Goal: Task Accomplishment & Management: Manage account settings

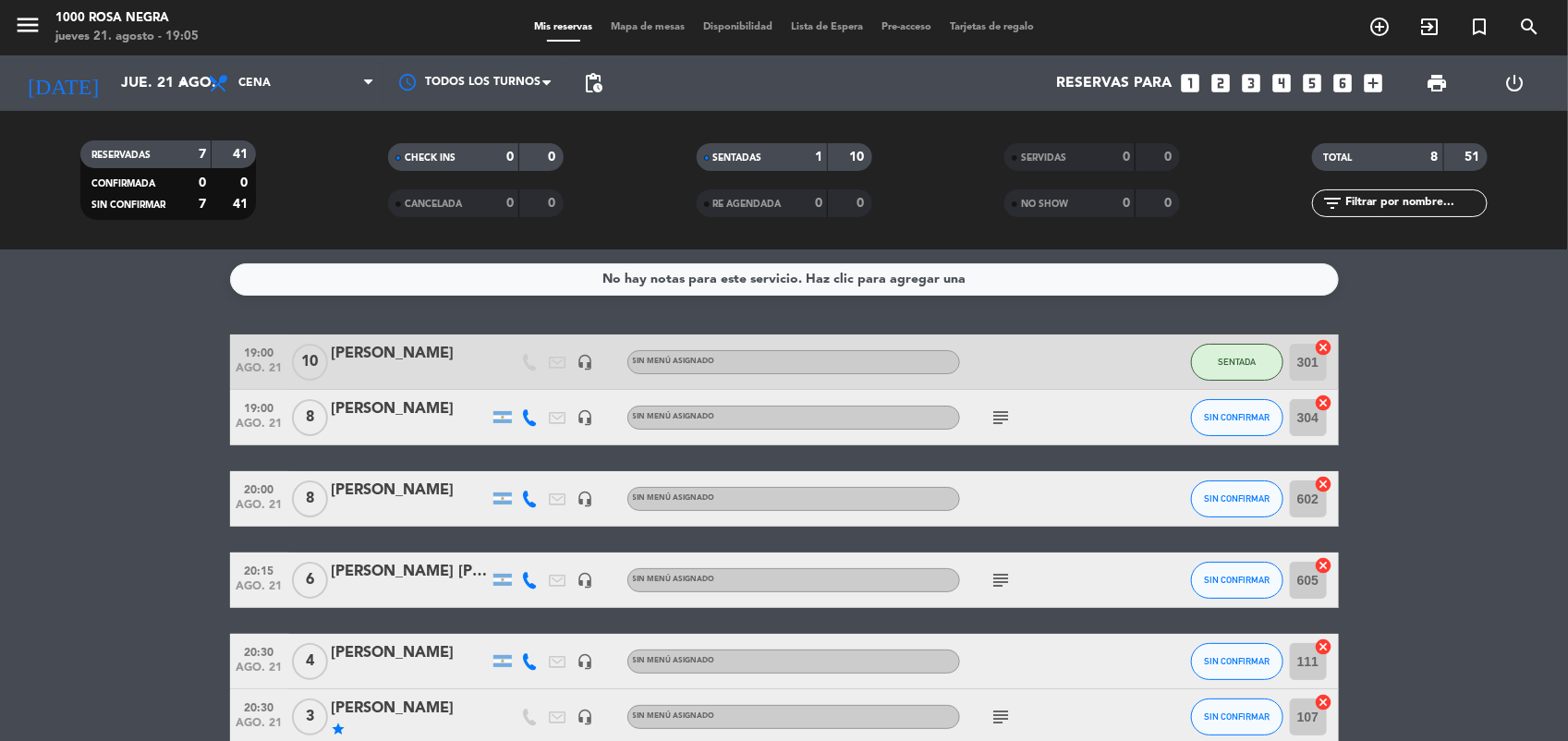
click at [671, 23] on span "Mapa de mesas" at bounding box center [647, 27] width 92 height 10
click at [118, 92] on input "jue. 21 ago." at bounding box center [210, 83] width 195 height 36
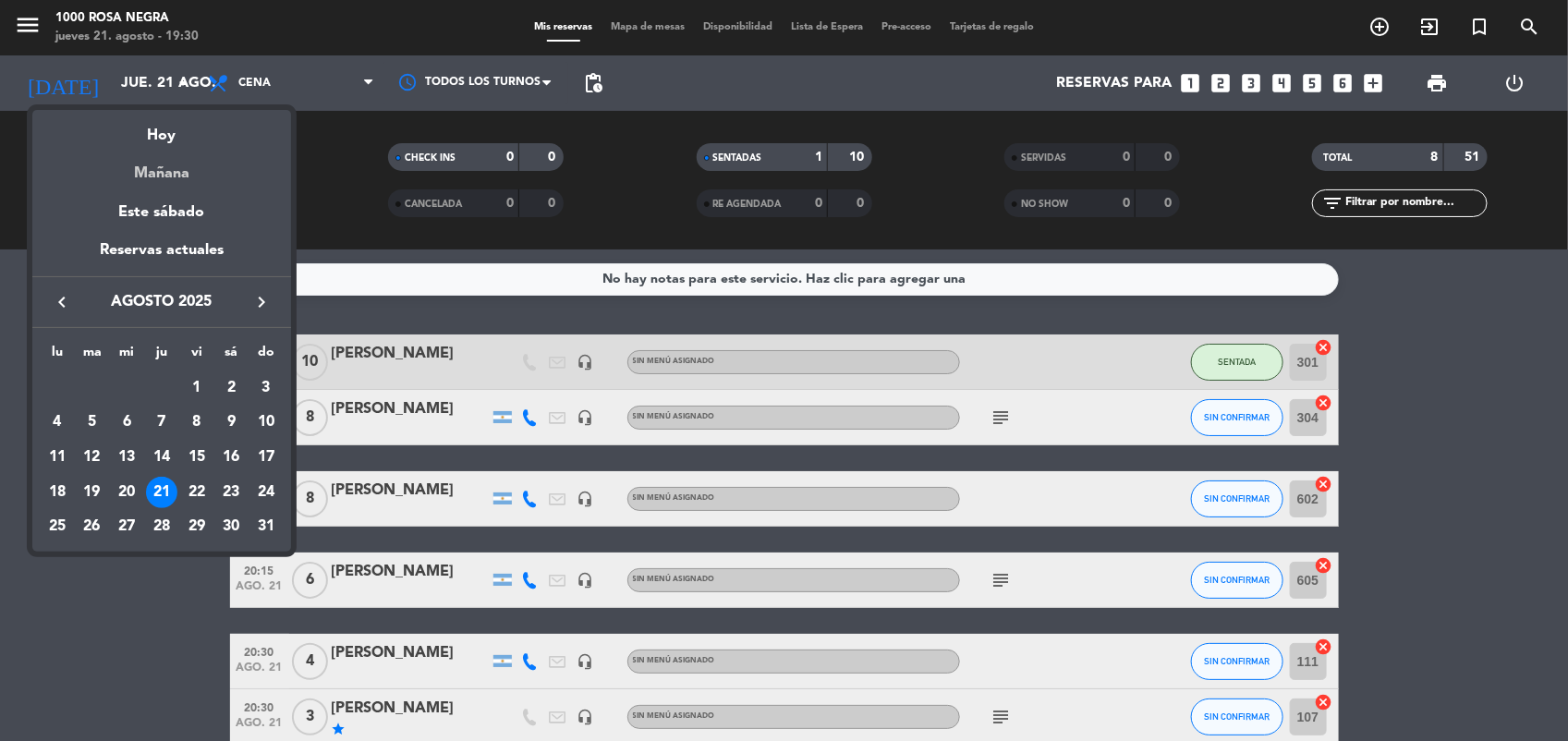
click at [194, 167] on div "Mañana" at bounding box center [161, 167] width 259 height 38
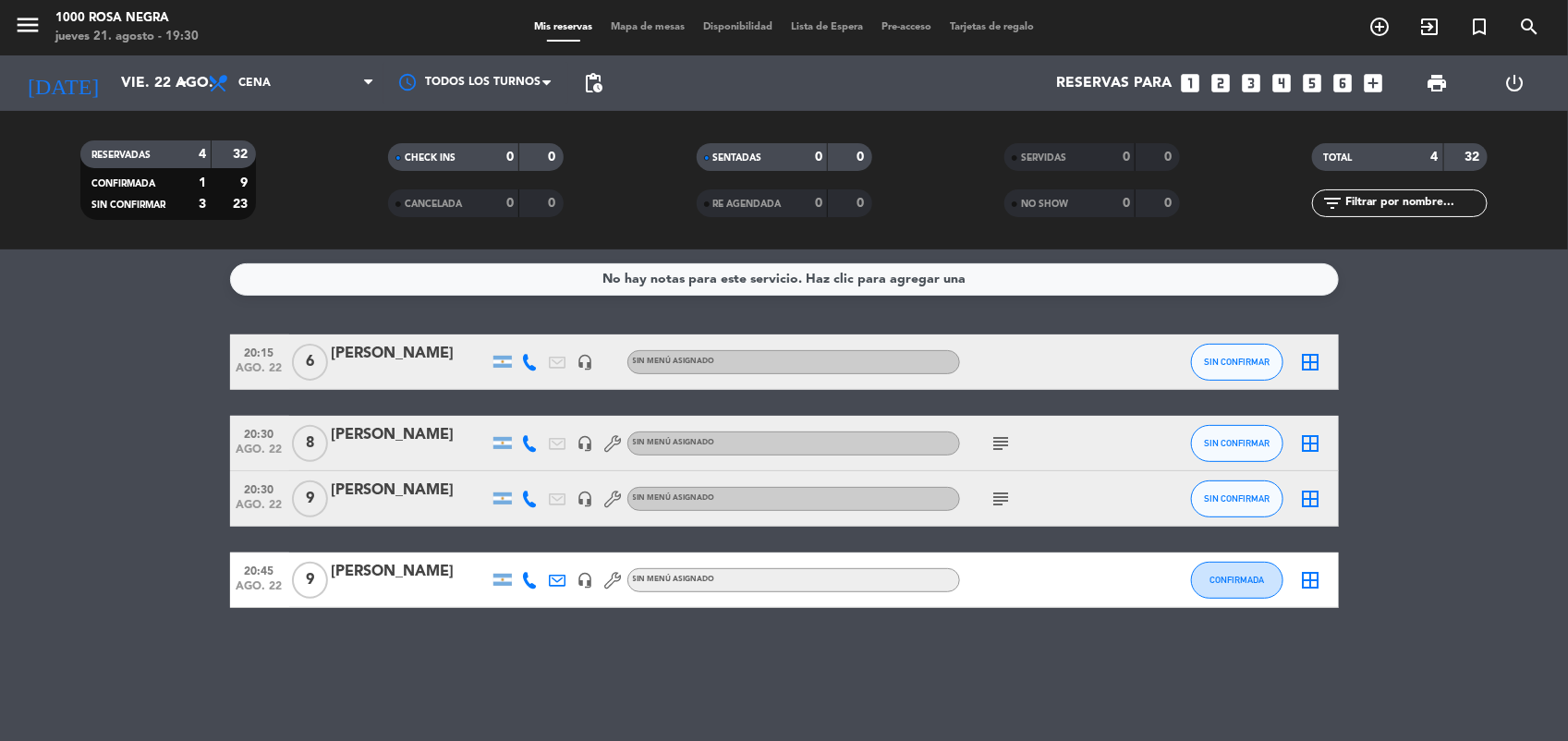
click at [1008, 496] on icon "subject" at bounding box center [1001, 498] width 22 height 22
click at [999, 453] on icon "subject" at bounding box center [1001, 443] width 22 height 22
click at [121, 398] on bookings-row "20:15 [DATE] 6 [PERSON_NAME] headset_mic Sin menú asignado SIN CONFIRMAR border…" at bounding box center [784, 472] width 1568 height 273
click at [156, 100] on input "vie. 22 ago." at bounding box center [210, 83] width 195 height 36
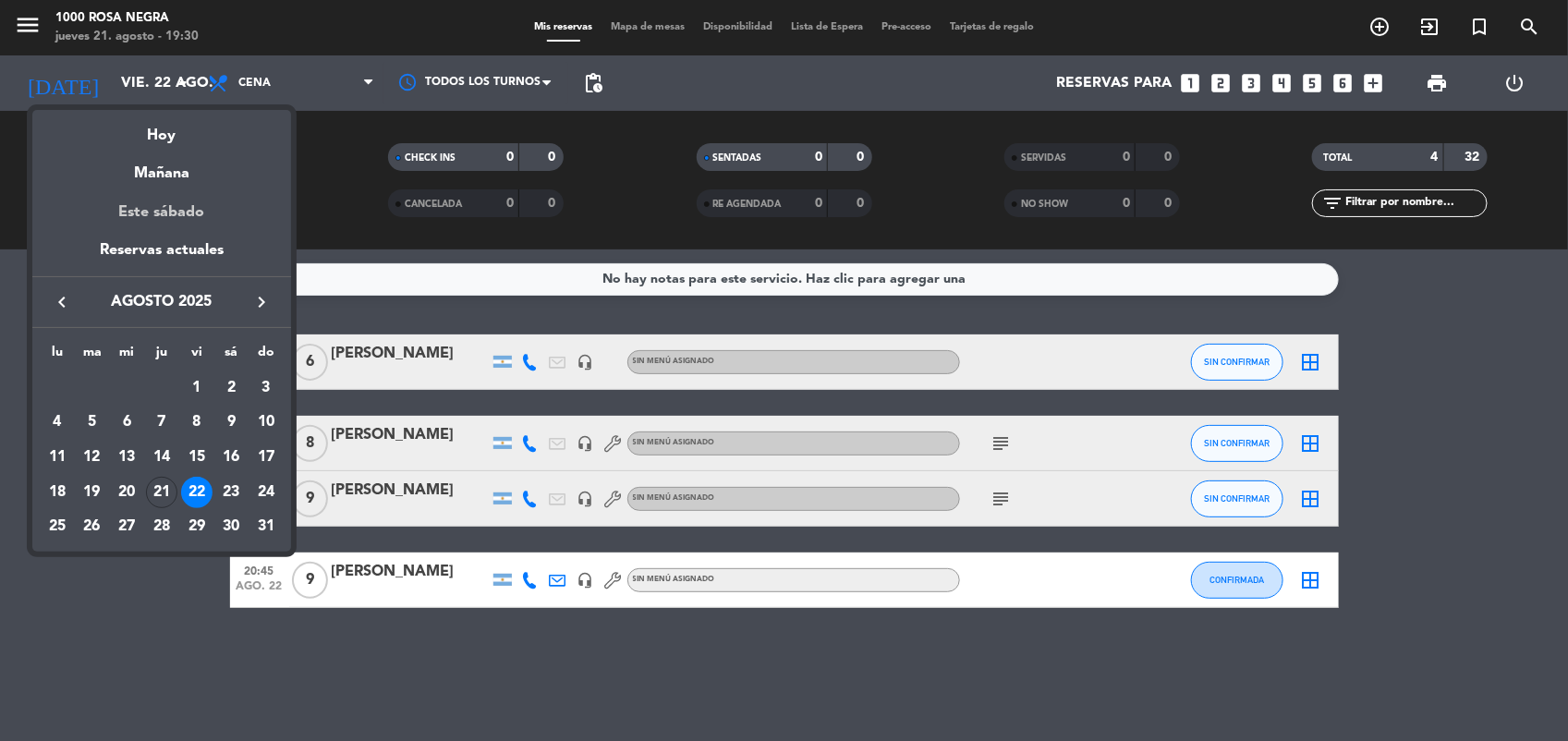
click at [185, 213] on div "Este sábado" at bounding box center [161, 213] width 259 height 52
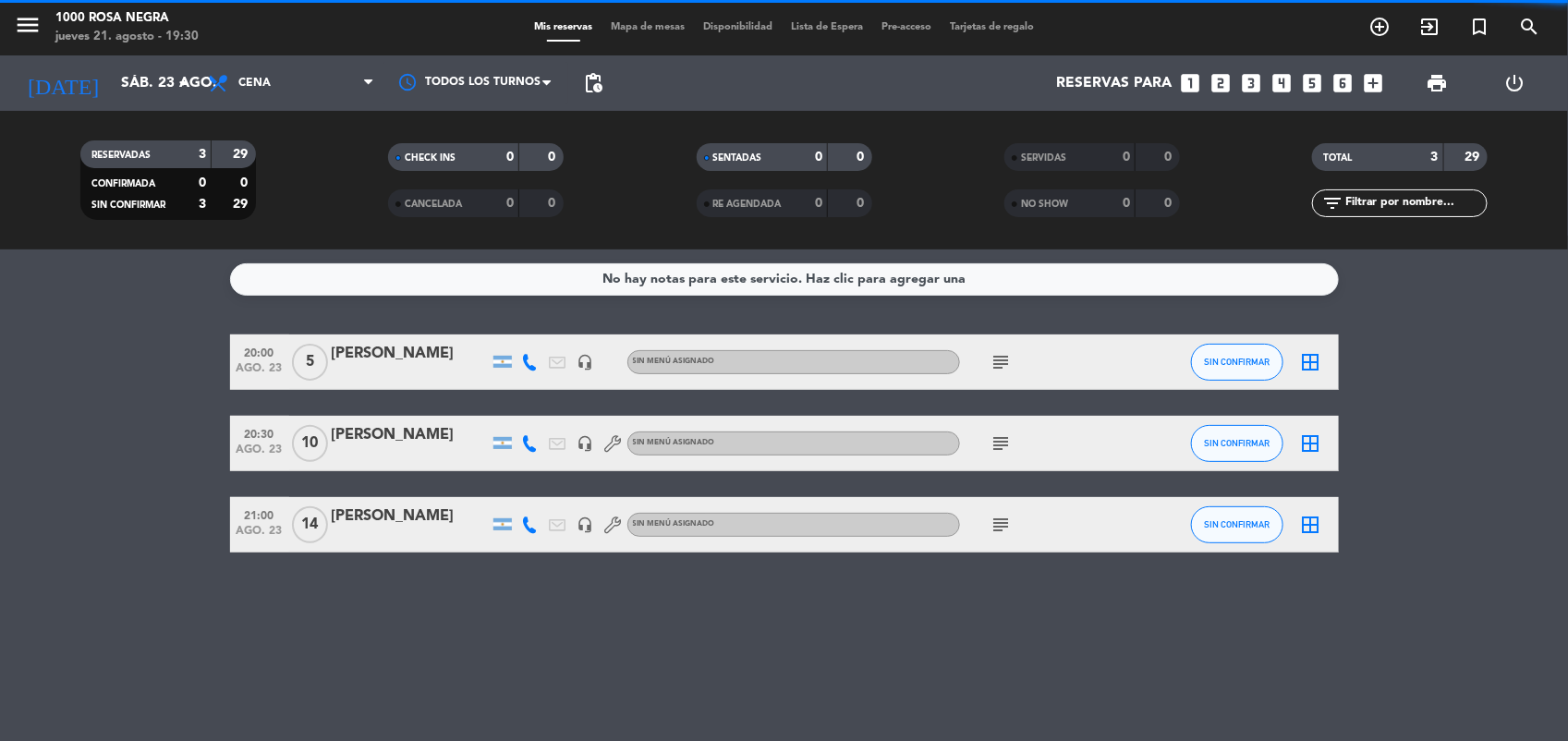
click at [301, 90] on span "Cena" at bounding box center [290, 83] width 185 height 41
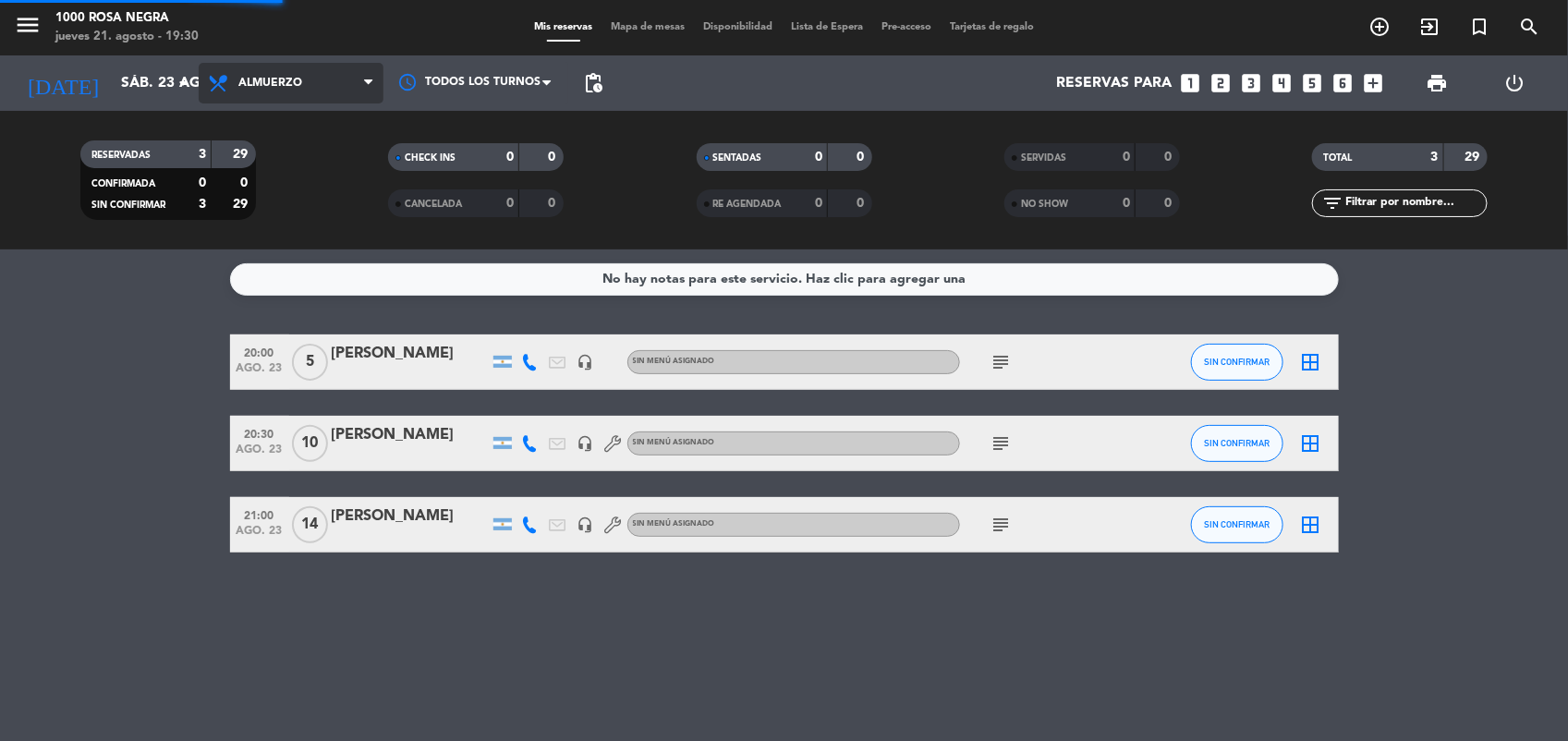
click at [304, 164] on div "menu 1000 [PERSON_NAME] Negra [DATE] 21. agosto - 19:30 Mis reservas Mapa de me…" at bounding box center [784, 124] width 1568 height 250
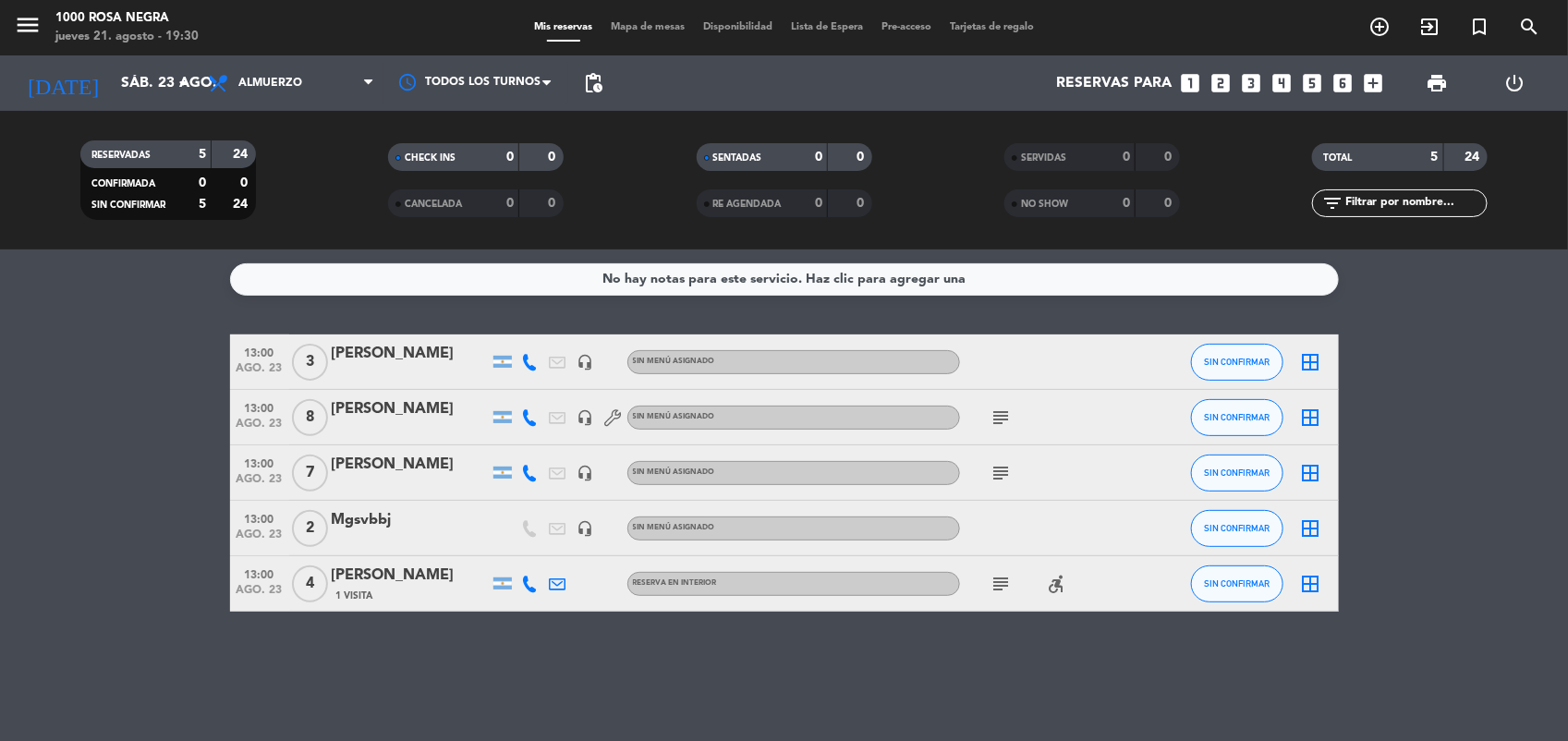
click at [996, 579] on icon "subject" at bounding box center [1001, 584] width 22 height 22
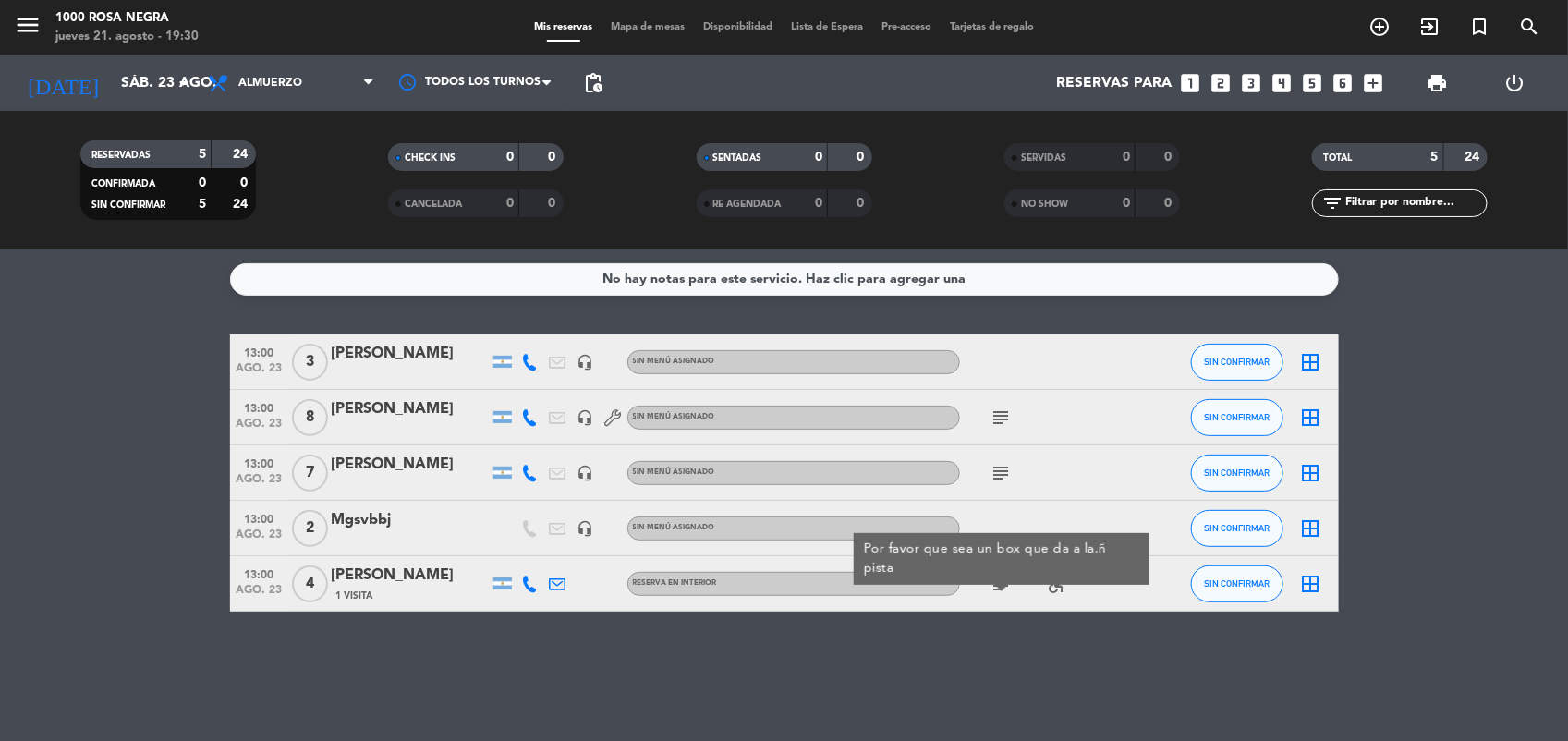
click at [1008, 616] on div "No hay notas para este servicio. Haz clic para agregar una 13:00 [DATE] 3 [PERS…" at bounding box center [784, 495] width 1568 height 491
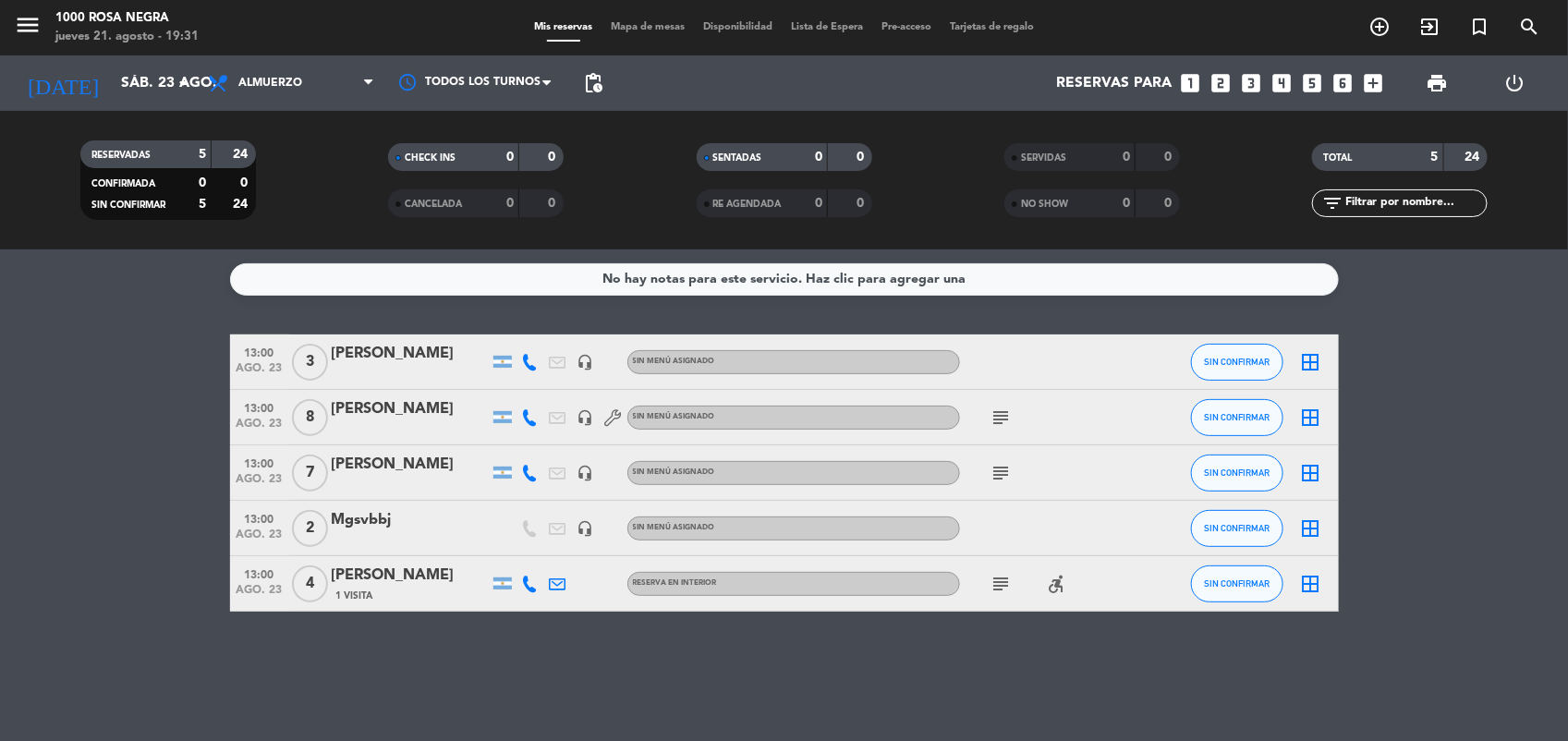
click at [999, 473] on icon "subject" at bounding box center [1001, 472] width 22 height 22
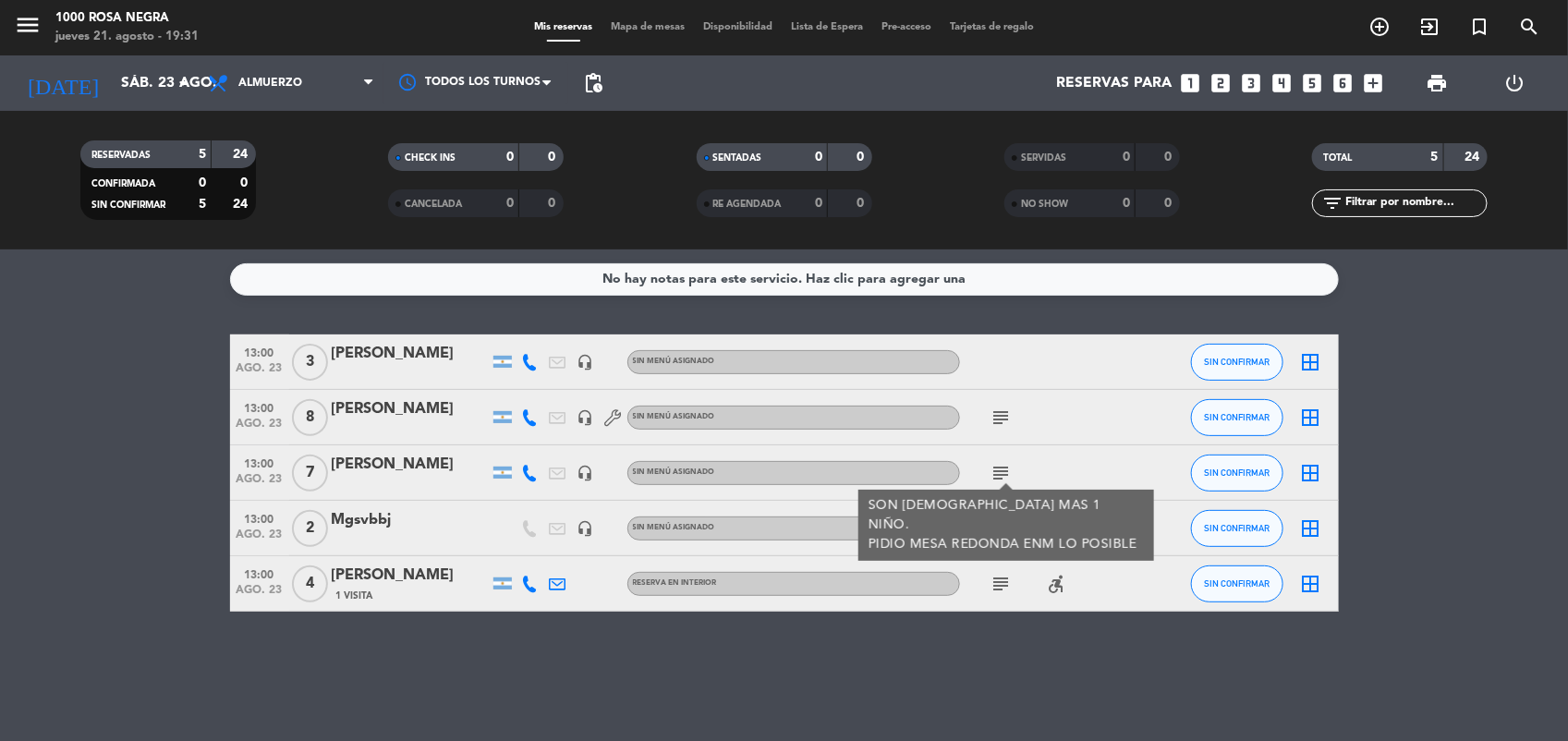
click at [1001, 417] on icon "subject" at bounding box center [1001, 417] width 22 height 22
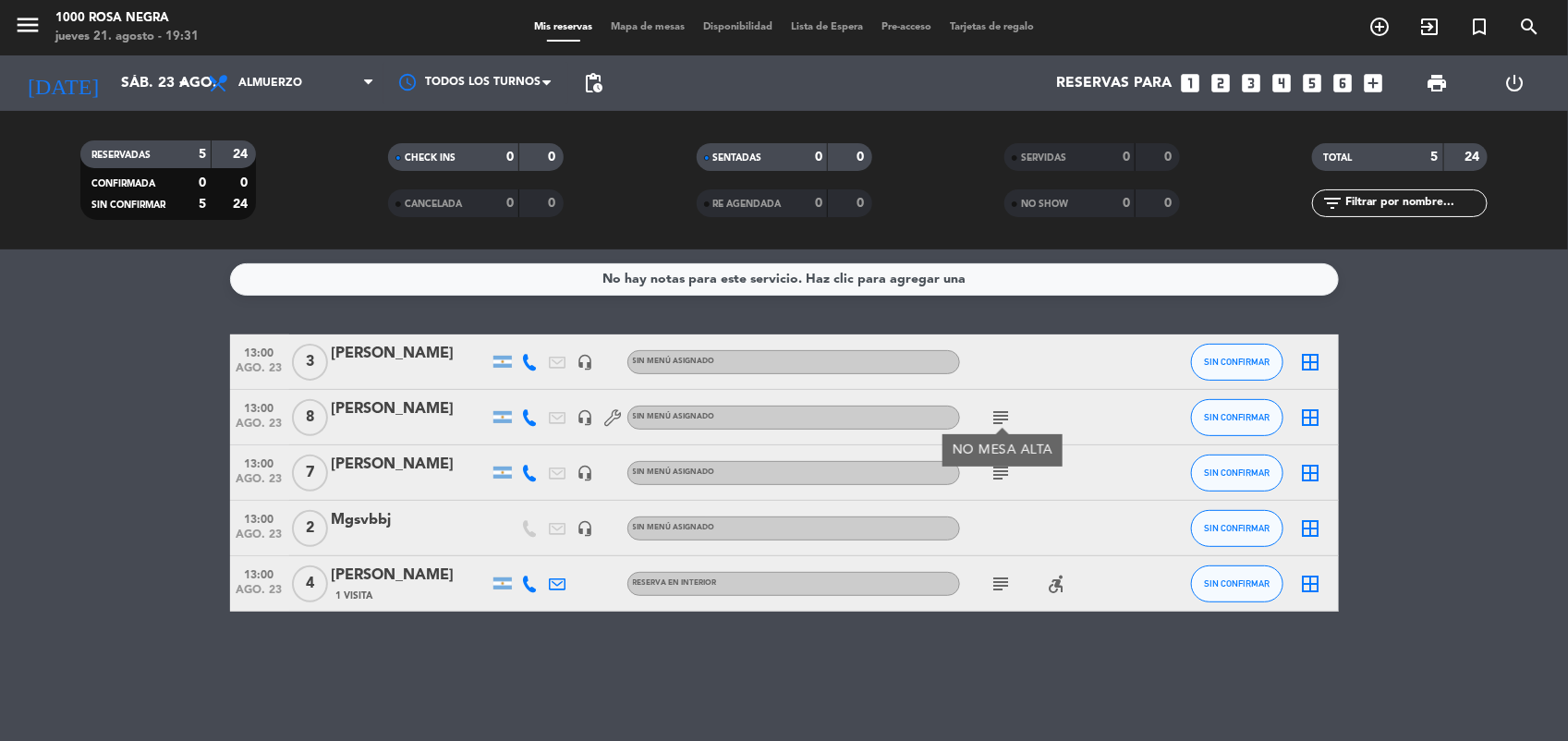
click at [62, 486] on bookings-row "13:00 [DATE] 3 [PERSON_NAME] headset_mic Sin menú asignado SIN CONFIRMAR border…" at bounding box center [784, 473] width 1568 height 277
click at [274, 85] on span "Almuerzo" at bounding box center [269, 83] width 64 height 13
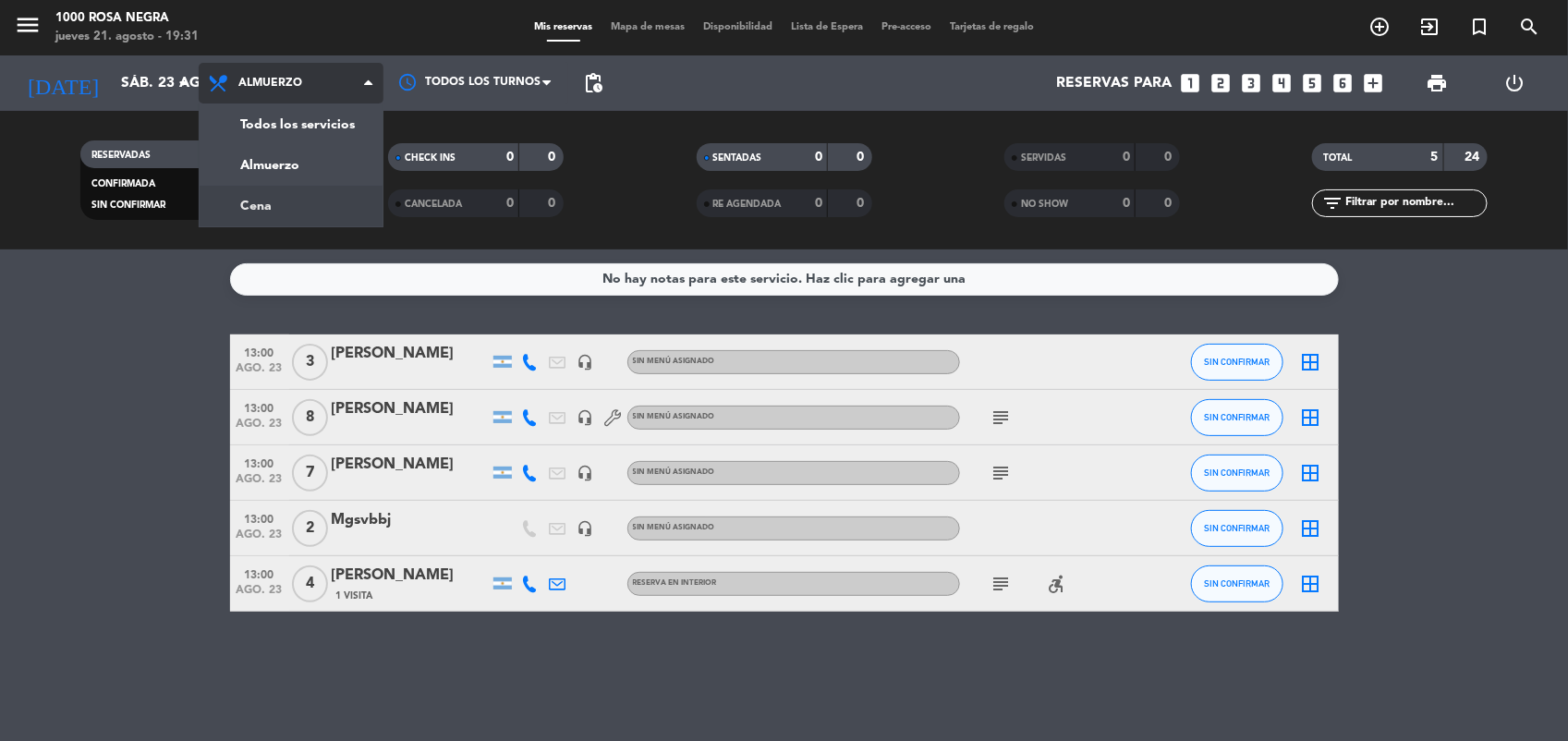
click at [328, 198] on div "menu 1000 [PERSON_NAME] Negra [DATE] 21. agosto - 19:31 Mis reservas Mapa de me…" at bounding box center [784, 124] width 1568 height 250
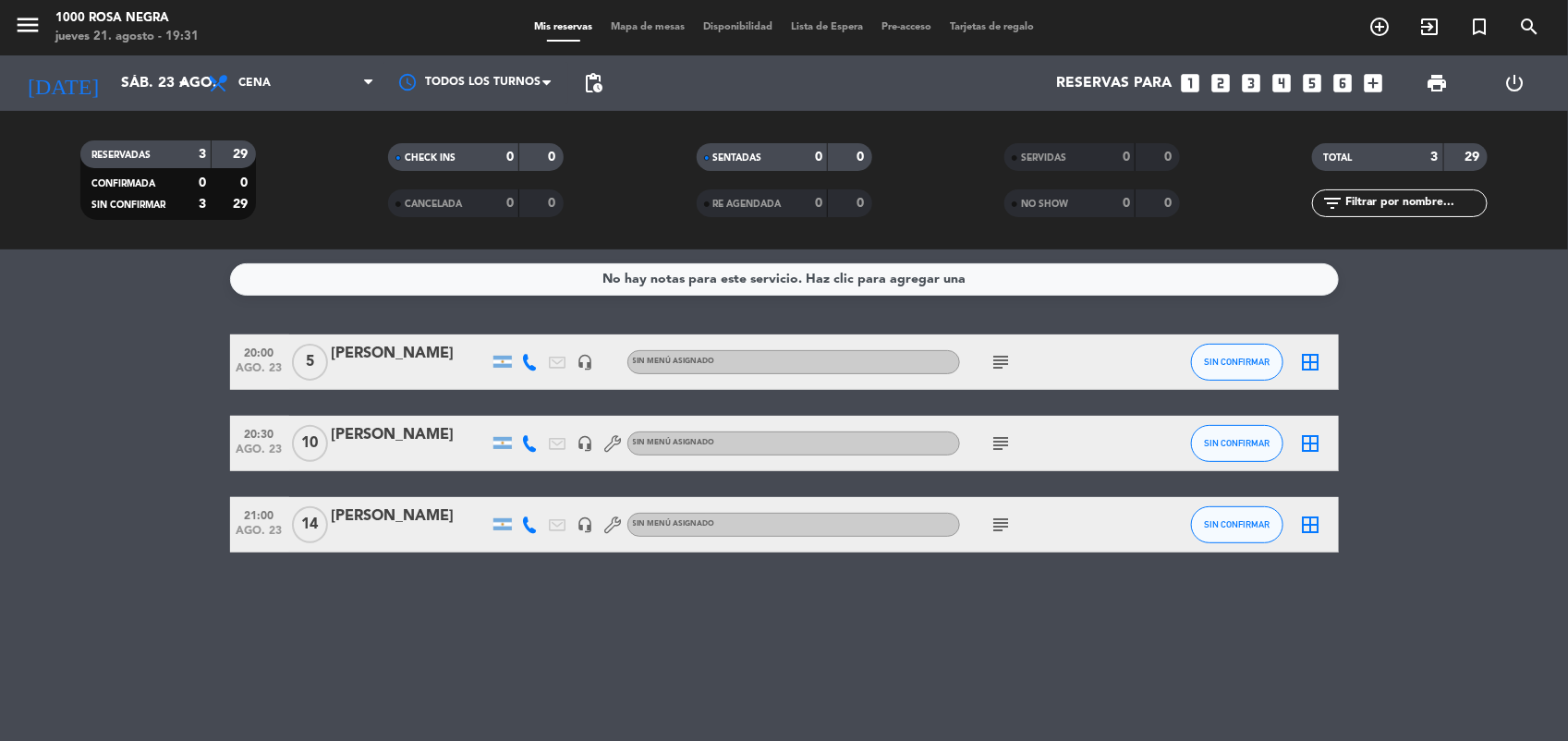
click at [1008, 442] on icon "subject" at bounding box center [1001, 443] width 22 height 22
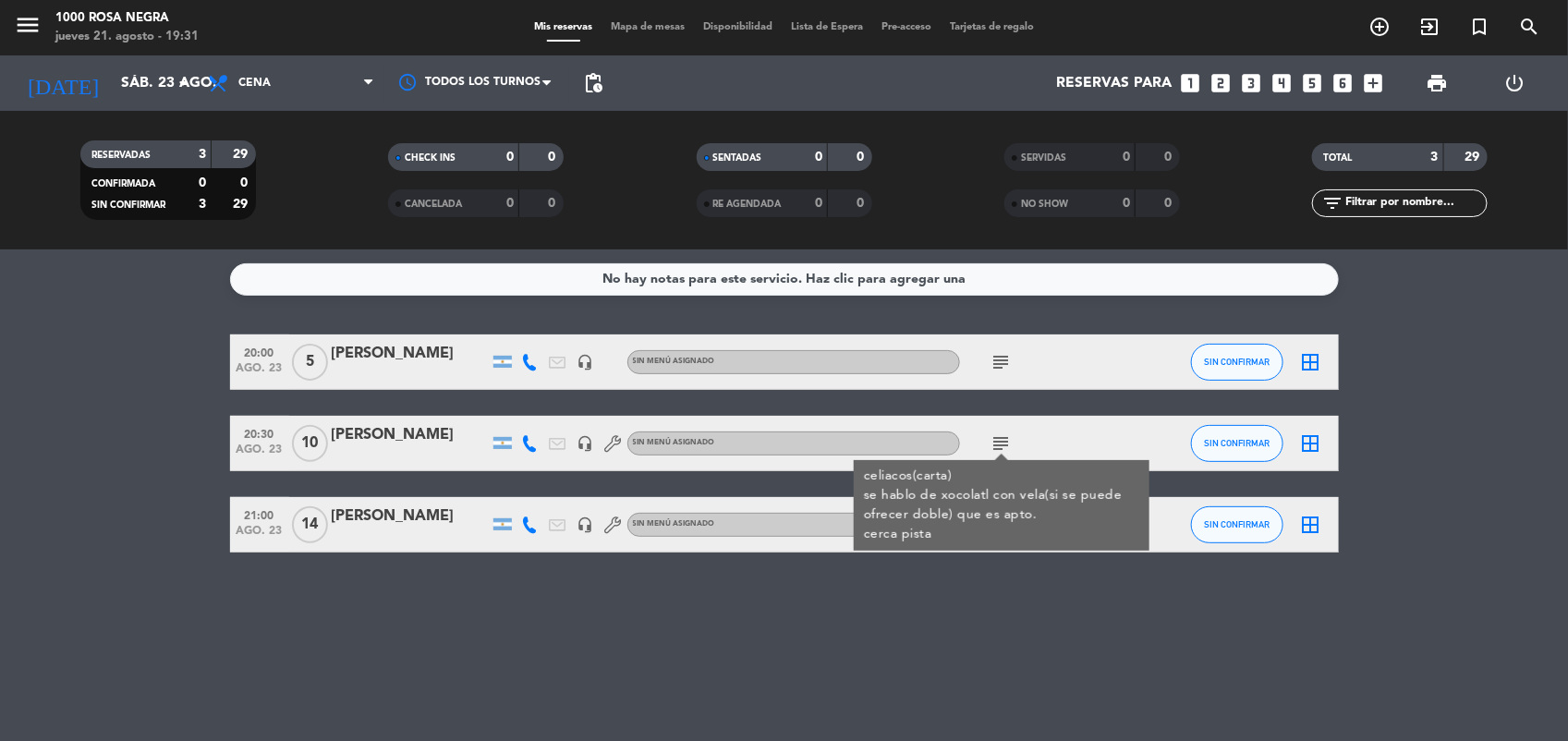
click at [657, 621] on div "No hay notas para este servicio. Haz clic para agregar una 20:00 [DATE] 5 [PERS…" at bounding box center [784, 495] width 1568 height 491
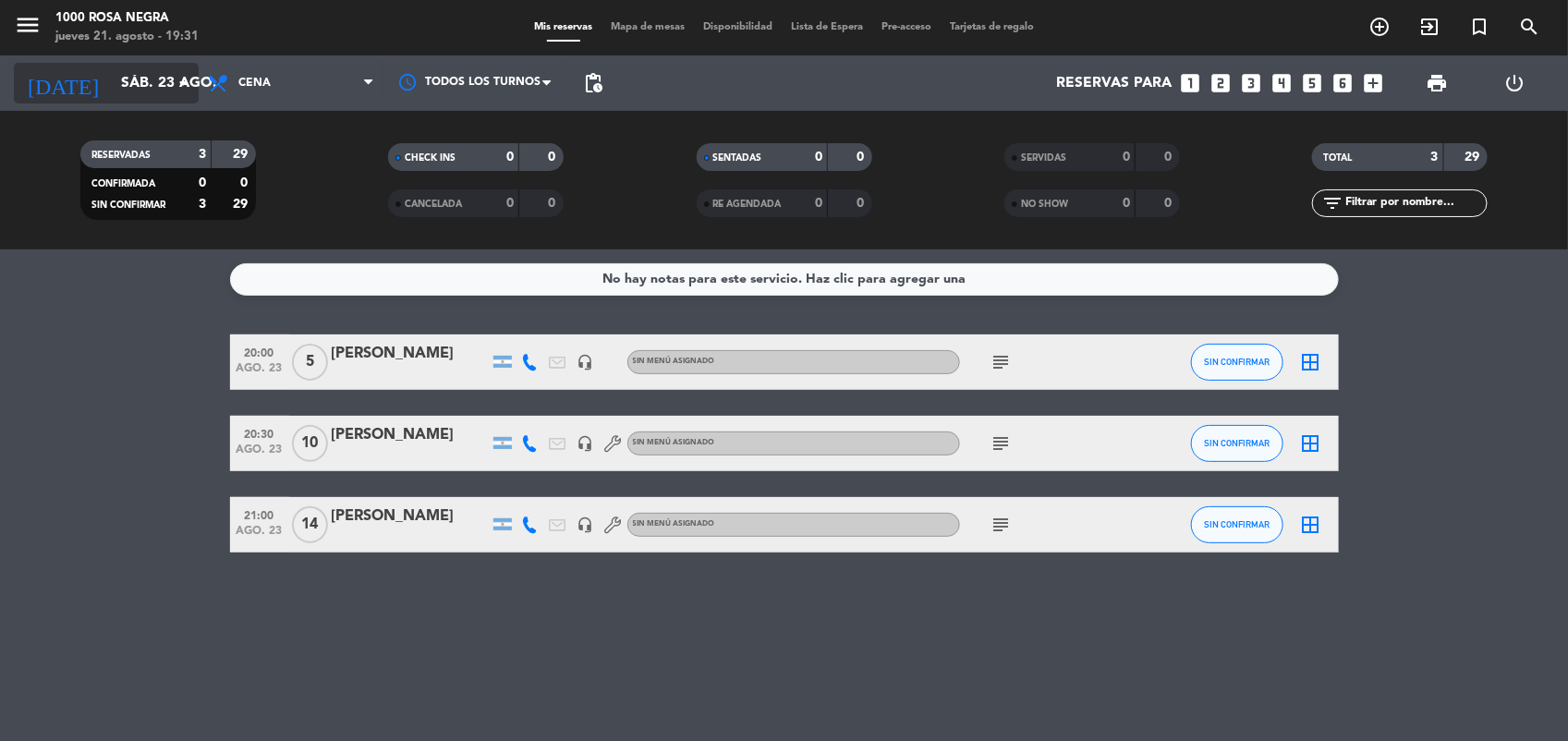
click at [144, 90] on input "sáb. 23 ago." at bounding box center [210, 83] width 195 height 36
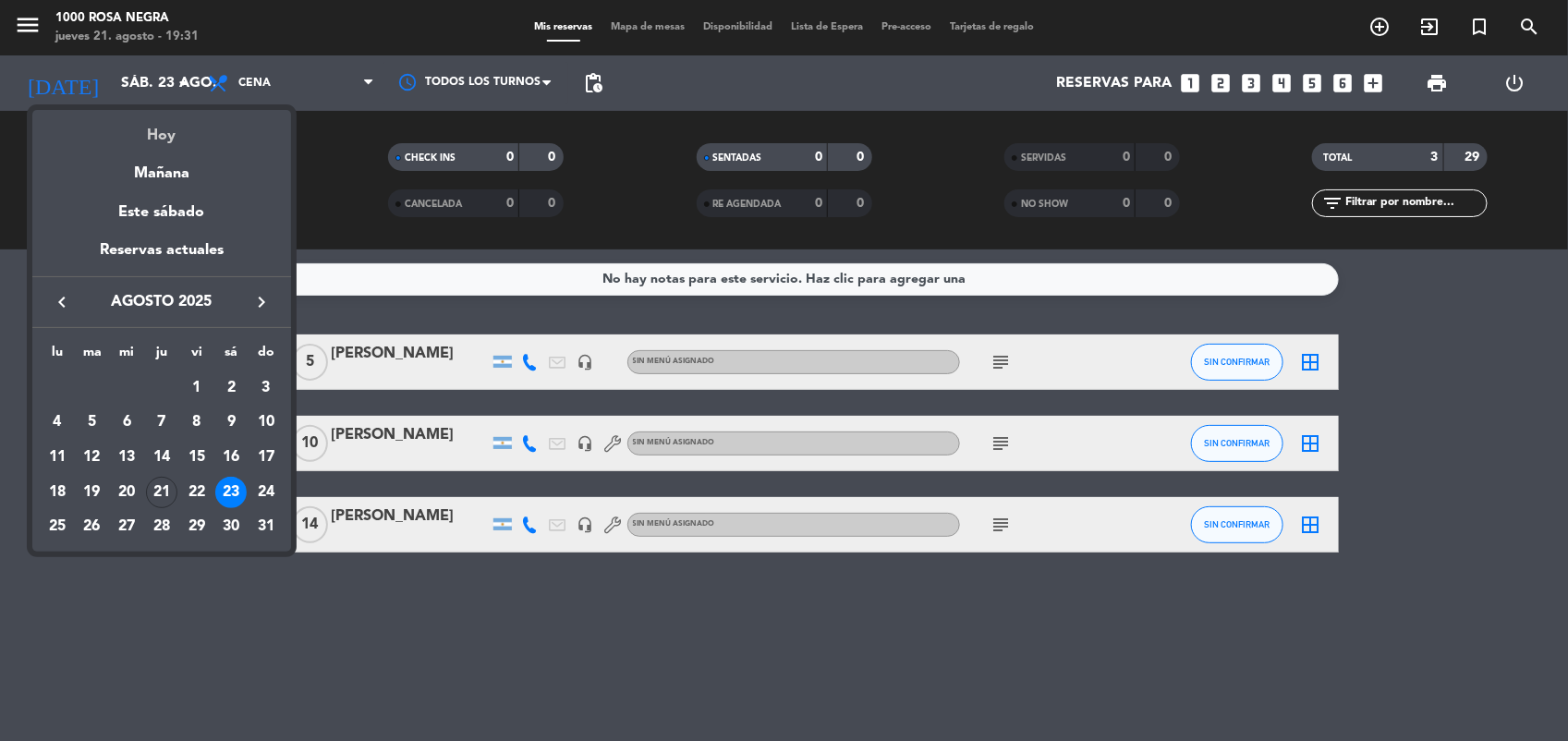
click at [159, 125] on div "Hoy" at bounding box center [161, 129] width 259 height 38
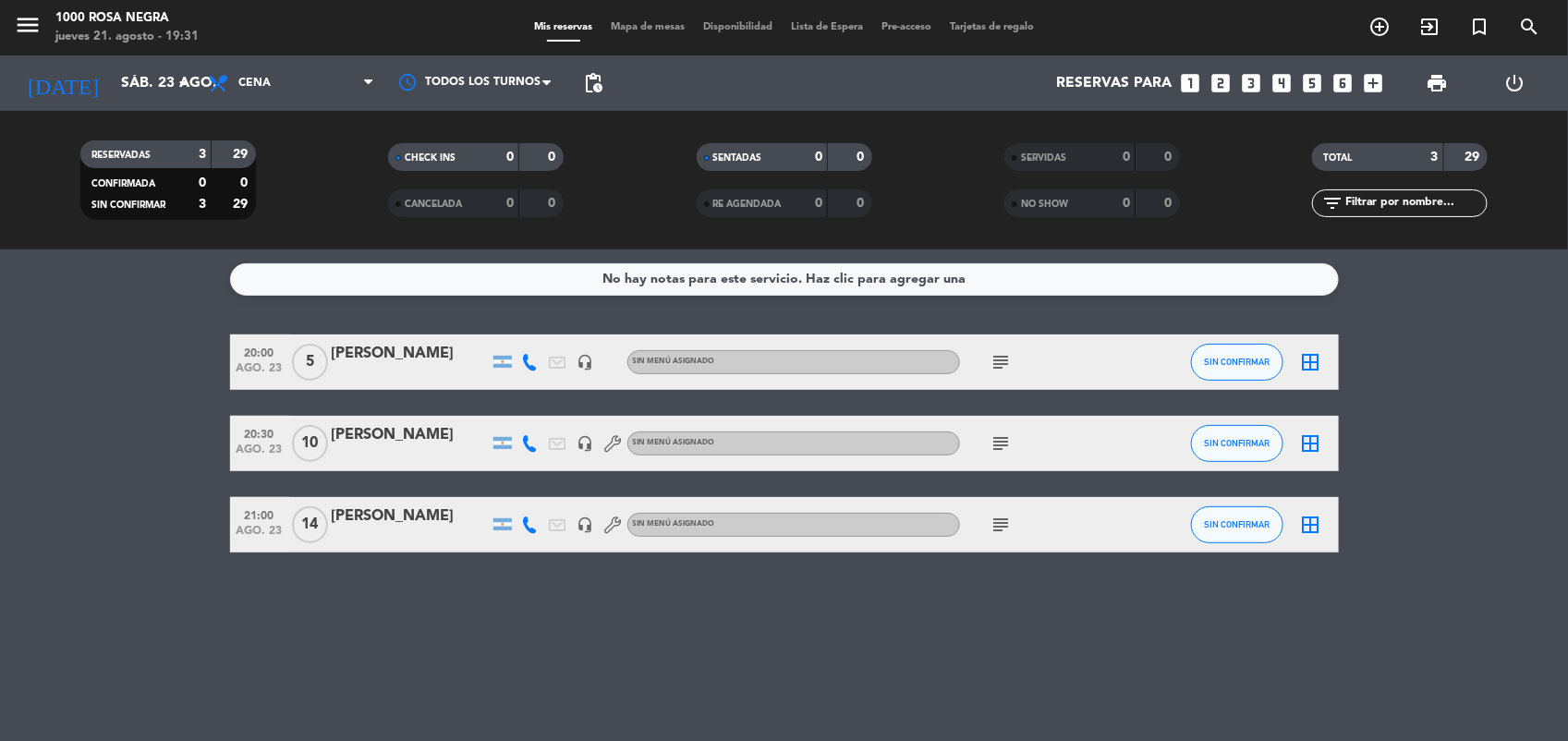
type input "jue. 21 ago."
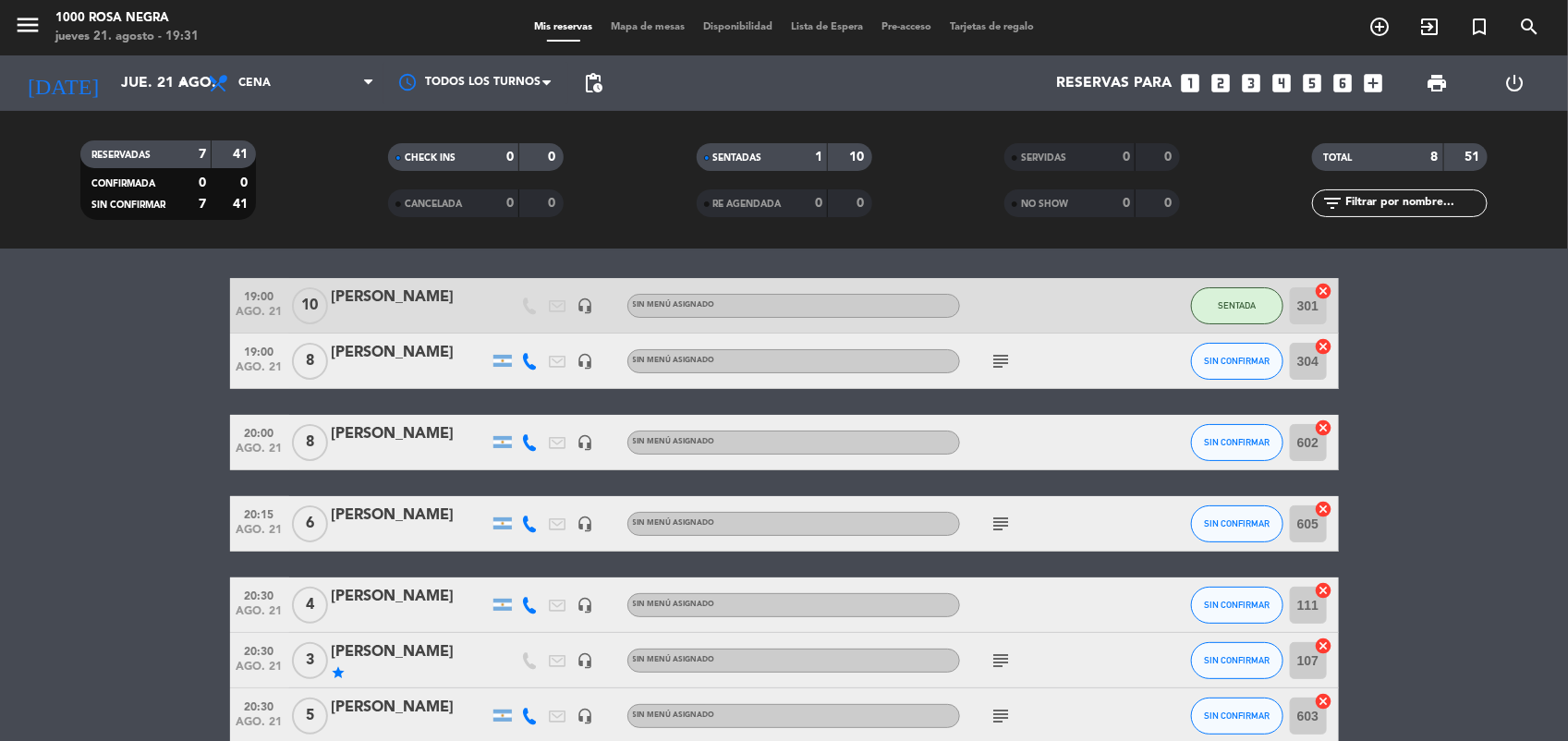
scroll to position [52, 0]
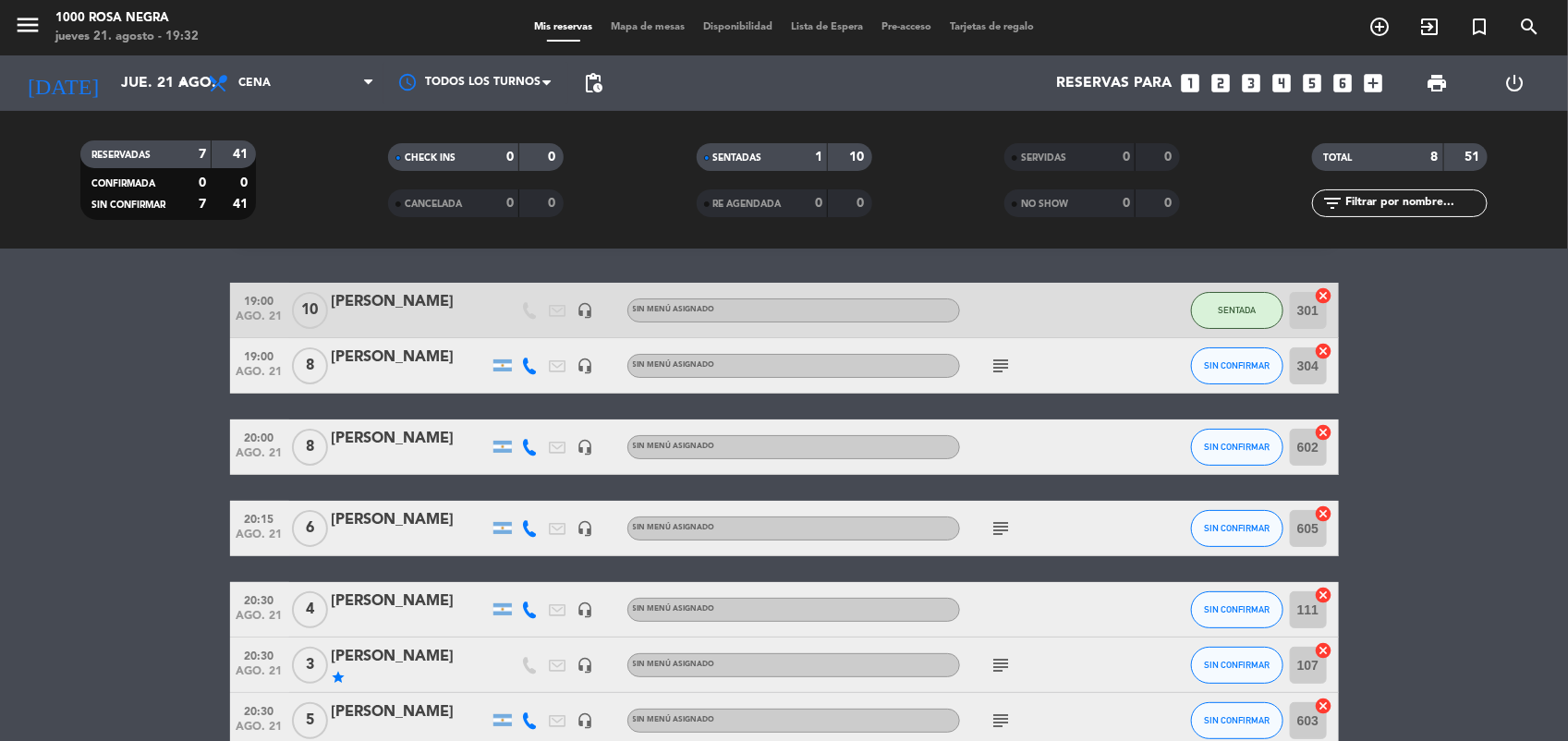
click at [94, 593] on bookings-row "19:00 [DATE] [PERSON_NAME] headset_mic Sin menú asignado SENTADA 301 cancel 19:…" at bounding box center [784, 556] width 1568 height 547
click at [538, 367] on icon at bounding box center [530, 366] width 17 height 17
click at [197, 428] on bookings-row "19:00 [DATE] [PERSON_NAME] headset_mic Sin menú asignado SENTADA 301 cancel 19:…" at bounding box center [784, 556] width 1568 height 547
click at [534, 365] on icon at bounding box center [530, 366] width 17 height 17
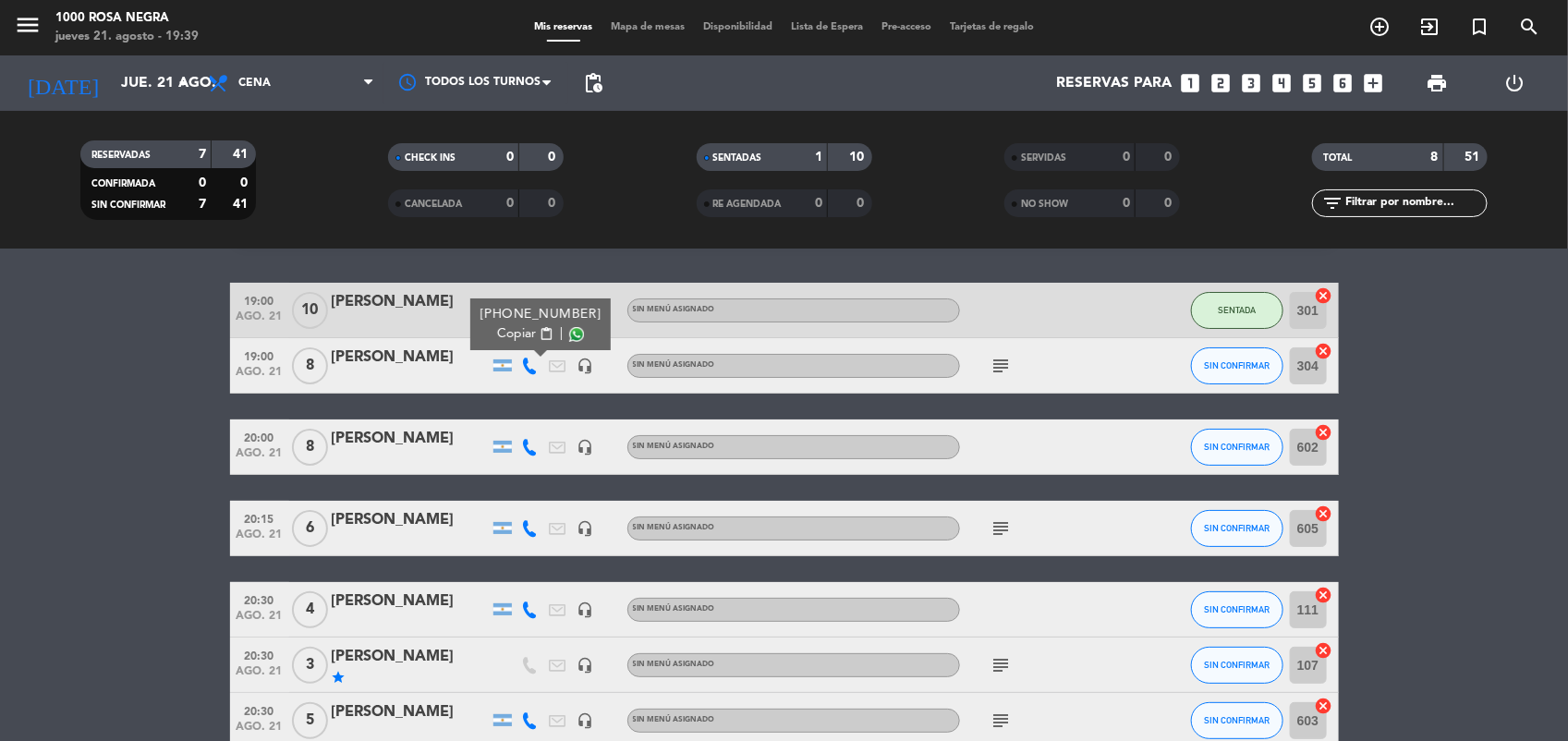
click at [569, 333] on span at bounding box center [577, 335] width 15 height 15
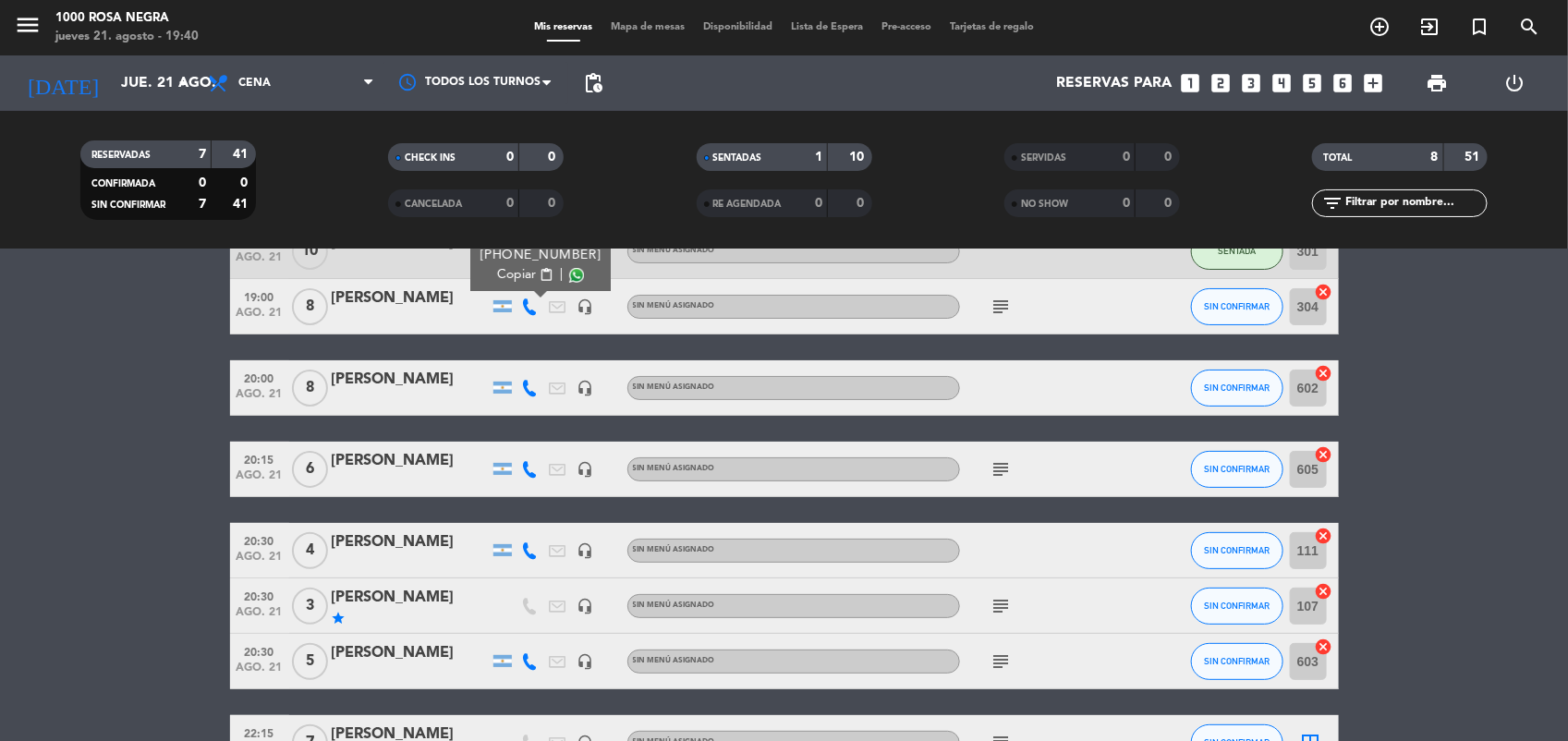
scroll to position [112, 0]
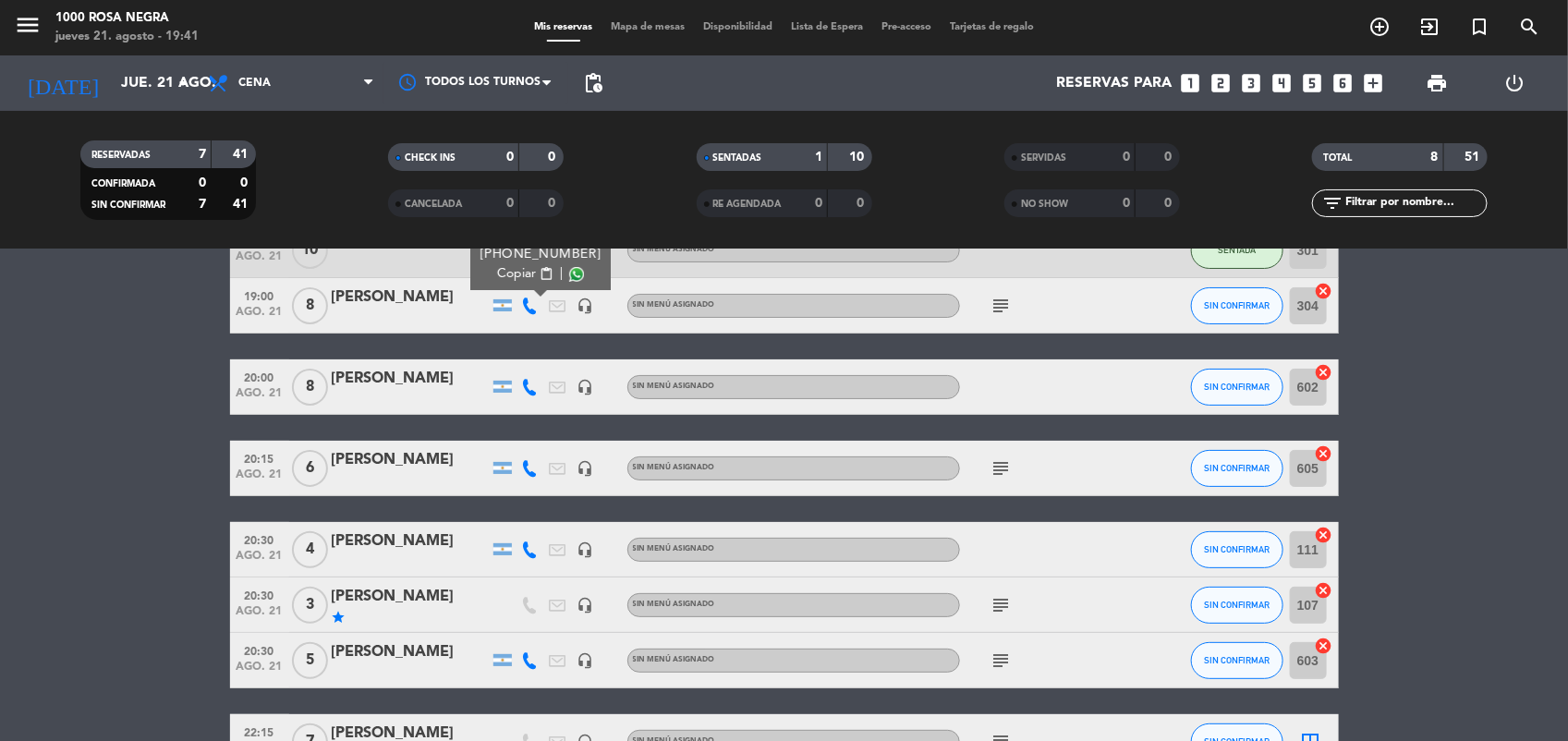
click at [1007, 469] on icon "subject" at bounding box center [1001, 468] width 22 height 22
click at [1477, 550] on bookings-row "19:00 [DATE] [PERSON_NAME] headset_mic Sin menú asignado SENTADA 301 cancel 19:…" at bounding box center [784, 496] width 1568 height 547
click at [1328, 449] on icon "cancel" at bounding box center [1323, 454] width 18 height 18
click at [453, 294] on div "[PERSON_NAME]" at bounding box center [411, 297] width 157 height 24
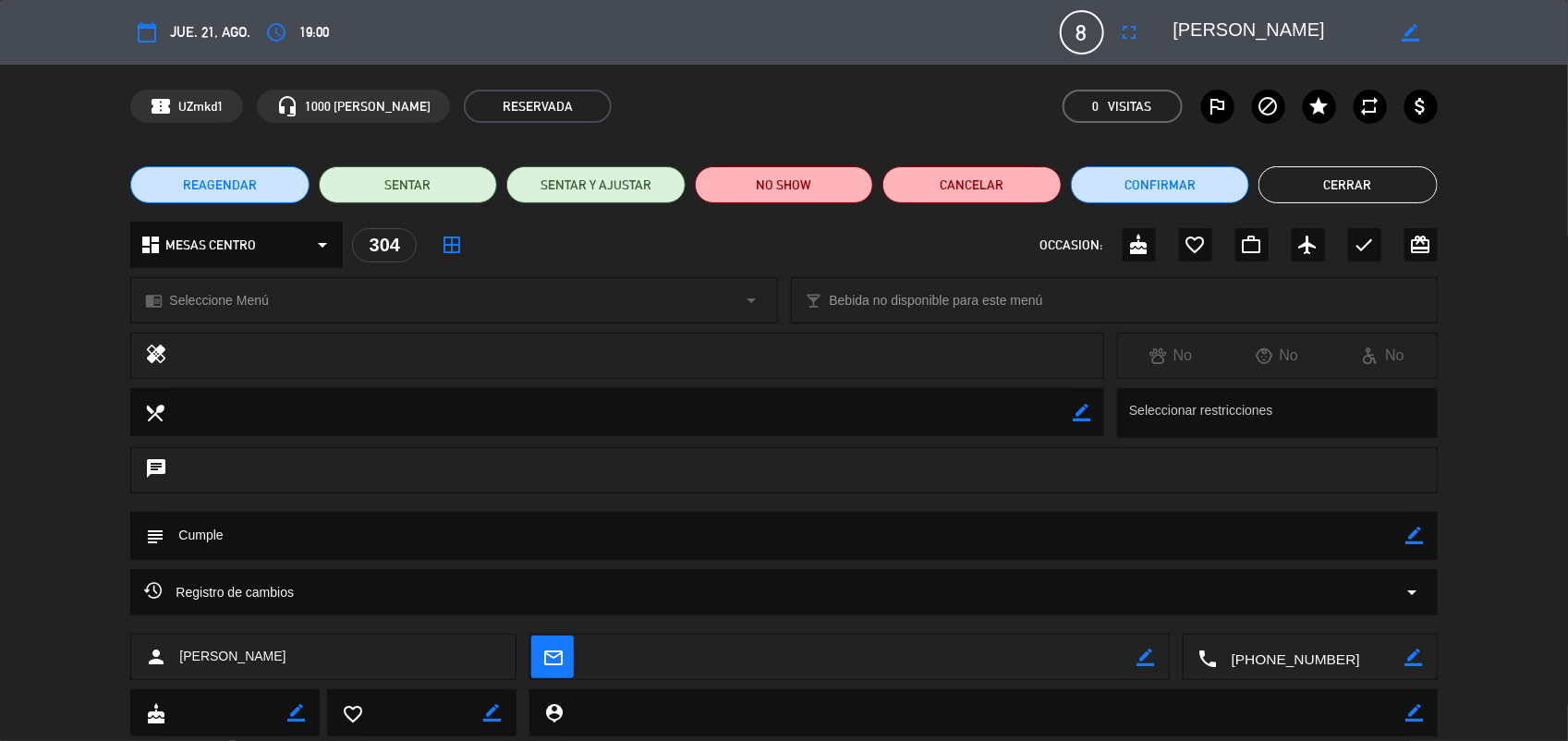
click at [532, 594] on div "Registro de cambios arrow_drop_down" at bounding box center [784, 592] width 1279 height 22
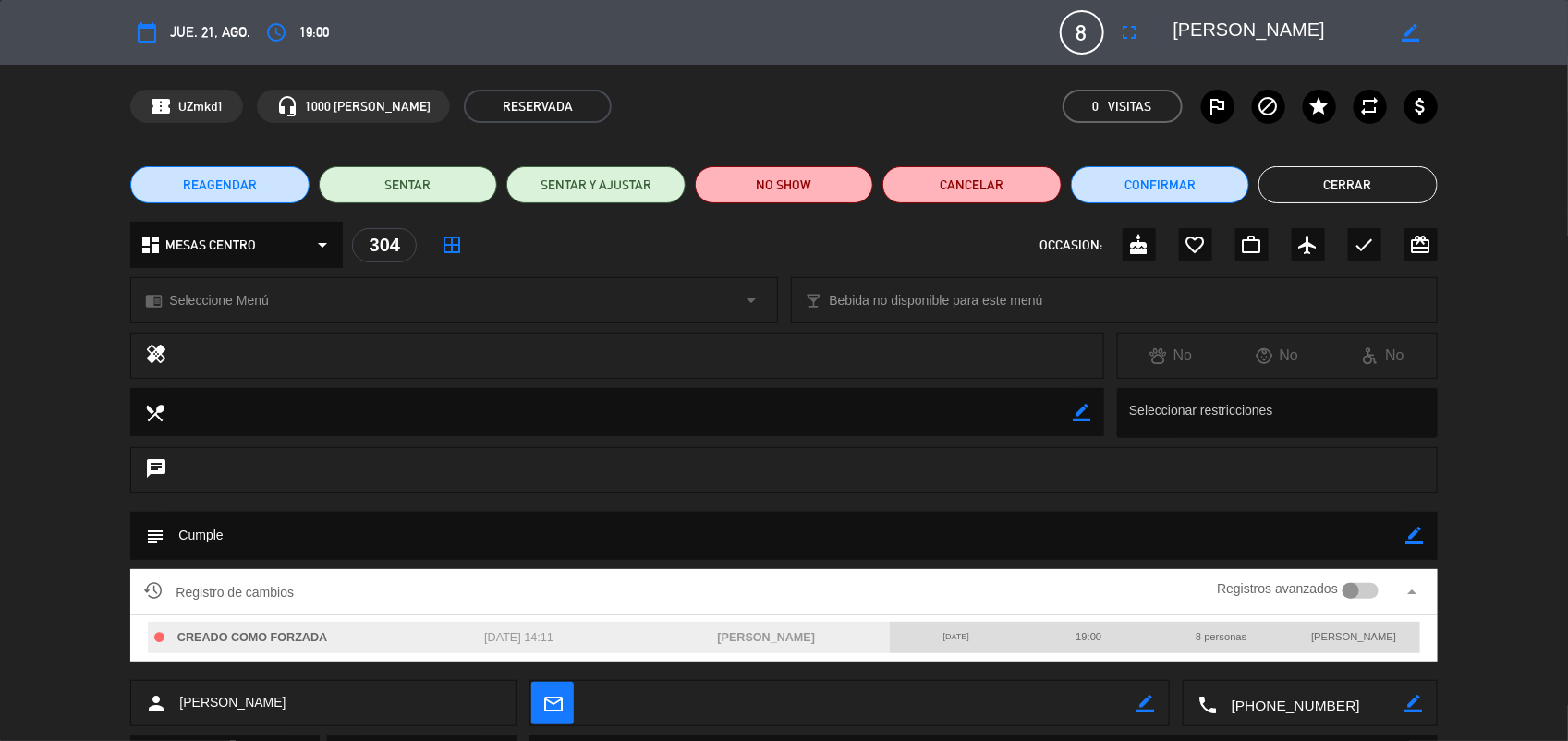
click at [441, 569] on div "Registro de cambios Registros avanzados arrow_drop_up" at bounding box center [784, 592] width 1307 height 46
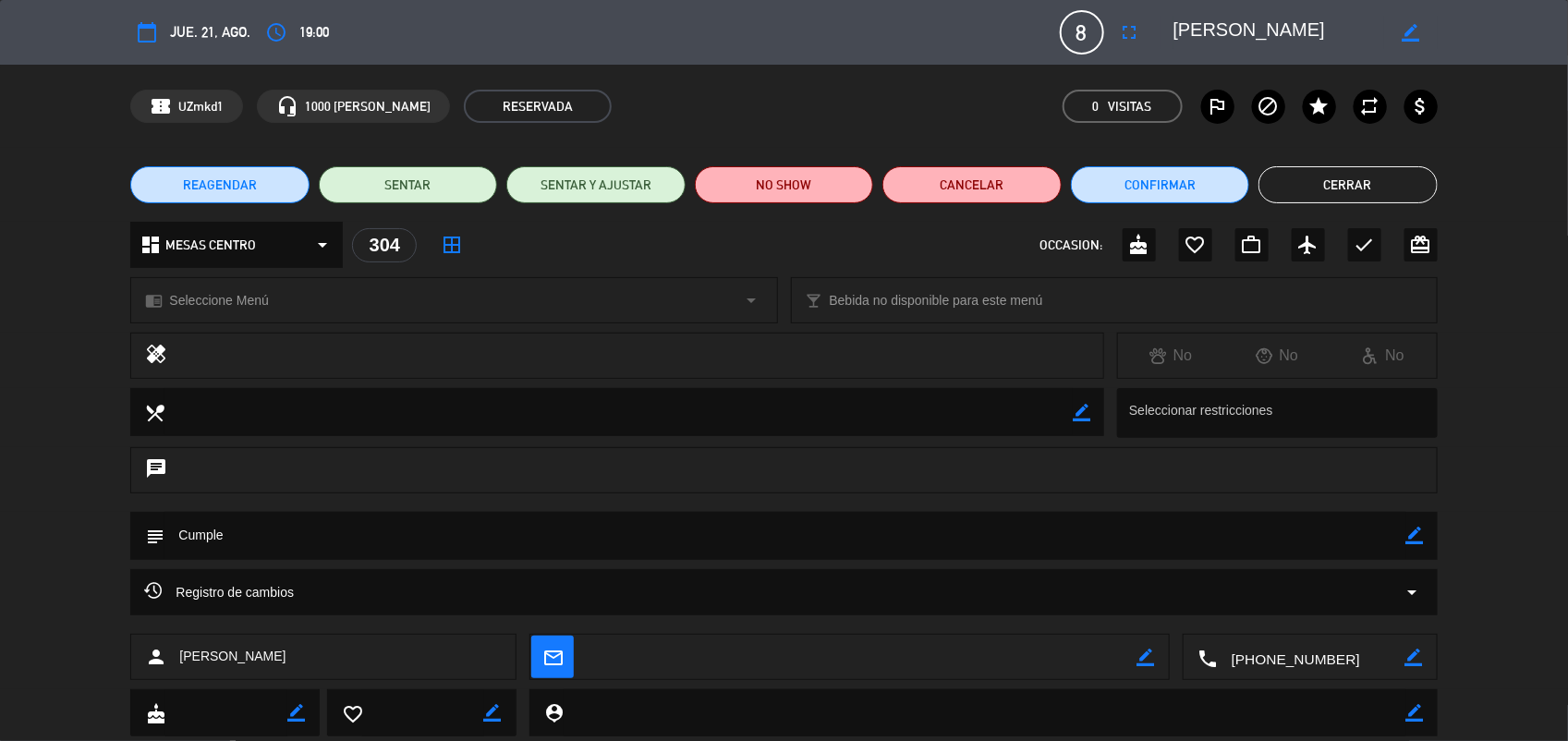
click at [1380, 181] on button "Cerrar" at bounding box center [1348, 184] width 178 height 37
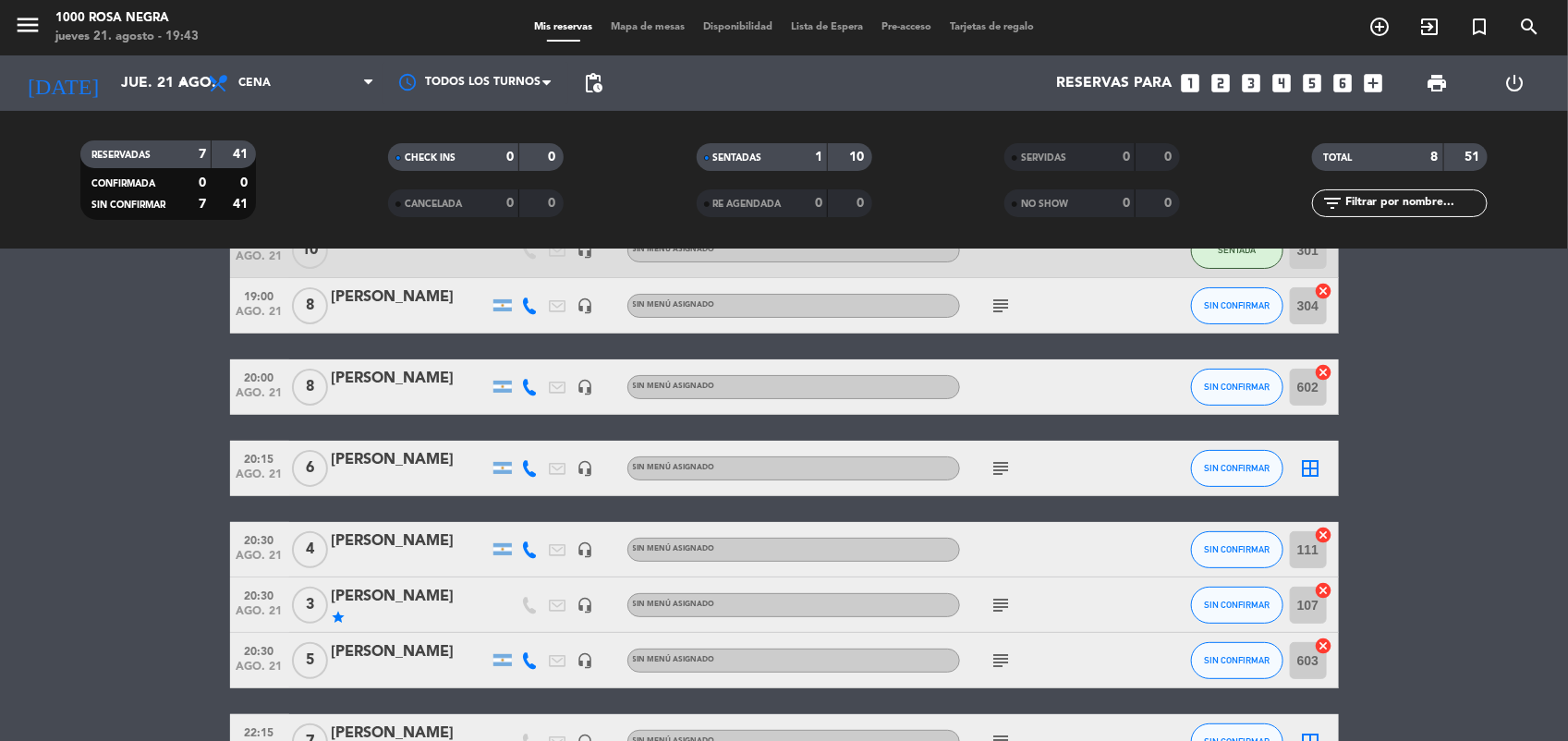
click at [268, 291] on span "19:00" at bounding box center [259, 295] width 46 height 21
click at [373, 301] on div "[PERSON_NAME]" at bounding box center [411, 297] width 157 height 24
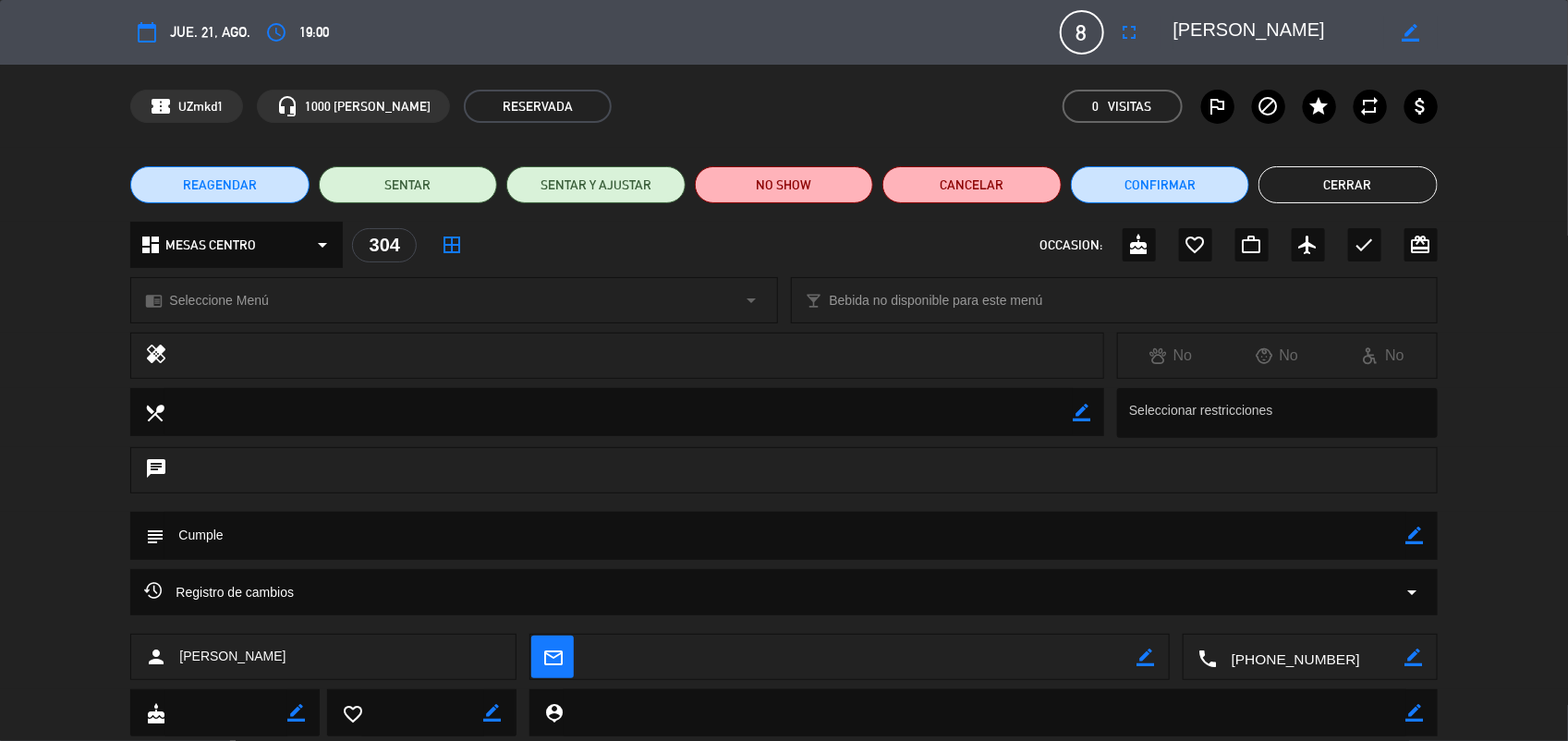
click at [650, 599] on div "Registro de cambios arrow_drop_down" at bounding box center [784, 592] width 1279 height 22
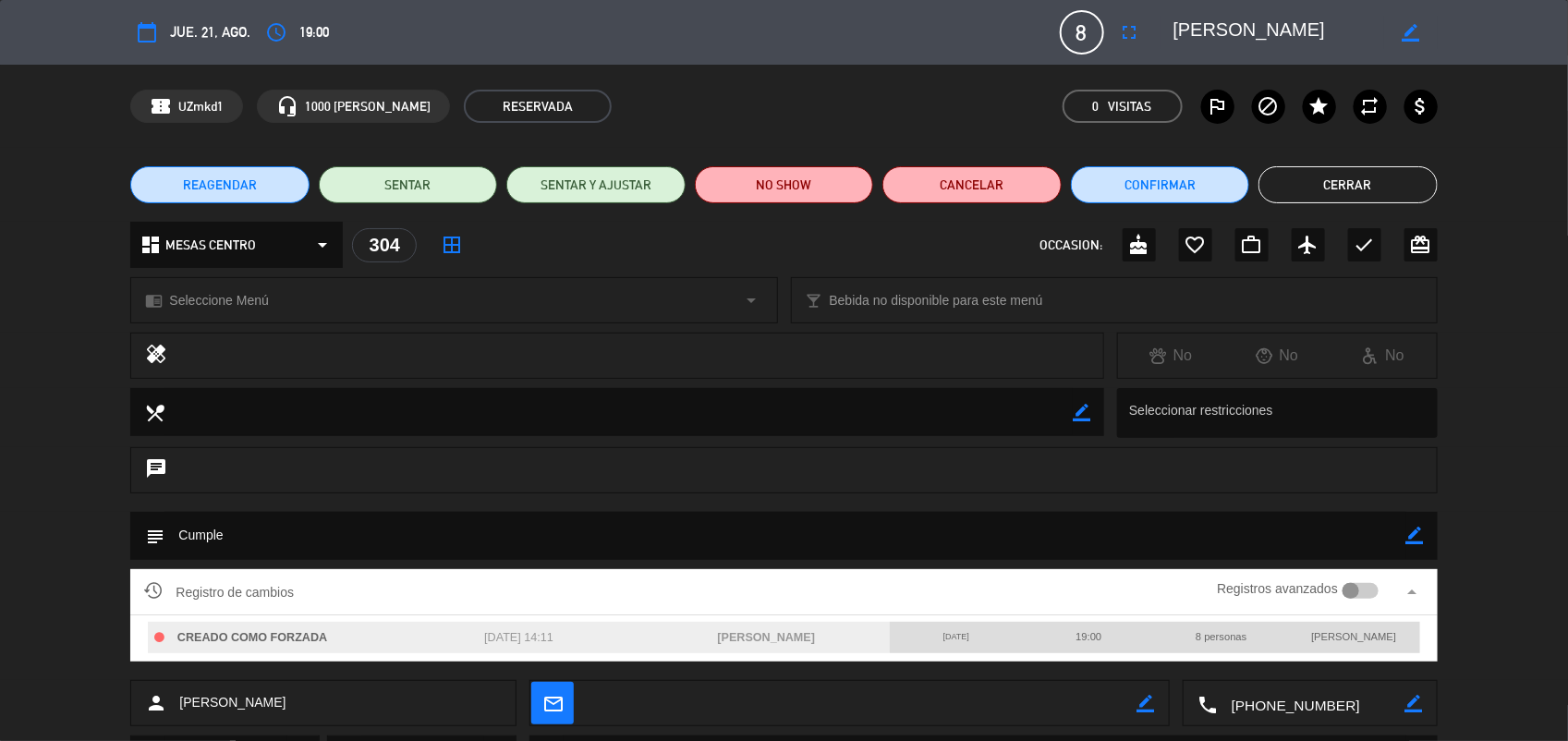
click at [650, 599] on div "Registro de cambios Registros avanzados arrow_drop_up" at bounding box center [784, 592] width 1279 height 28
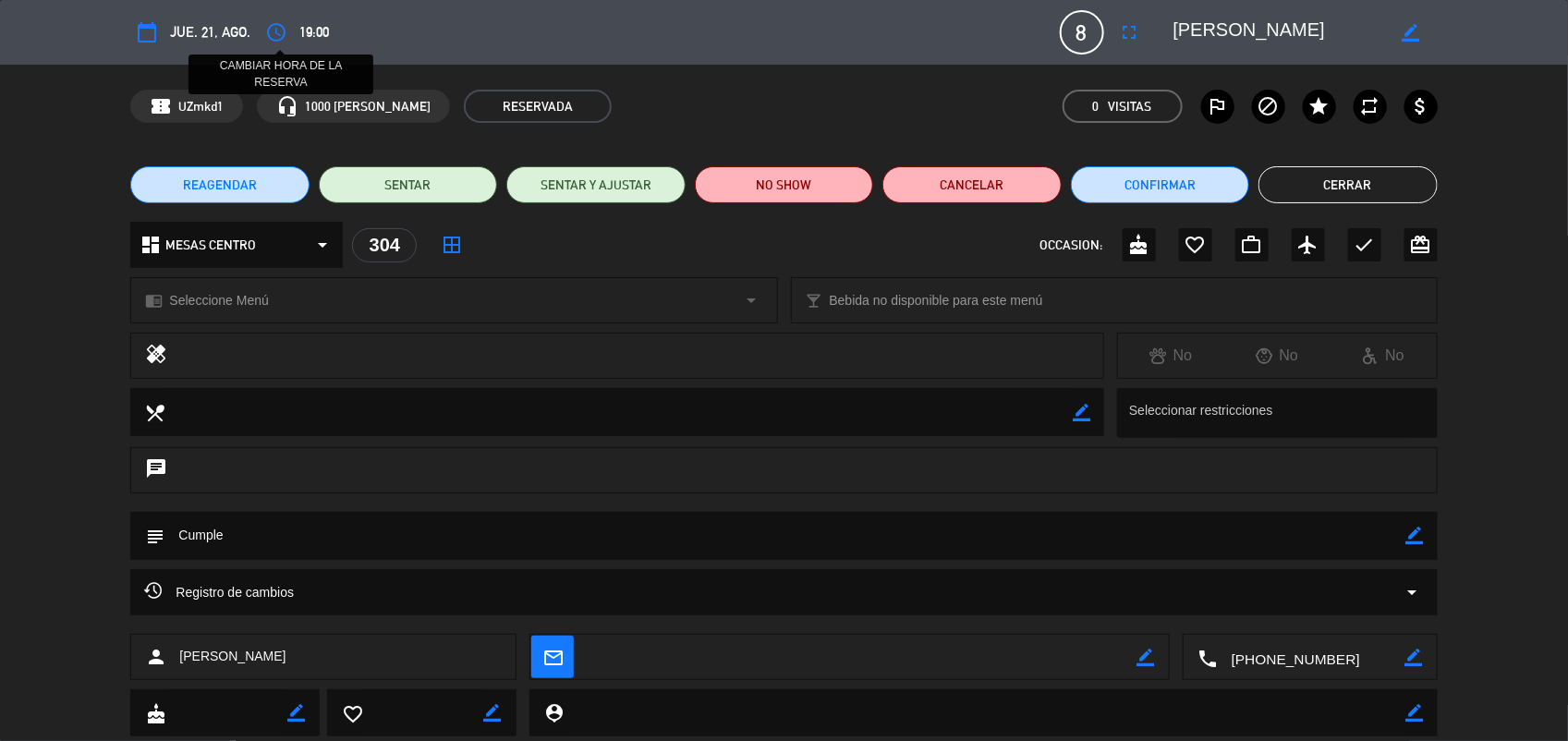
click at [274, 28] on icon "access_time" at bounding box center [276, 31] width 22 height 22
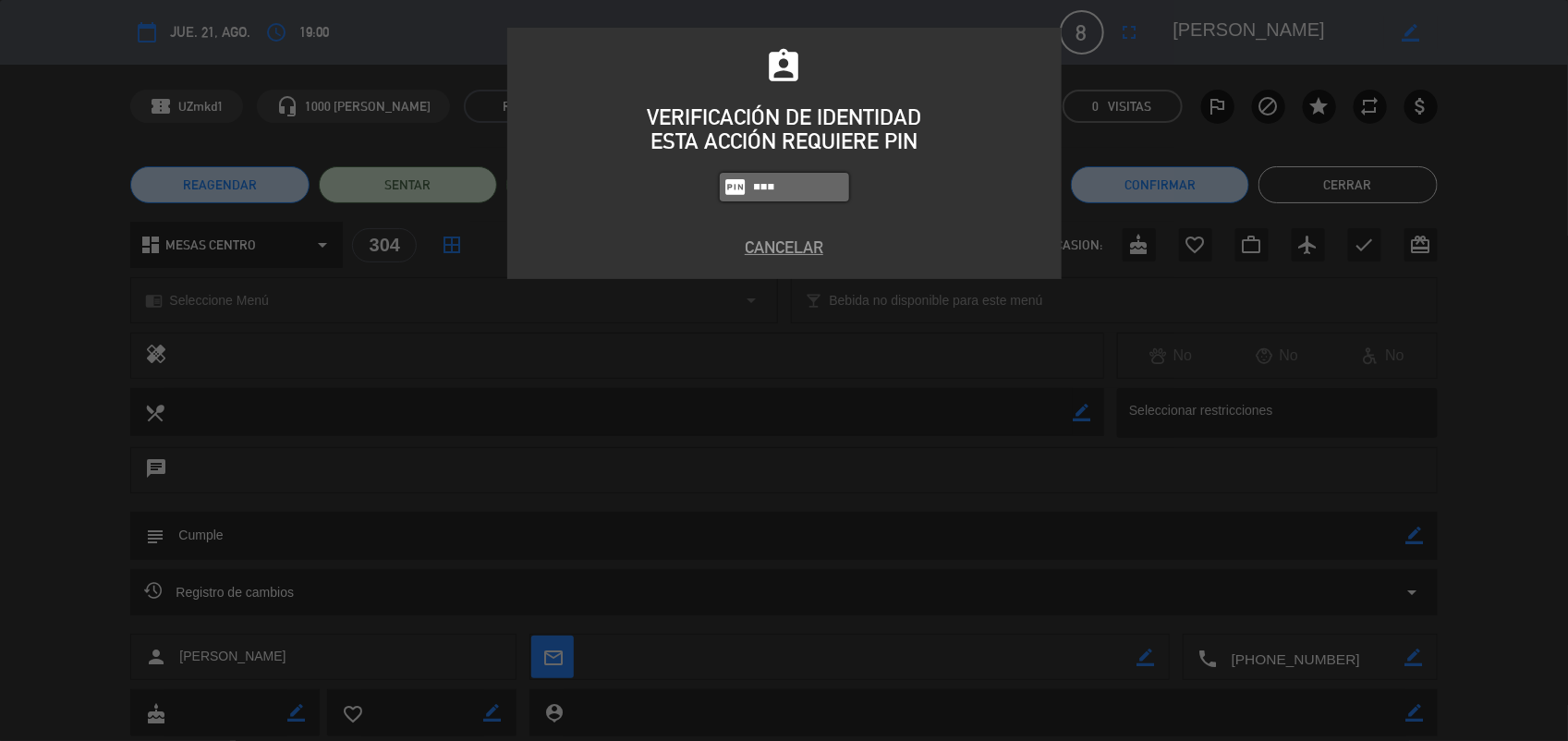
type input "0082"
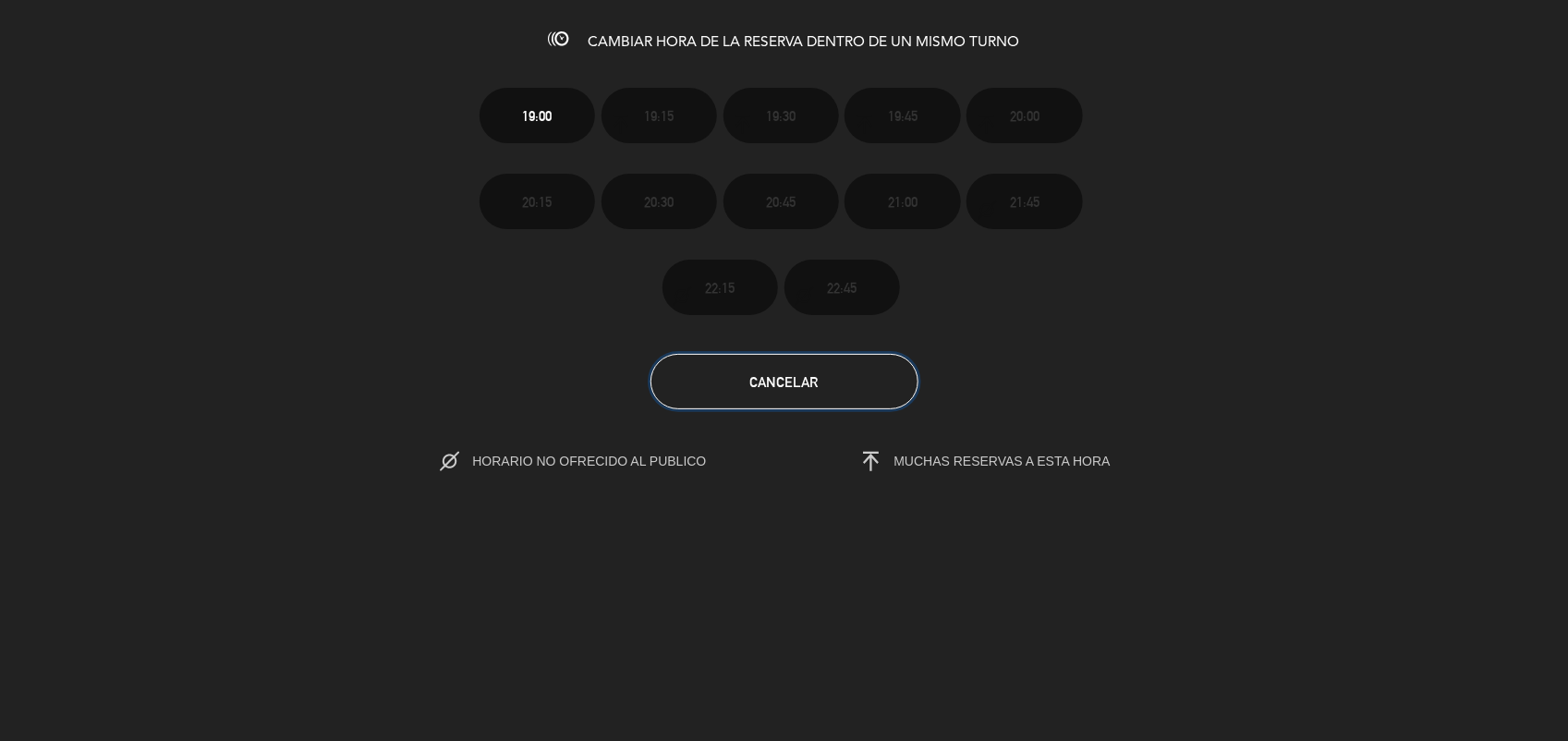
click at [848, 385] on button "Cancelar" at bounding box center [784, 381] width 268 height 55
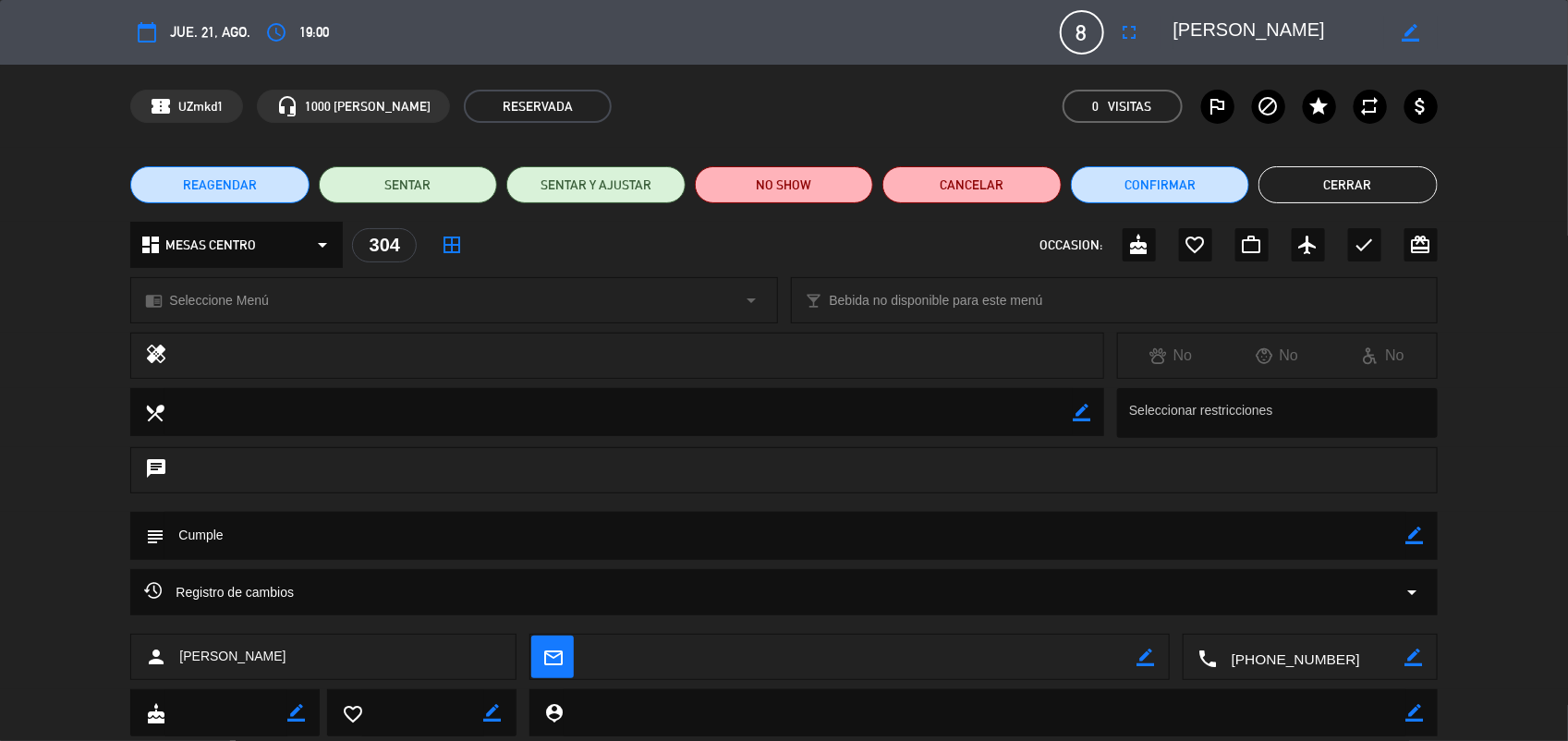
click at [1377, 177] on button "Cerrar" at bounding box center [1348, 184] width 178 height 37
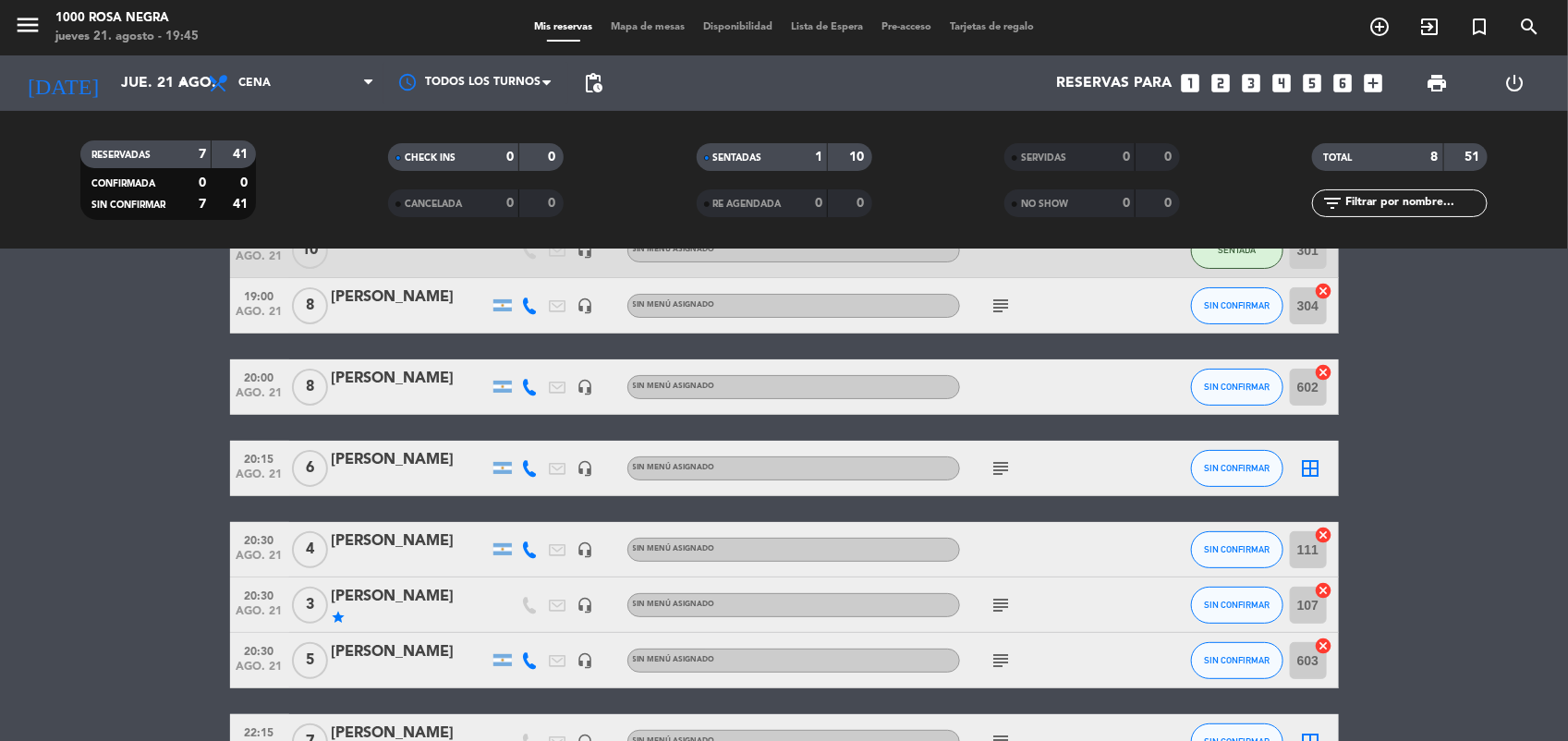
click at [1005, 464] on icon "subject" at bounding box center [1001, 468] width 22 height 22
click at [1420, 491] on bookings-row "19:00 [DATE] [PERSON_NAME] headset_mic Sin menú asignado SENTADA 301 cancel 19:…" at bounding box center [784, 496] width 1568 height 547
click at [994, 470] on icon "subject" at bounding box center [1001, 468] width 22 height 22
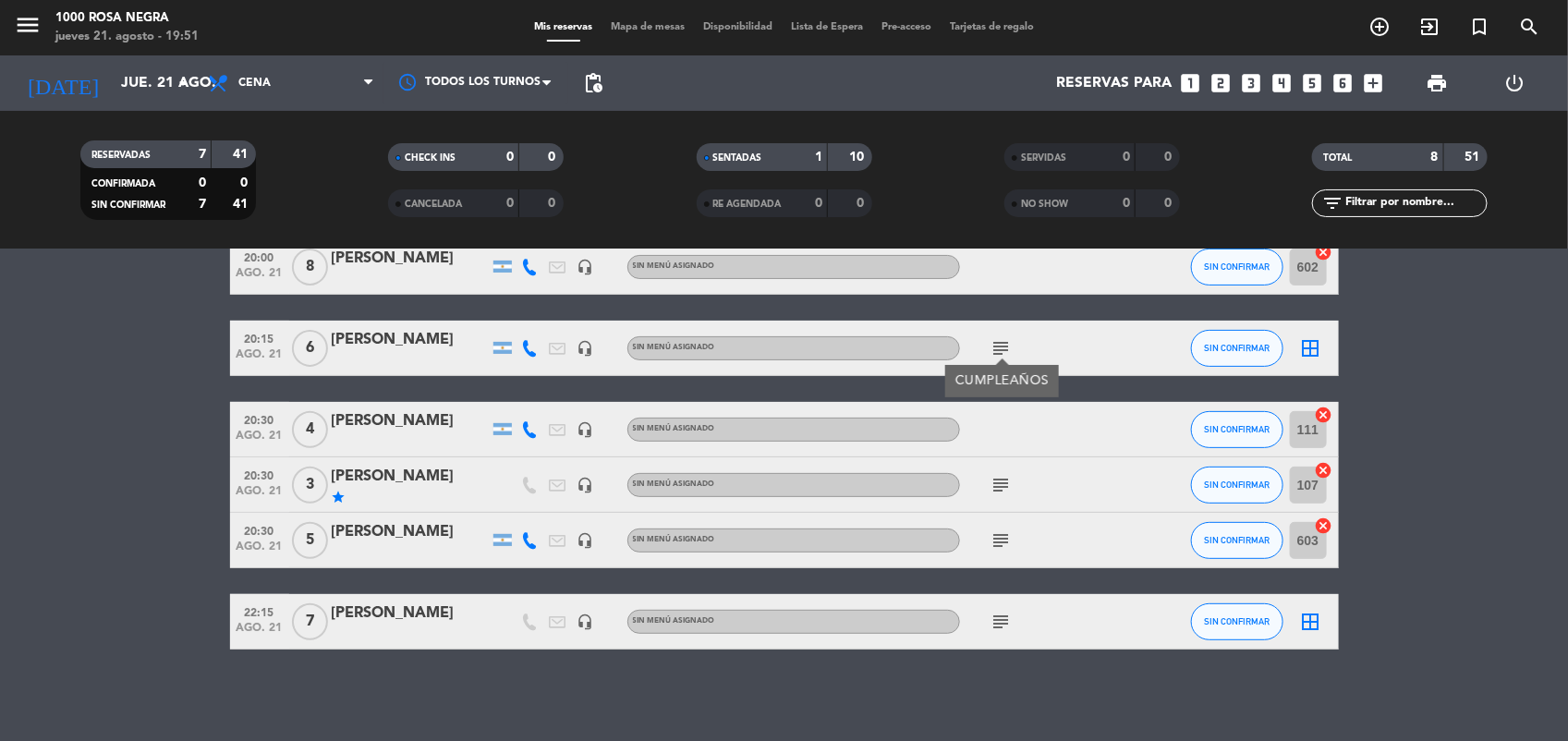
scroll to position [0, 0]
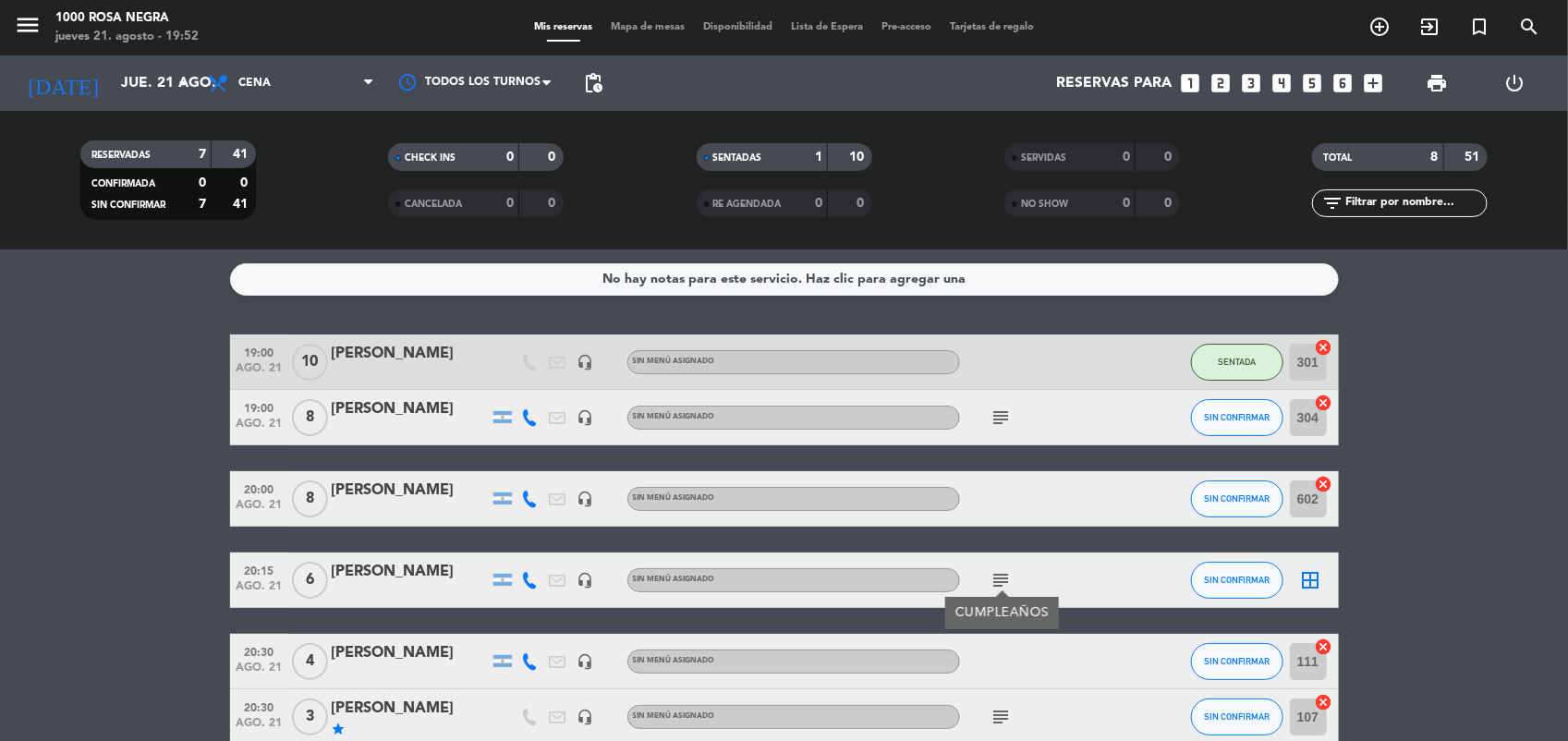
click at [1001, 414] on icon "subject" at bounding box center [1001, 417] width 22 height 22
click at [1471, 441] on bookings-row "19:00 [DATE] [PERSON_NAME] headset_mic Sin menú asignado SENTADA 301 cancel 19:…" at bounding box center [784, 608] width 1568 height 547
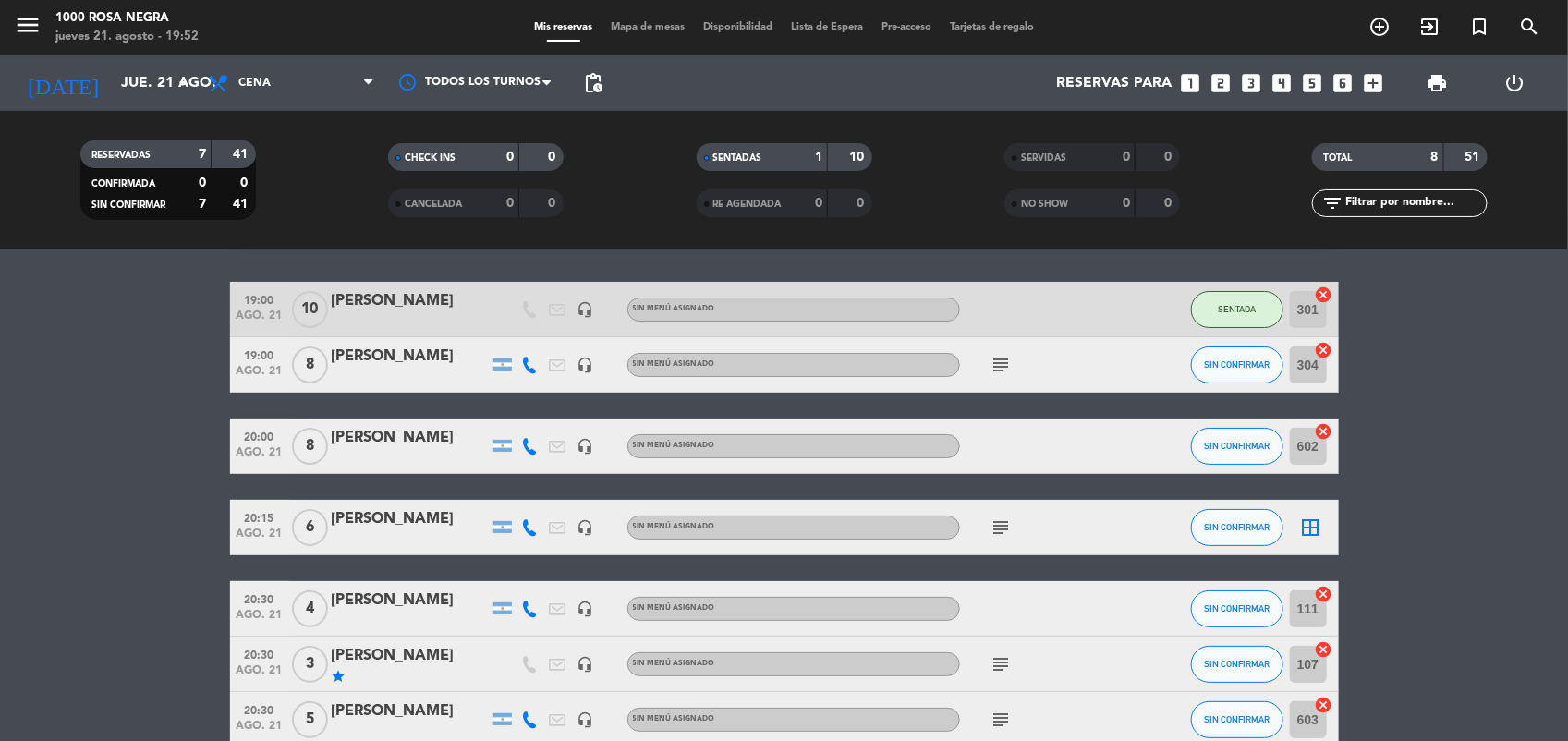
scroll to position [54, 0]
click at [1309, 534] on icon "border_all" at bounding box center [1311, 527] width 22 height 22
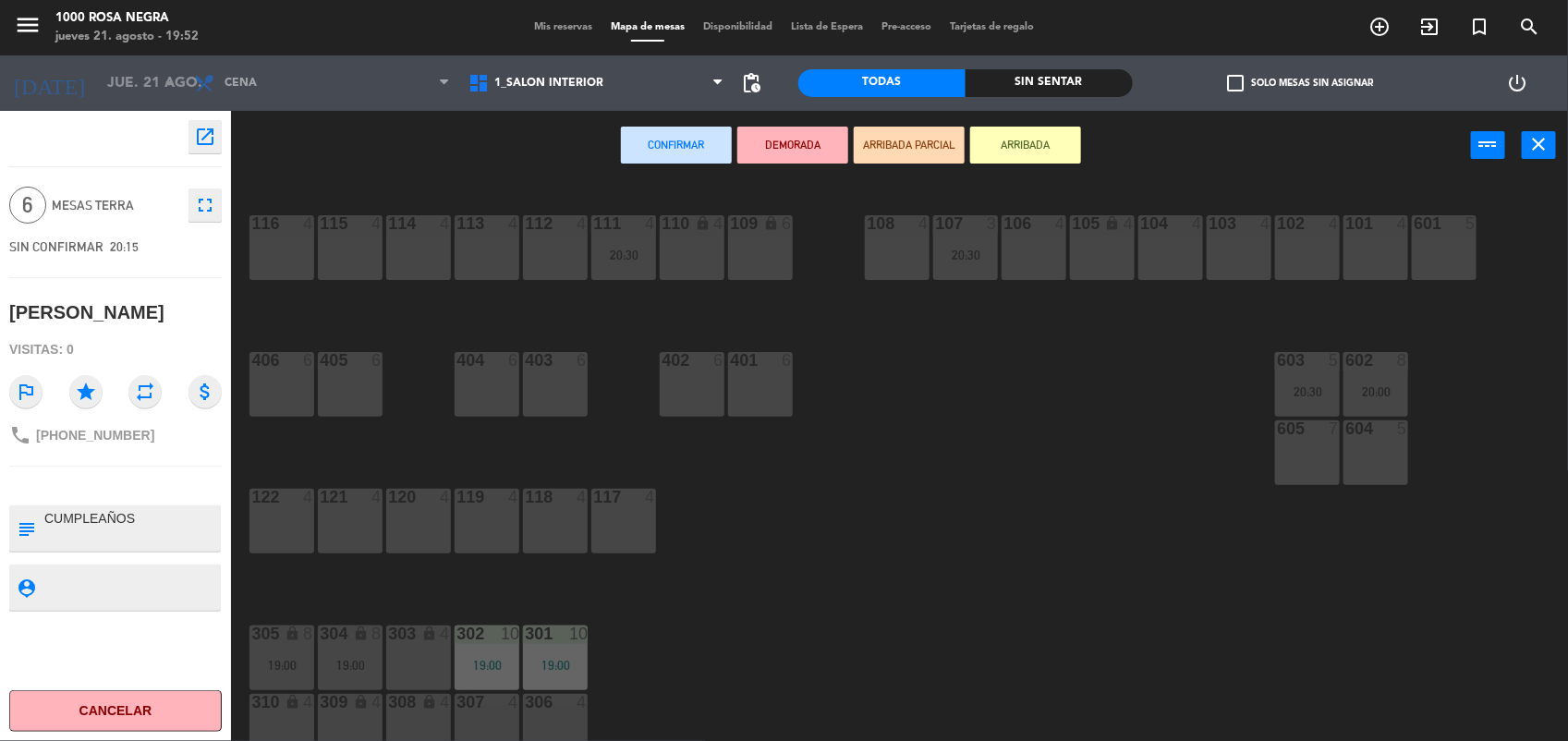
scroll to position [219, 0]
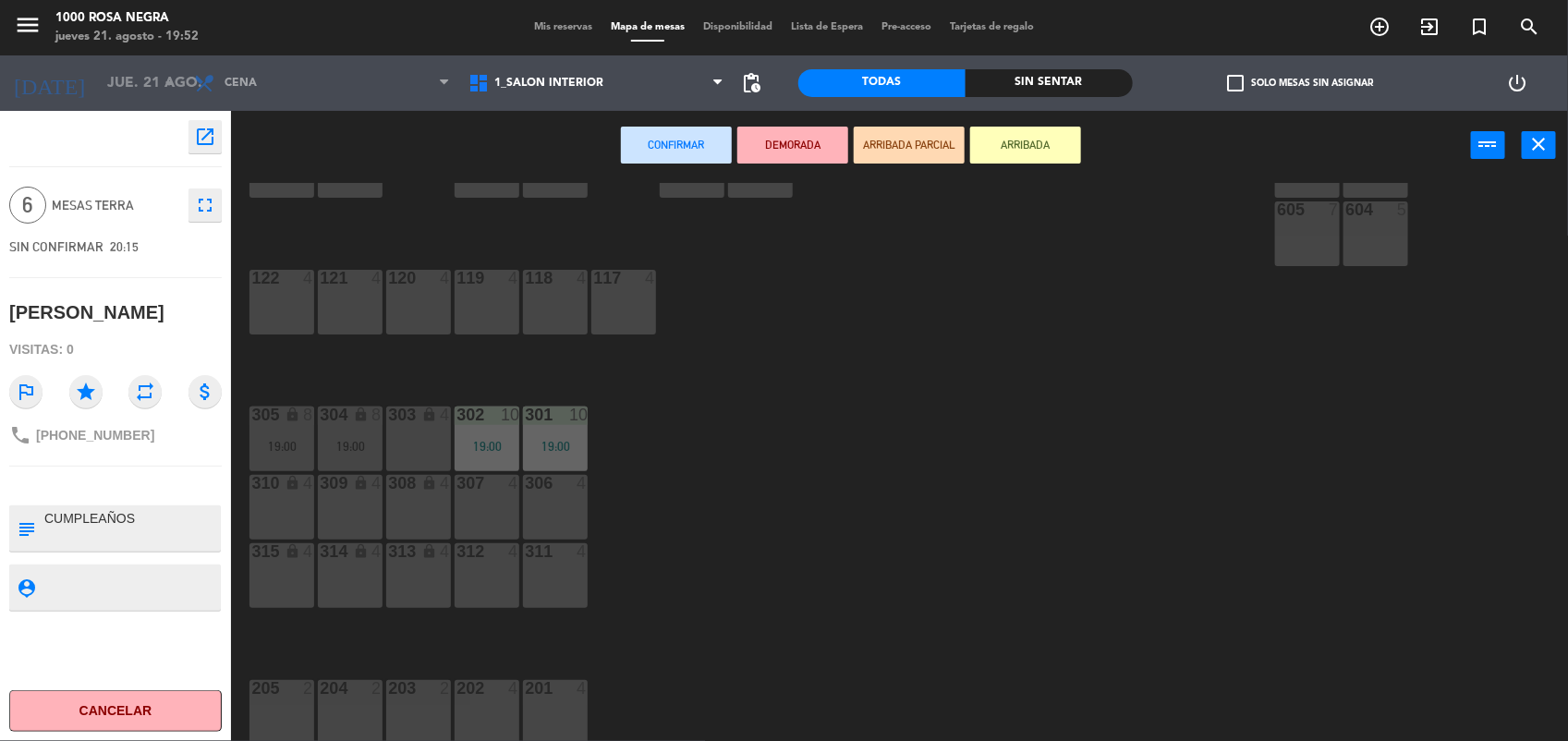
click at [398, 597] on div "313 lock 4" at bounding box center [418, 576] width 65 height 65
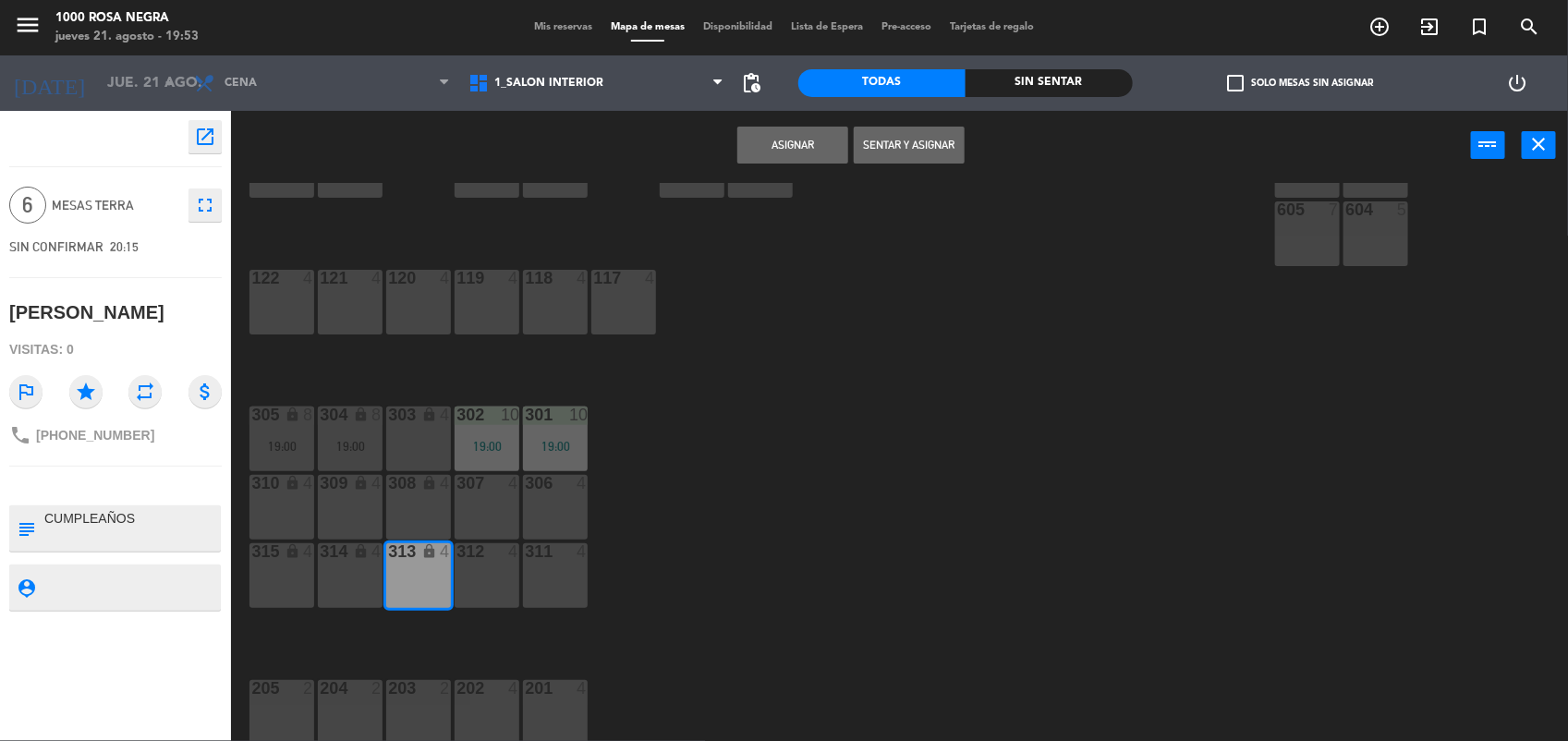
click at [338, 579] on div "314 lock 4" at bounding box center [350, 576] width 65 height 65
click at [806, 139] on button "Asignar" at bounding box center [792, 144] width 111 height 37
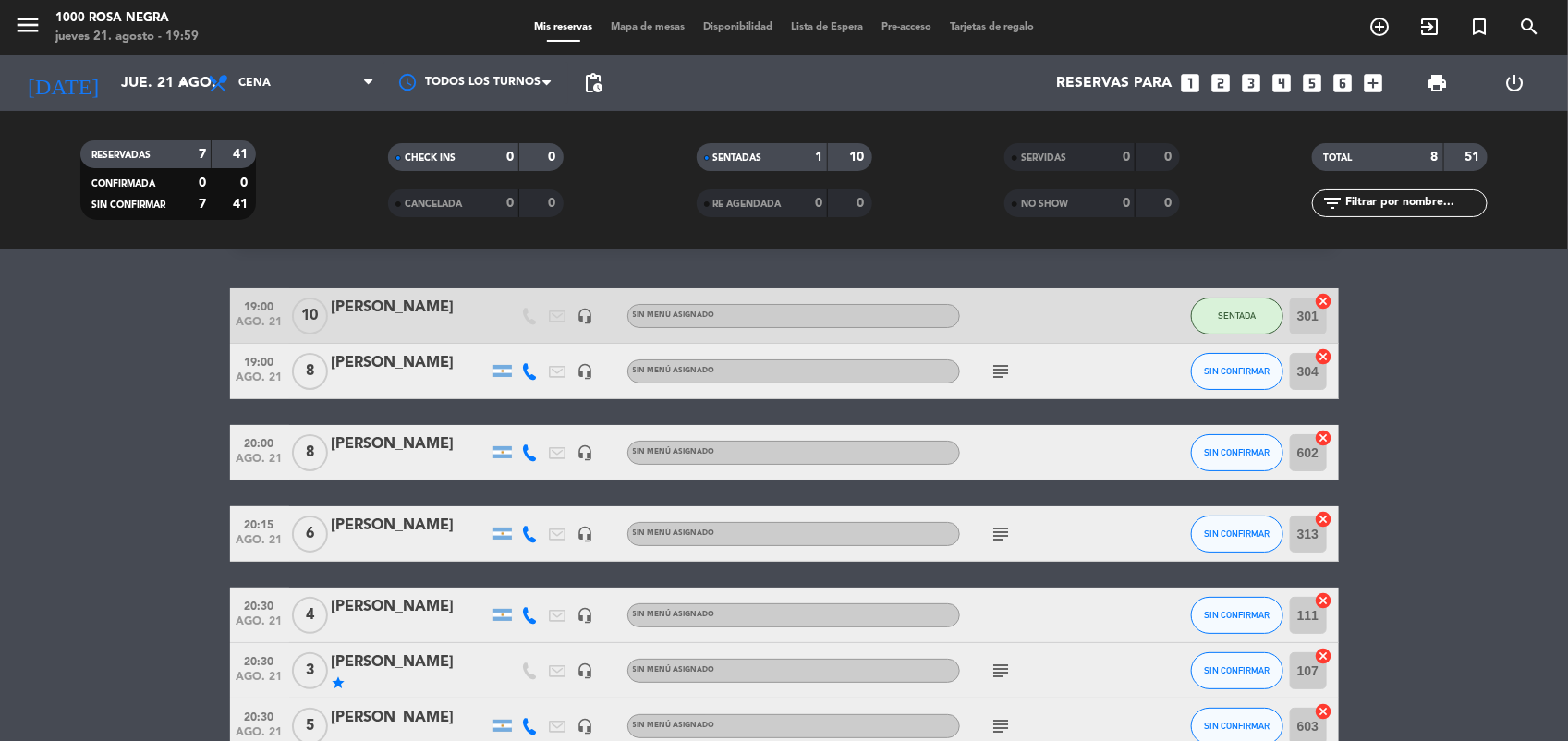
click at [199, 564] on bookings-row "19:00 [DATE] [PERSON_NAME] headset_mic Sin menú asignado SENTADA 301 cancel 19:…" at bounding box center [784, 562] width 1568 height 547
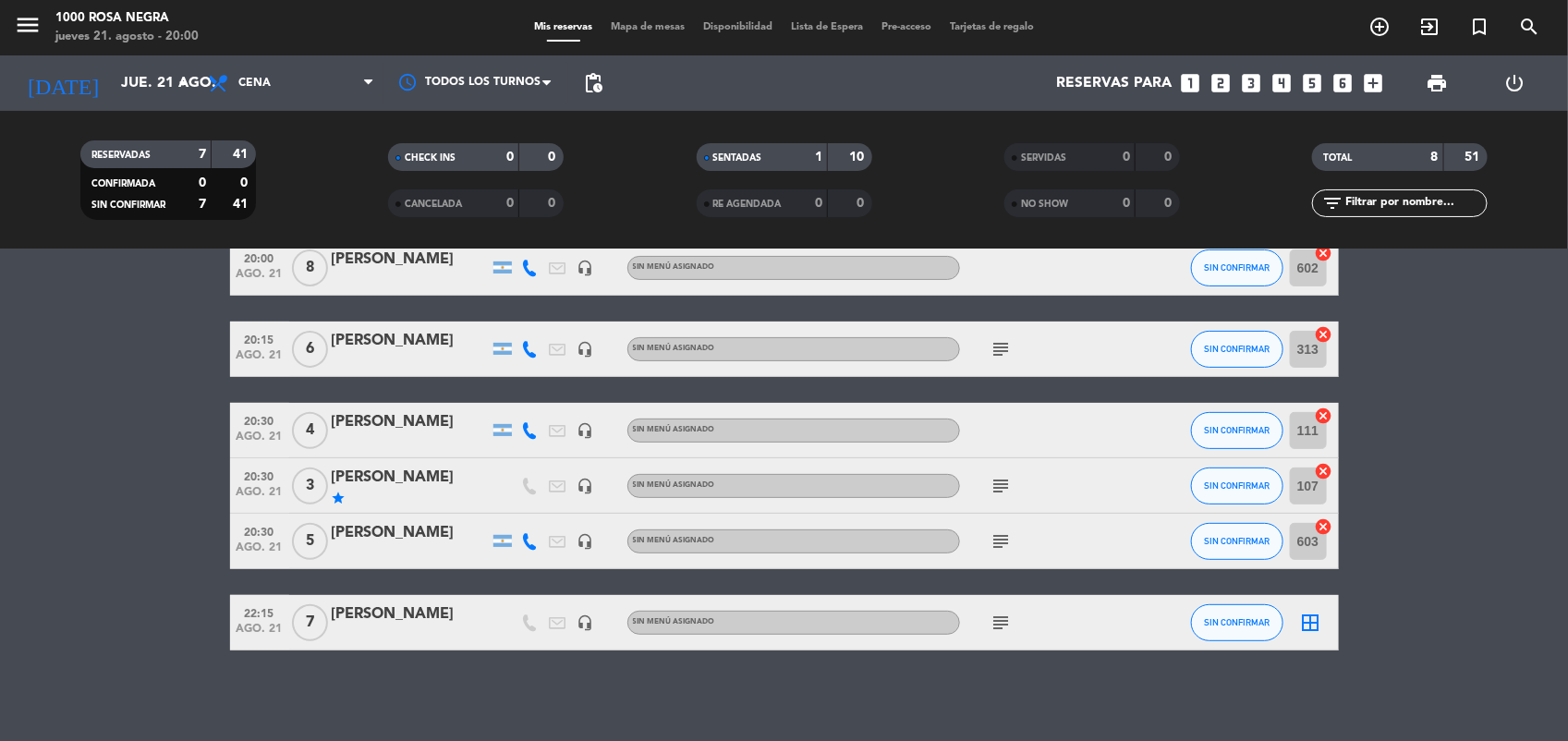
scroll to position [232, 0]
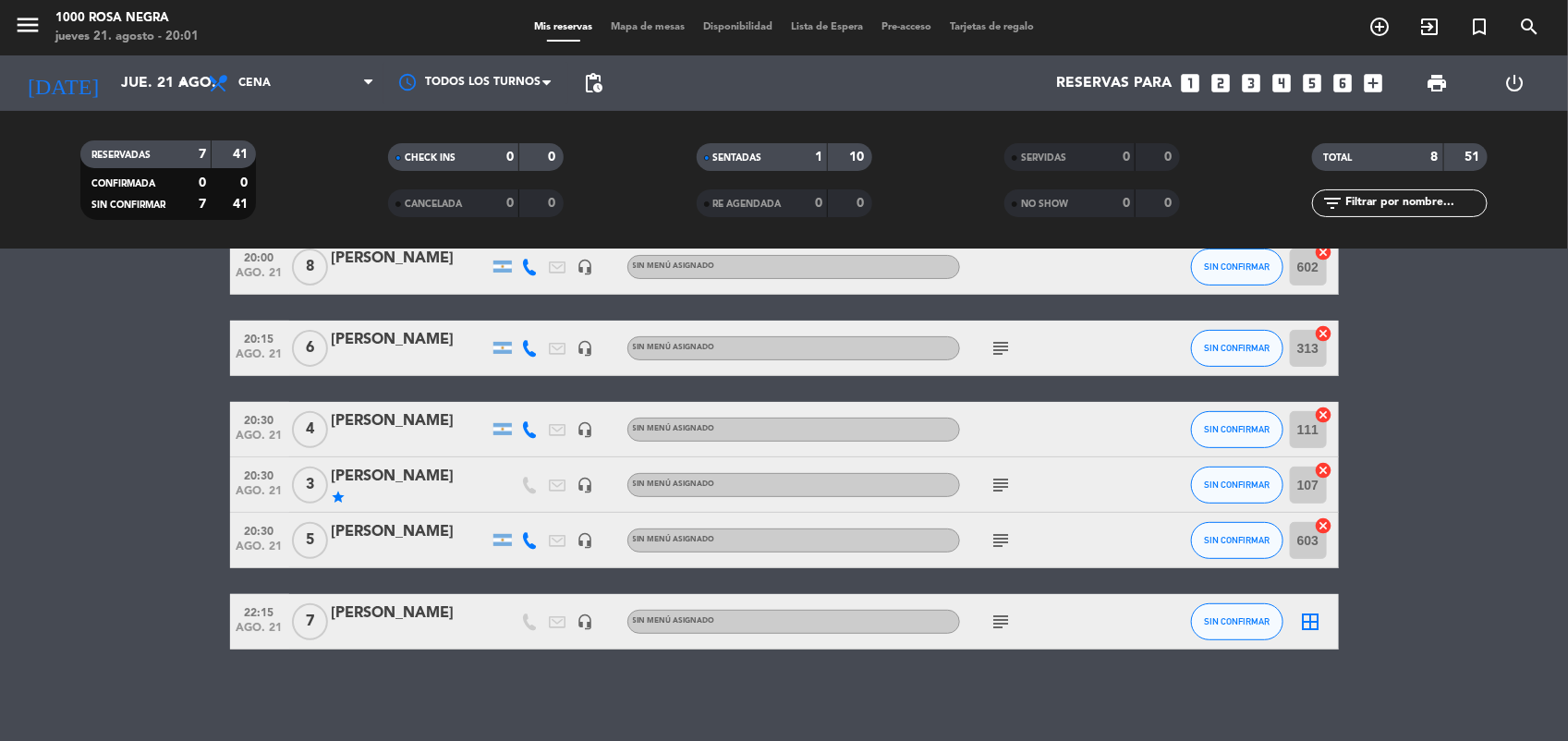
click at [1323, 412] on icon "cancel" at bounding box center [1323, 415] width 18 height 18
click at [1309, 428] on icon "border_all" at bounding box center [1311, 429] width 22 height 22
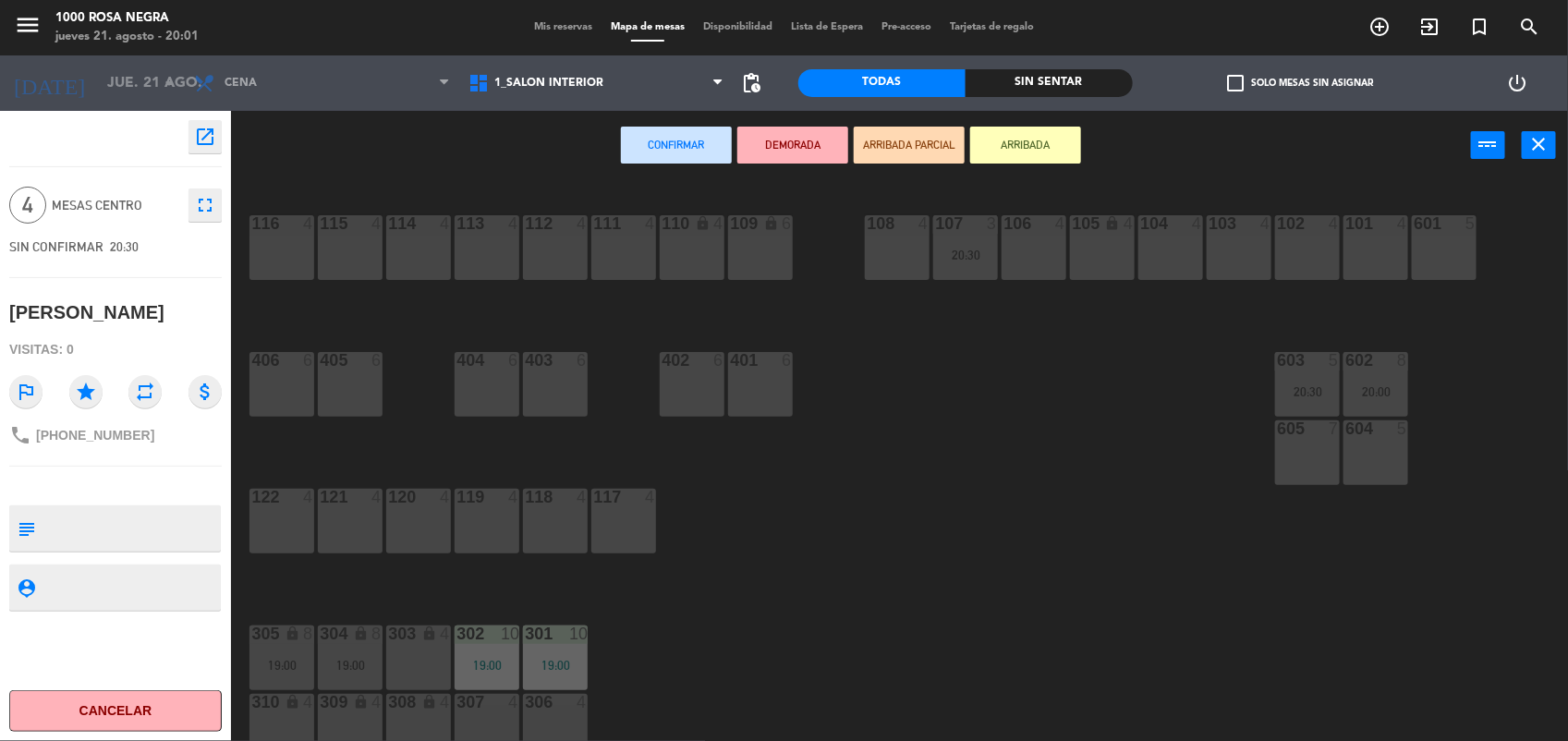
click at [421, 238] on div "114 4" at bounding box center [418, 248] width 65 height 65
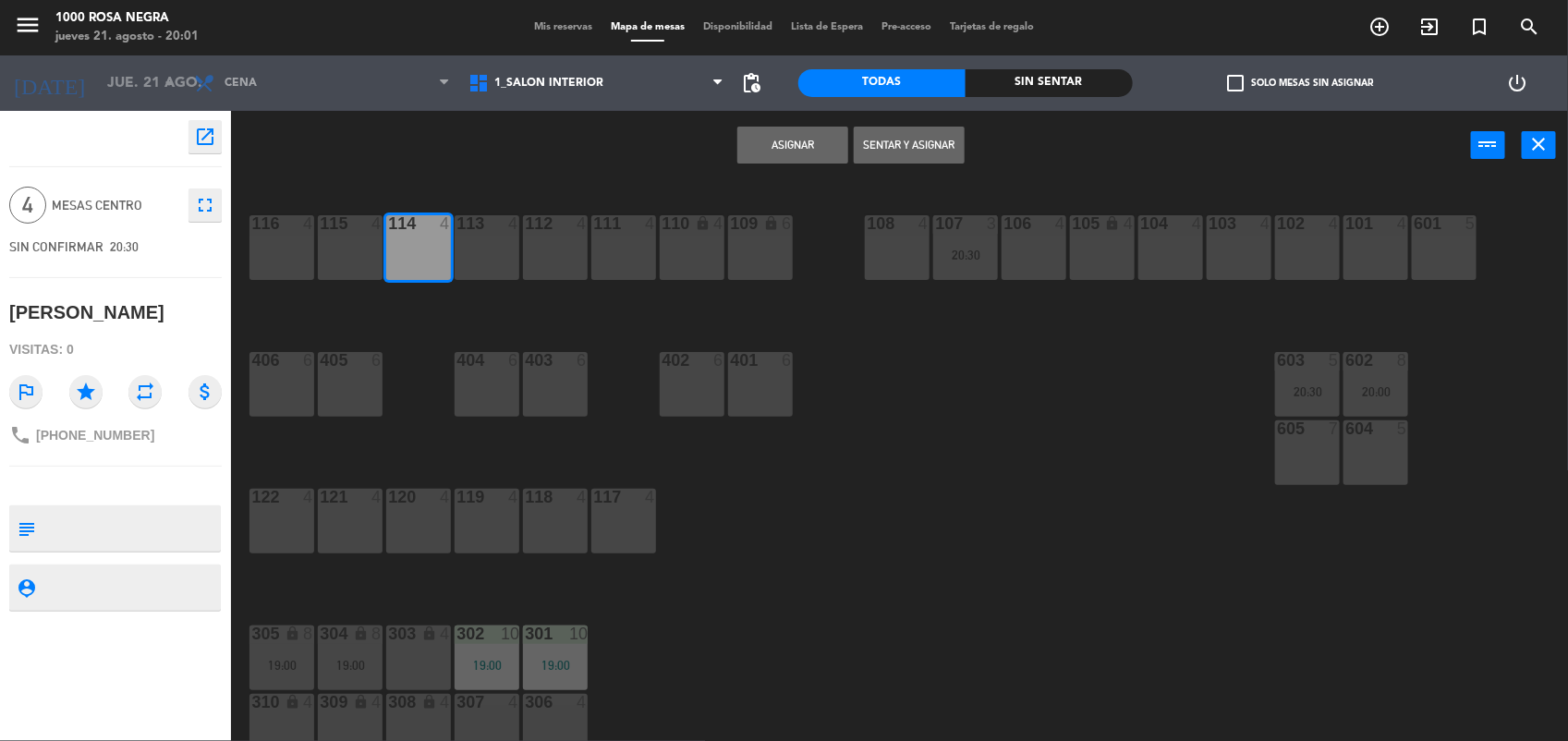
click at [827, 150] on button "Asignar" at bounding box center [792, 144] width 111 height 37
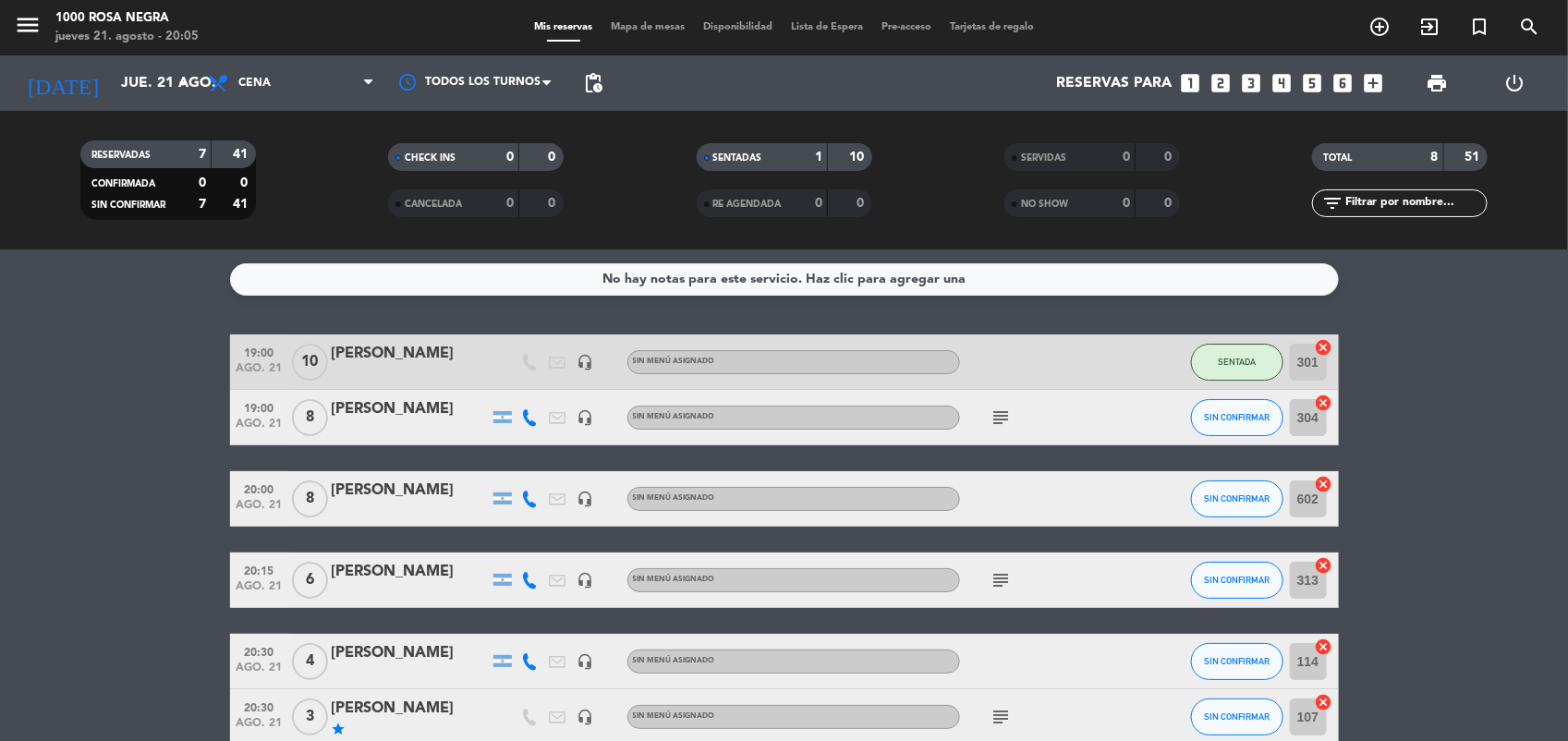
click at [1000, 576] on icon "subject" at bounding box center [1001, 580] width 22 height 22
click at [1212, 579] on span "SIN CONFIRMAR" at bounding box center [1236, 580] width 65 height 10
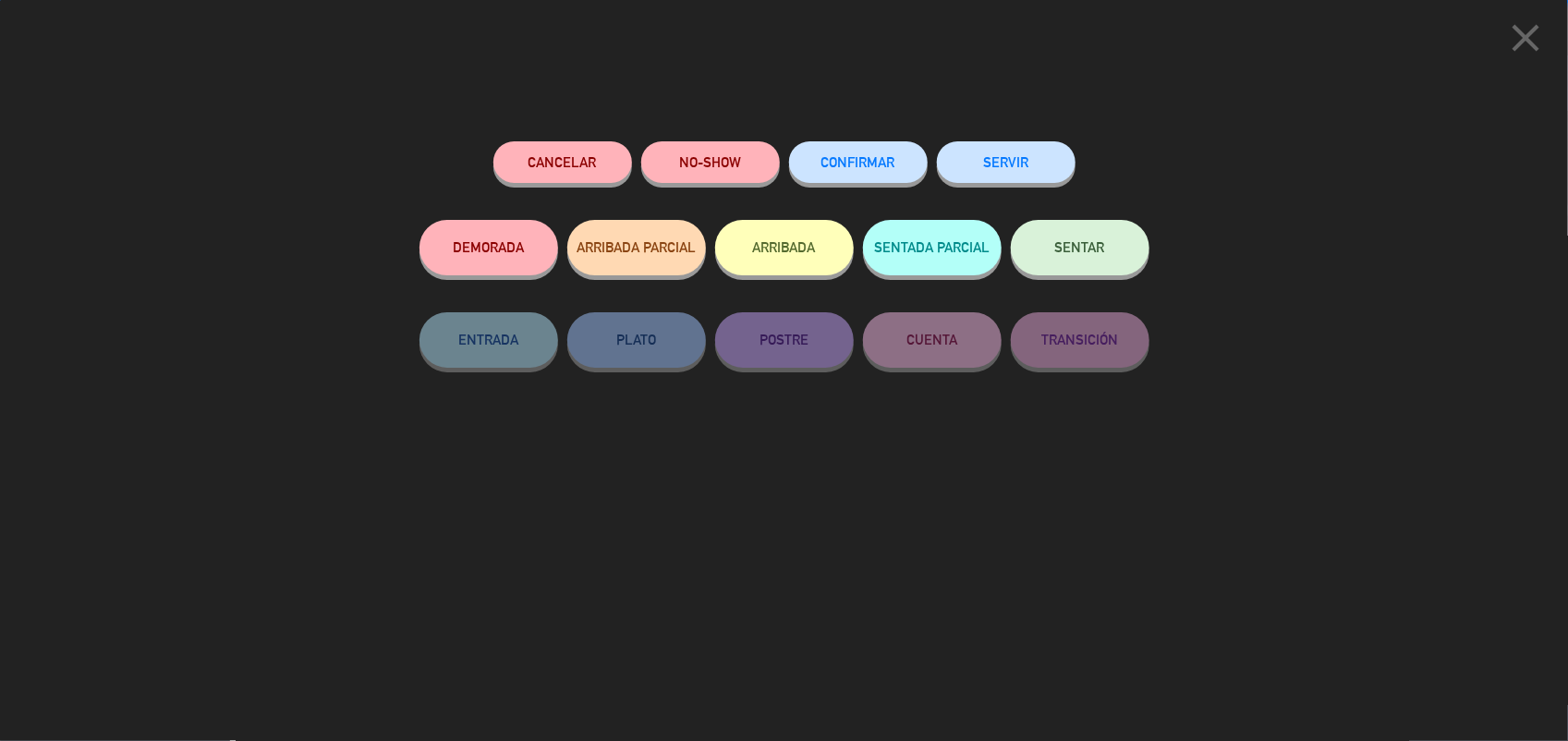
click at [1075, 247] on span "SENTAR" at bounding box center [1080, 247] width 50 height 16
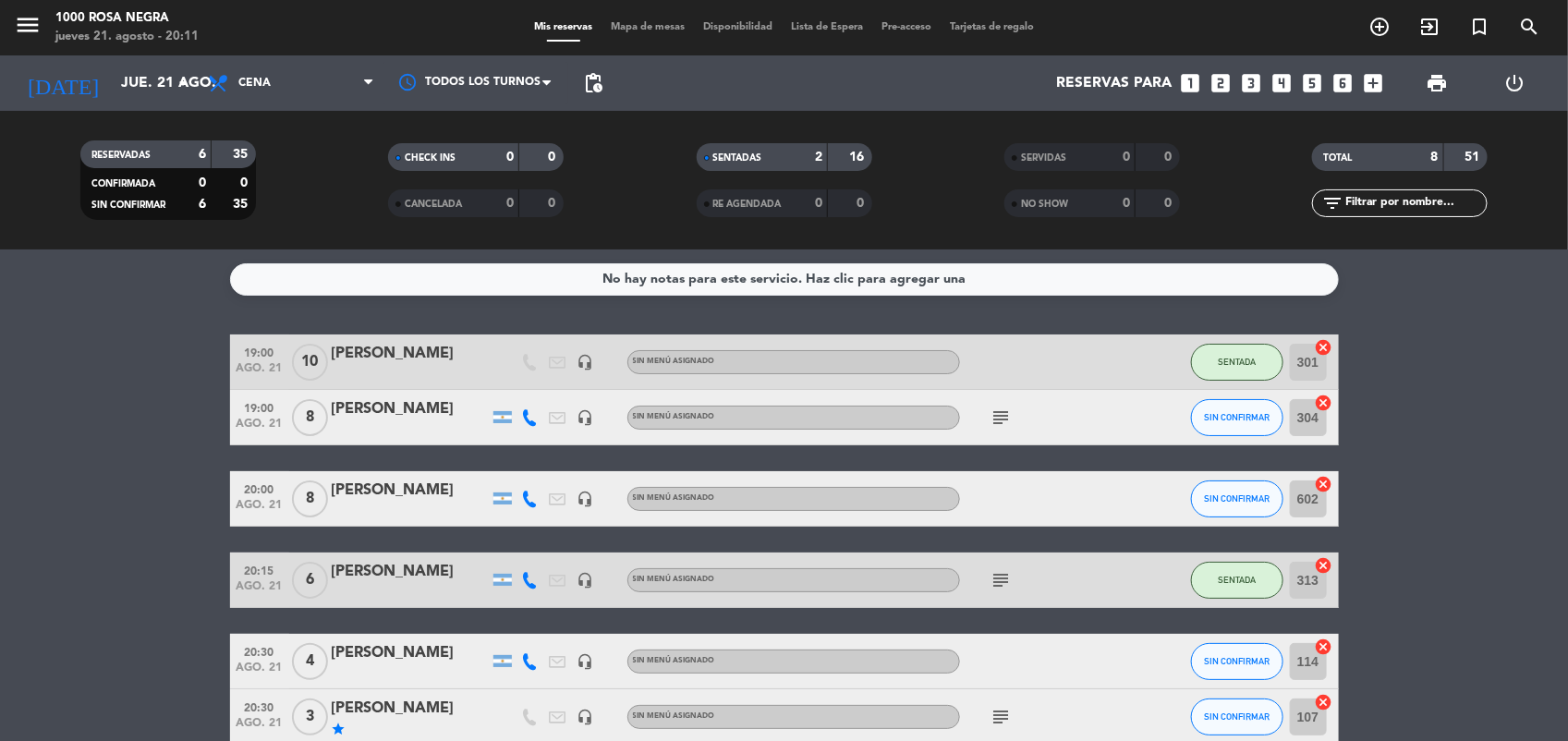
click at [177, 589] on bookings-row "19:00 [DATE] [PERSON_NAME] headset_mic Sin menú asignado SENTADA 301 cancel 19:…" at bounding box center [784, 608] width 1568 height 547
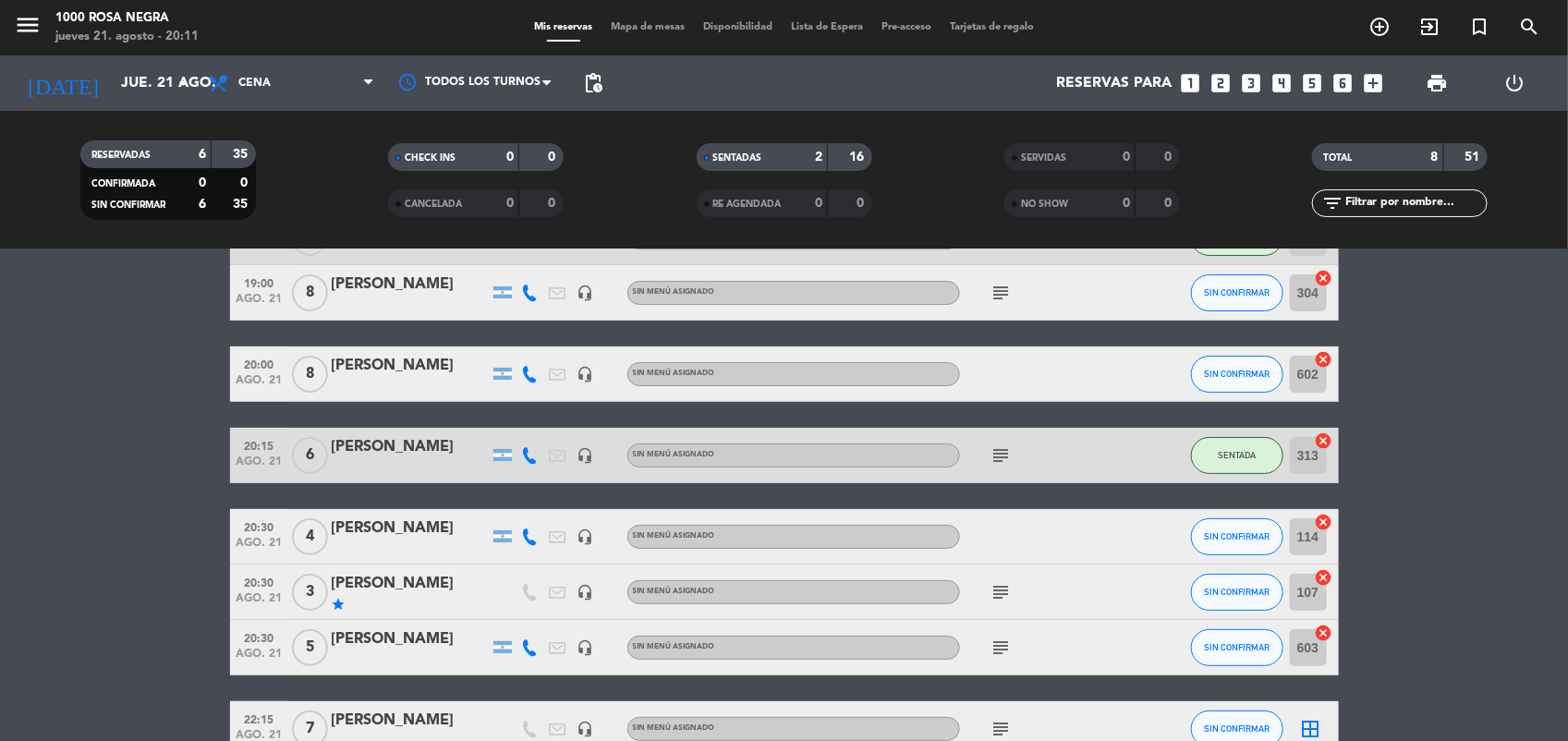
scroll to position [139, 0]
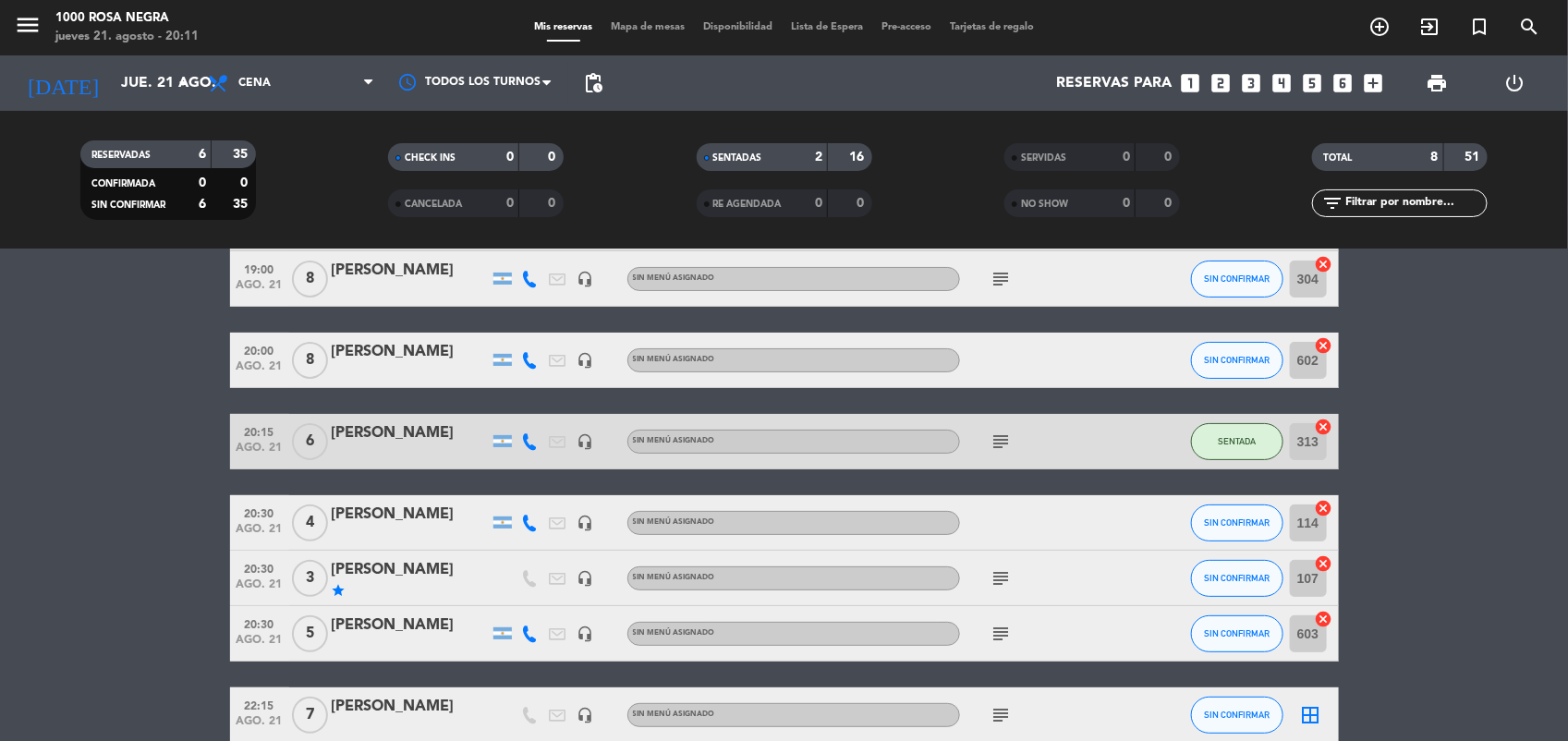
click at [1001, 636] on icon "subject" at bounding box center [1001, 634] width 22 height 22
click at [1448, 553] on bookings-row "19:00 [DATE] [PERSON_NAME] headset_mic Sin menú asignado SENTADA 301 cancel 19:…" at bounding box center [784, 470] width 1568 height 547
click at [1216, 77] on icon "looks_two" at bounding box center [1220, 83] width 24 height 24
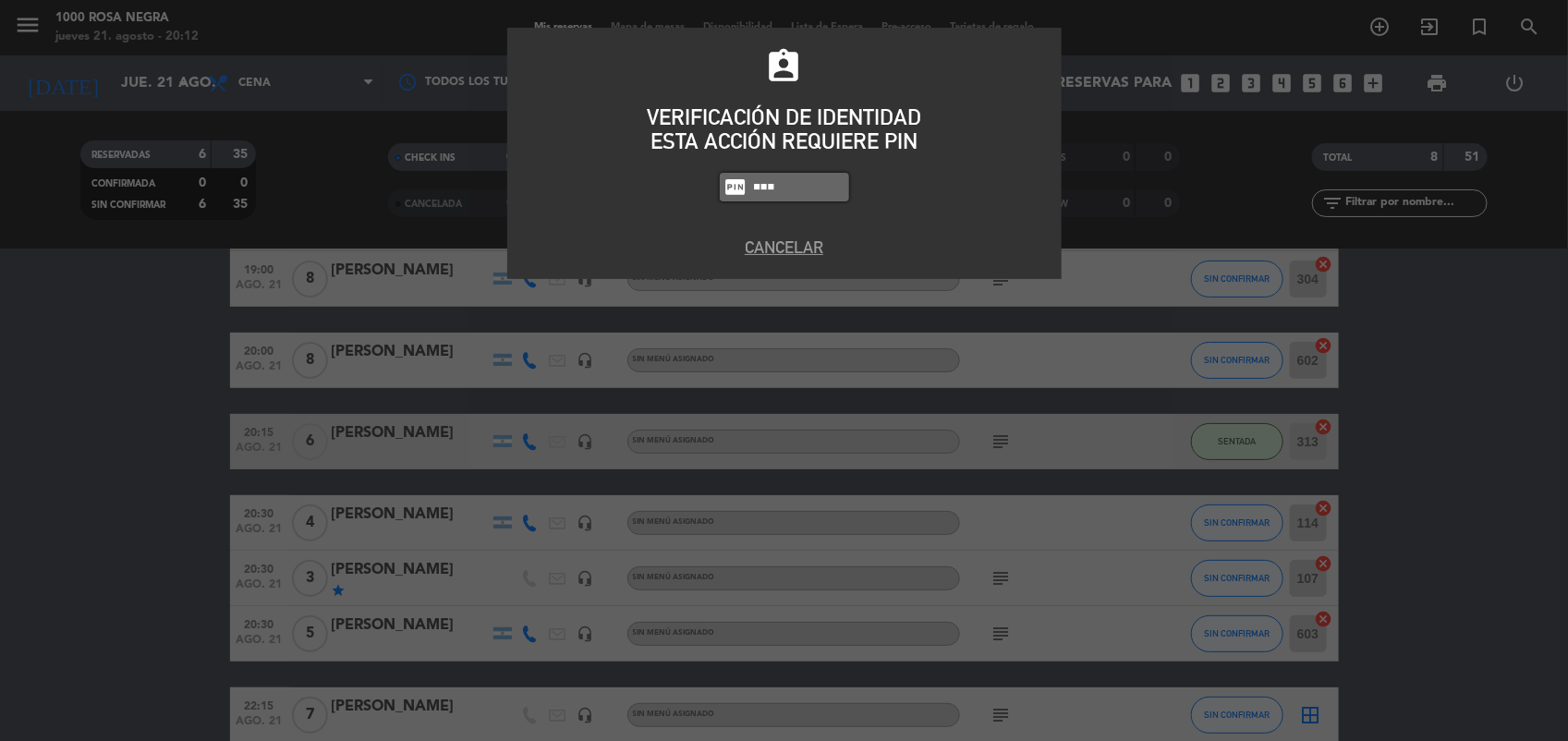
type input "0082"
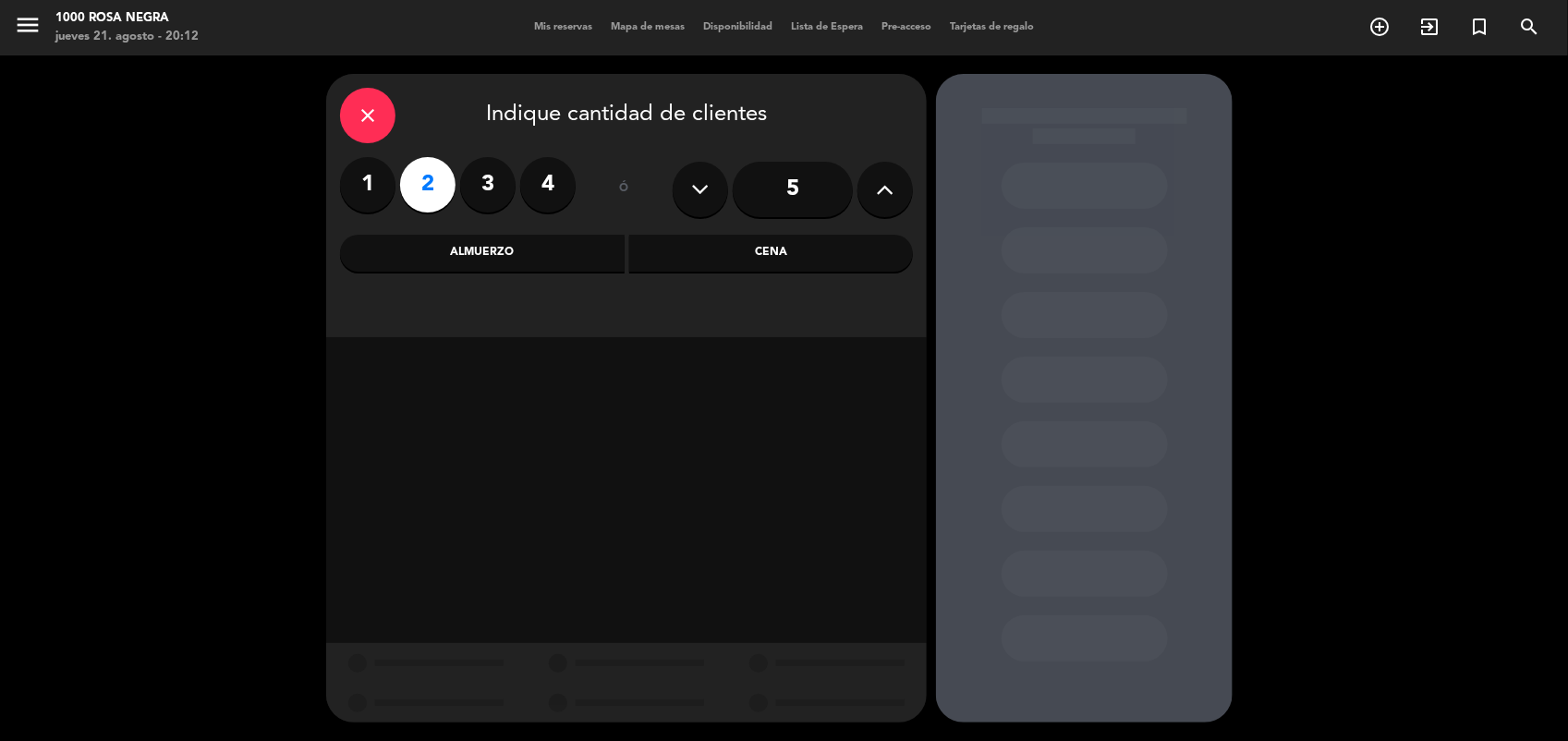
click at [497, 185] on label "3" at bounding box center [488, 185] width 55 height 55
click at [555, 261] on div "Almuerzo" at bounding box center [483, 252] width 285 height 37
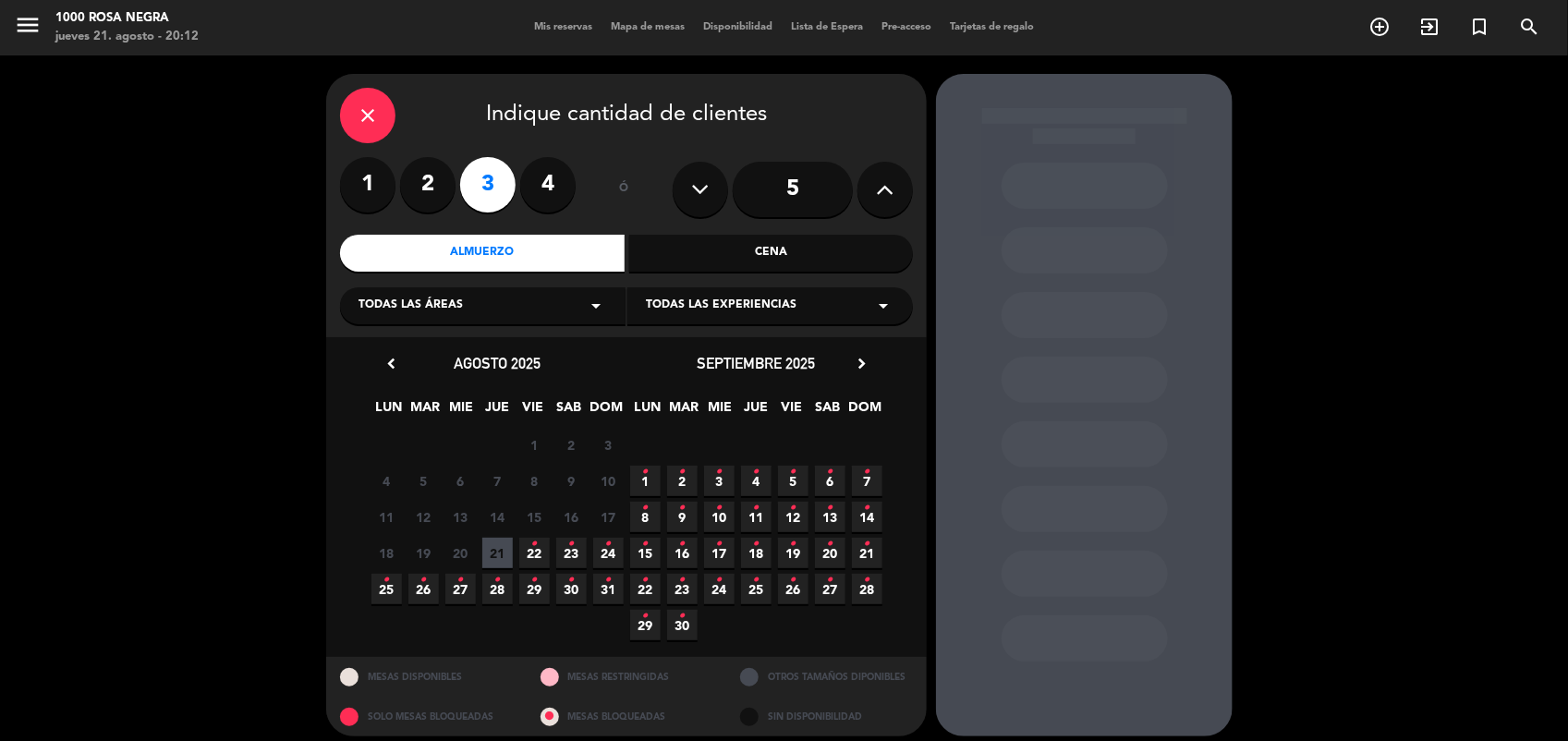
click at [539, 556] on span "22 •" at bounding box center [535, 553] width 30 height 30
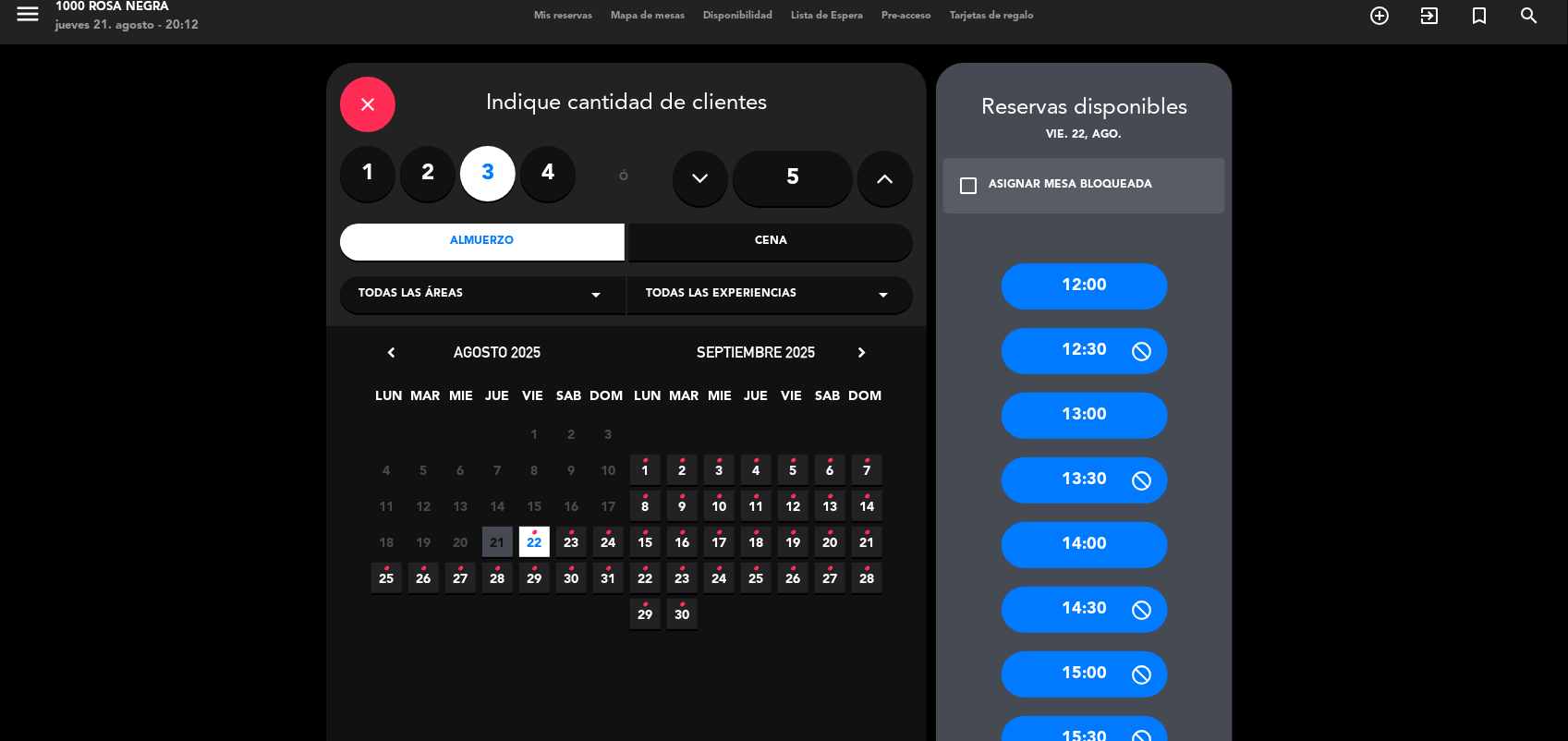
click at [1111, 410] on div "13:00" at bounding box center [1084, 416] width 166 height 46
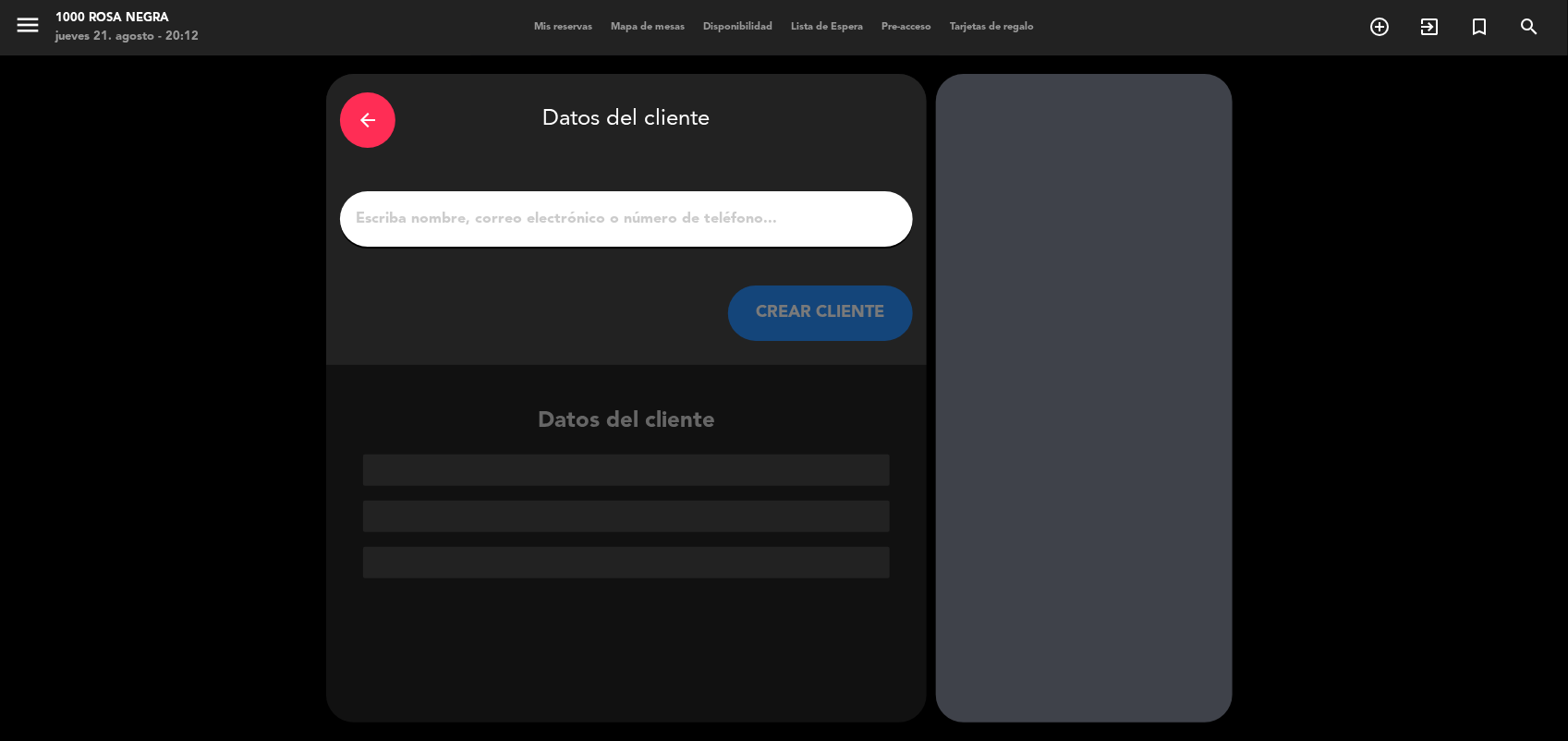
scroll to position [0, 0]
click at [790, 223] on input "1" at bounding box center [626, 218] width 545 height 26
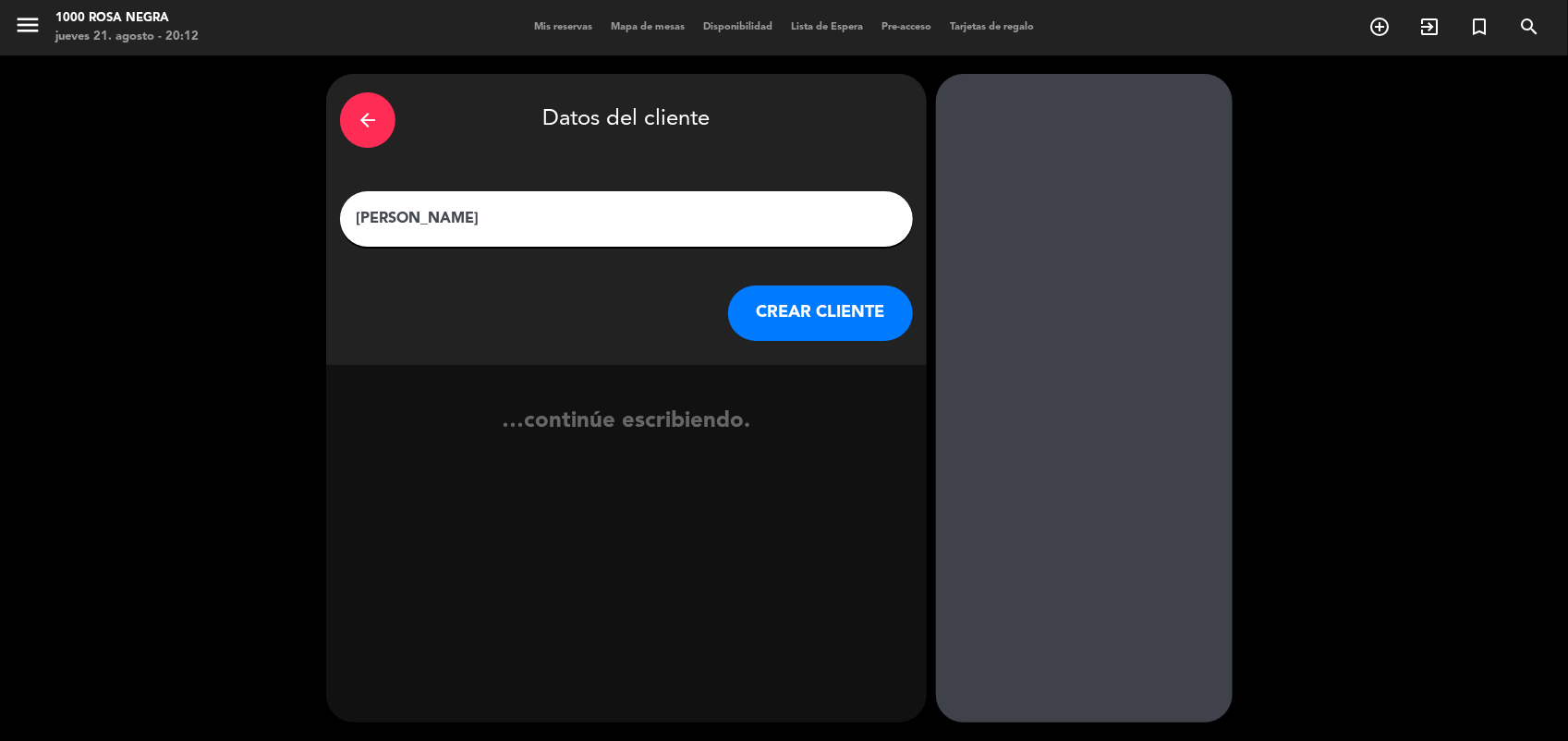
type input "[PERSON_NAME]"
click at [851, 294] on button "CREAR CLIENTE" at bounding box center [821, 313] width 185 height 55
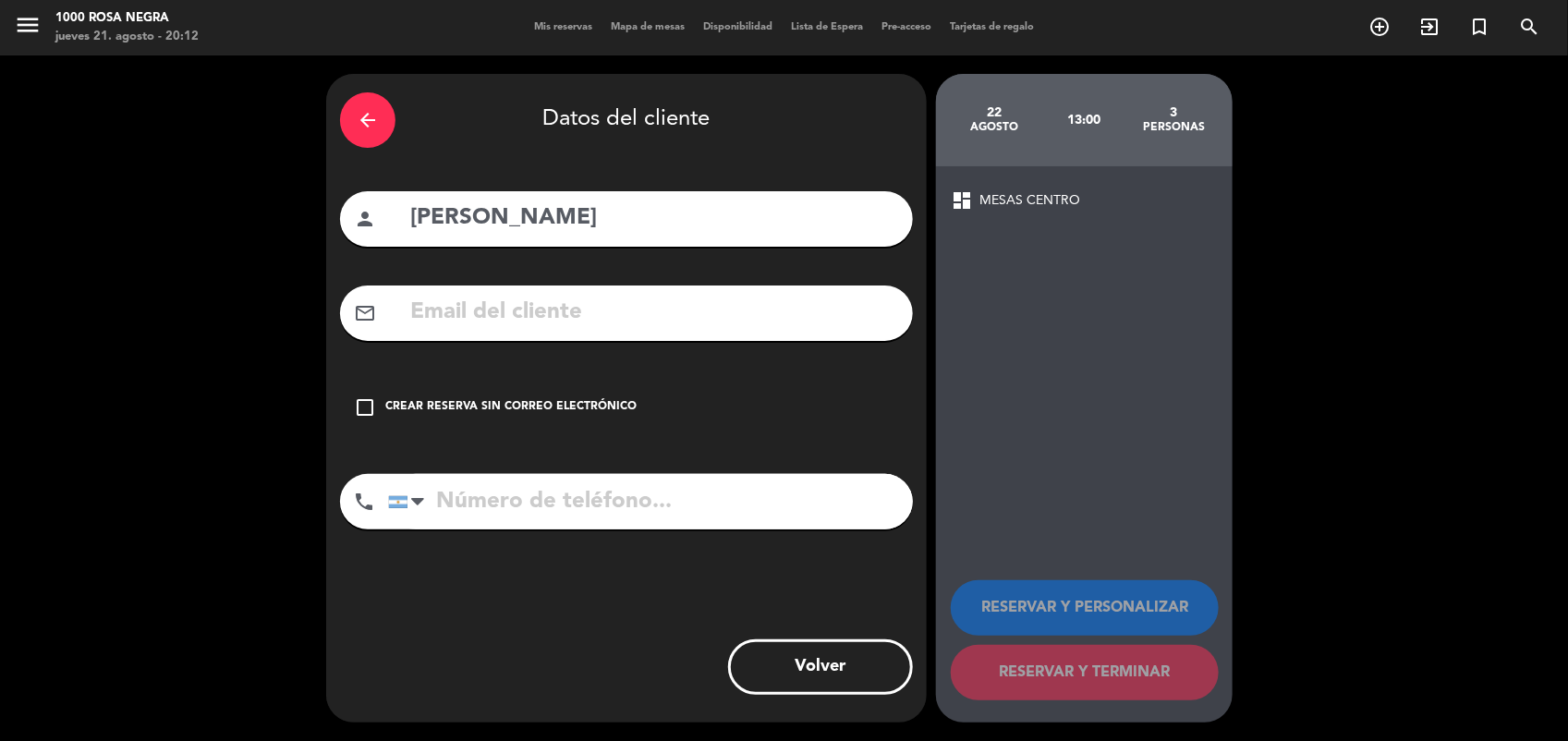
click at [545, 412] on div "Crear reserva sin correo electrónico" at bounding box center [510, 407] width 251 height 18
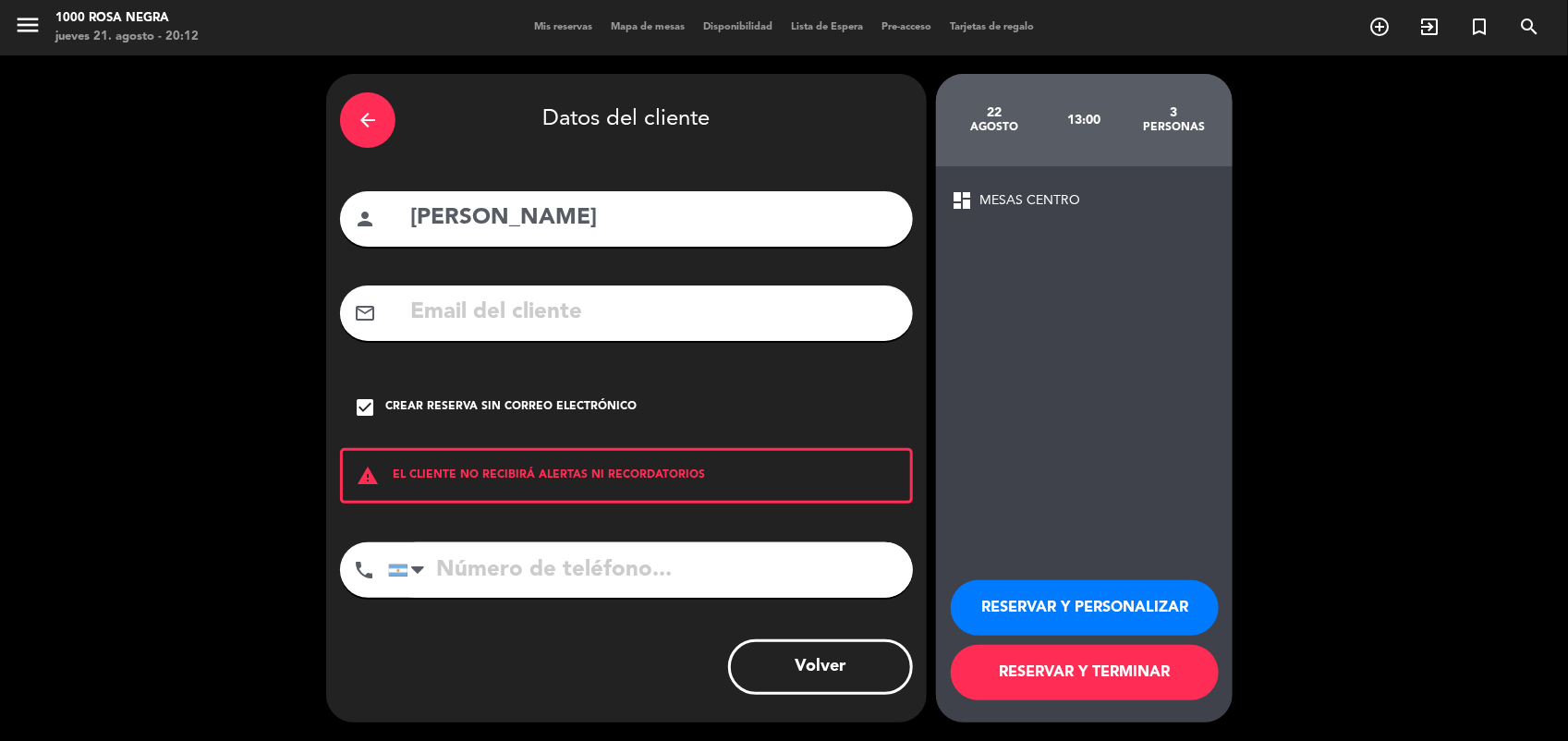
click at [581, 560] on input "tel" at bounding box center [650, 570] width 525 height 55
type input "1141419247"
click at [1111, 602] on button "RESERVAR Y PERSONALIZAR" at bounding box center [1084, 608] width 268 height 55
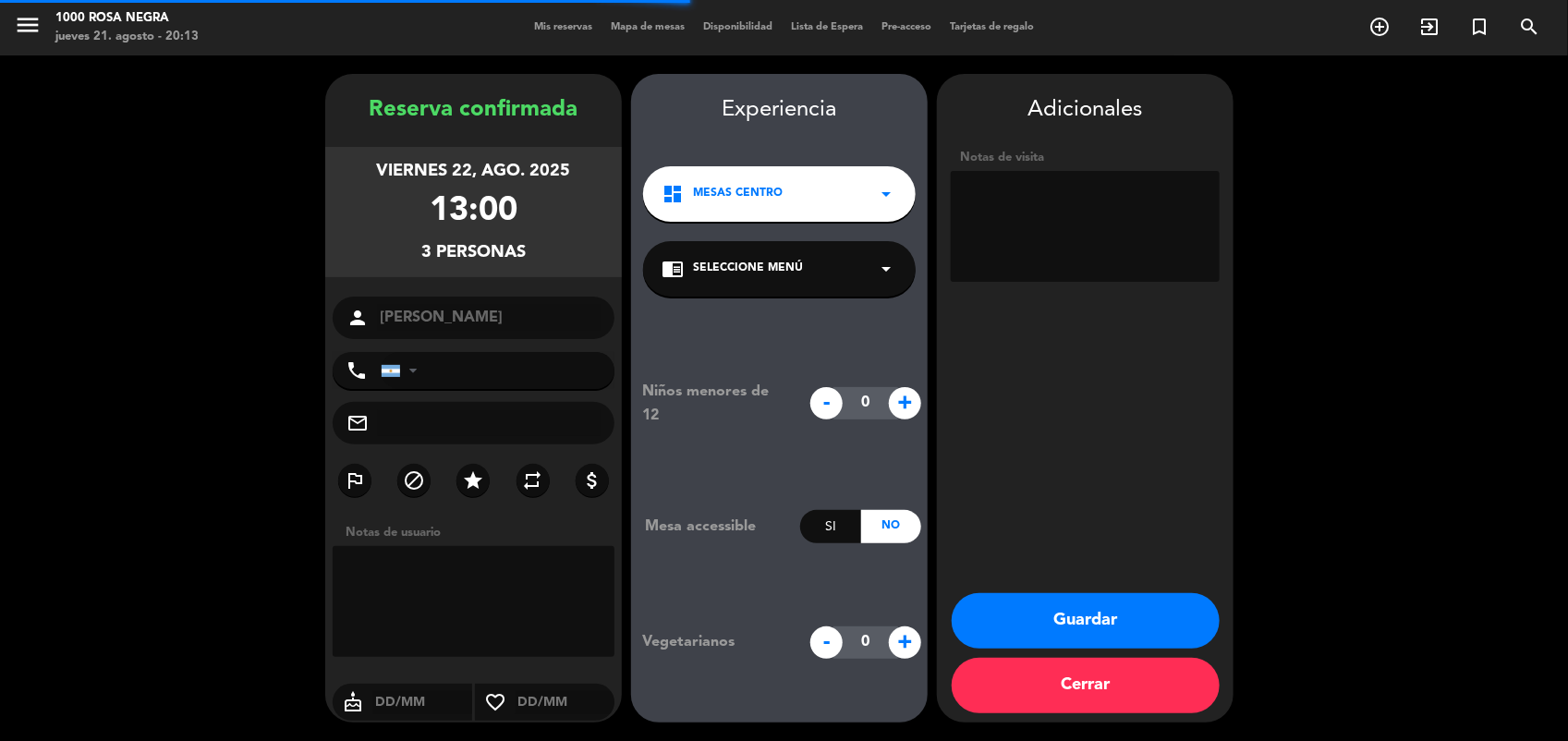
type input "[PHONE_NUMBER]"
click at [977, 197] on textarea at bounding box center [1085, 226] width 269 height 111
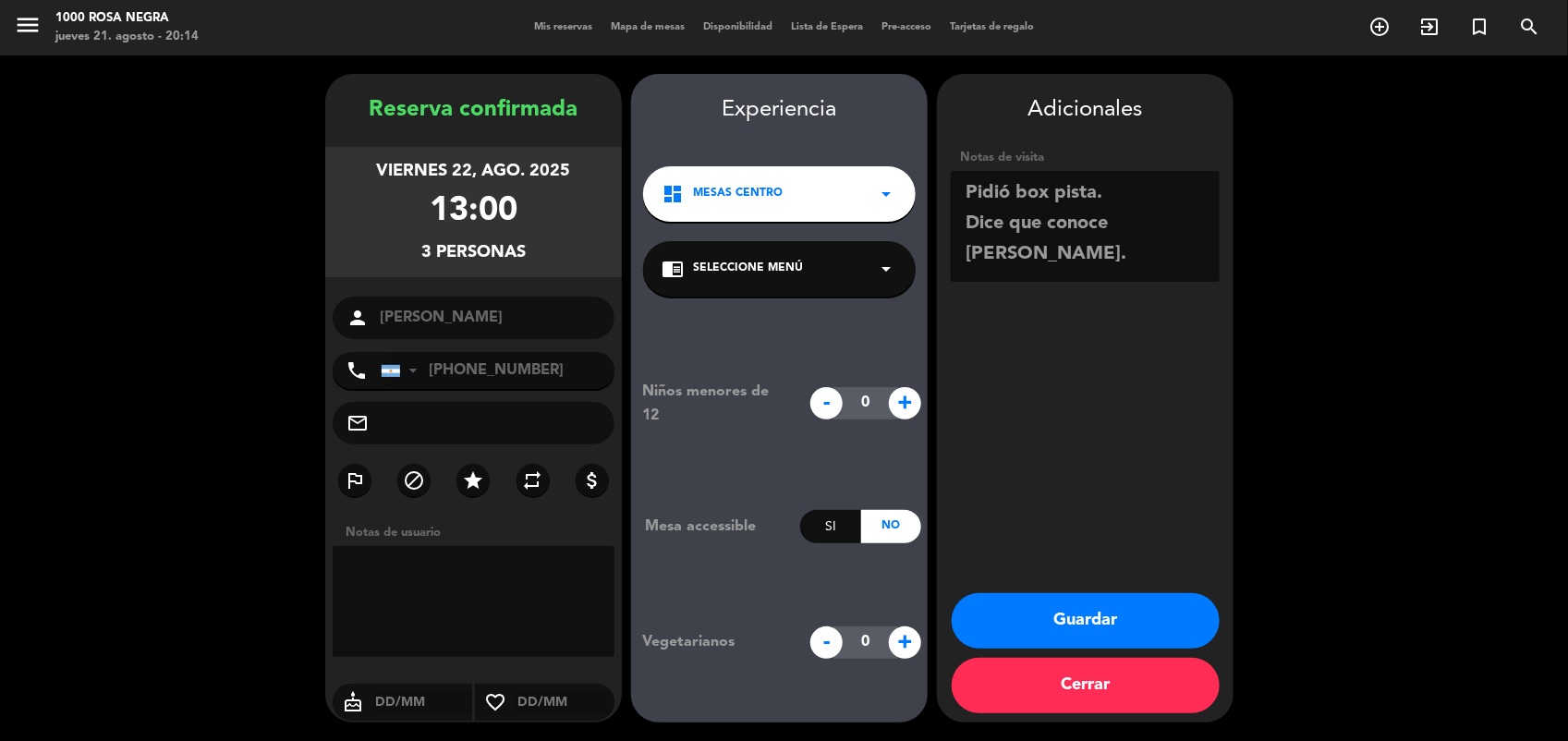
type textarea "Pidió box pista. Dice que conoce [PERSON_NAME]."
click at [1157, 622] on button "Guardar" at bounding box center [1085, 621] width 268 height 55
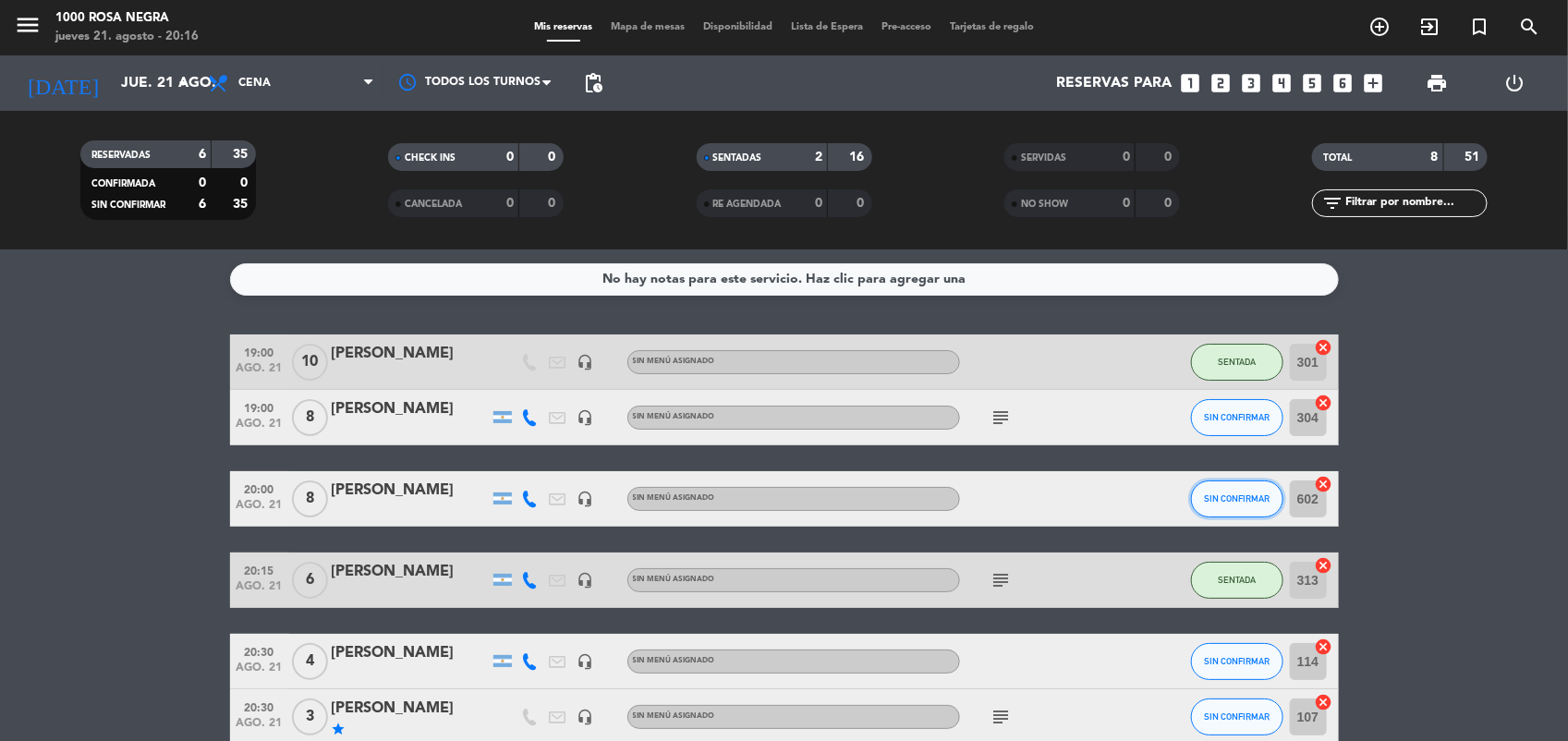
click at [1230, 504] on span "SIN CONFIRMAR" at bounding box center [1236, 498] width 65 height 10
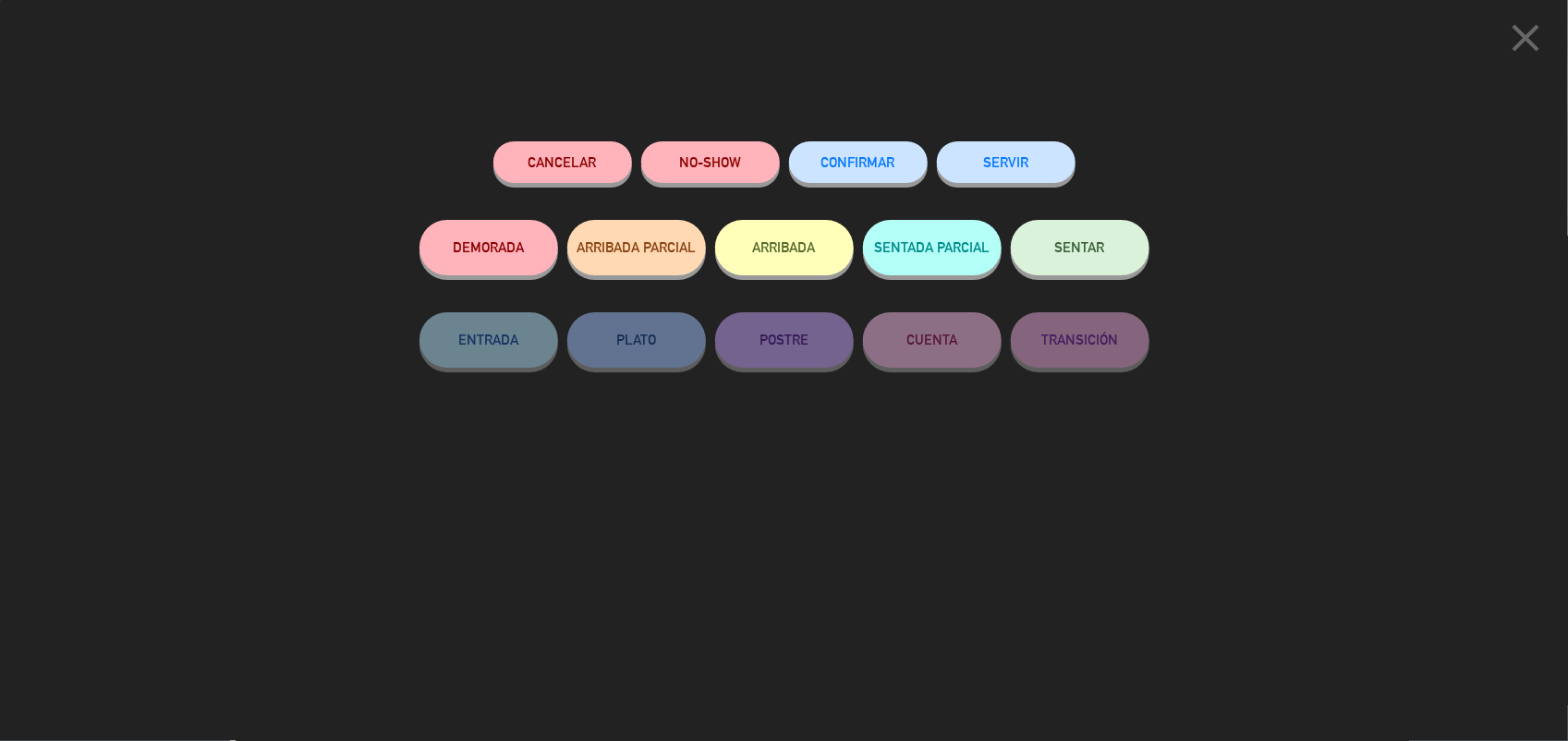
click at [1067, 252] on span "SENTAR" at bounding box center [1080, 247] width 50 height 16
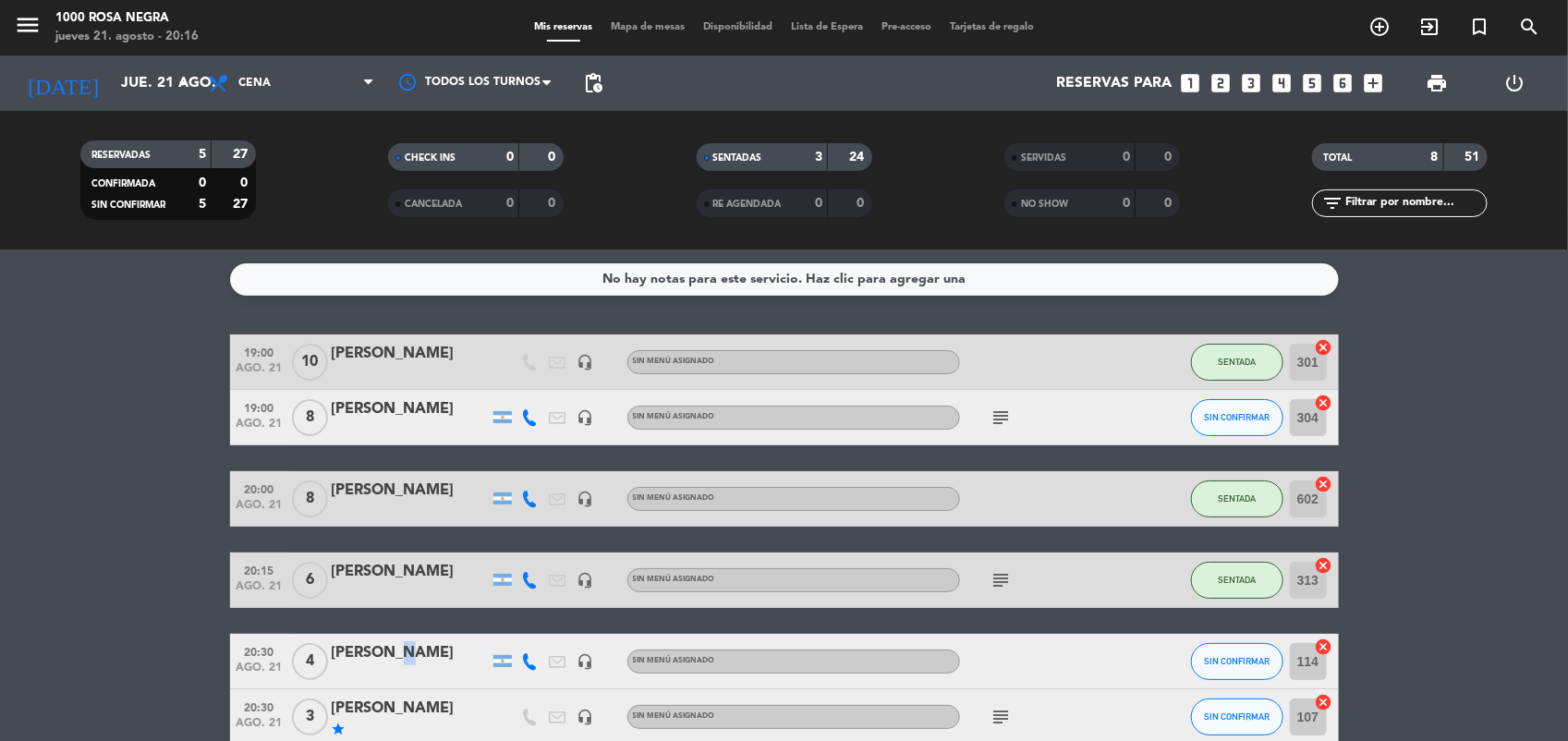
drag, startPoint x: 413, startPoint y: 631, endPoint x: 402, endPoint y: 655, distance: 26.4
click at [402, 655] on div "19:00 [DATE] [PERSON_NAME] headset_mic Sin menú asignado SENTADA 301 cancel 19:…" at bounding box center [784, 608] width 1109 height 547
click at [402, 655] on div "[PERSON_NAME]" at bounding box center [411, 653] width 157 height 24
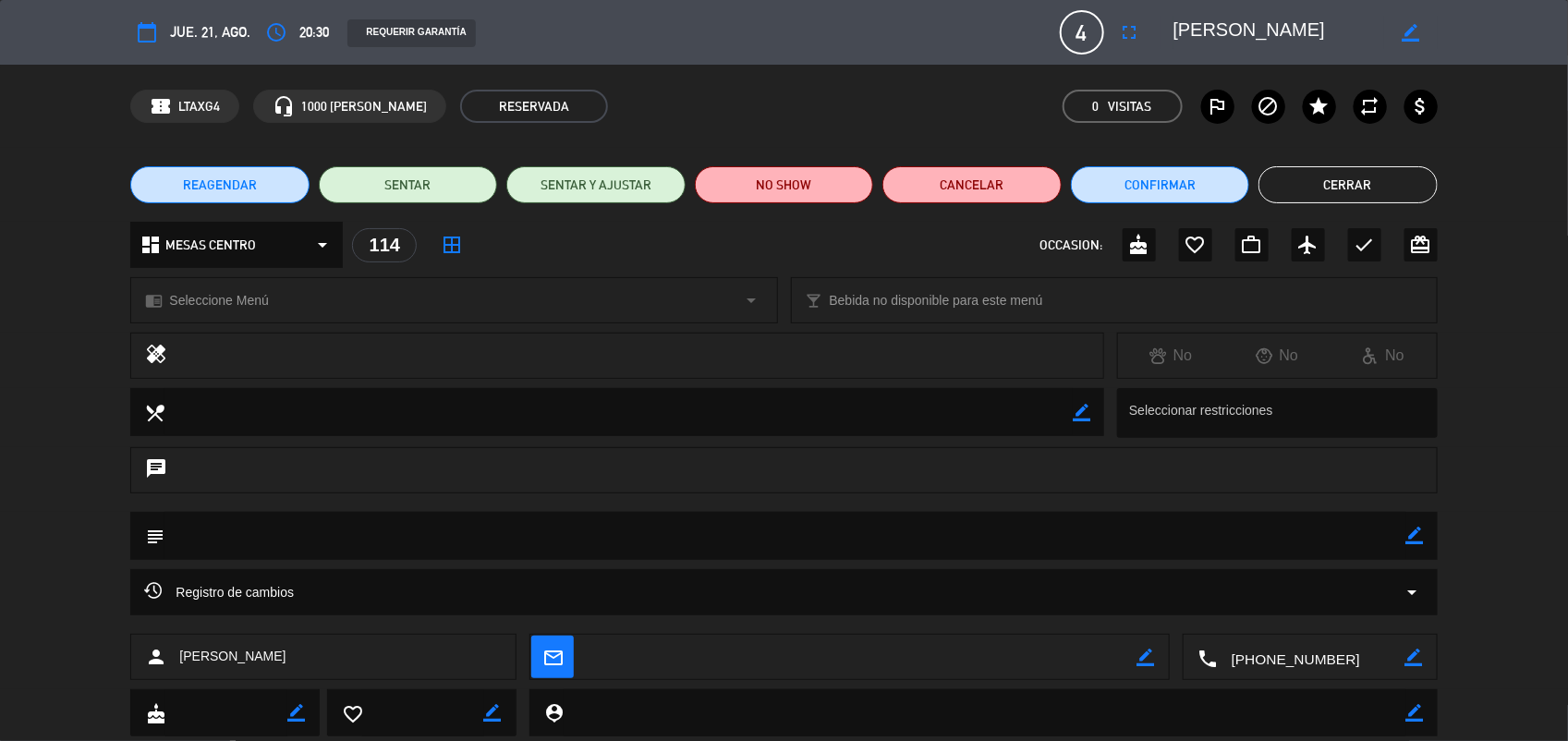
click at [1499, 606] on div "Registro de cambios arrow_drop_down" at bounding box center [784, 602] width 1568 height 65
click at [1328, 187] on button "Cerrar" at bounding box center [1348, 184] width 178 height 37
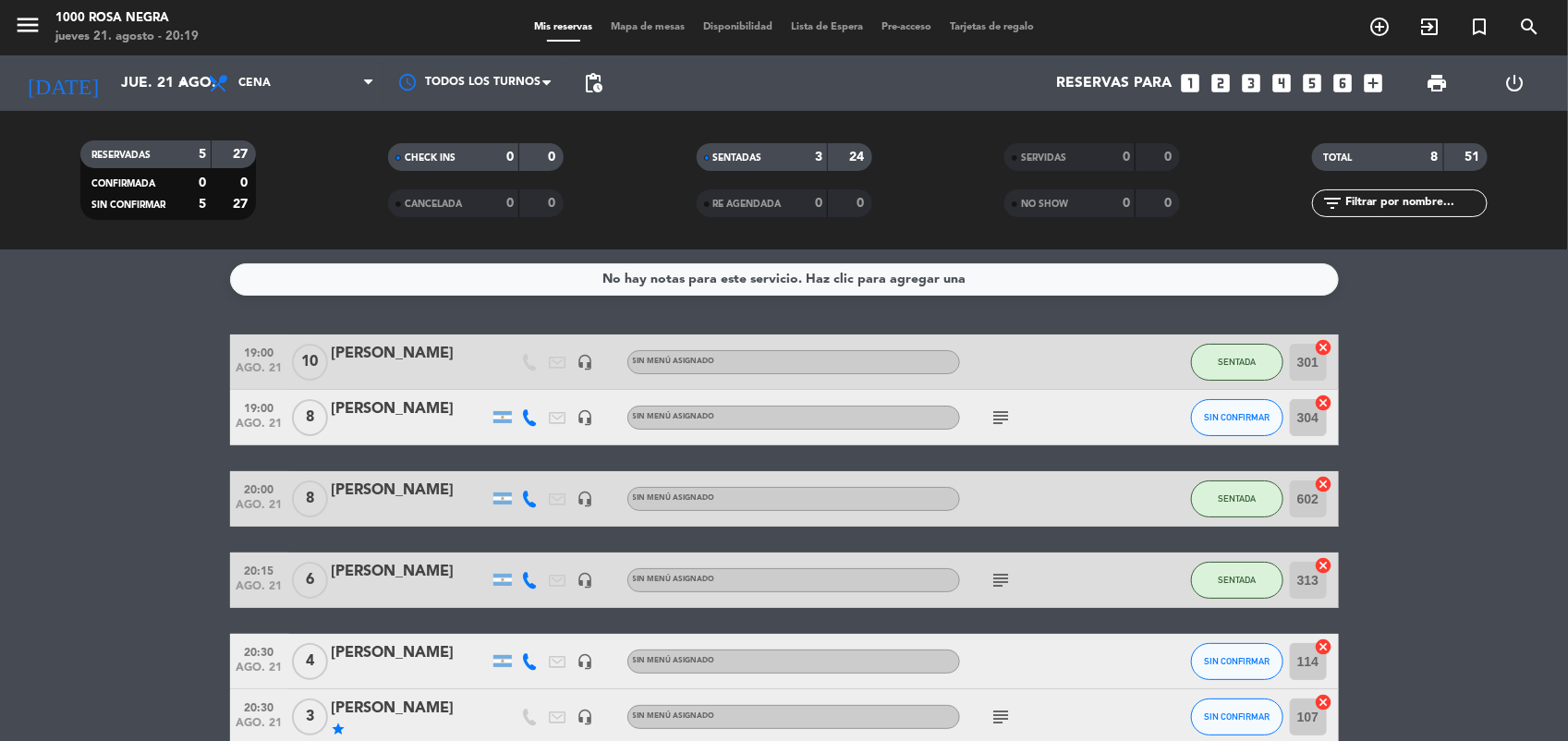
click at [1485, 585] on bookings-row "19:00 [DATE] [PERSON_NAME] headset_mic Sin menú asignado SENTADA 301 cancel 19:…" at bounding box center [784, 608] width 1568 height 547
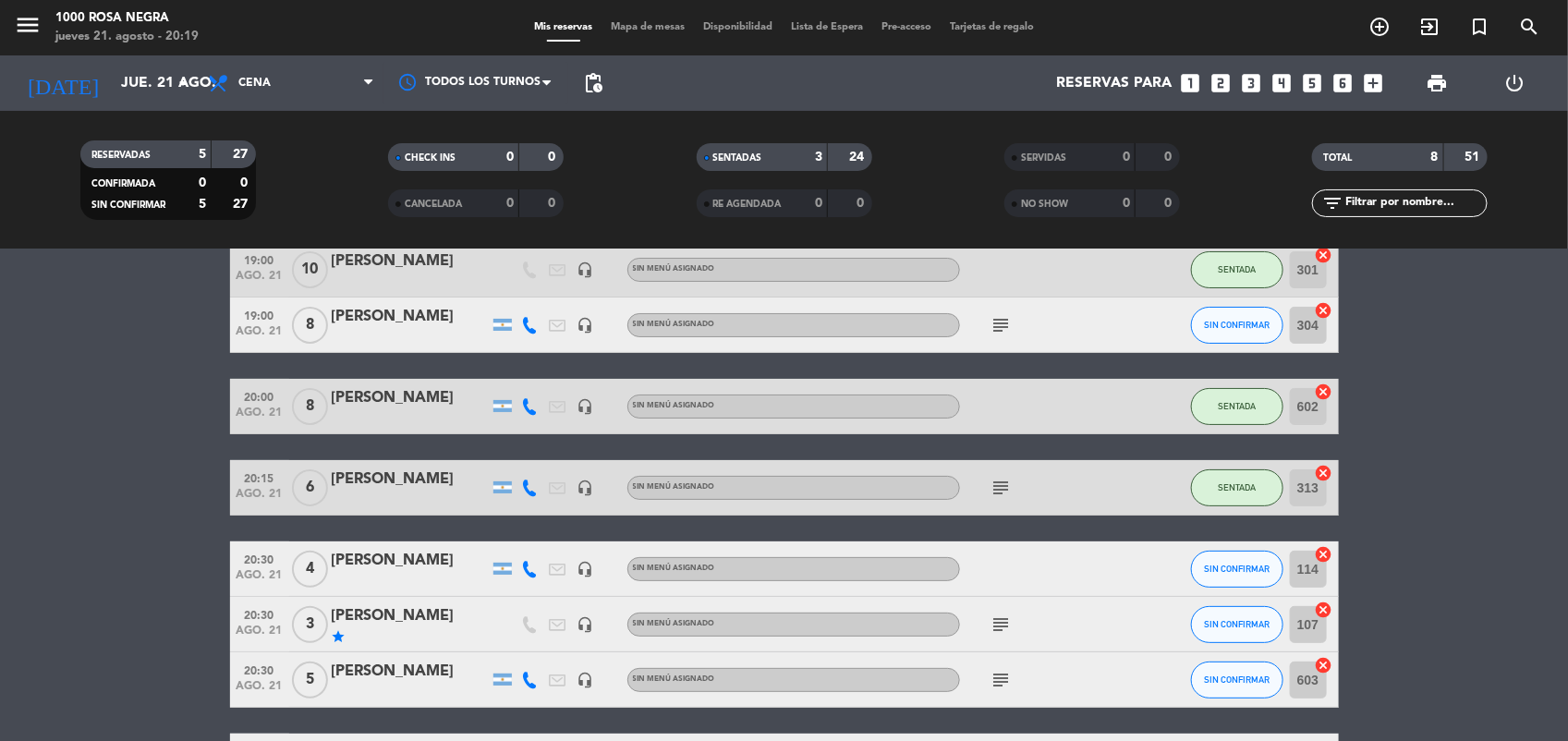
scroll to position [139, 0]
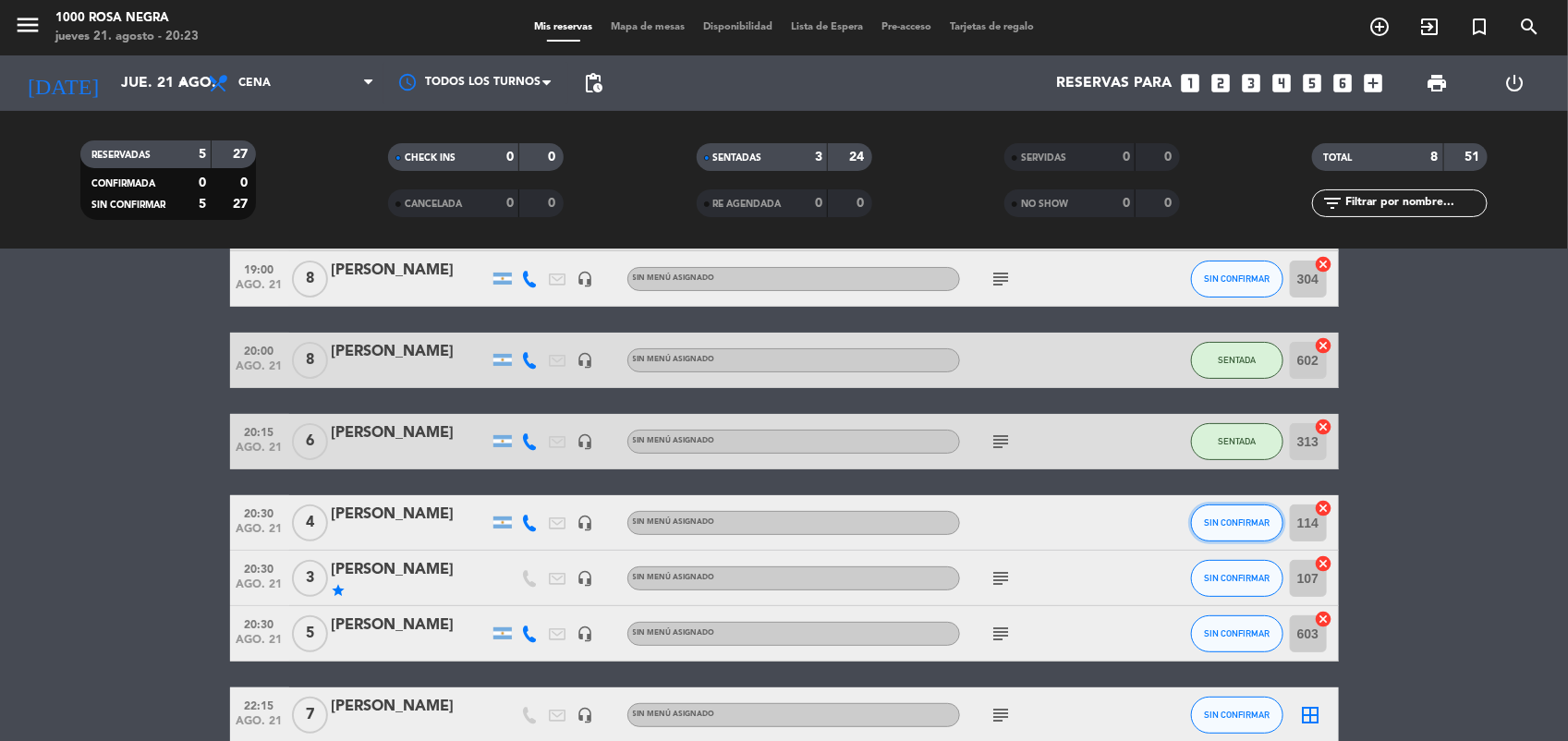
click at [1269, 522] on button "SIN CONFIRMAR" at bounding box center [1237, 523] width 92 height 37
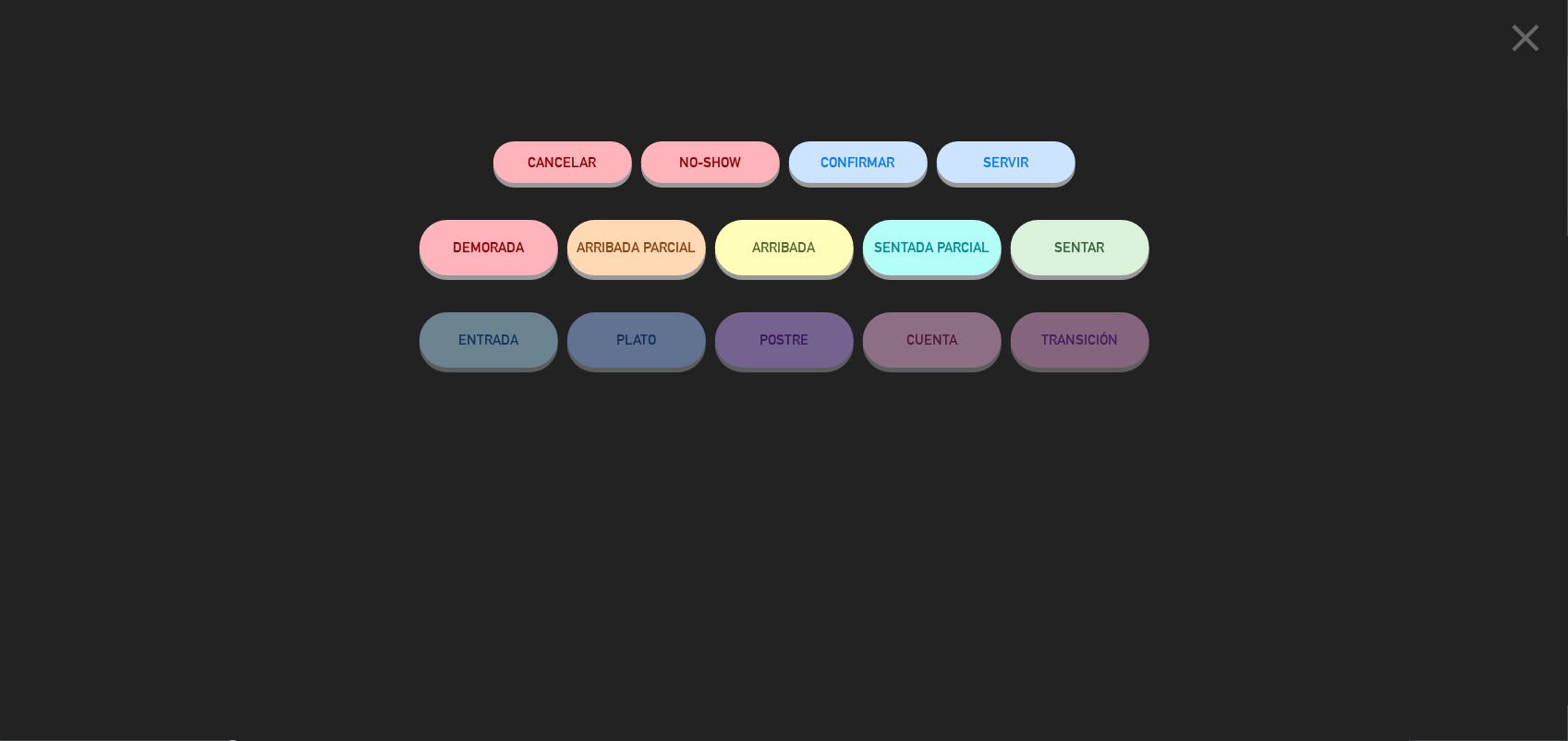
click at [1069, 248] on span "SENTAR" at bounding box center [1080, 247] width 50 height 16
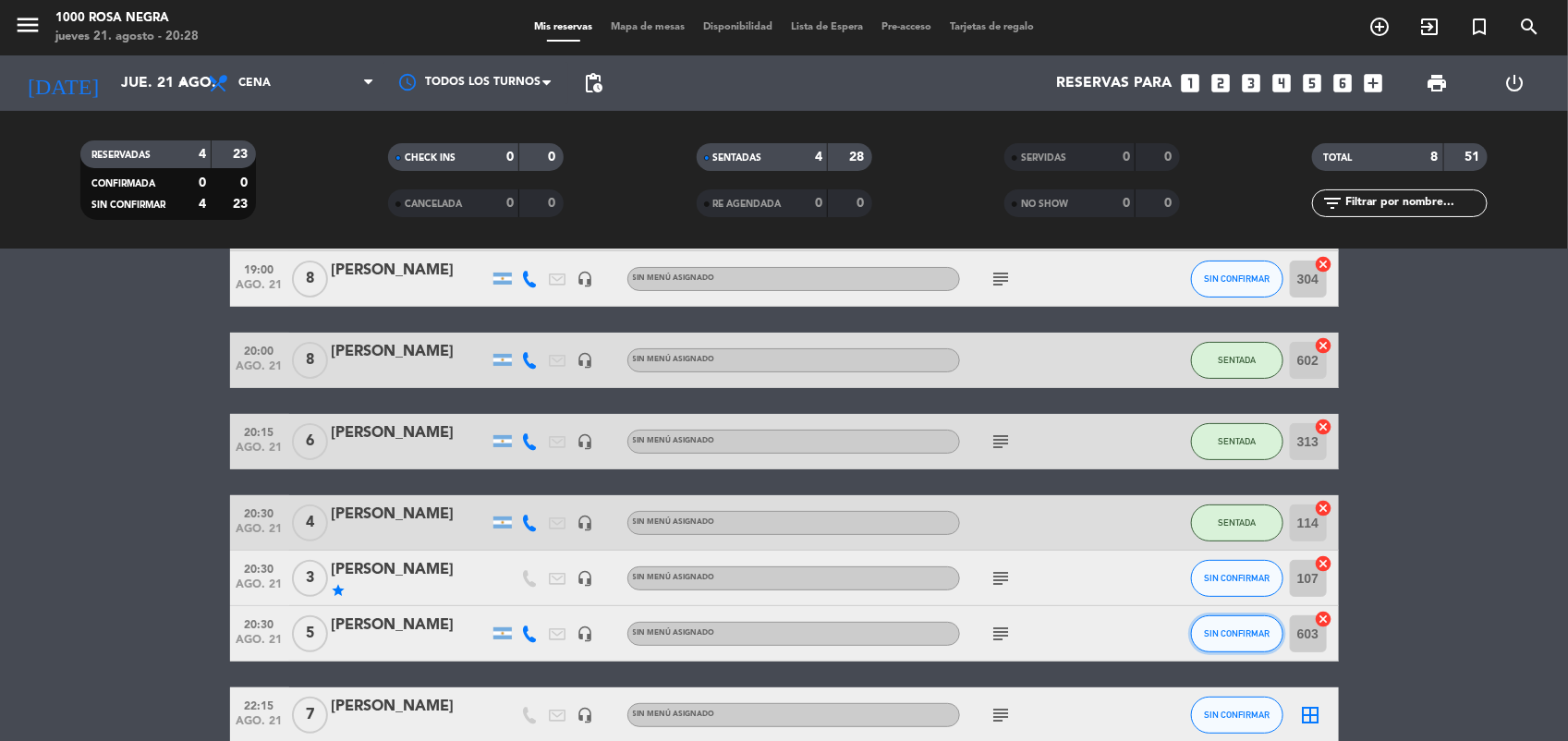
click at [1222, 629] on span "SIN CONFIRMAR" at bounding box center [1236, 633] width 65 height 10
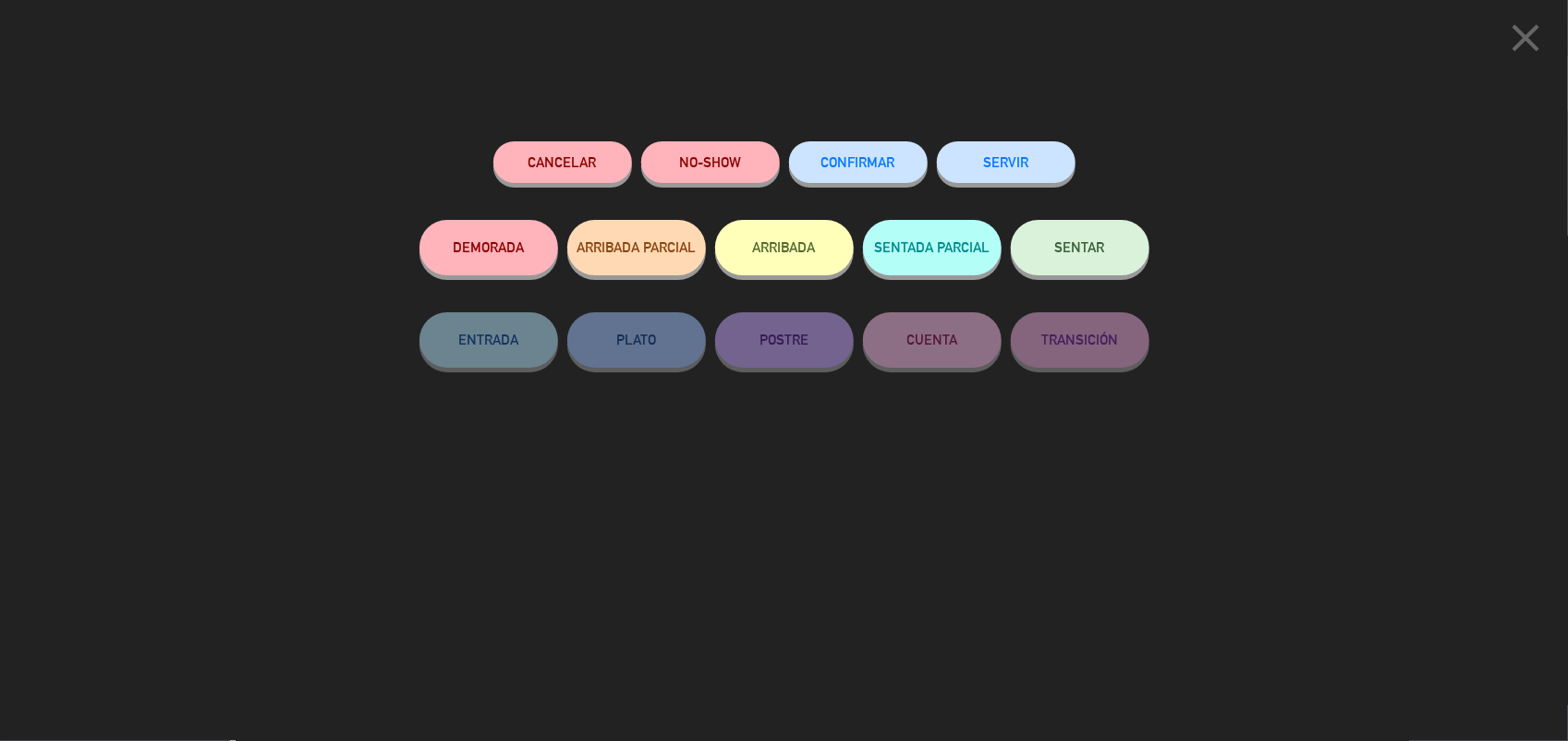
click at [1104, 261] on button "SENTAR" at bounding box center [1080, 248] width 138 height 55
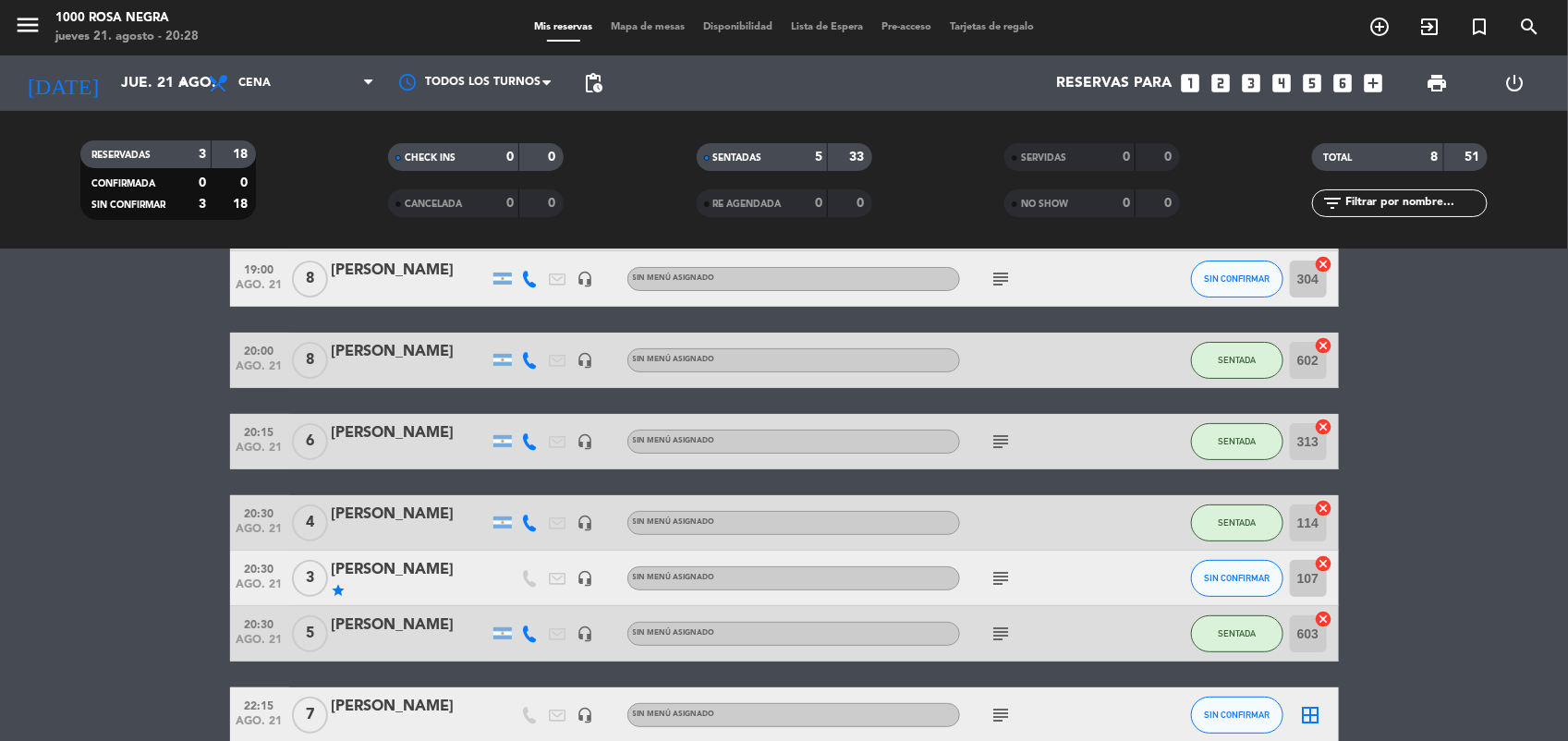
click at [1525, 497] on bookings-row "19:00 [DATE] [PERSON_NAME] headset_mic Sin menú asignado SENTADA 301 cancel 19:…" at bounding box center [784, 470] width 1568 height 547
click at [1000, 580] on icon "subject" at bounding box center [1001, 578] width 22 height 22
click at [1235, 579] on span "SIN CONFIRMAR" at bounding box center [1236, 578] width 65 height 10
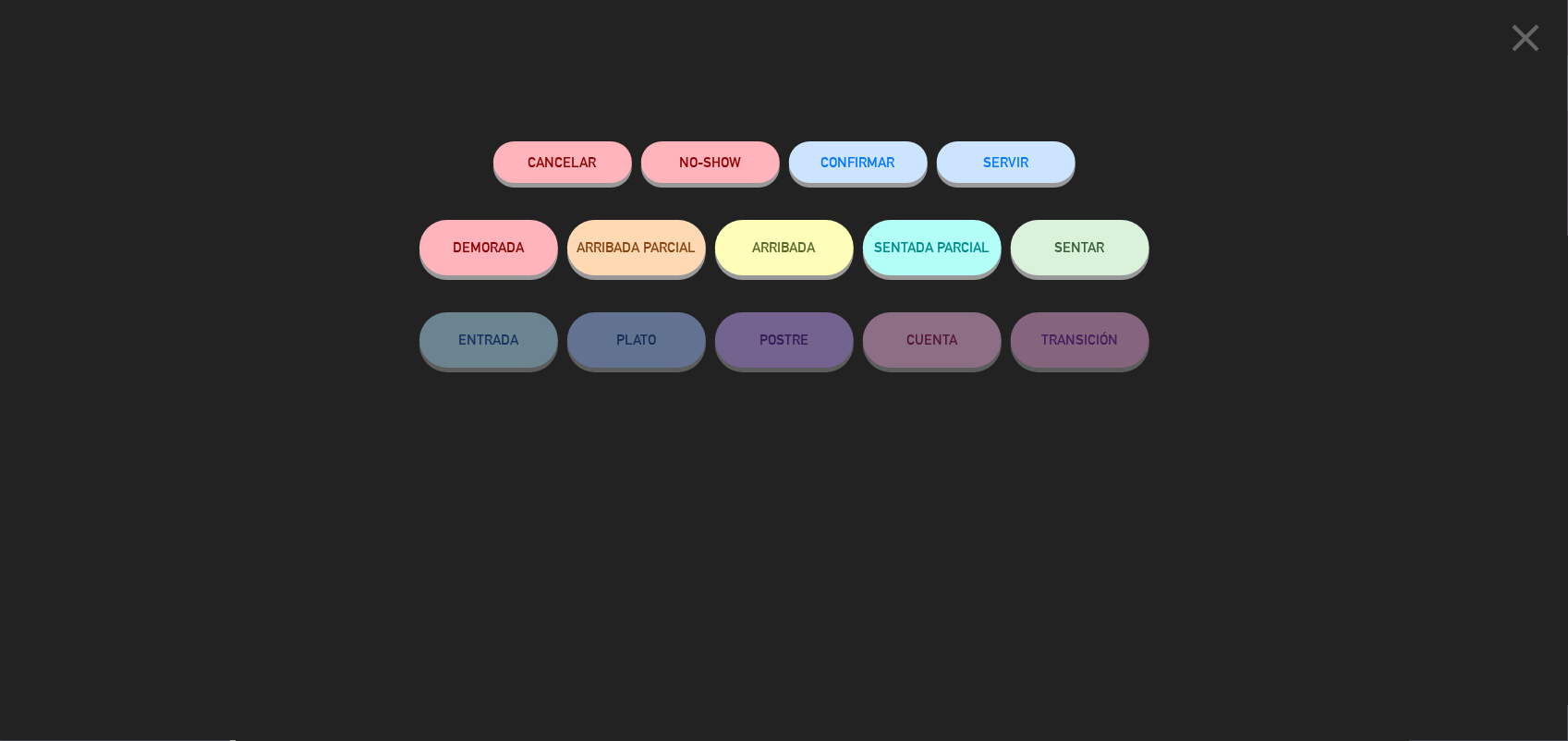
click at [1088, 252] on span "SENTAR" at bounding box center [1080, 247] width 50 height 16
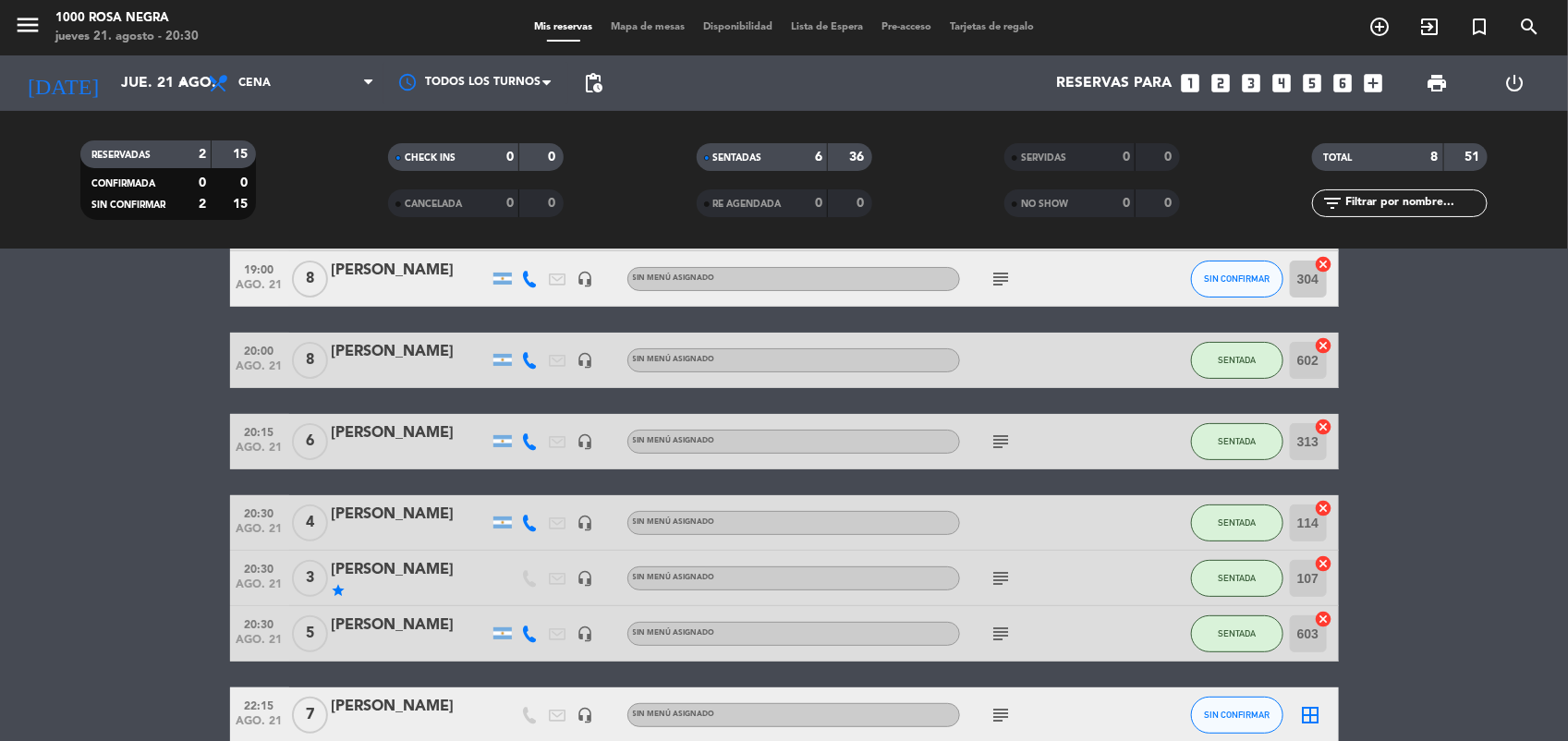
click at [1403, 507] on bookings-row "19:00 [DATE] [PERSON_NAME] headset_mic Sin menú asignado SENTADA 301 cancel 19:…" at bounding box center [784, 470] width 1568 height 547
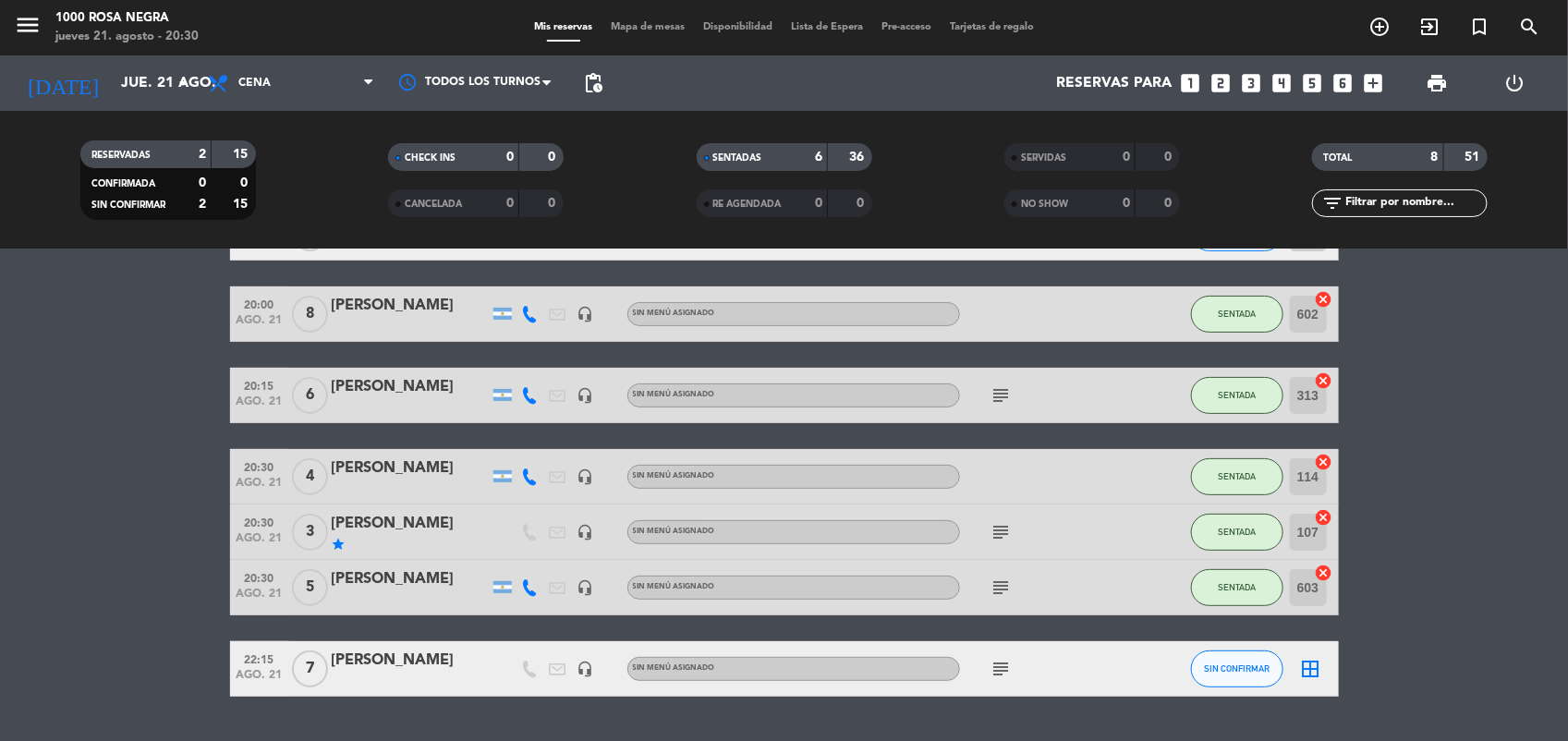
click at [993, 666] on icon "subject" at bounding box center [1001, 669] width 22 height 22
click at [1430, 376] on bookings-row "19:00 [DATE] [PERSON_NAME] headset_mic Sin menú asignado SENTADA 301 cancel 19:…" at bounding box center [784, 423] width 1568 height 547
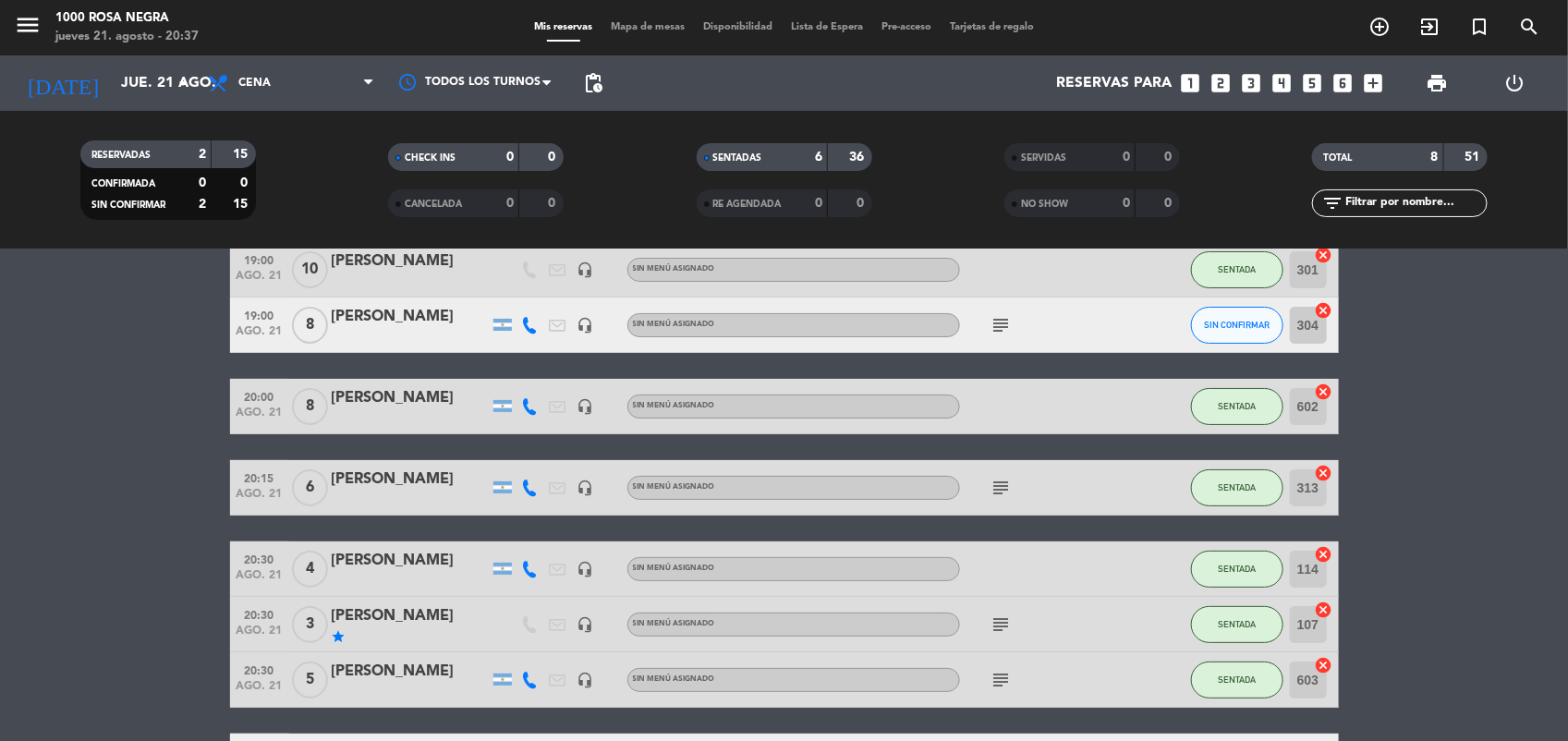
scroll to position [46, 0]
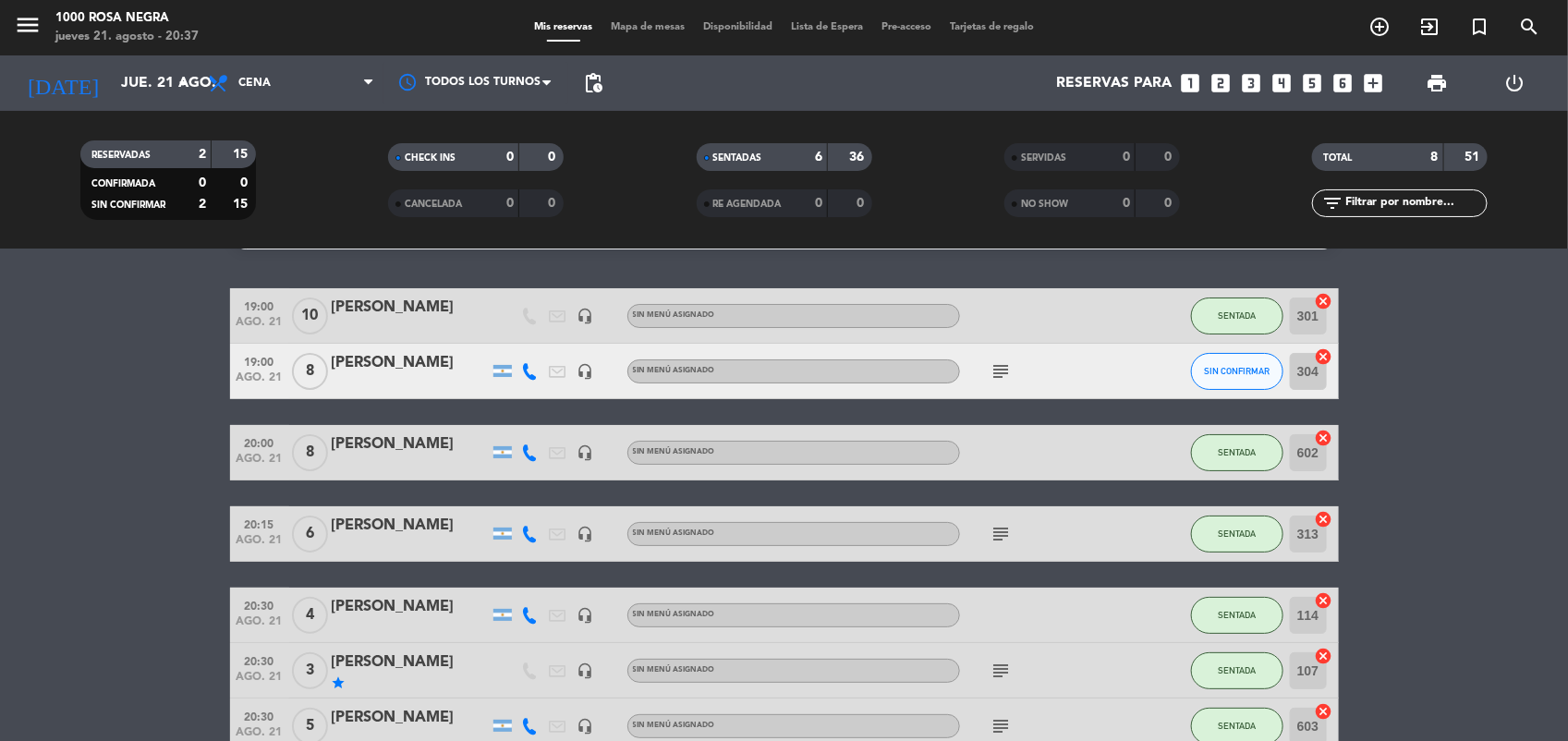
click at [1012, 377] on icon "subject" at bounding box center [1001, 371] width 22 height 22
click at [1238, 377] on button "SIN CONFIRMAR" at bounding box center [1237, 371] width 92 height 37
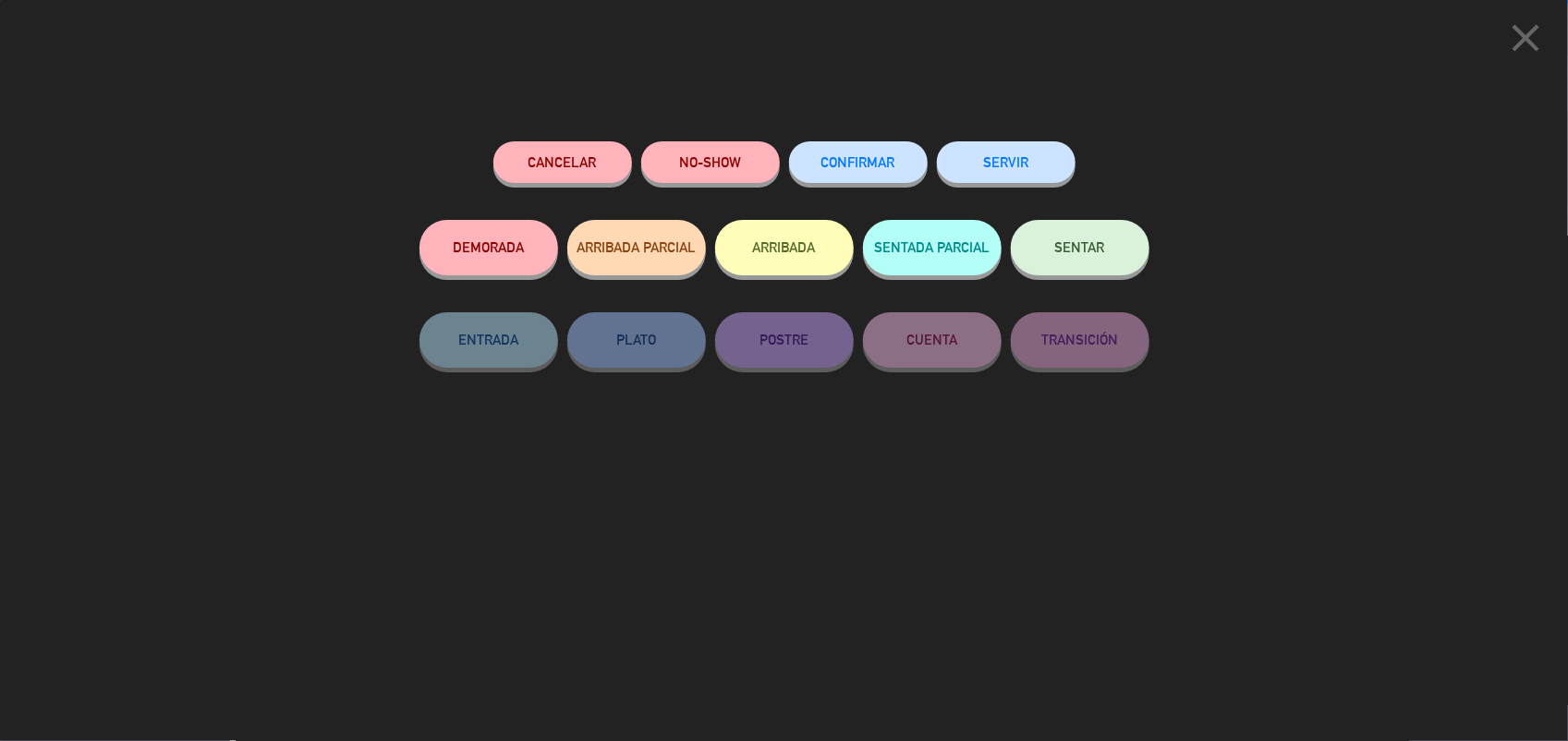
click at [1073, 250] on span "SENTAR" at bounding box center [1080, 247] width 50 height 16
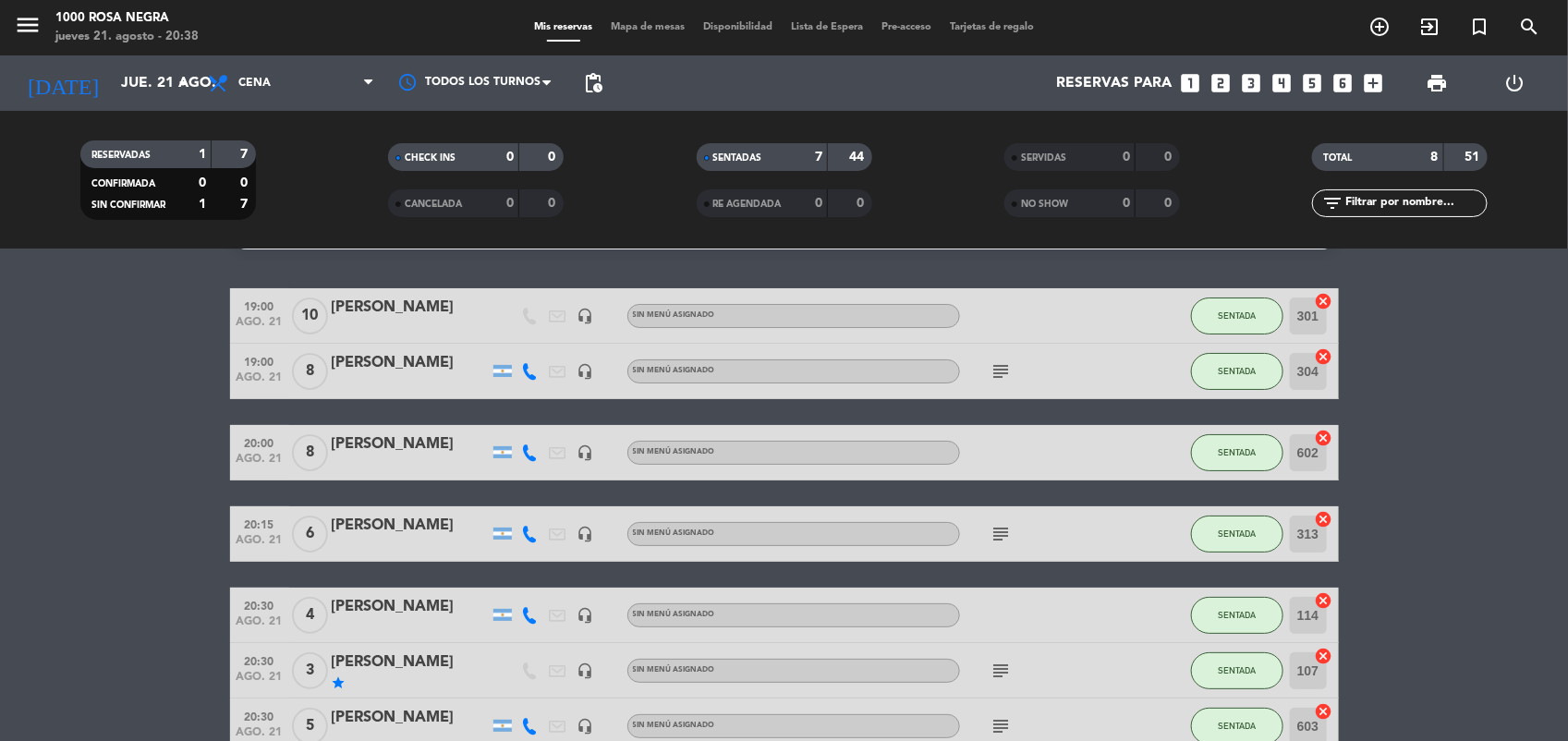
click at [1472, 444] on bookings-row "19:00 [DATE] [PERSON_NAME] headset_mic Sin menú asignado SENTADA 301 cancel 19:…" at bounding box center [784, 562] width 1568 height 547
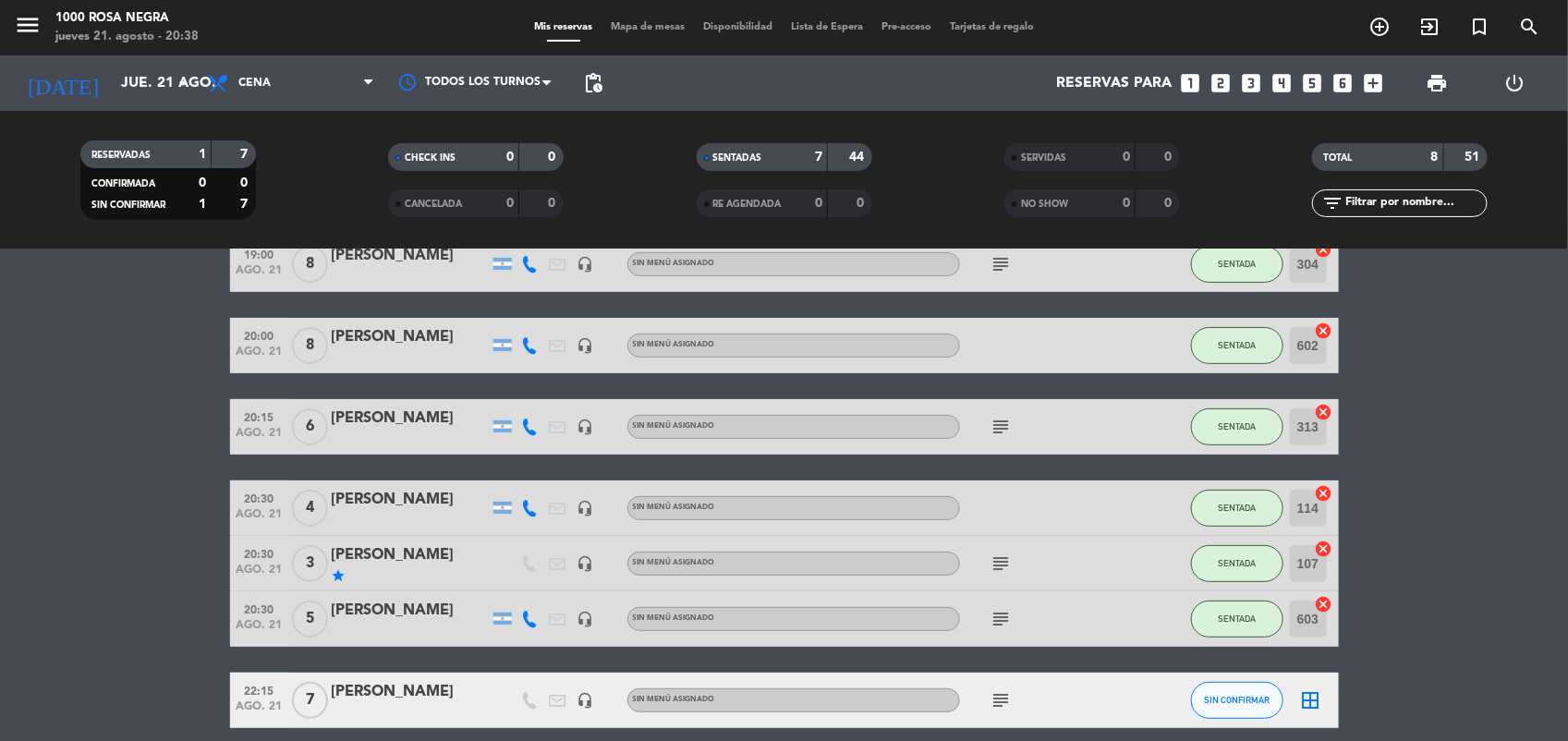
scroll to position [185, 0]
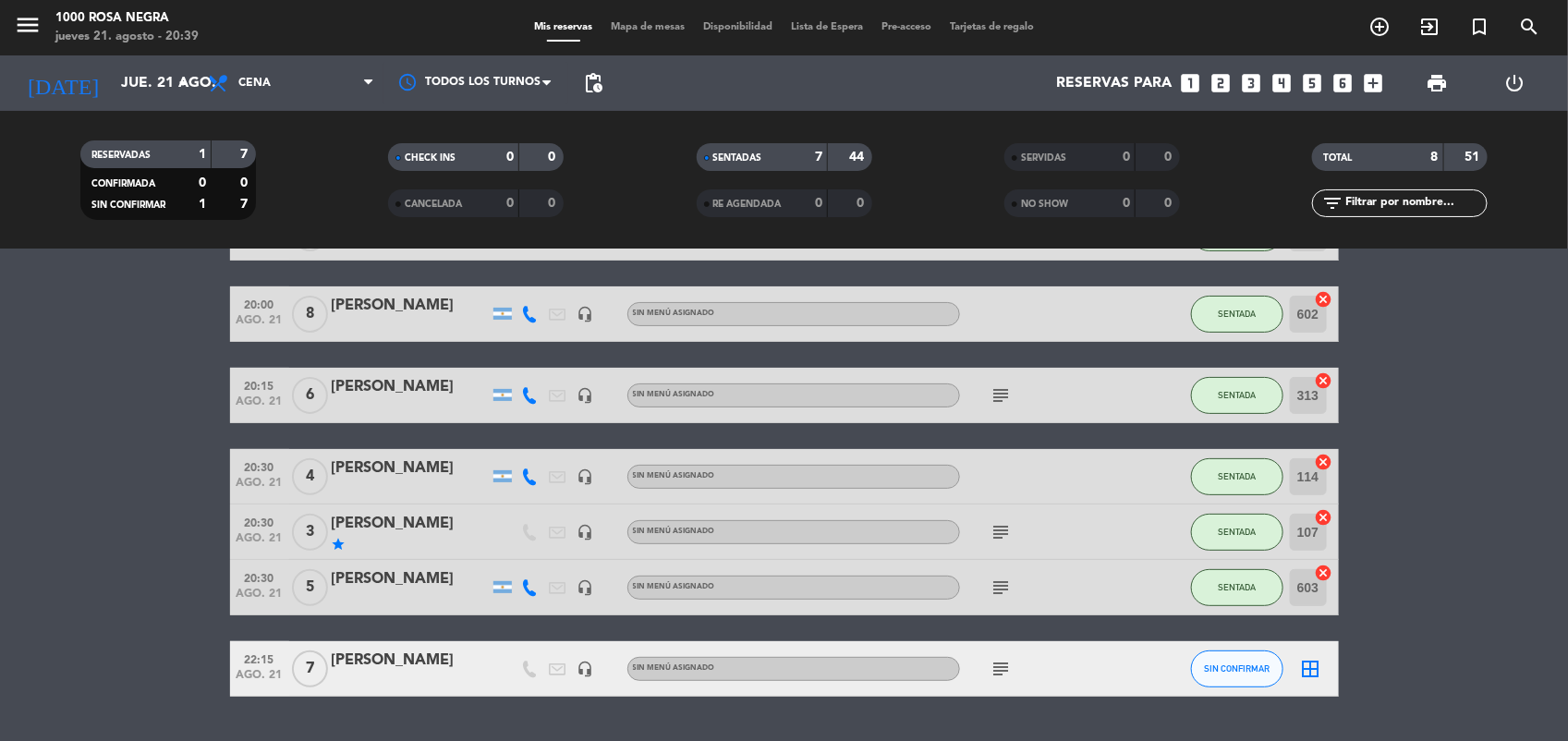
click at [144, 538] on bookings-row "19:00 [DATE] [PERSON_NAME] headset_mic Sin menú asignado SENTADA 301 cancel 19:…" at bounding box center [784, 423] width 1568 height 547
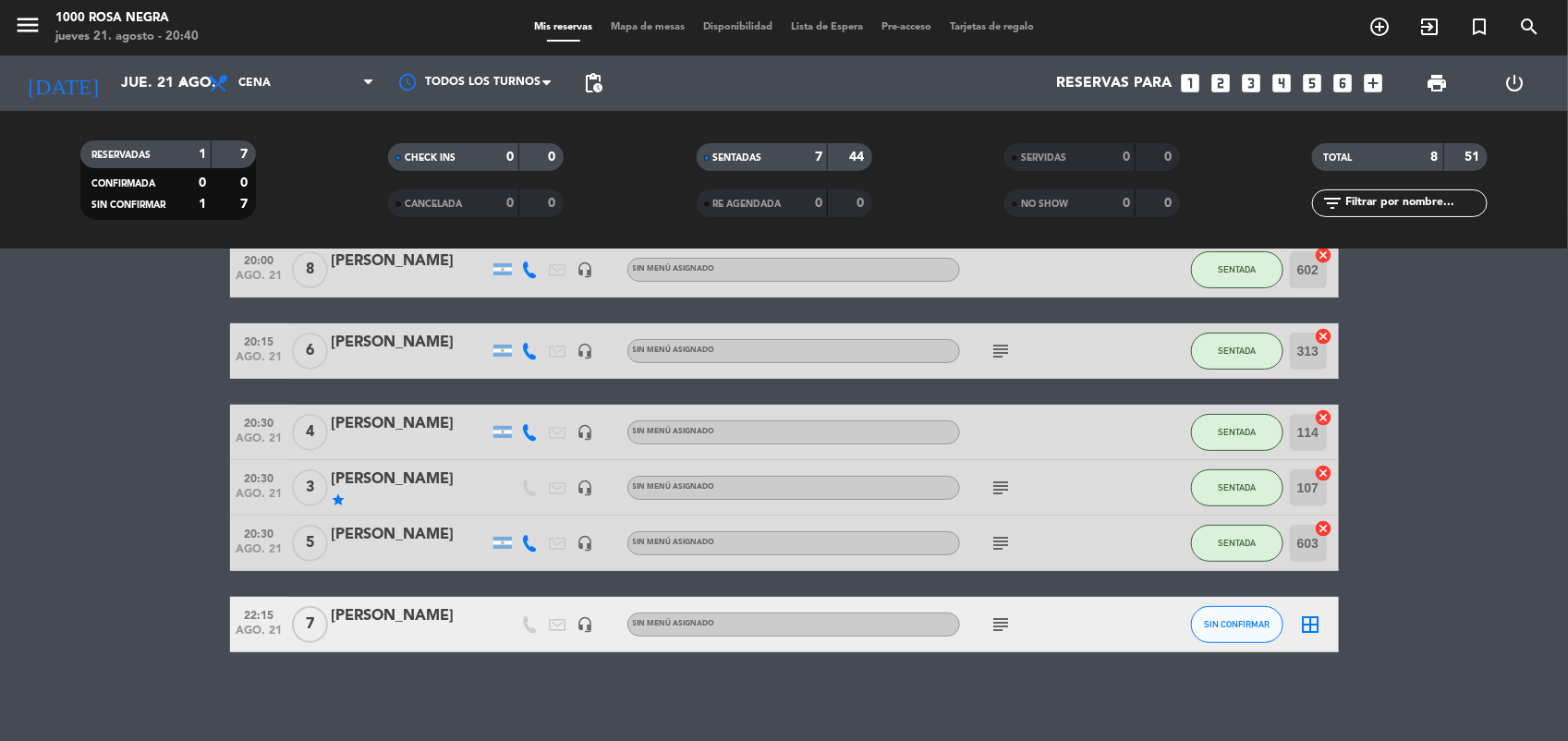
scroll to position [232, 0]
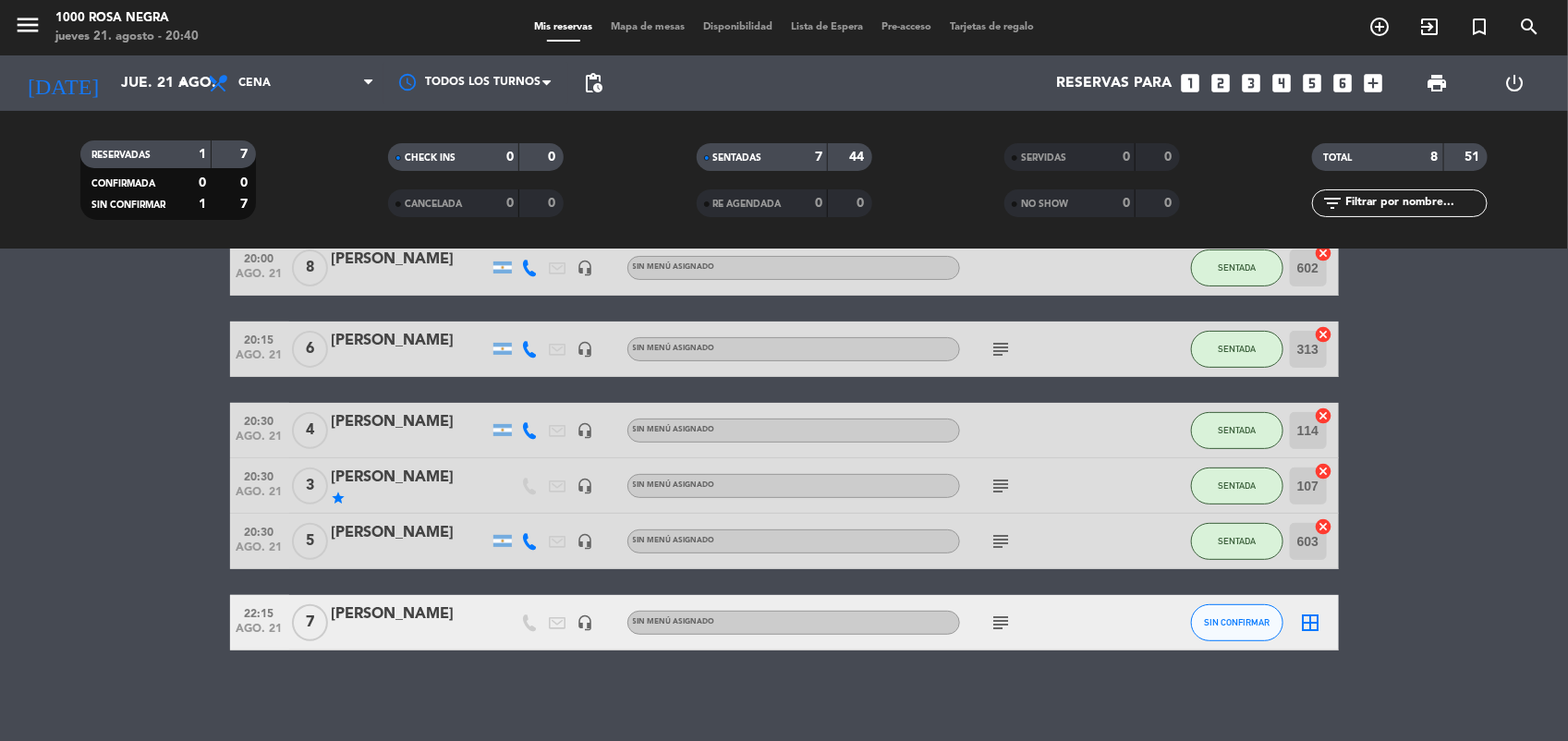
click at [1000, 479] on icon "subject" at bounding box center [1001, 486] width 22 height 22
click at [999, 546] on icon "subject" at bounding box center [1001, 541] width 22 height 22
click at [1396, 527] on bookings-row "19:00 [DATE] [PERSON_NAME] headset_mic Sin menú asignado SENTADA 301 cancel 19:…" at bounding box center [784, 377] width 1568 height 547
click at [1281, 86] on icon "looks_4" at bounding box center [1282, 83] width 24 height 24
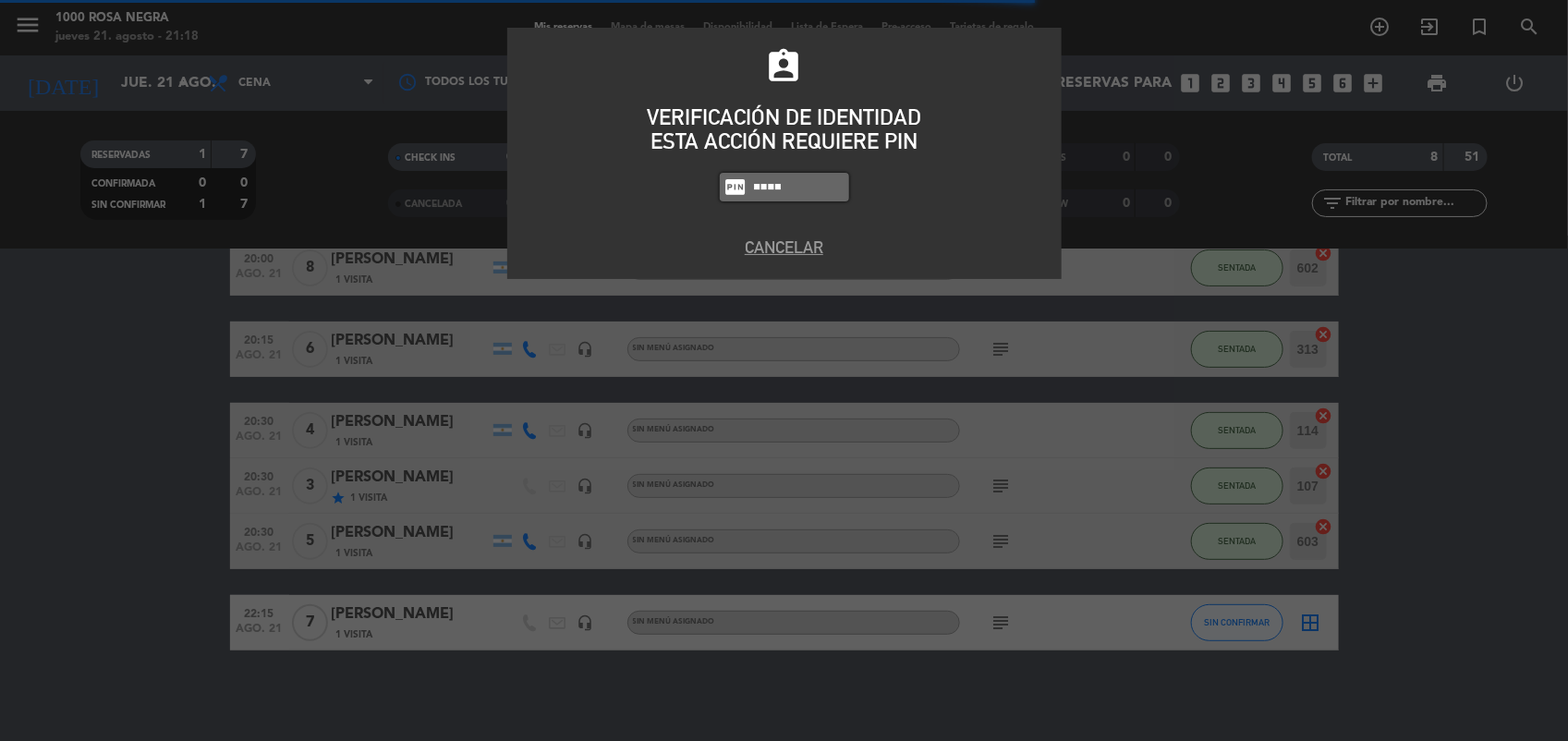
type input "0082"
click at [832, 192] on input "0082" at bounding box center [798, 187] width 92 height 21
click at [800, 238] on button "Cancelar" at bounding box center [784, 247] width 526 height 25
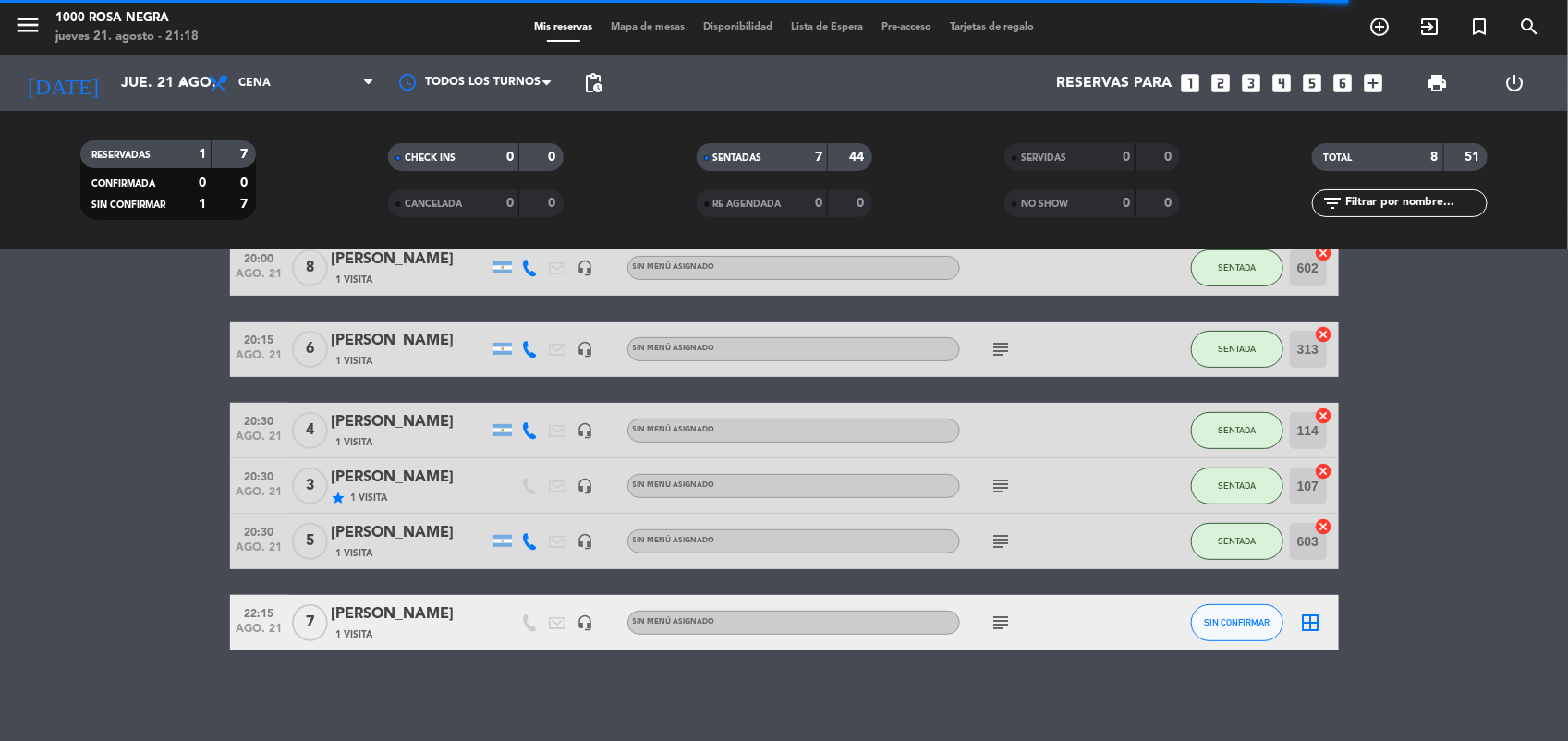
click at [1278, 84] on icon "looks_4" at bounding box center [1282, 83] width 24 height 24
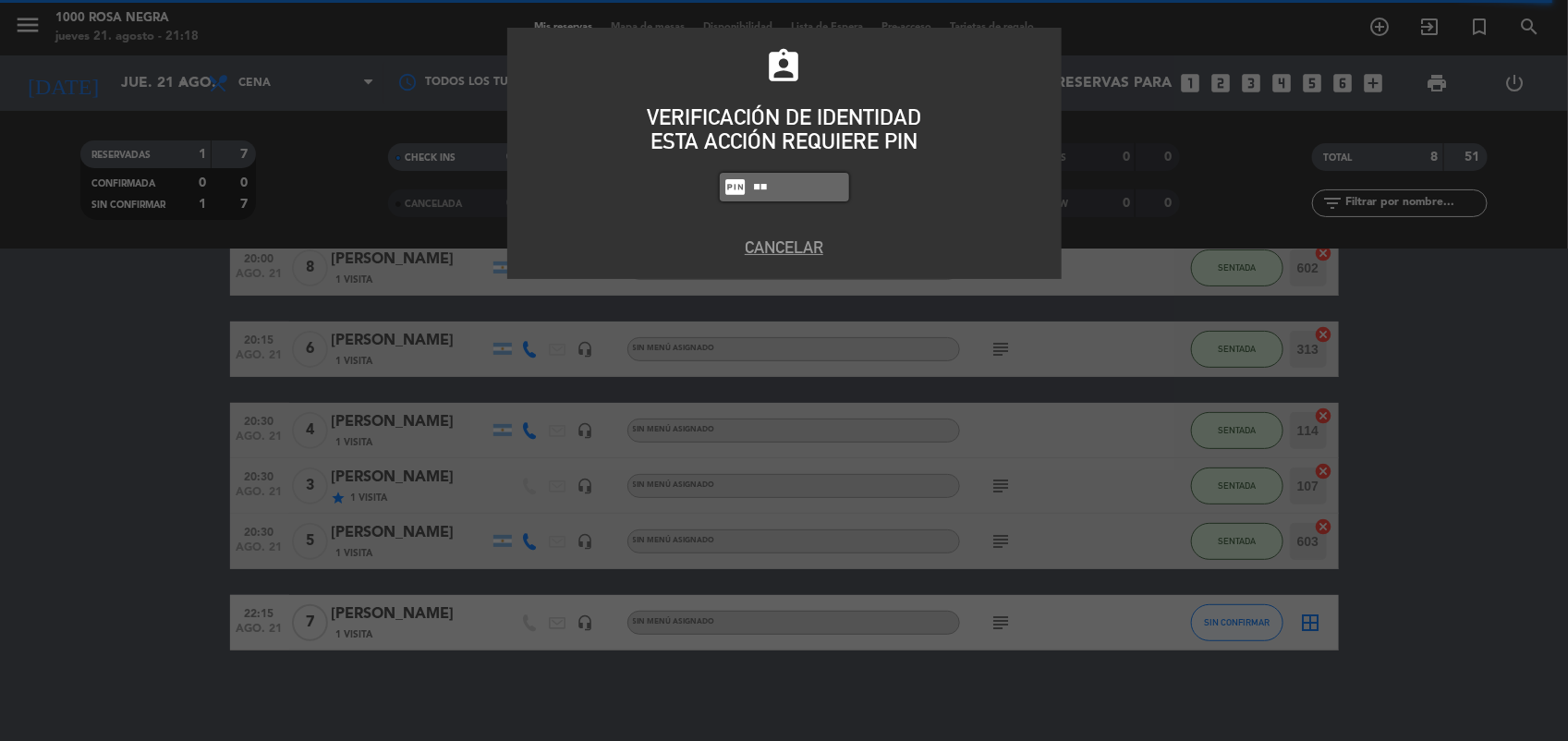
type input "0"
click at [776, 250] on button "Cancelar" at bounding box center [784, 247] width 526 height 25
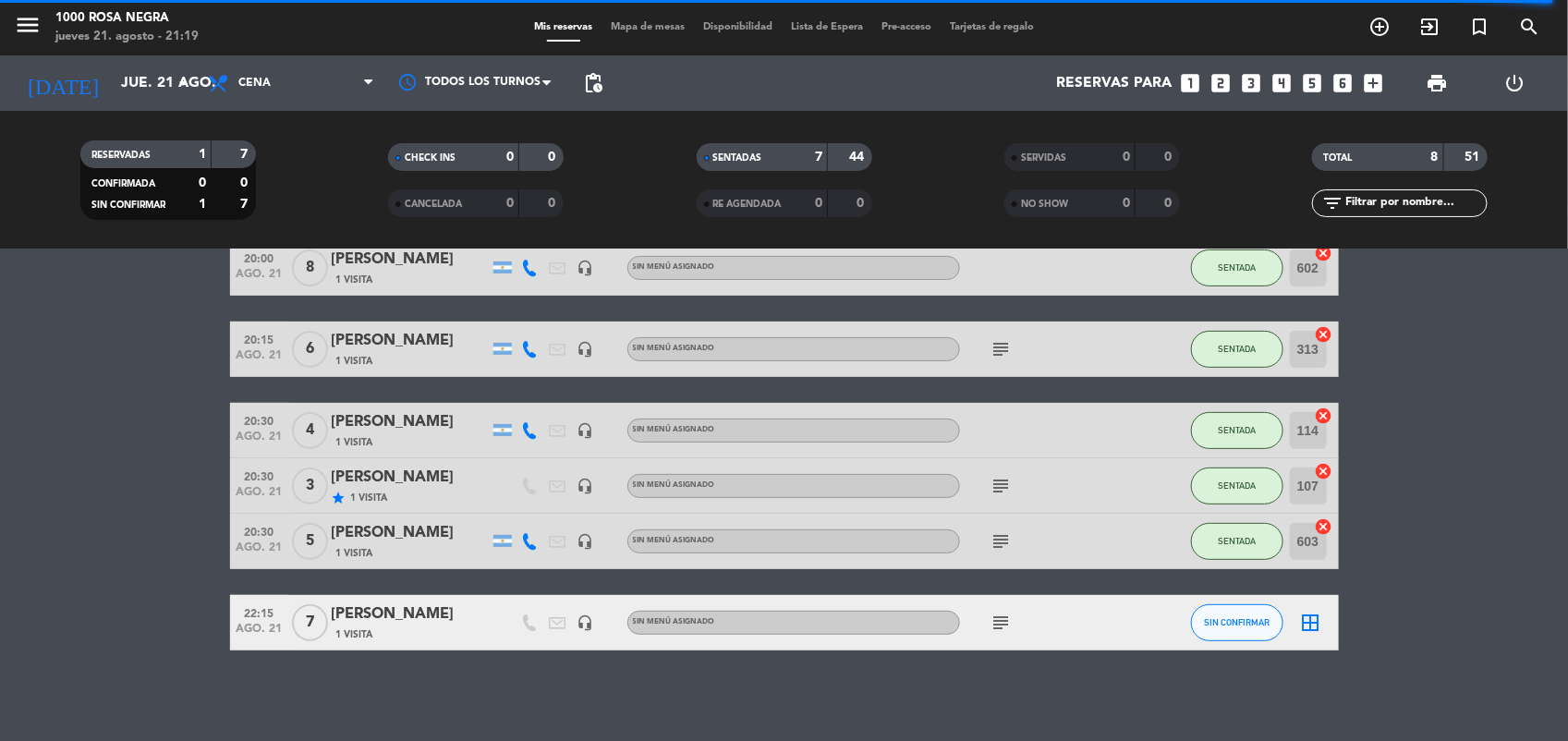
click at [1282, 90] on icon "looks_4" at bounding box center [1282, 83] width 24 height 24
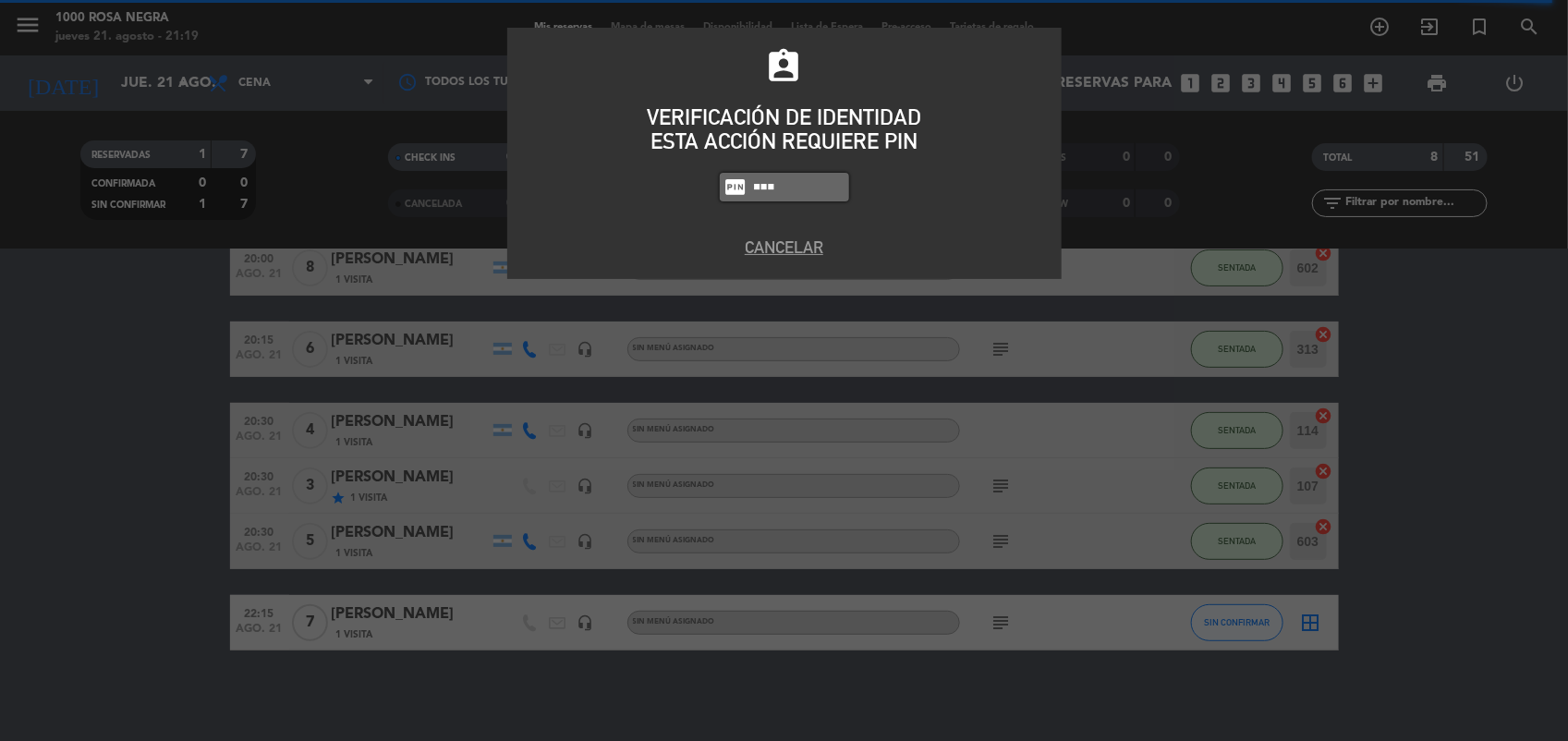
type input "6132"
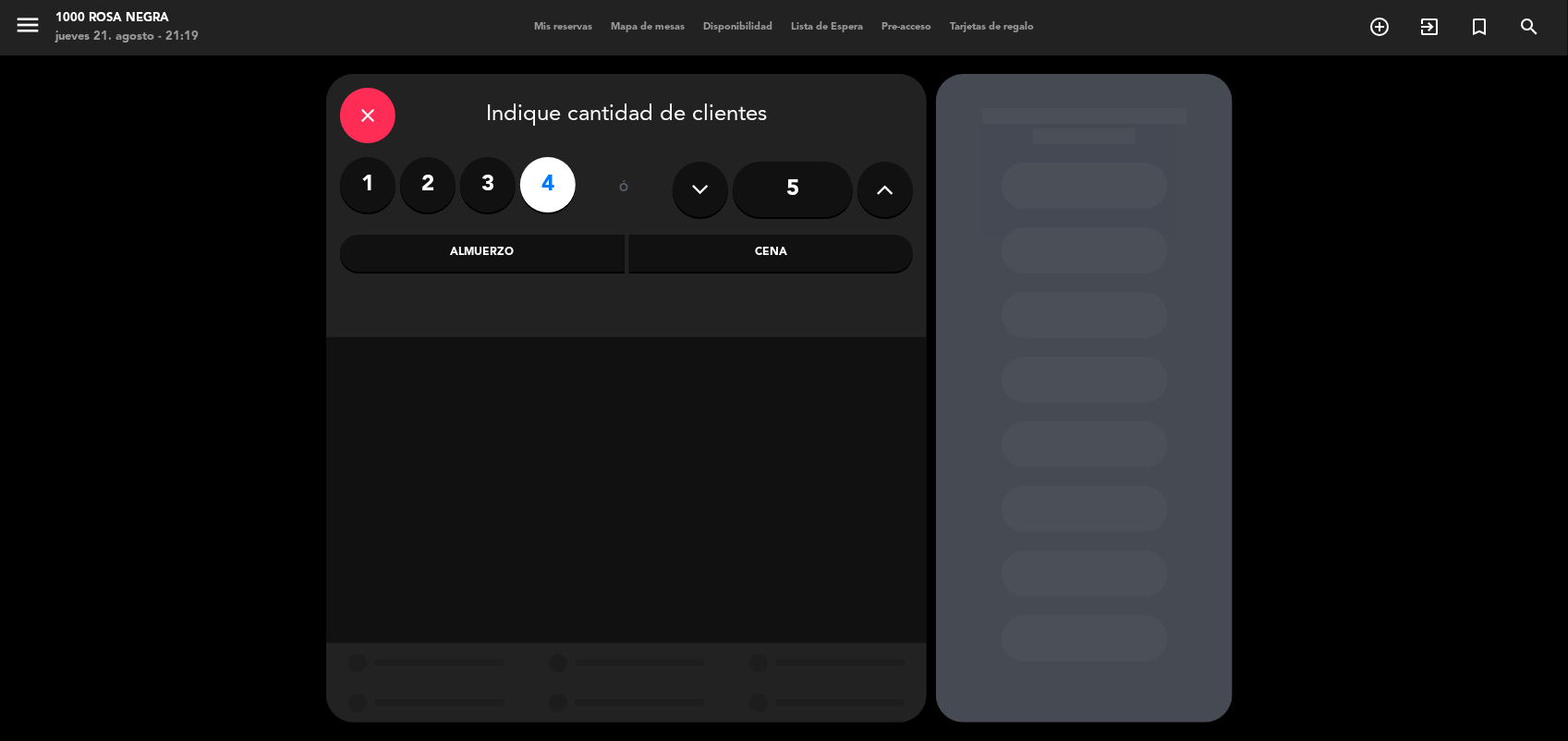
click at [523, 247] on div "Almuerzo" at bounding box center [483, 252] width 285 height 37
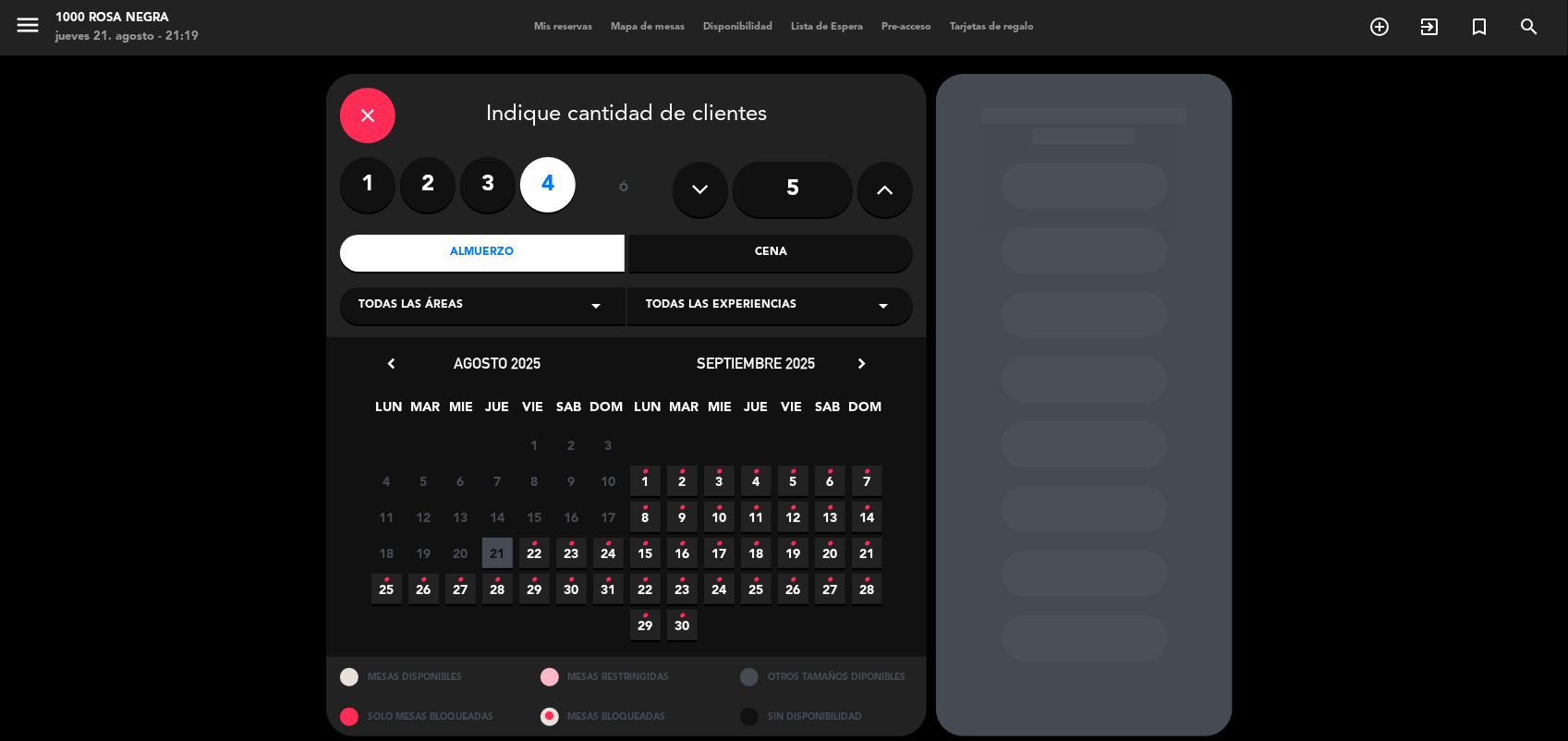
click at [578, 548] on span "23 •" at bounding box center [571, 553] width 30 height 30
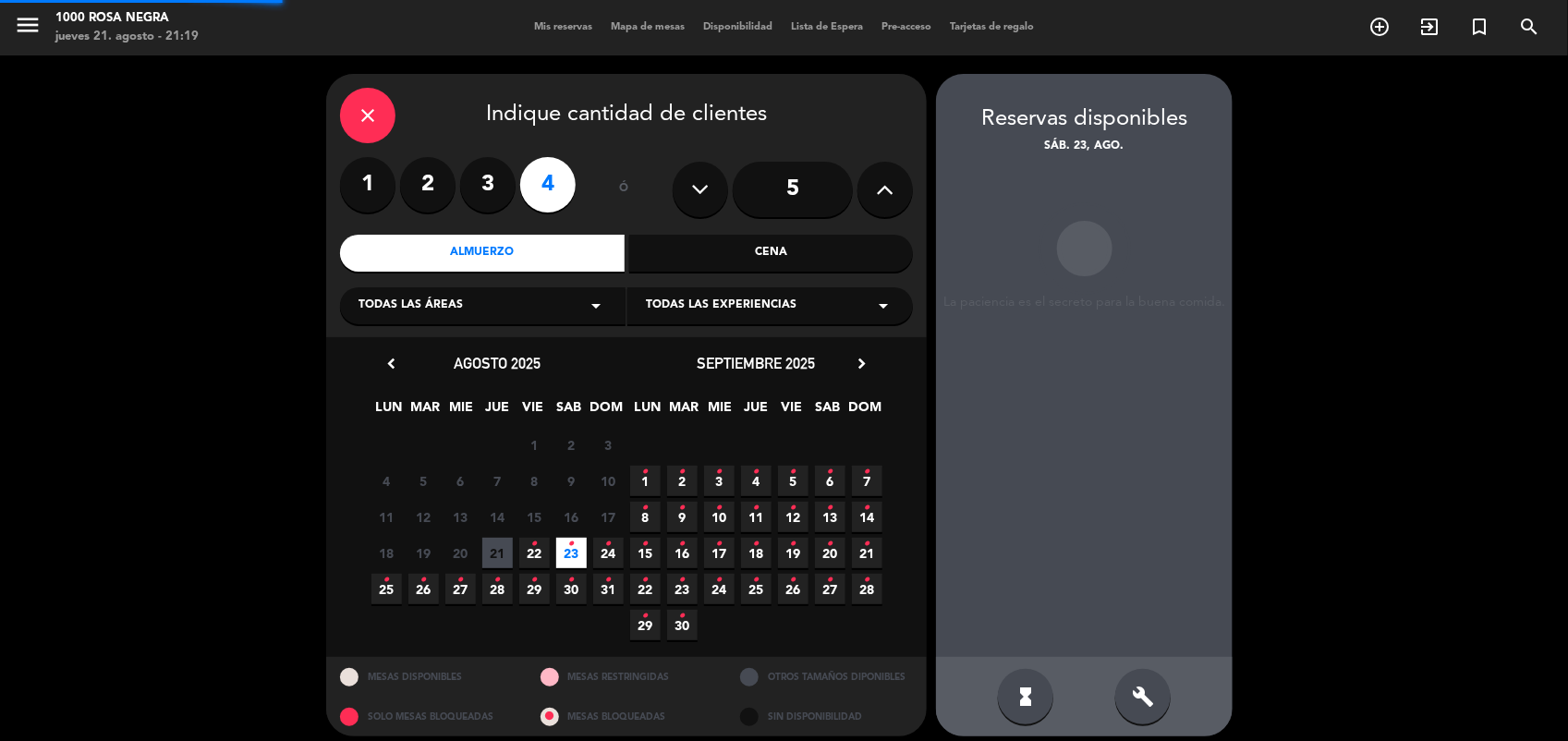
scroll to position [11, 0]
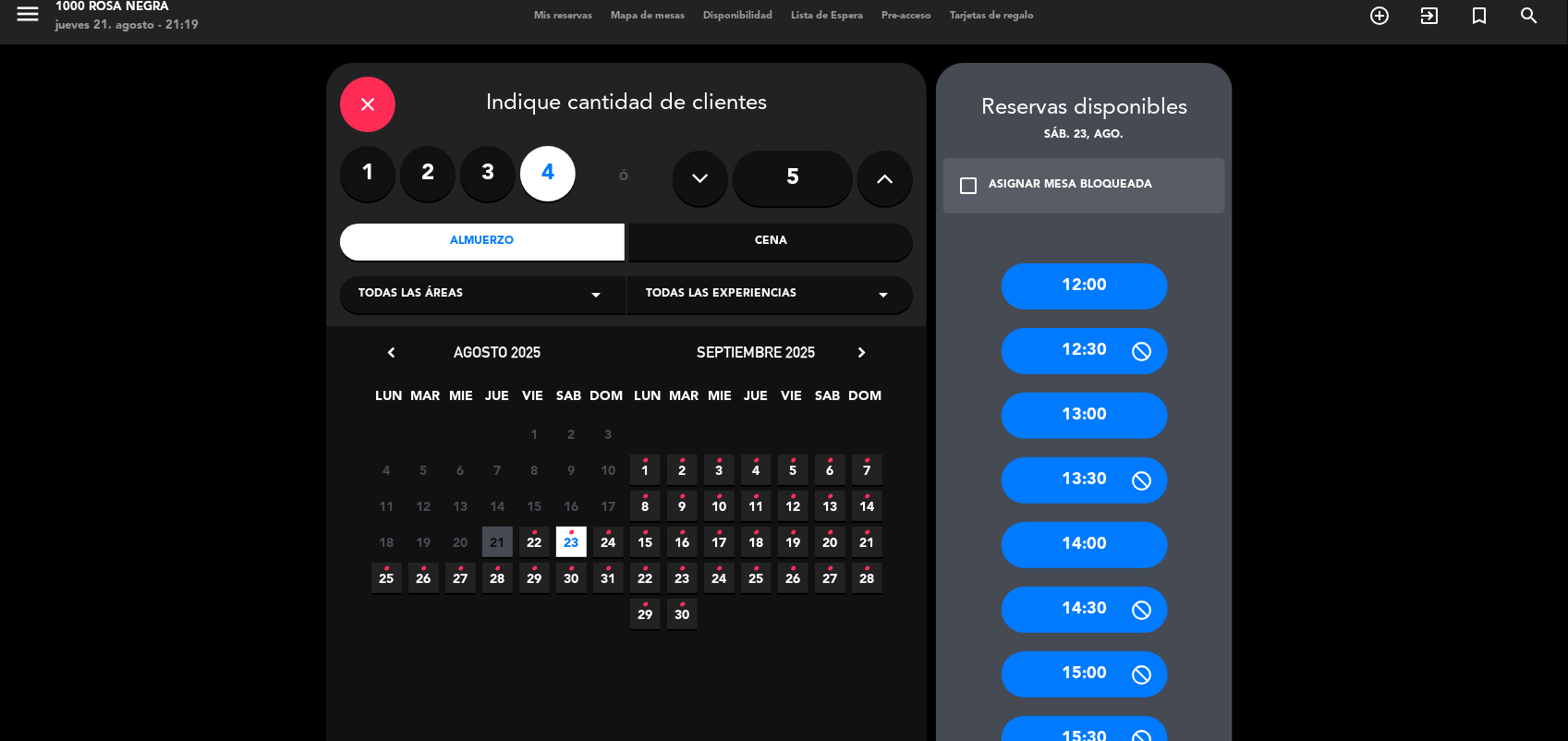
click at [1082, 414] on div "13:00" at bounding box center [1084, 416] width 166 height 46
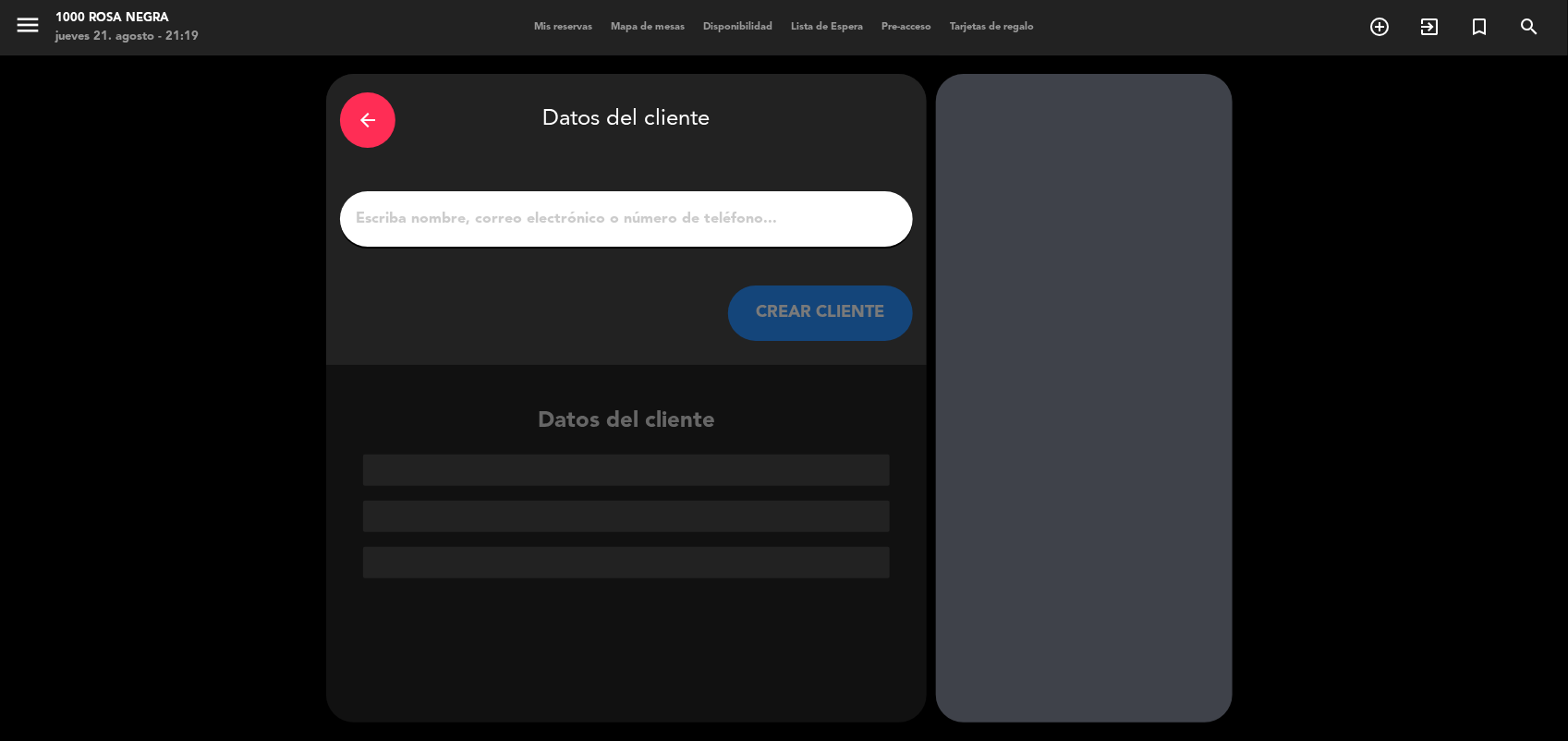
scroll to position [0, 0]
click at [716, 217] on input "1" at bounding box center [626, 218] width 545 height 26
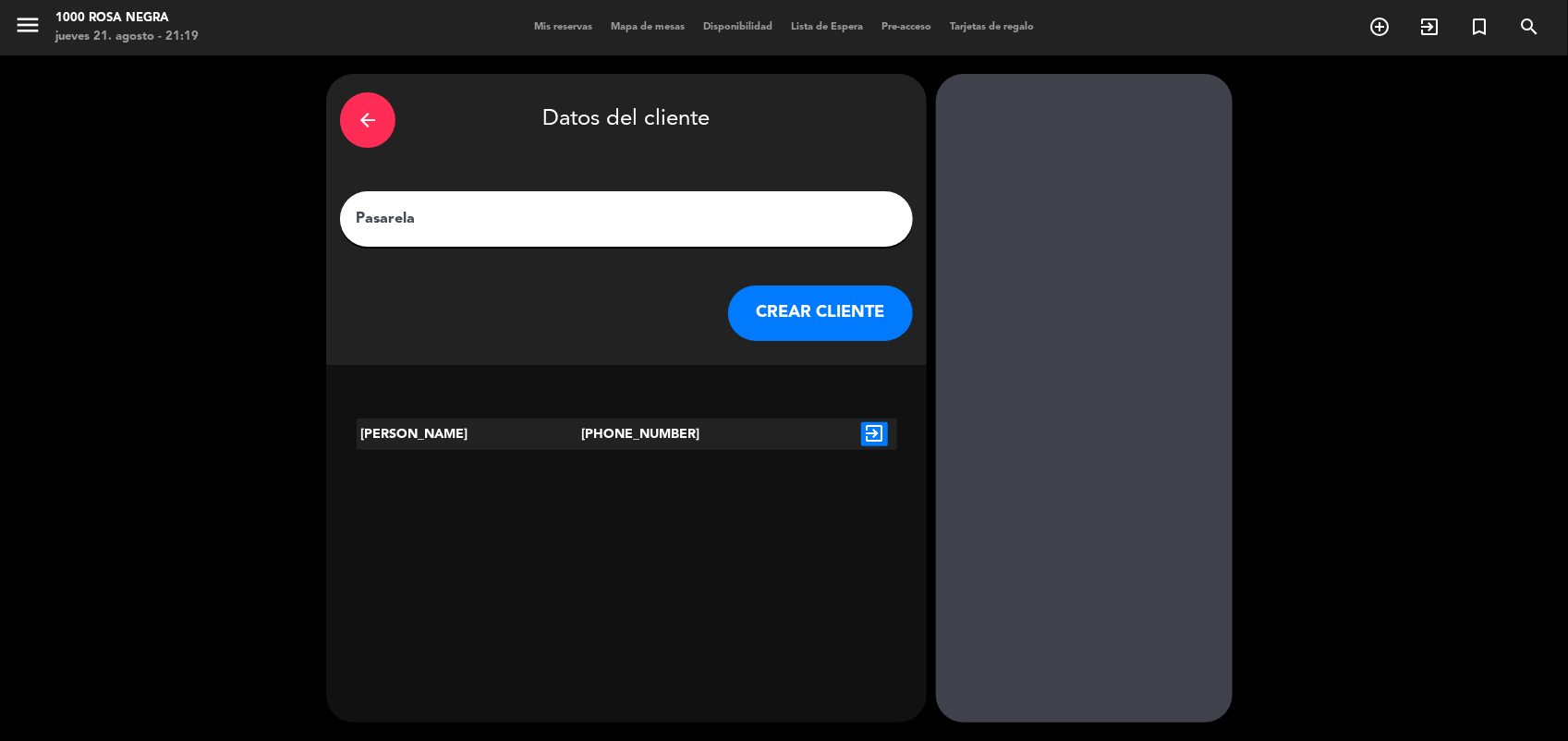
type input "Pasarela"
click at [865, 431] on icon "exit_to_app" at bounding box center [875, 434] width 27 height 24
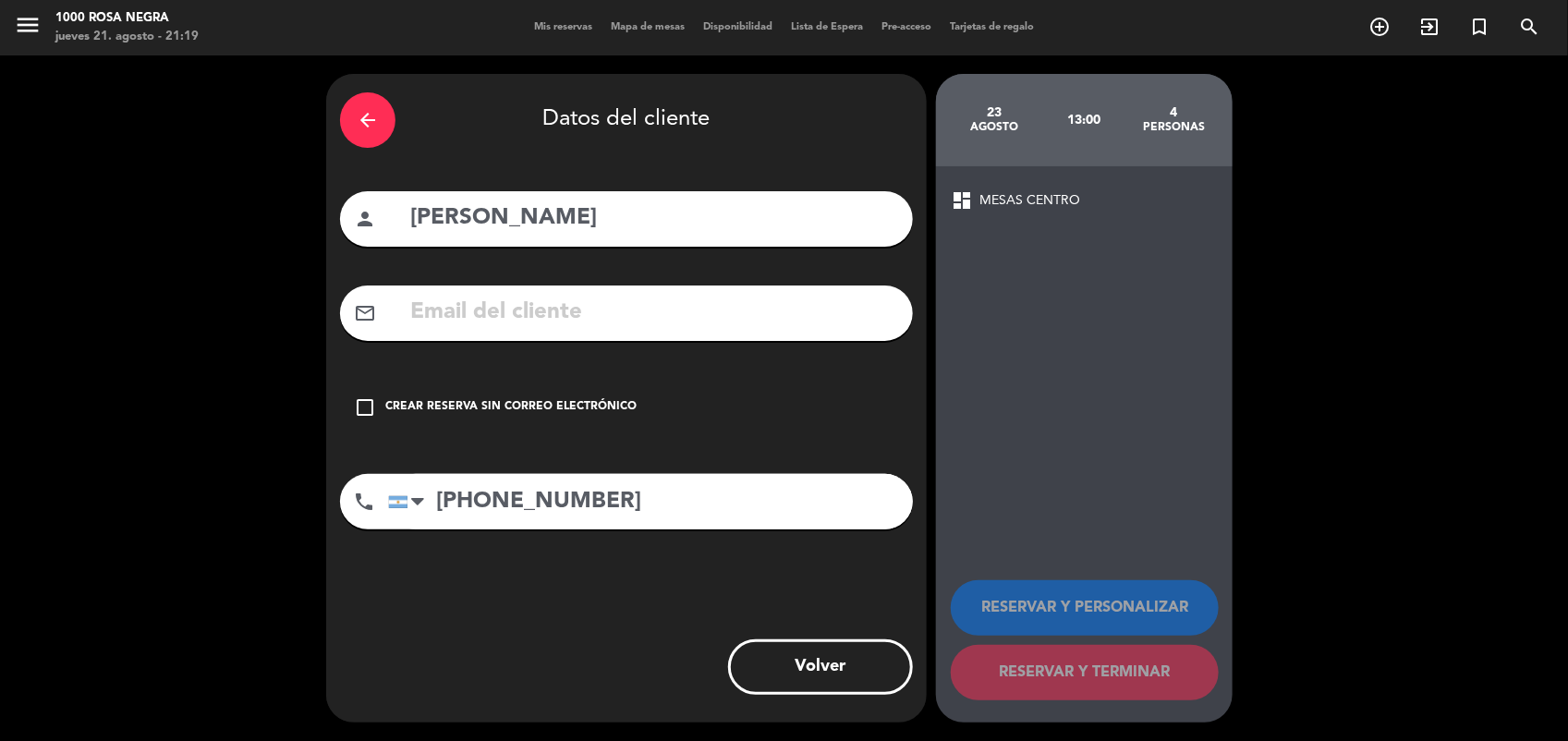
click at [545, 395] on div "check_box_outline_blank Crear reserva sin correo electrónico" at bounding box center [627, 407] width 573 height 55
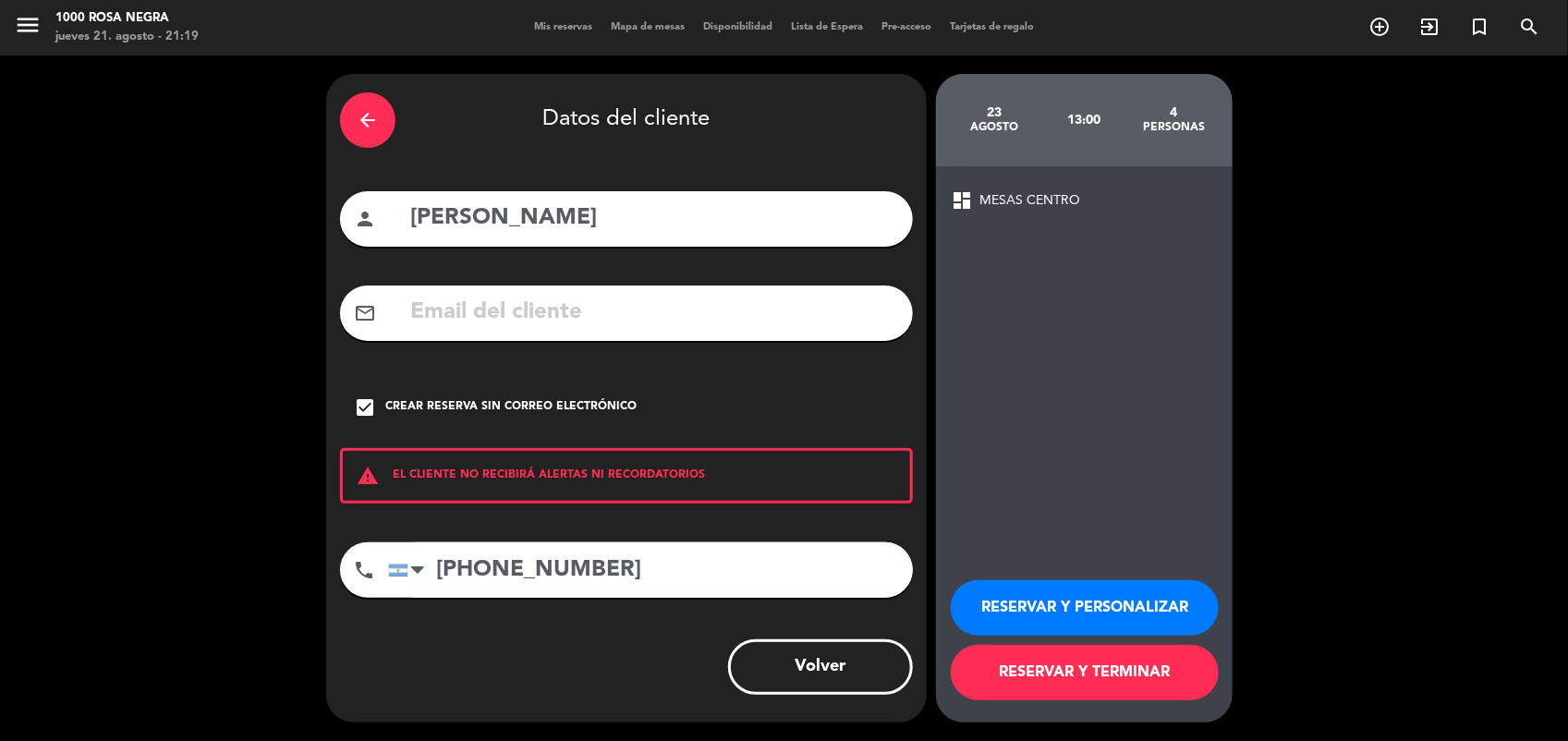
click at [1104, 679] on button "RESERVAR Y TERMINAR" at bounding box center [1084, 673] width 268 height 55
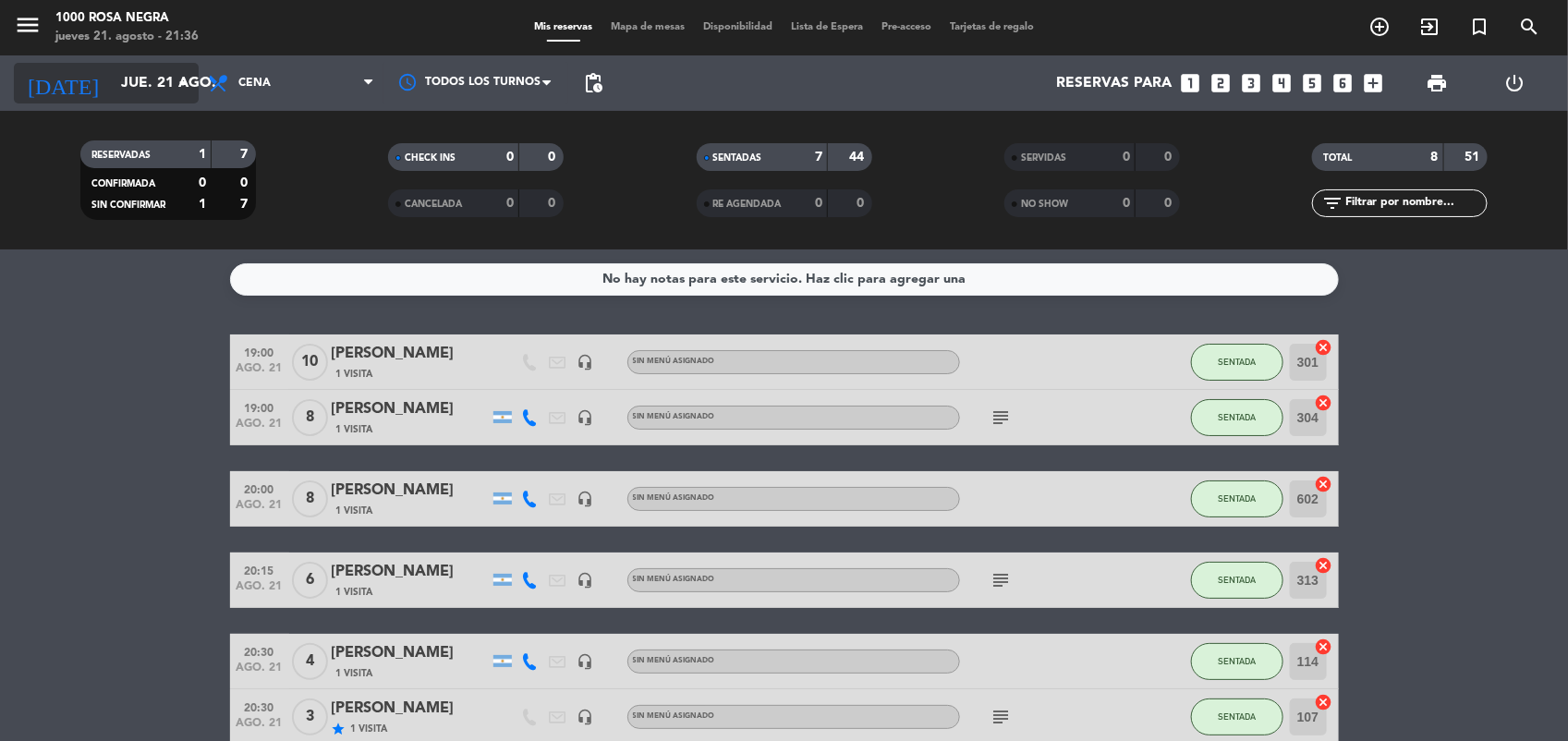
click at [127, 90] on input "jue. 21 ago." at bounding box center [210, 83] width 195 height 36
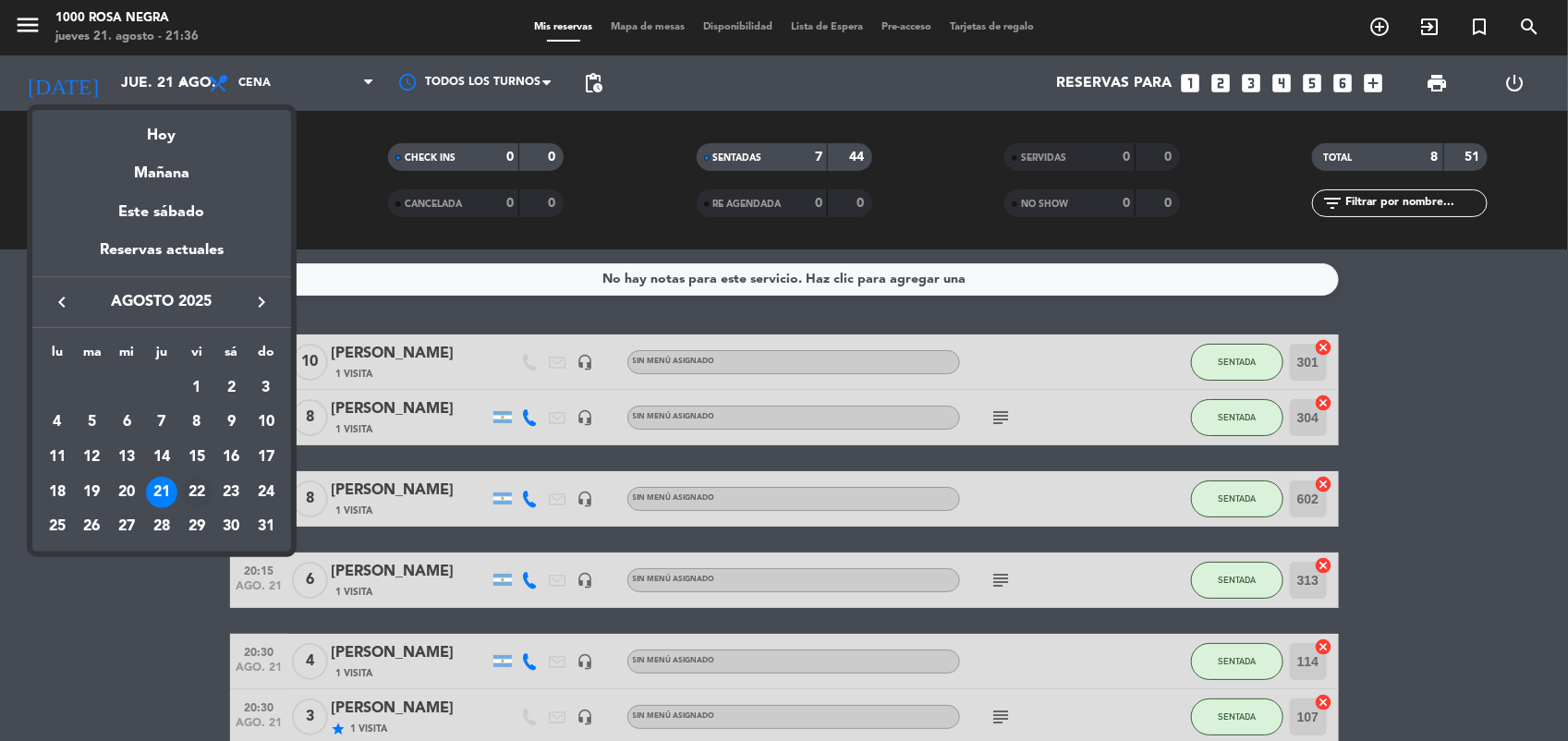
click at [192, 478] on div "22" at bounding box center [196, 492] width 31 height 31
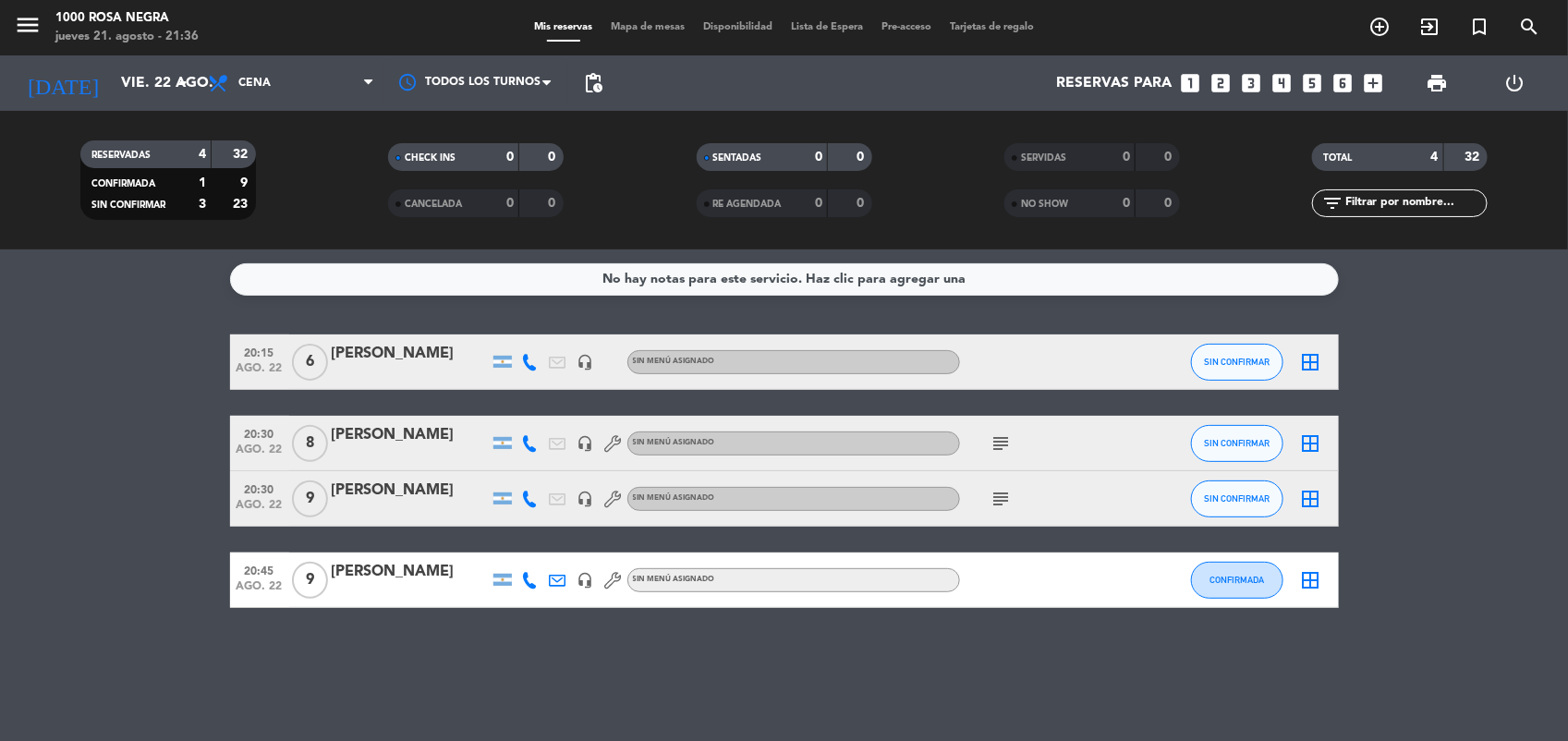
click at [1012, 496] on icon "subject" at bounding box center [1001, 498] width 22 height 22
click at [1005, 440] on icon "subject" at bounding box center [1001, 443] width 22 height 22
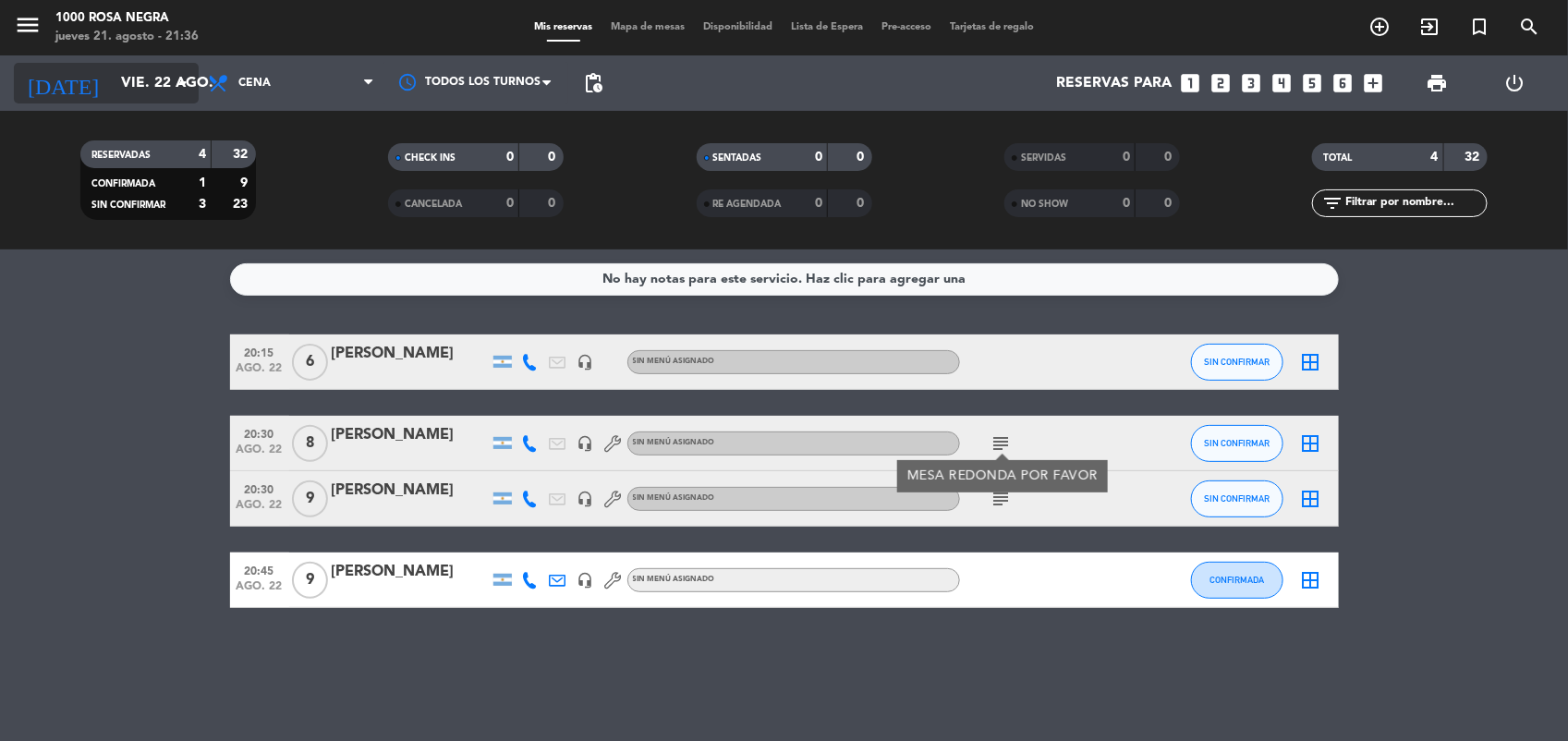
click at [112, 65] on input "vie. 22 ago." at bounding box center [210, 83] width 195 height 36
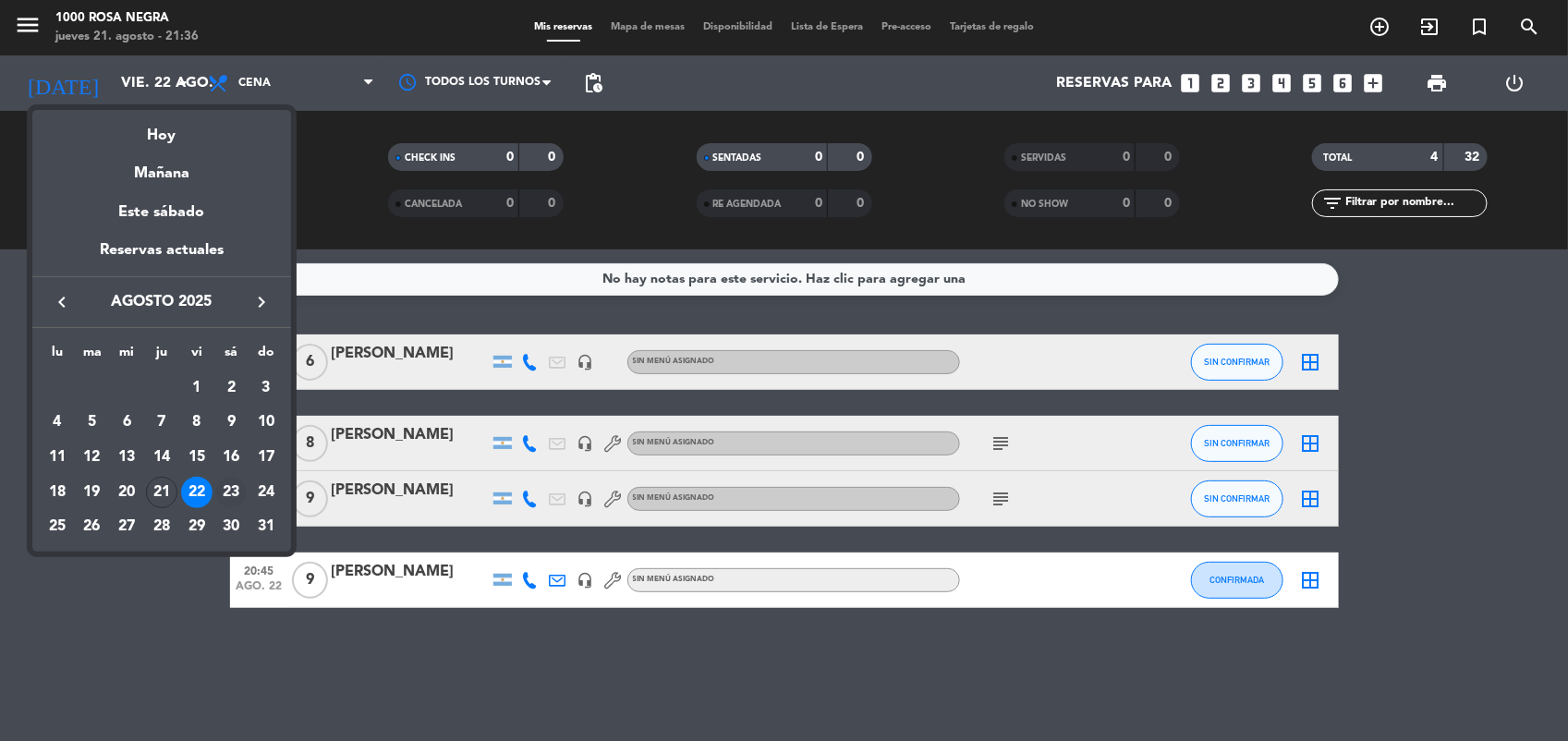
click at [232, 484] on div "23" at bounding box center [231, 492] width 31 height 31
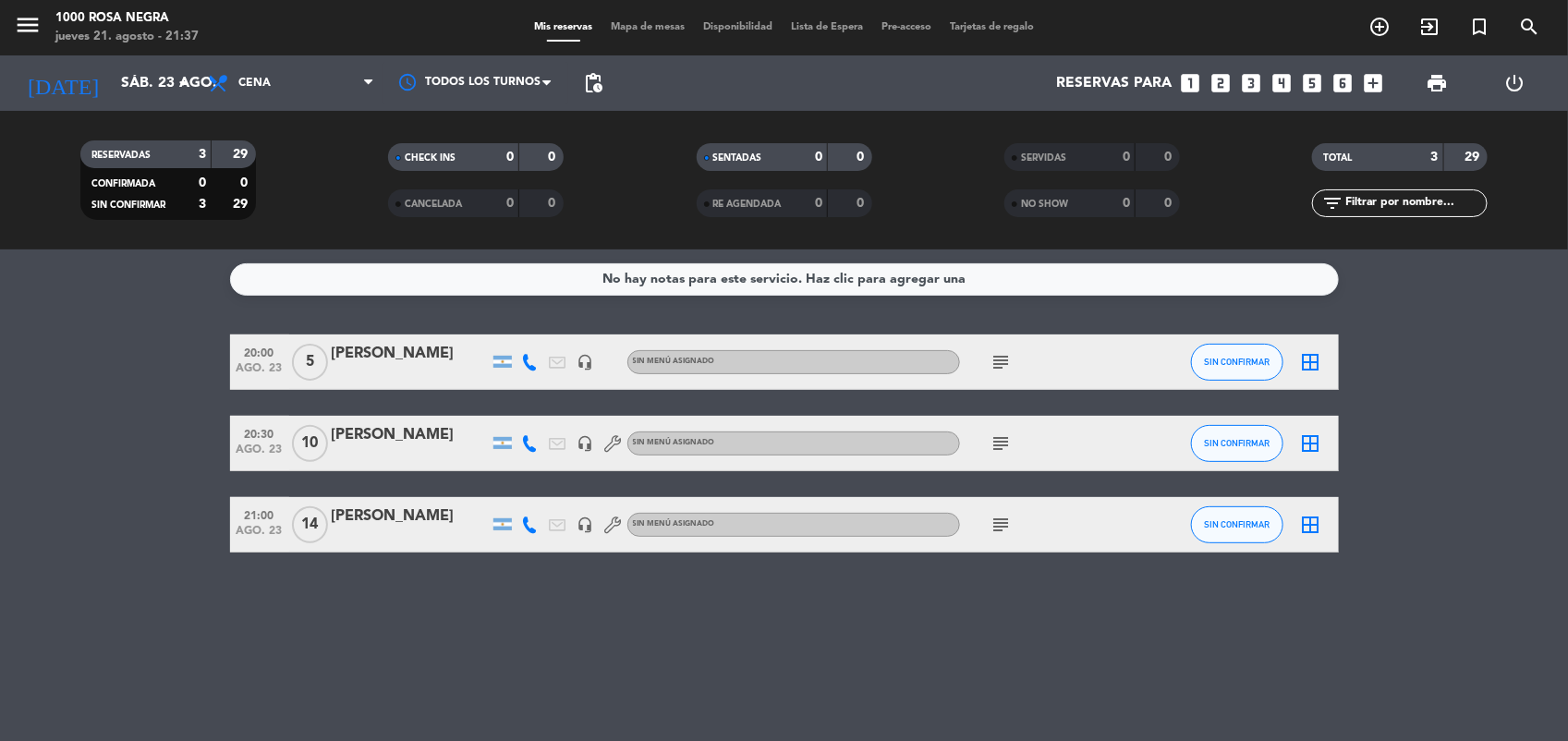
click at [1003, 435] on icon "subject" at bounding box center [1001, 443] width 22 height 22
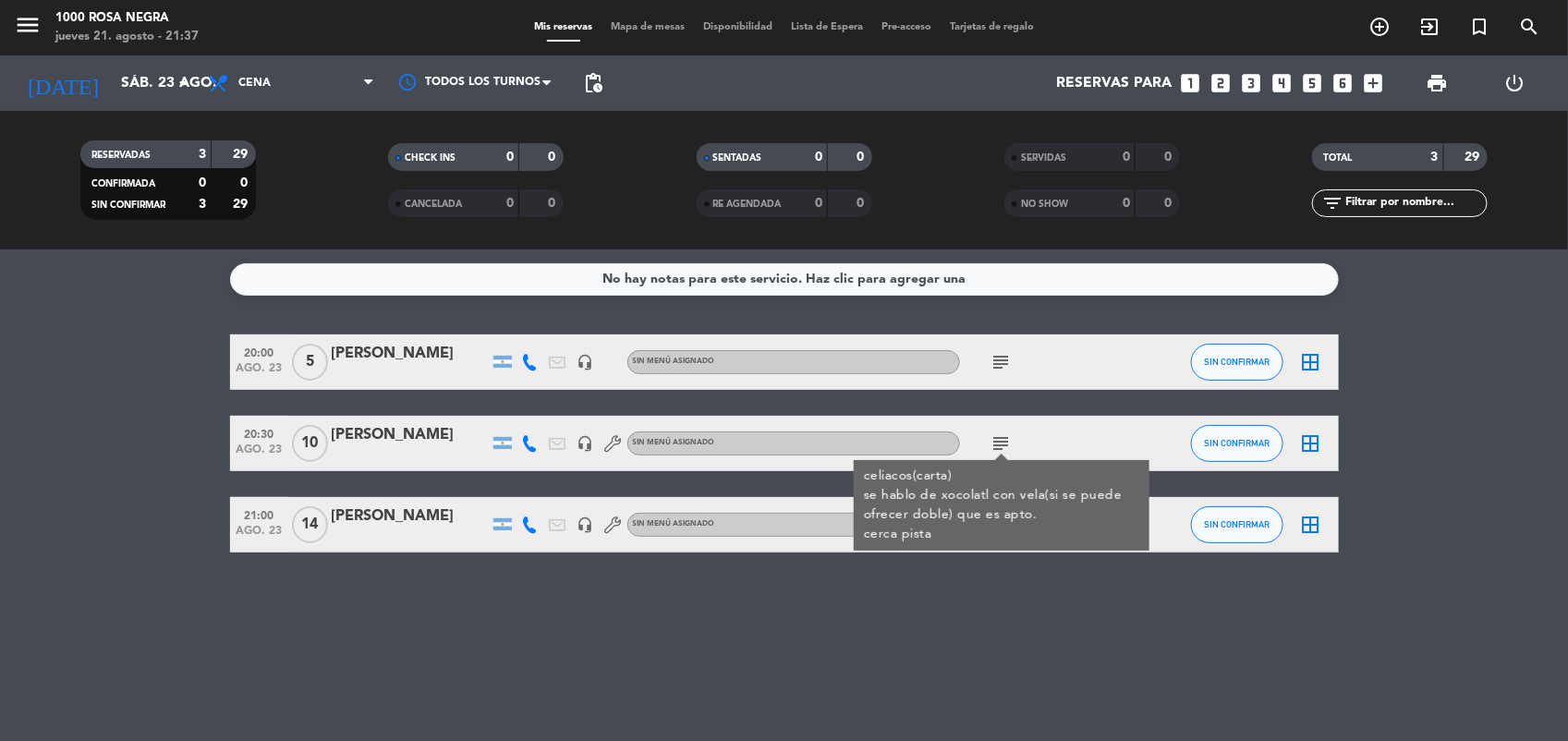
click at [1005, 358] on icon "subject" at bounding box center [1001, 361] width 22 height 22
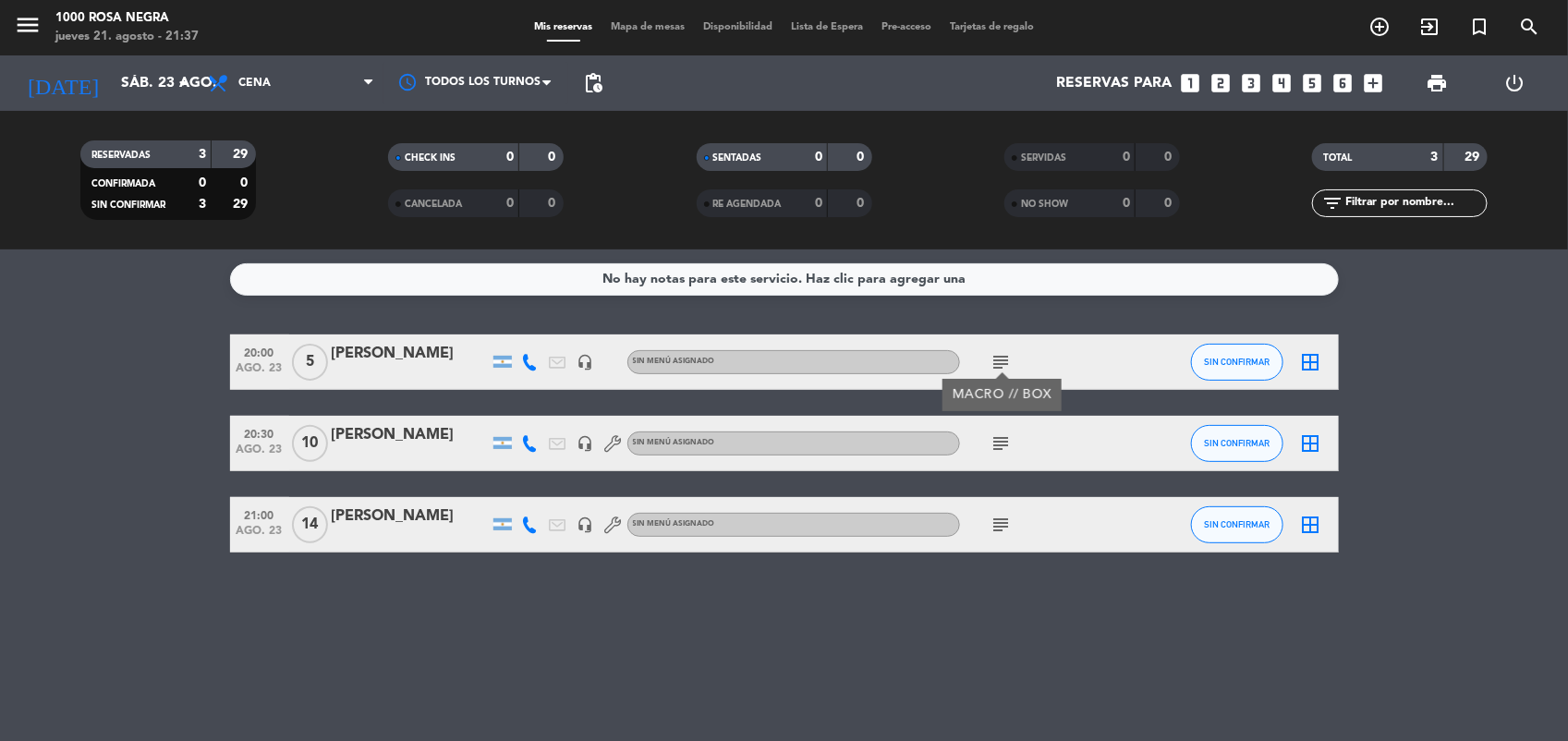
click at [999, 527] on icon "subject" at bounding box center [1001, 525] width 22 height 22
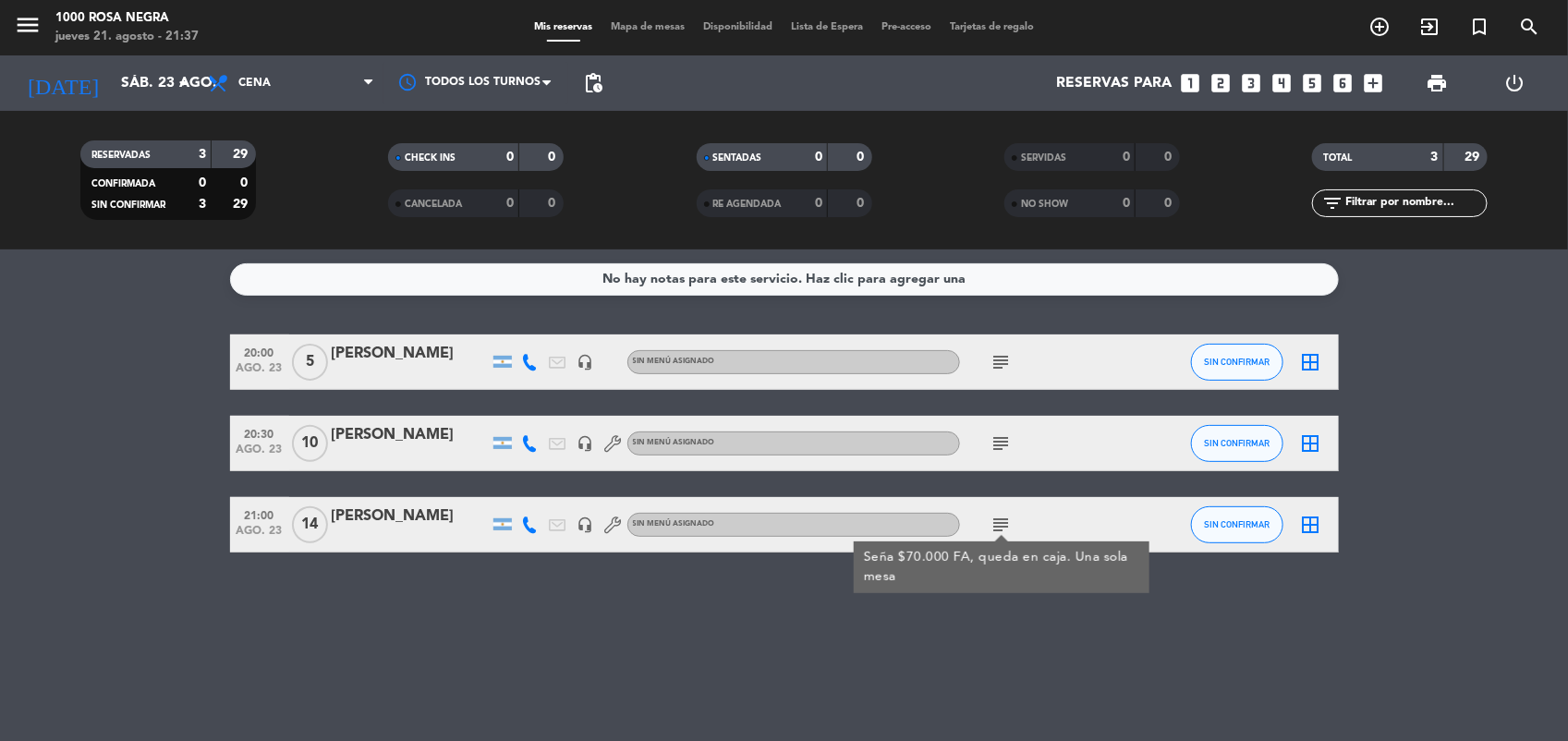
click at [445, 439] on div "[PERSON_NAME]" at bounding box center [411, 435] width 157 height 24
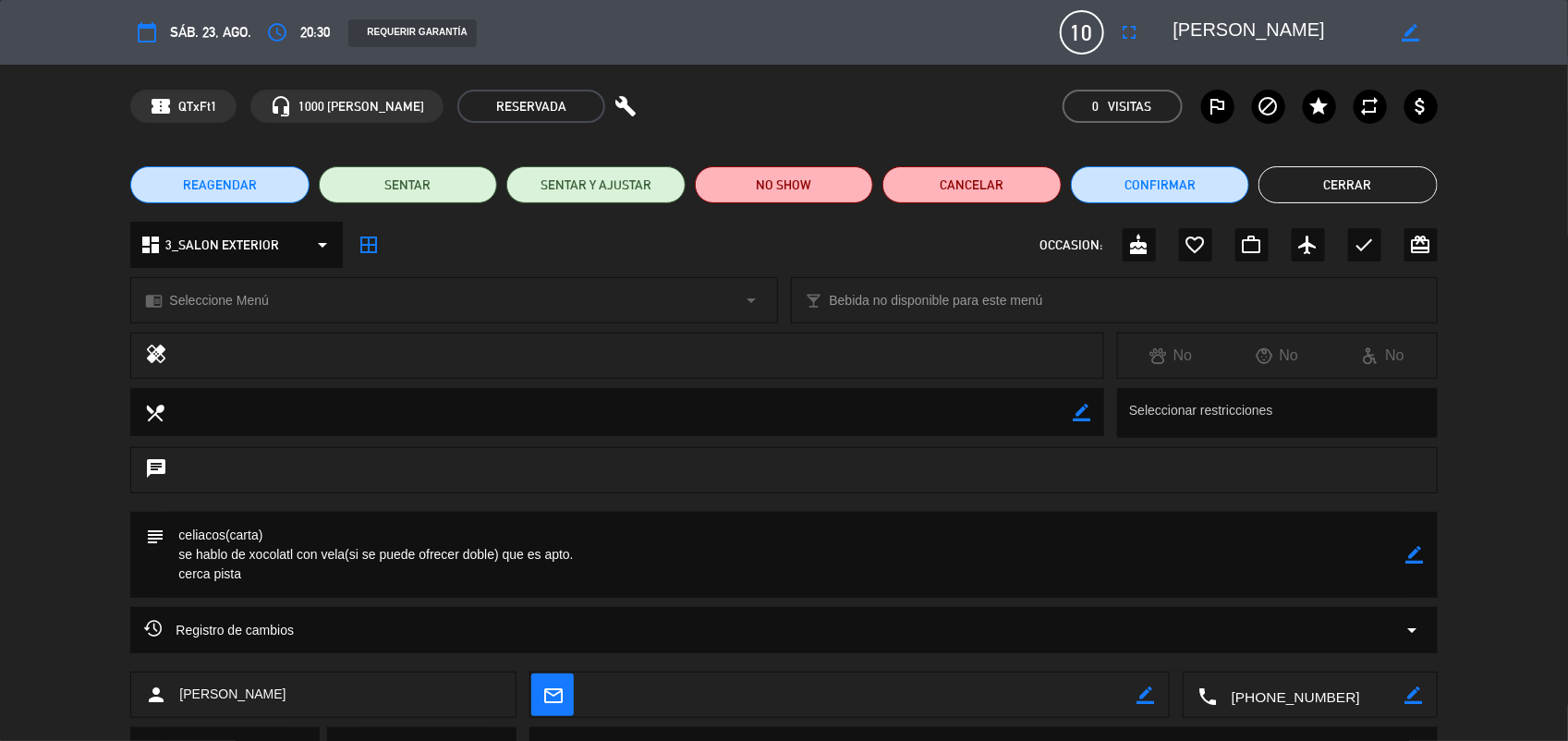
click at [433, 639] on div "Registro de cambios arrow_drop_down" at bounding box center [784, 630] width 1279 height 22
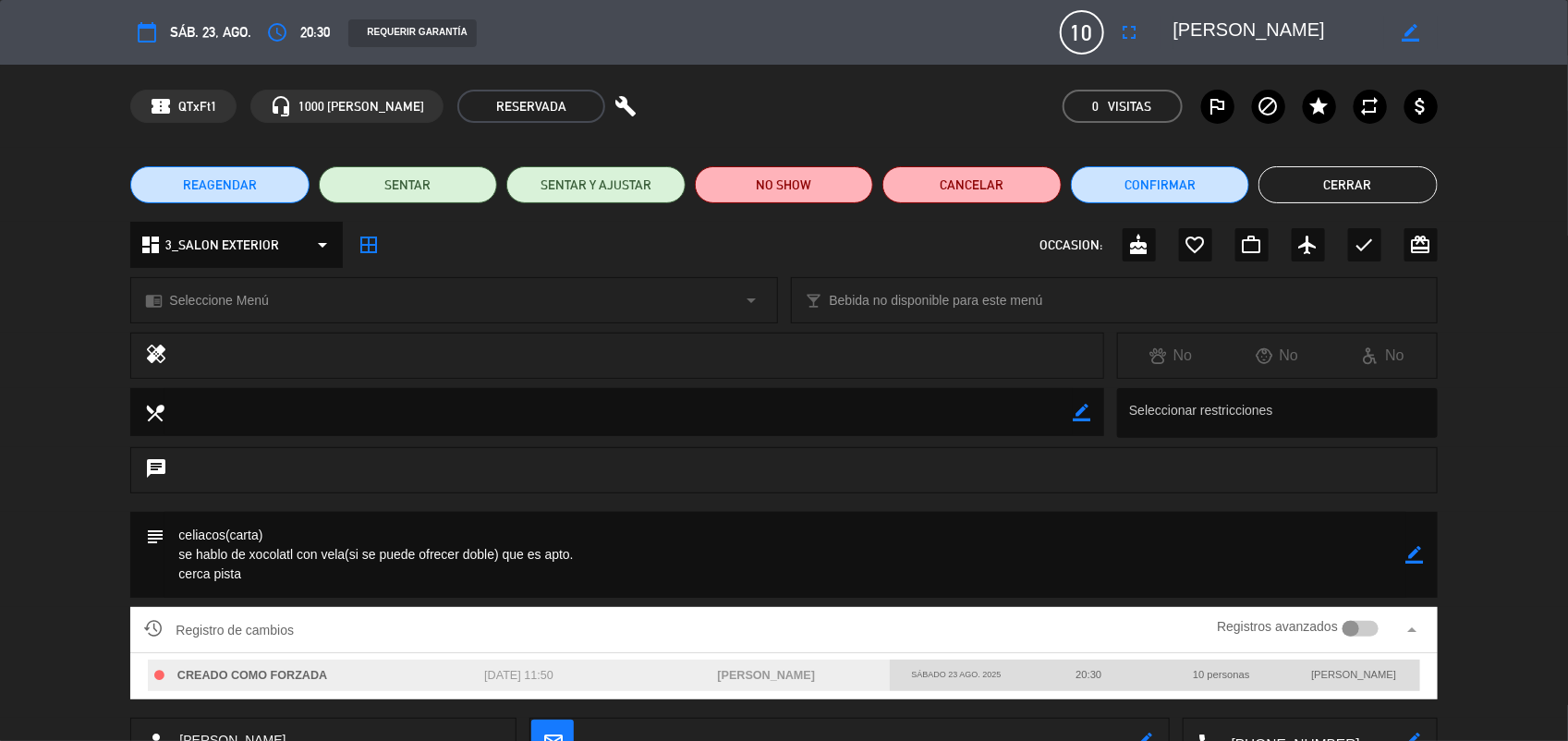
click at [1331, 191] on button "Cerrar" at bounding box center [1348, 184] width 178 height 37
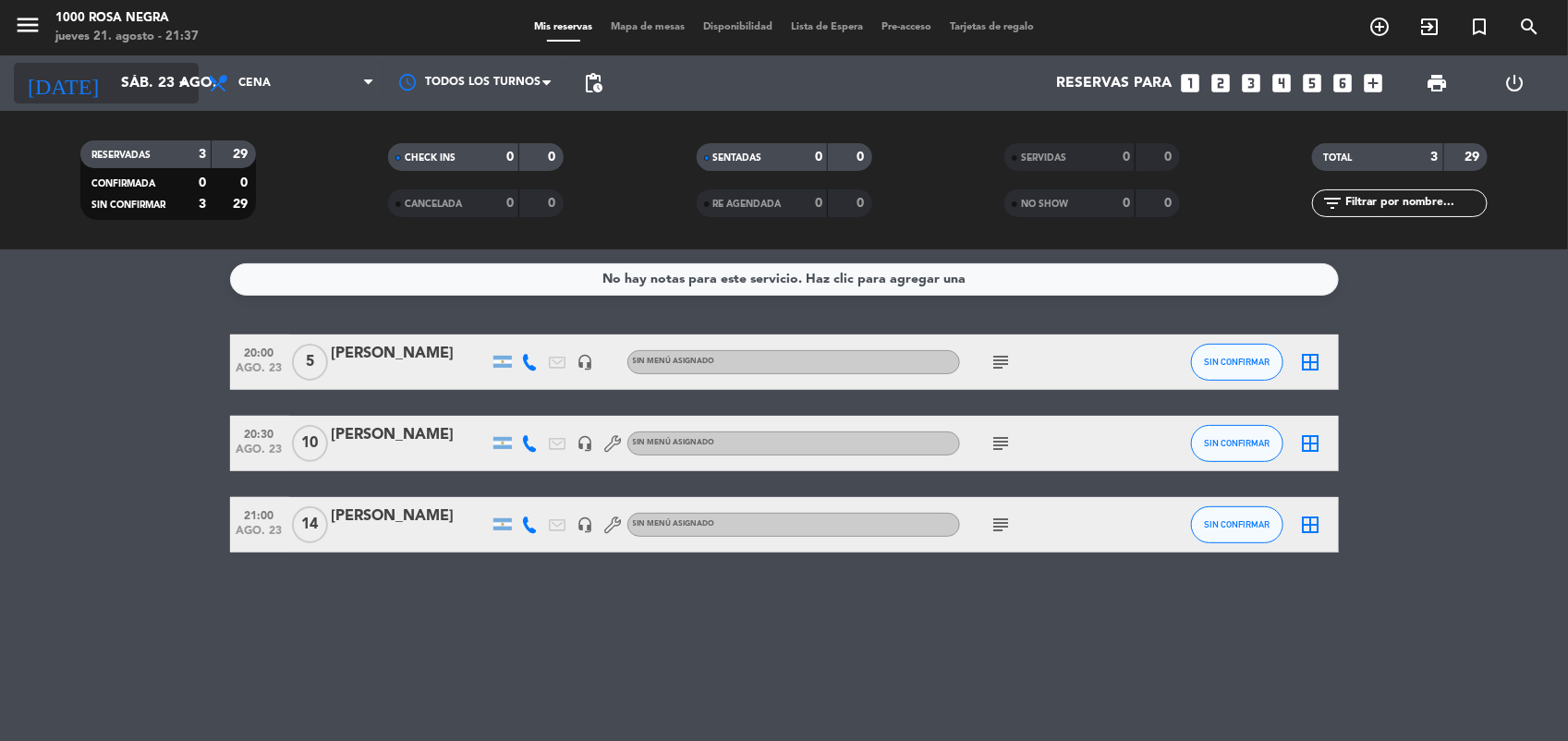
click at [134, 92] on input "sáb. 23 ago." at bounding box center [210, 83] width 195 height 36
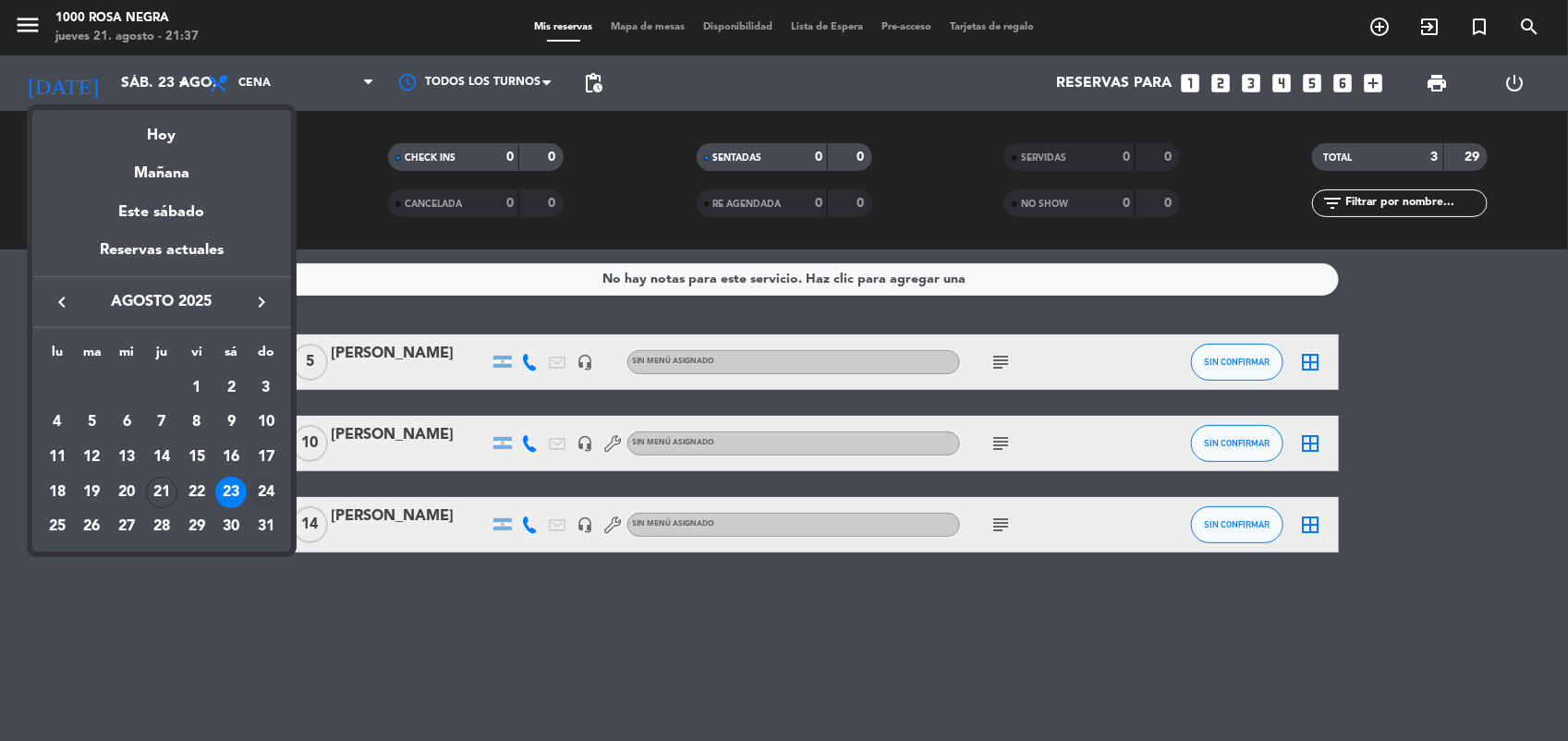
click at [269, 496] on div "24" at bounding box center [266, 492] width 31 height 31
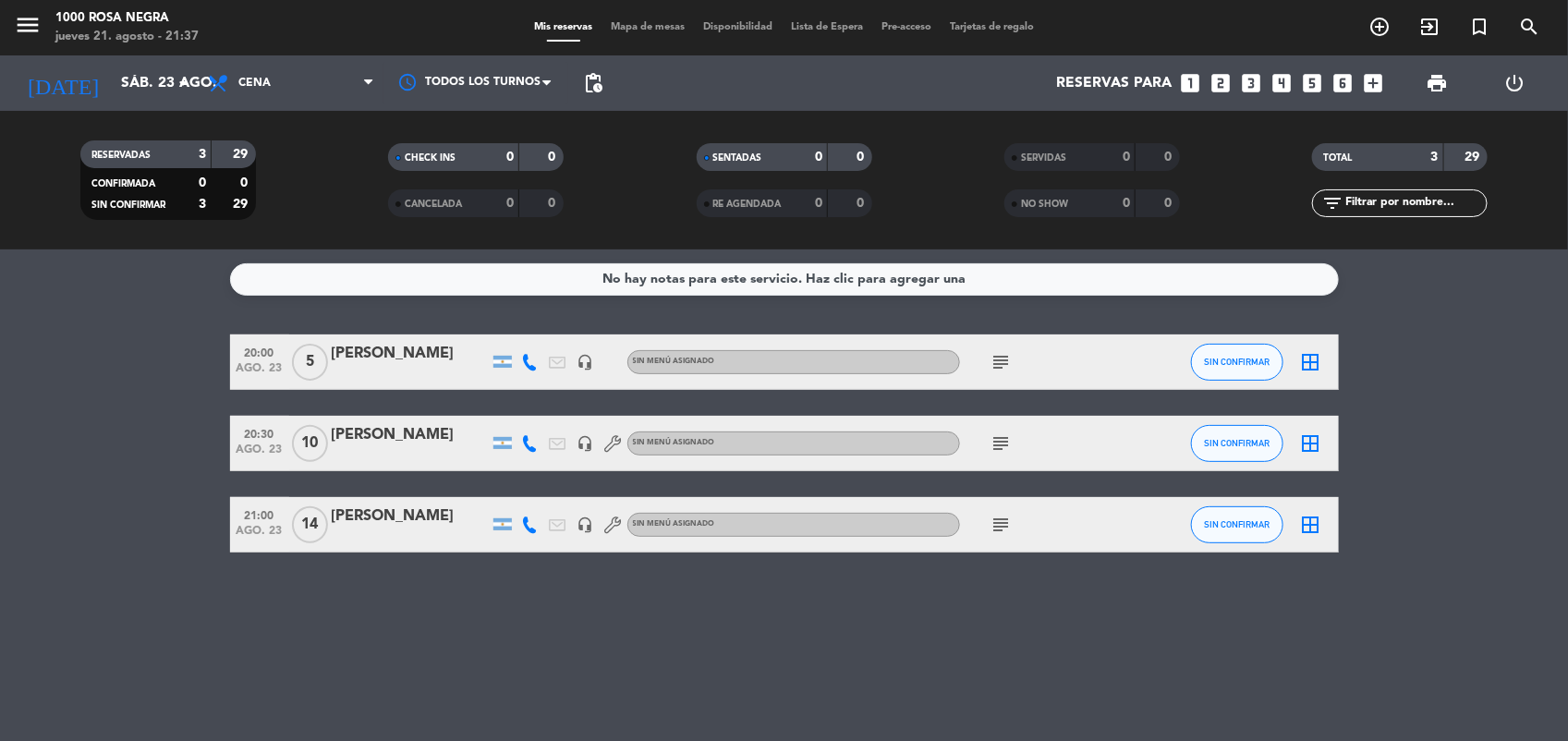
type input "dom. 24 ago."
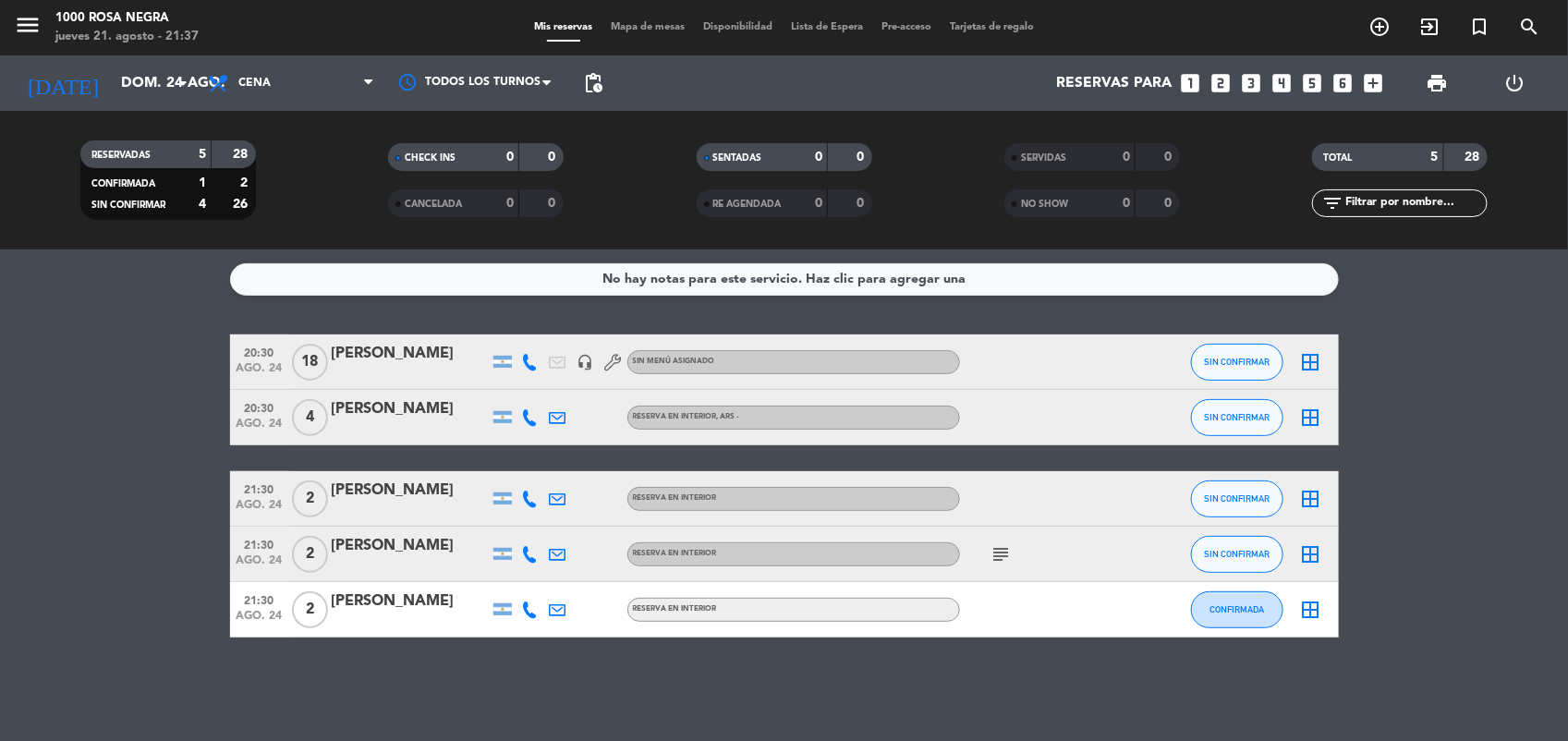
click at [440, 366] on div "[PERSON_NAME]" at bounding box center [411, 353] width 157 height 24
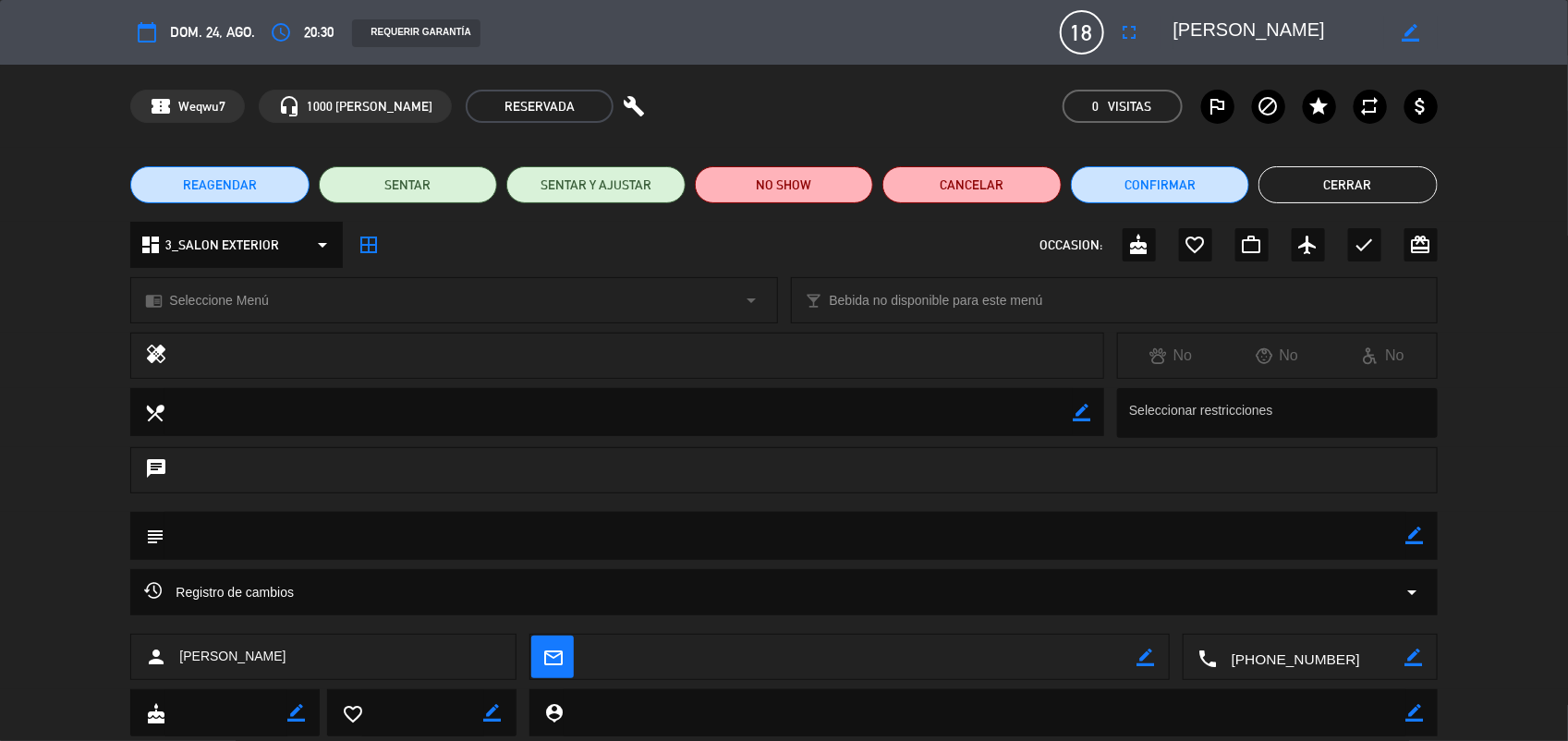
click at [349, 601] on div "Registro de cambios arrow_drop_down" at bounding box center [784, 592] width 1279 height 22
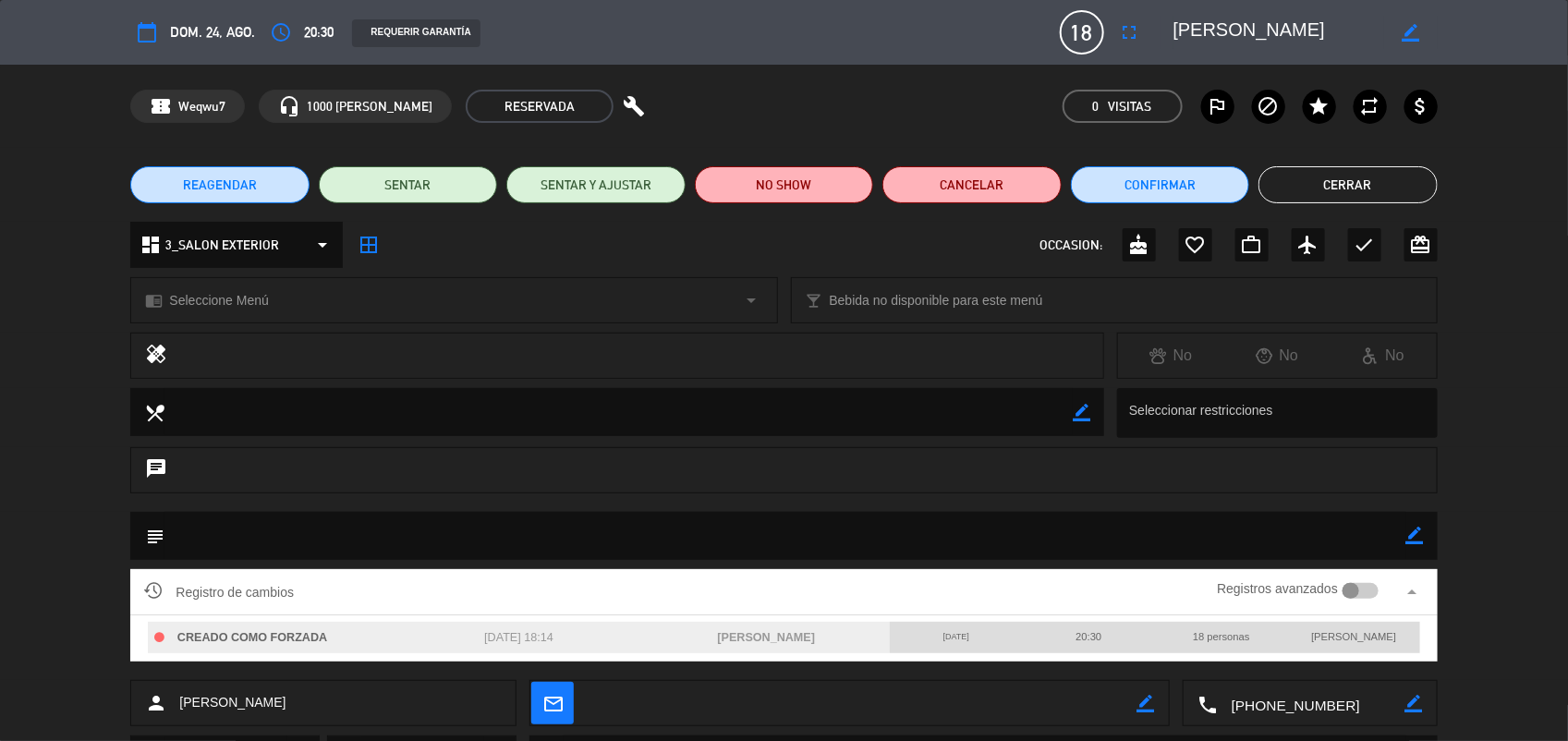
click at [1373, 174] on button "Cerrar" at bounding box center [1348, 184] width 178 height 37
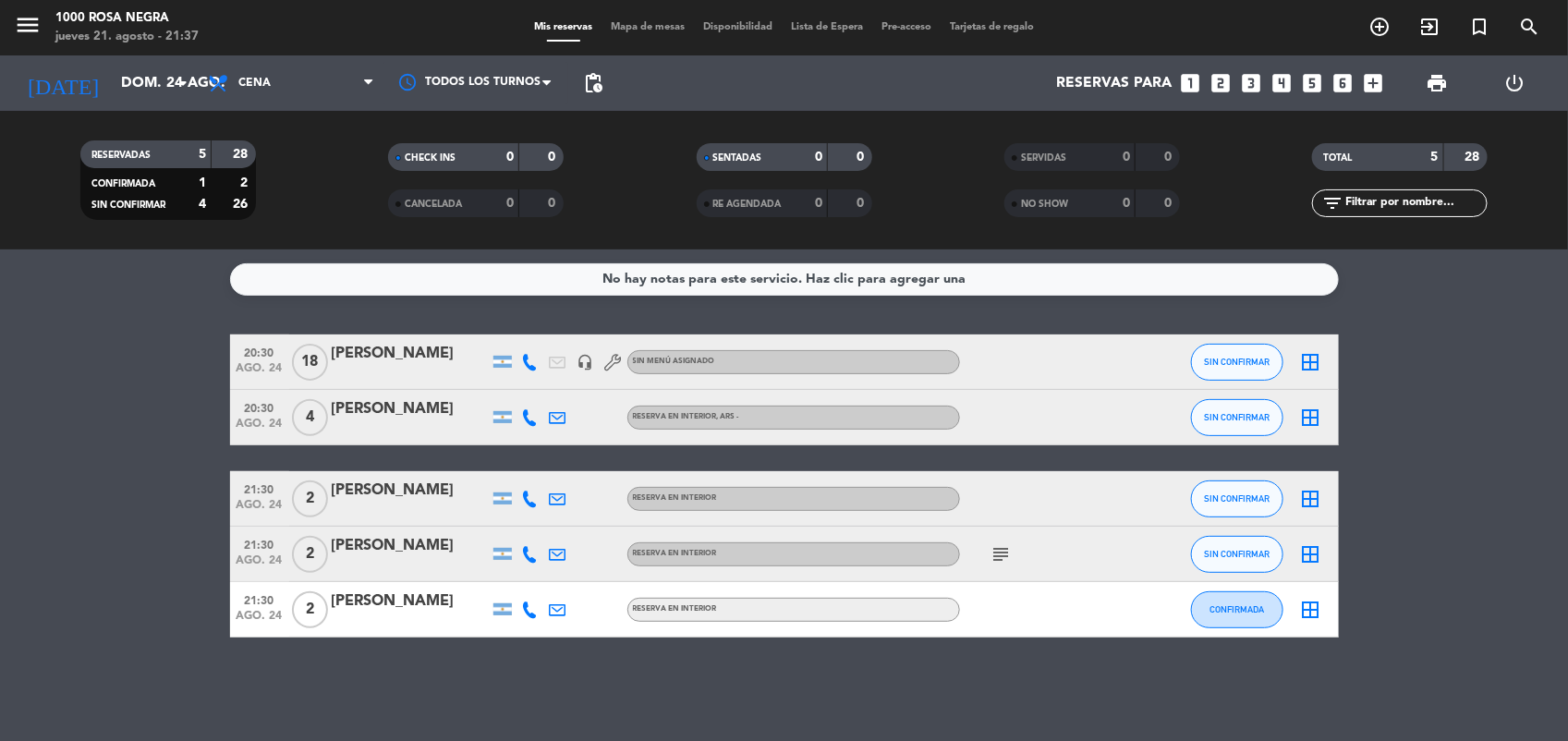
click at [371, 366] on div "[PERSON_NAME]" at bounding box center [411, 353] width 157 height 24
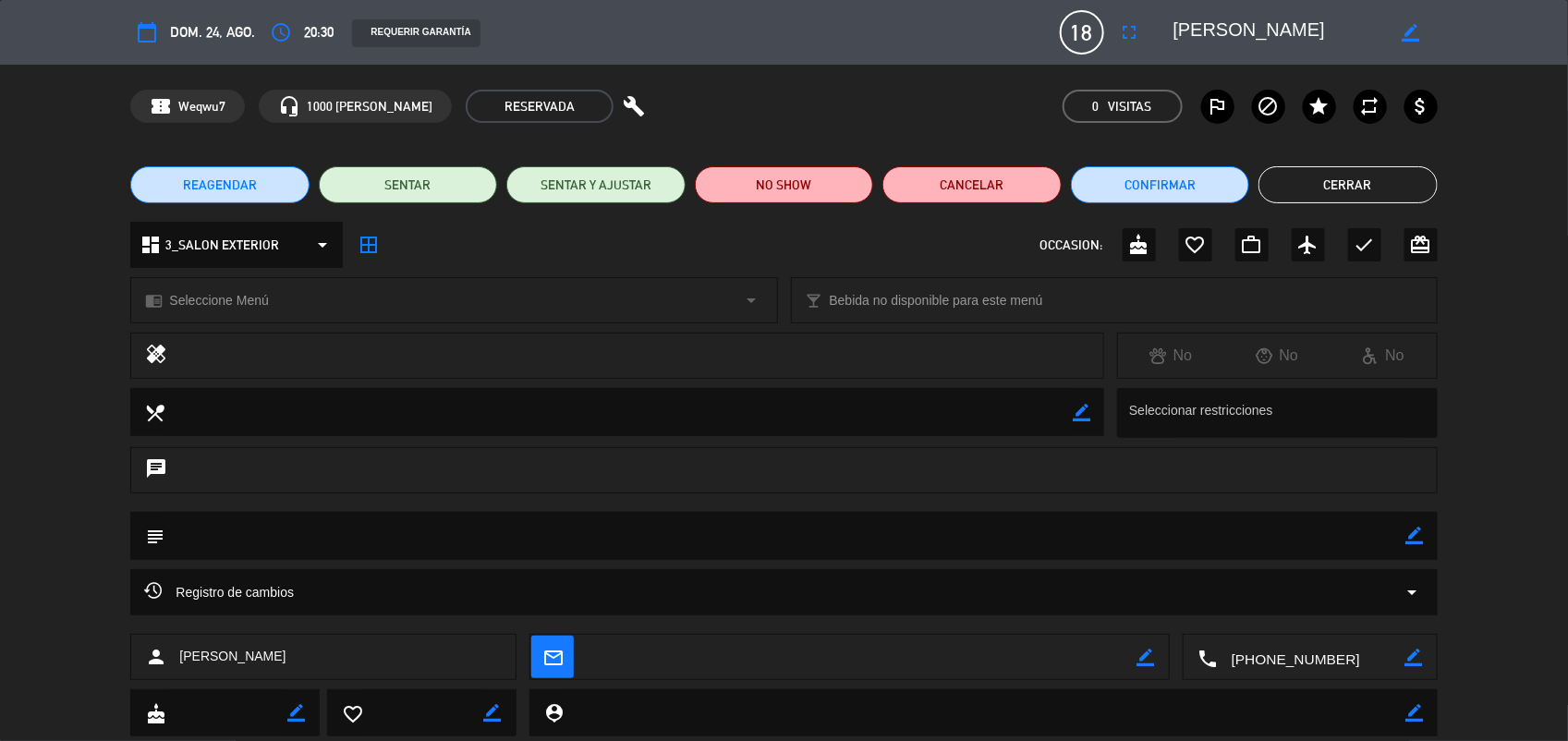
click at [1342, 178] on button "Cerrar" at bounding box center [1348, 184] width 178 height 37
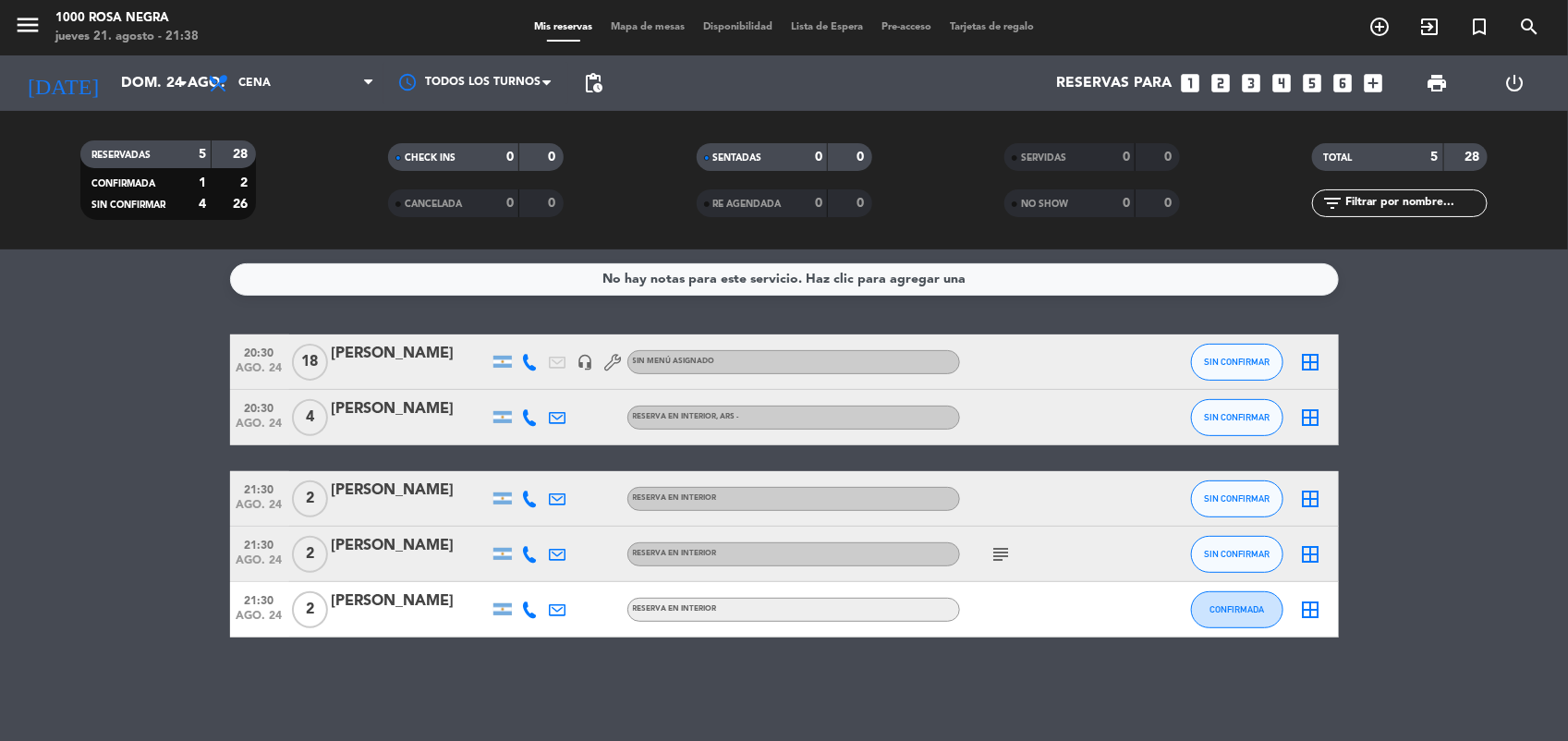
click at [991, 562] on icon "subject" at bounding box center [1001, 554] width 22 height 22
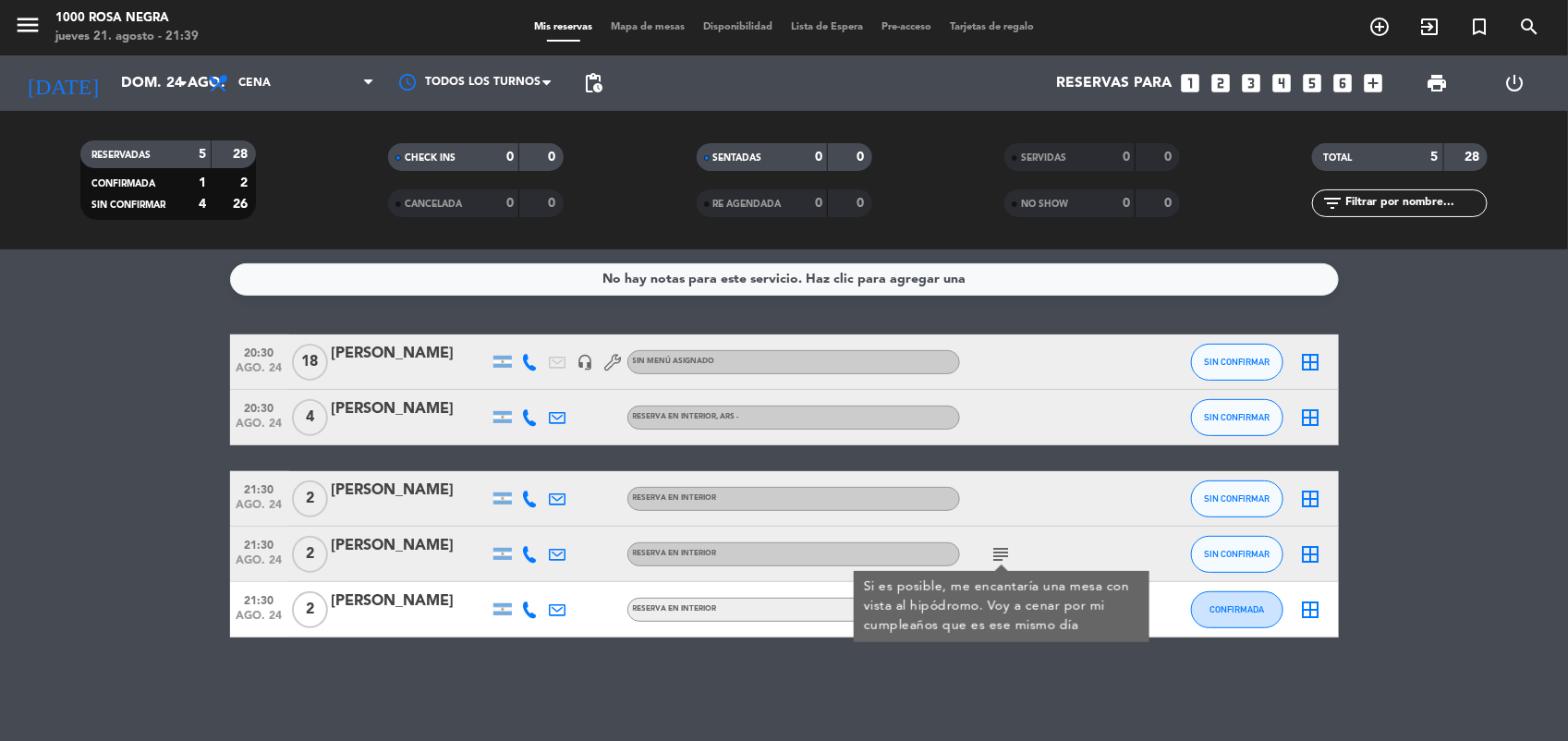
click at [457, 354] on div "[PERSON_NAME]" at bounding box center [411, 353] width 157 height 24
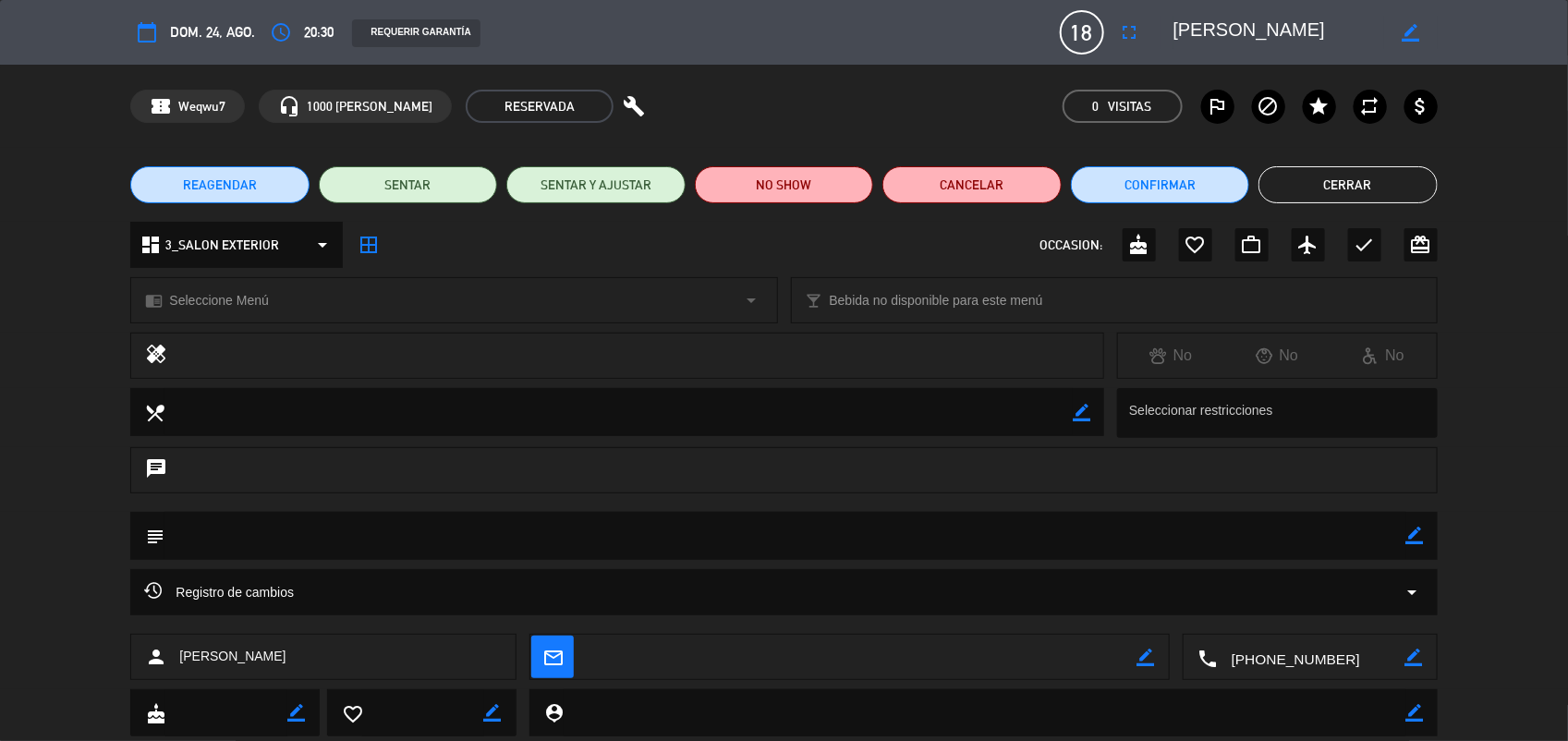
click at [425, 606] on div "Registro de cambios arrow_drop_down" at bounding box center [784, 592] width 1307 height 46
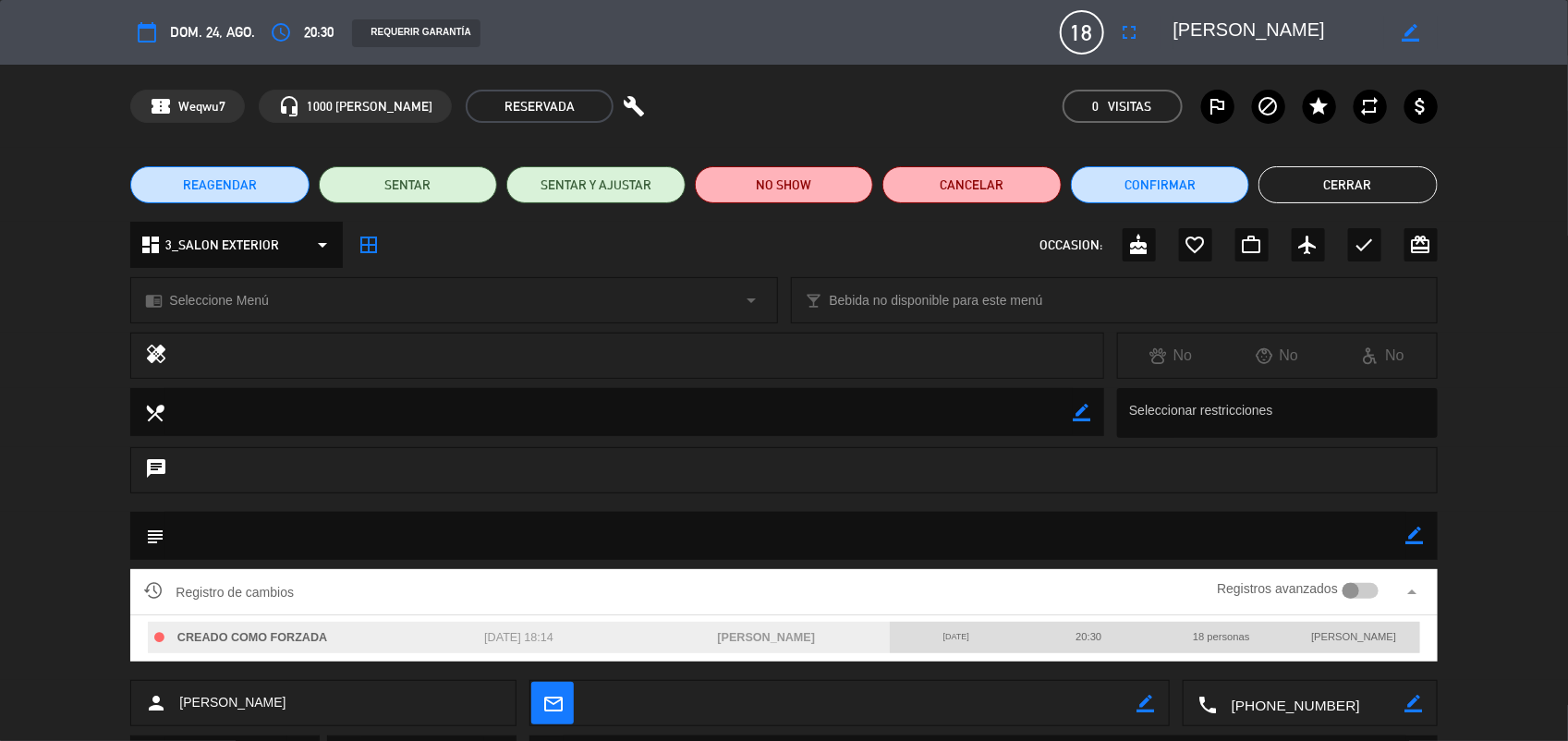
click at [1497, 446] on div "local_dining border_color Seleccionar restricciones" at bounding box center [784, 417] width 1568 height 59
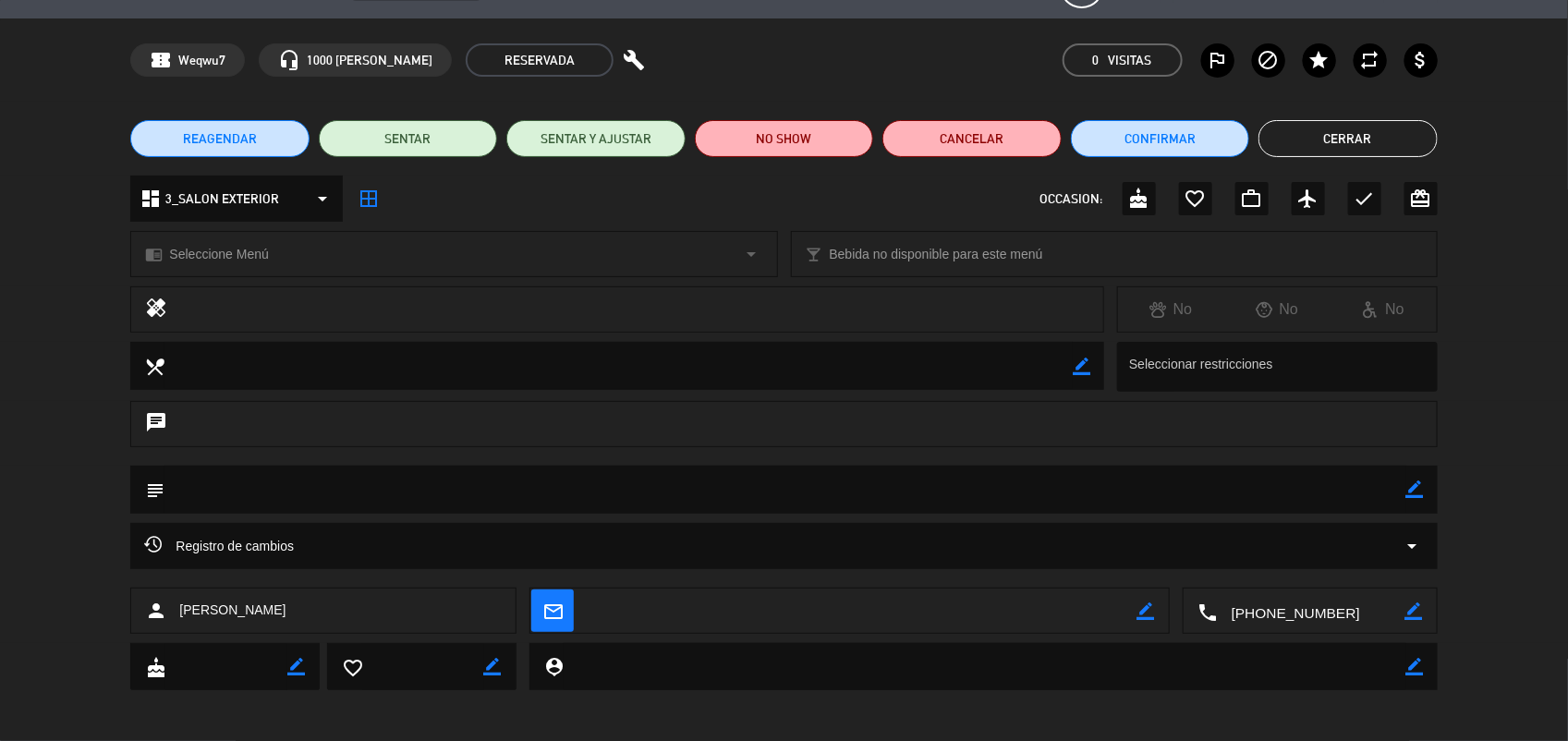
scroll to position [49, 0]
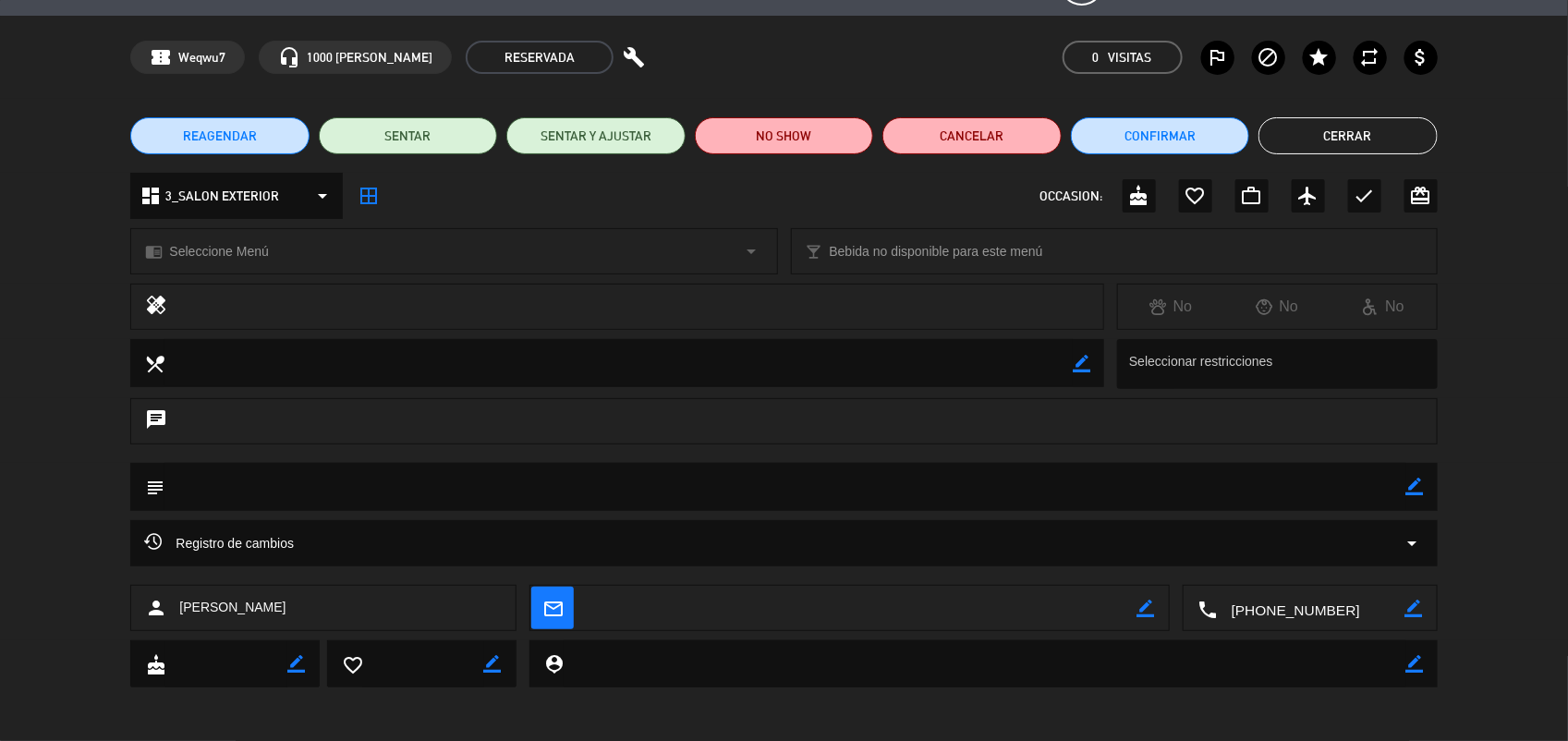
click at [1498, 445] on div "chat" at bounding box center [784, 431] width 1568 height 65
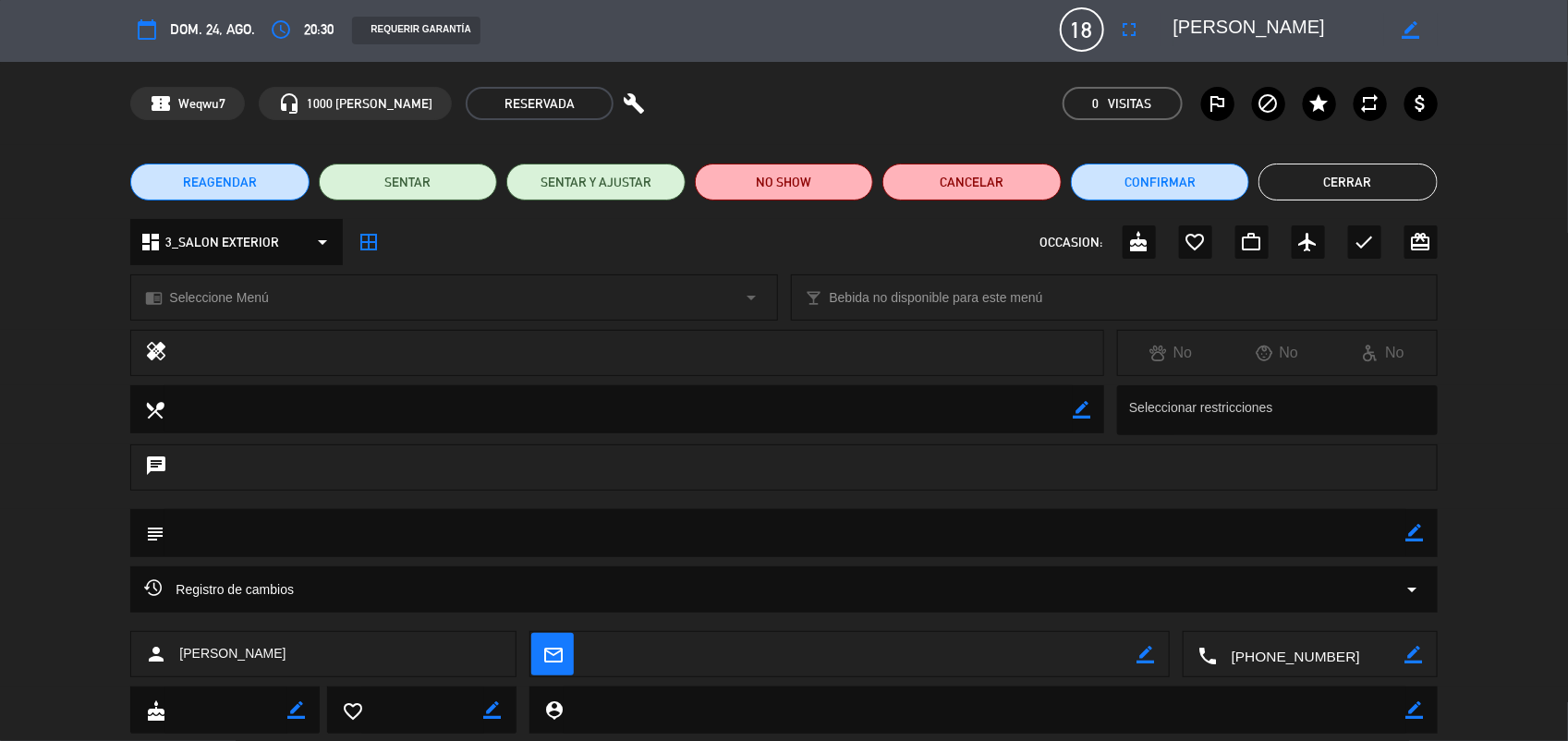
scroll to position [0, 0]
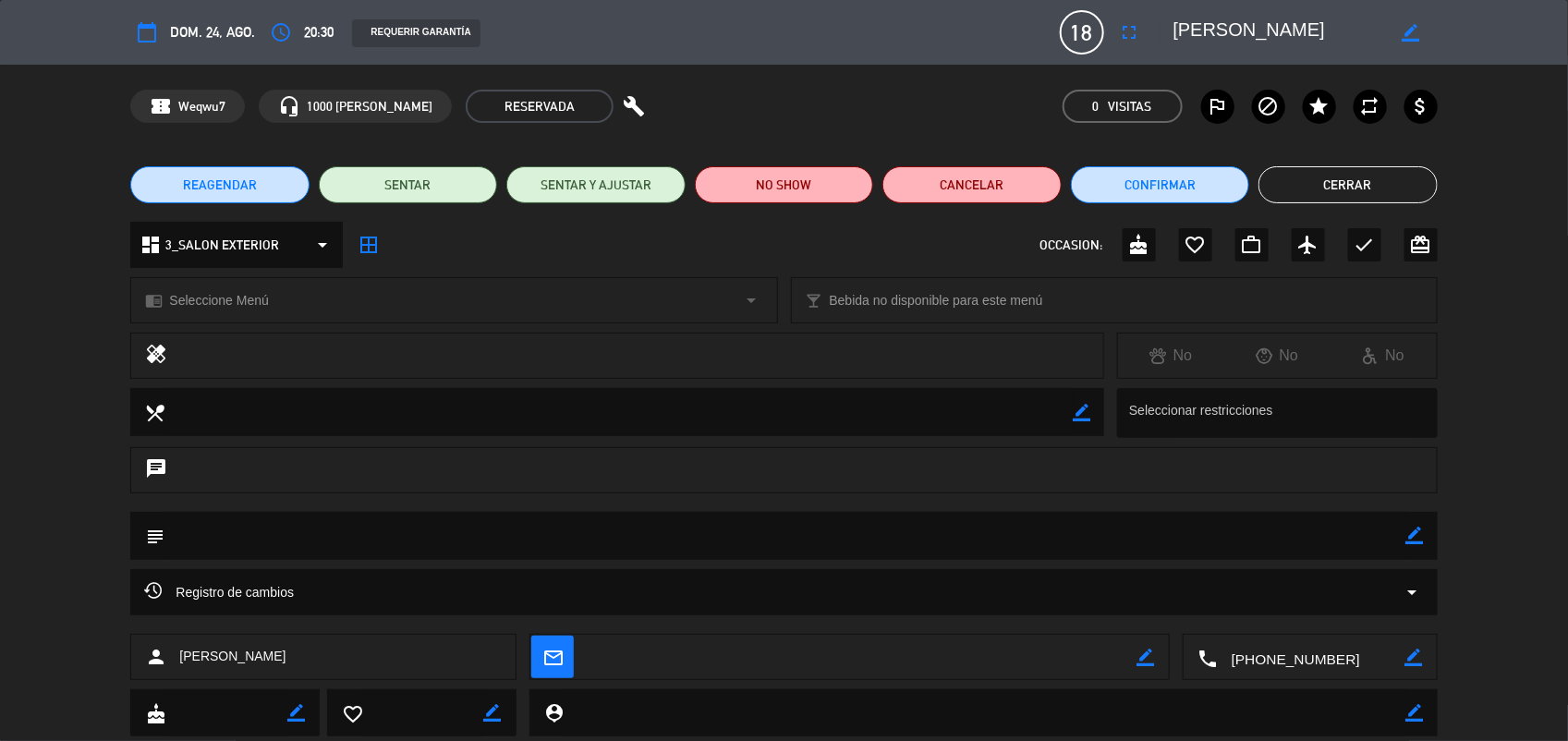
click at [1295, 180] on button "Cerrar" at bounding box center [1348, 184] width 178 height 37
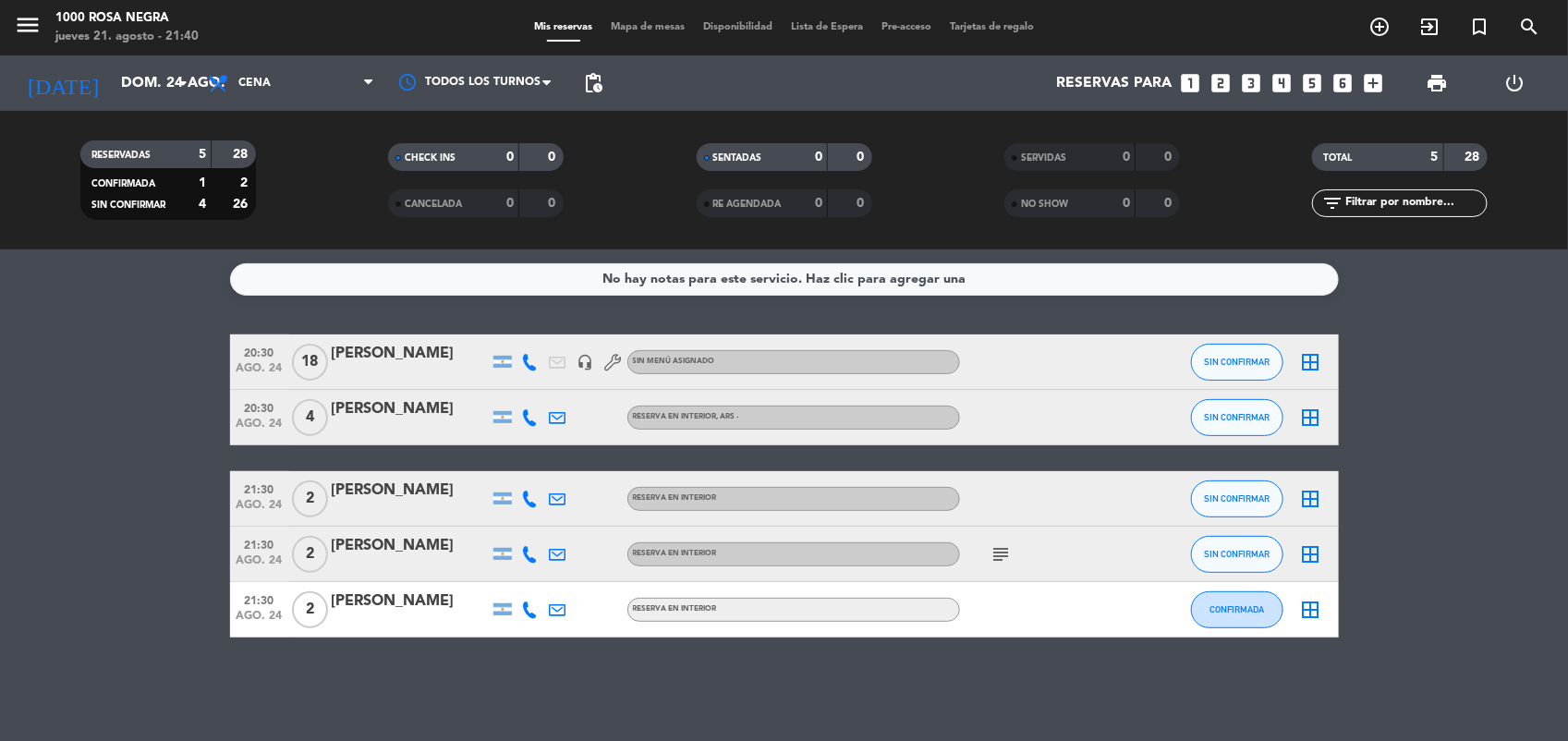
click at [418, 363] on div "[PERSON_NAME]" at bounding box center [411, 353] width 157 height 24
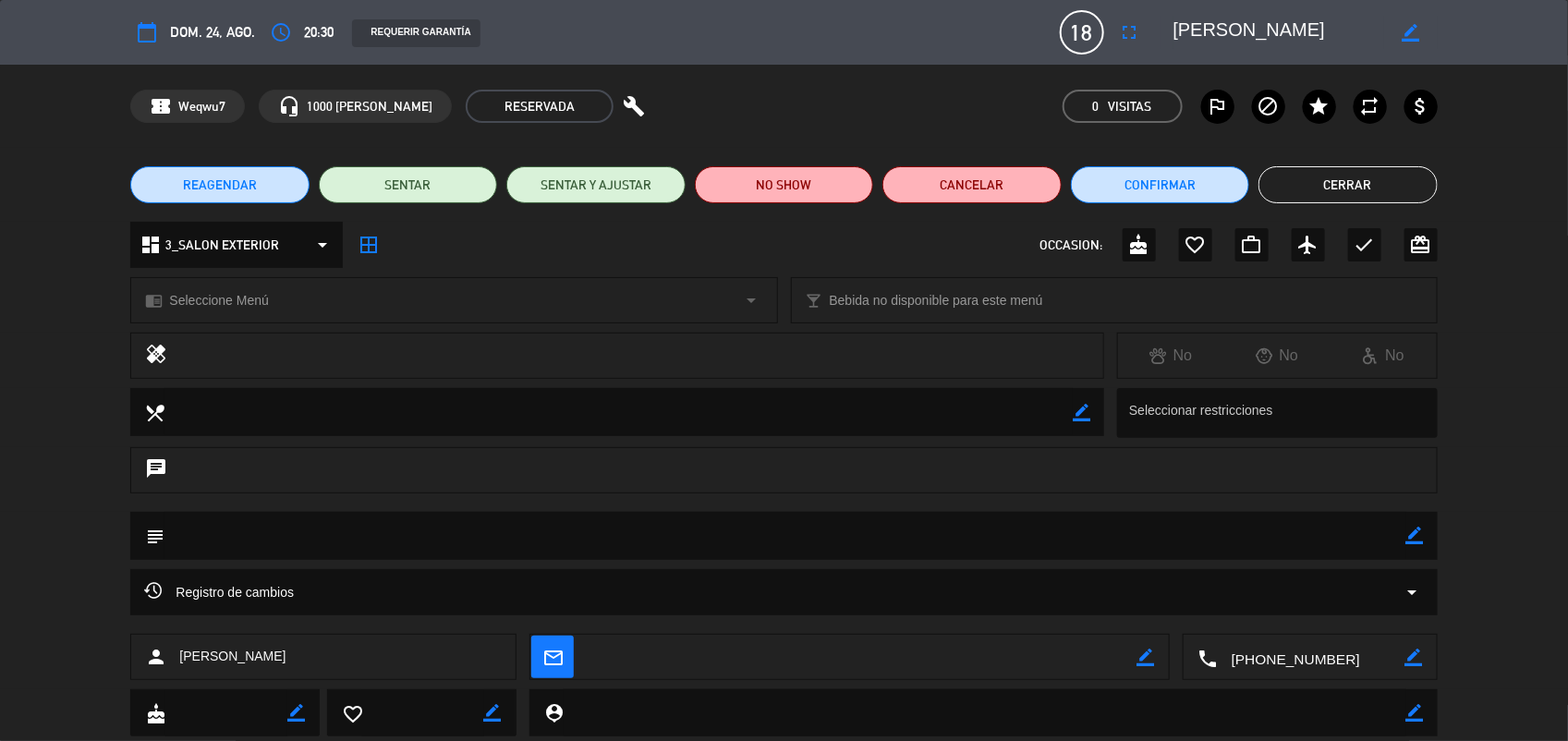
click at [1381, 169] on button "Cerrar" at bounding box center [1348, 184] width 178 height 37
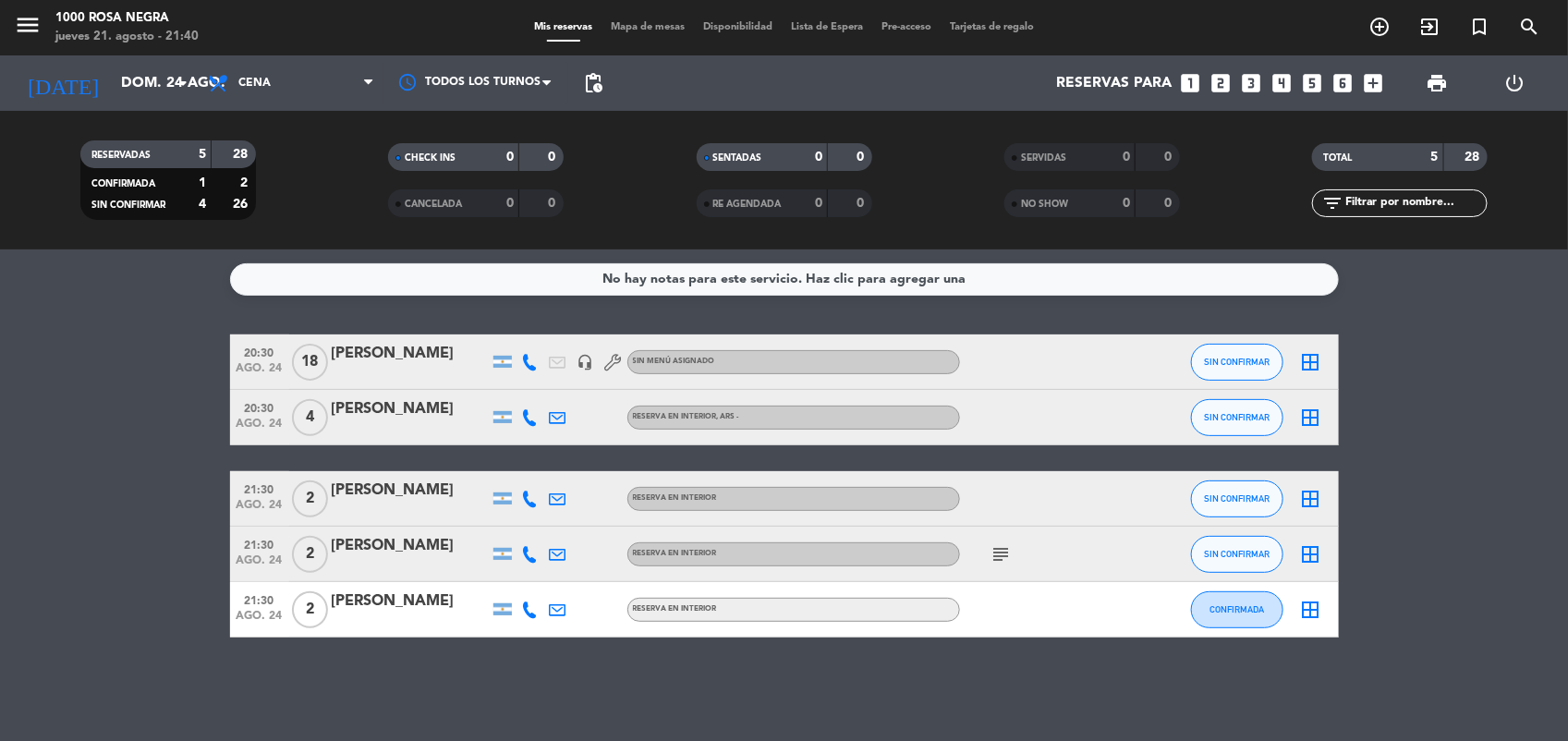
click at [1438, 454] on bookings-row "20:30 [DATE] [PERSON_NAME] headset_mic Sin menú asignado SIN CONFIRMAR border_a…" at bounding box center [784, 487] width 1568 height 304
click at [398, 343] on div "[PERSON_NAME]" at bounding box center [411, 353] width 157 height 24
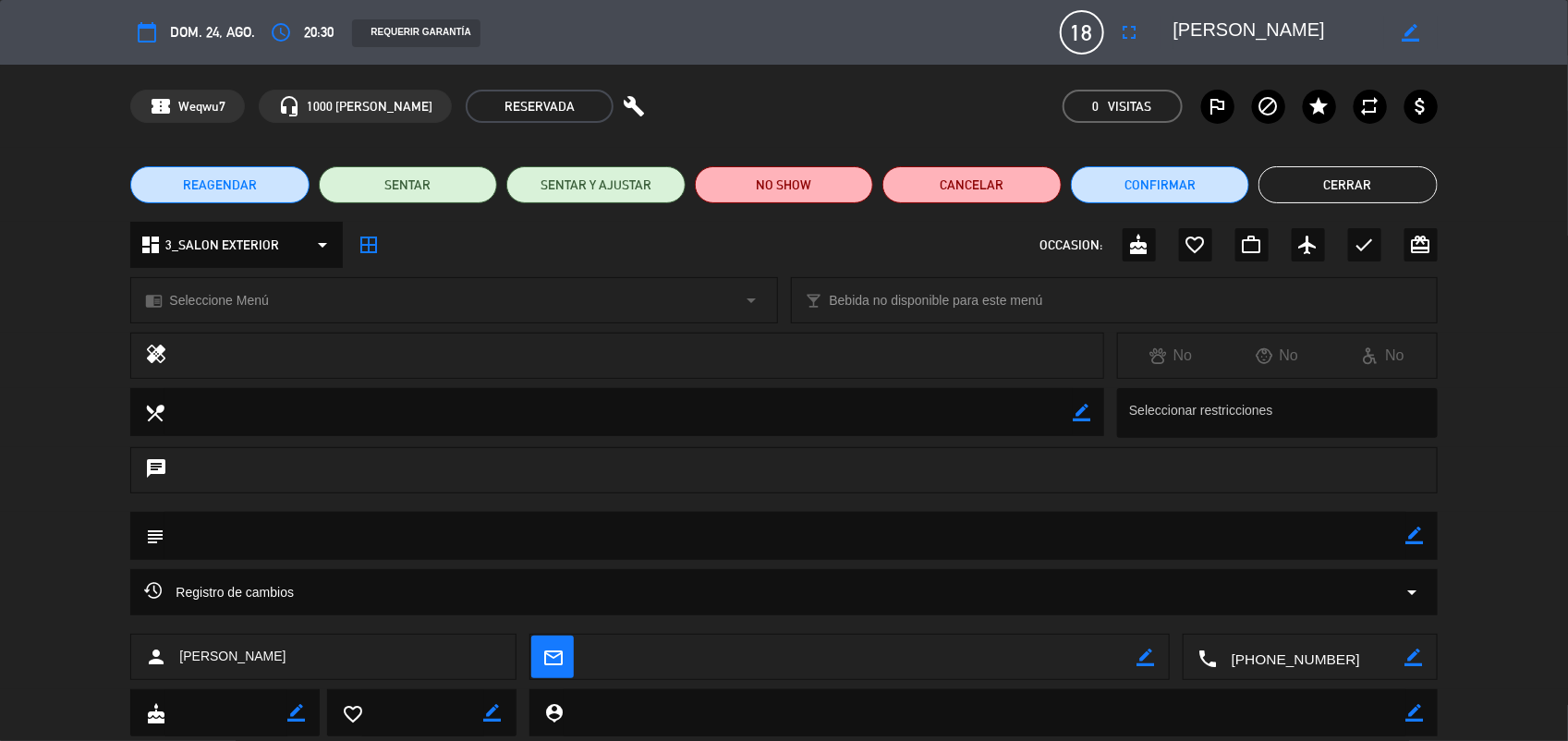
click at [391, 596] on div "Registro de cambios arrow_drop_down" at bounding box center [784, 592] width 1279 height 22
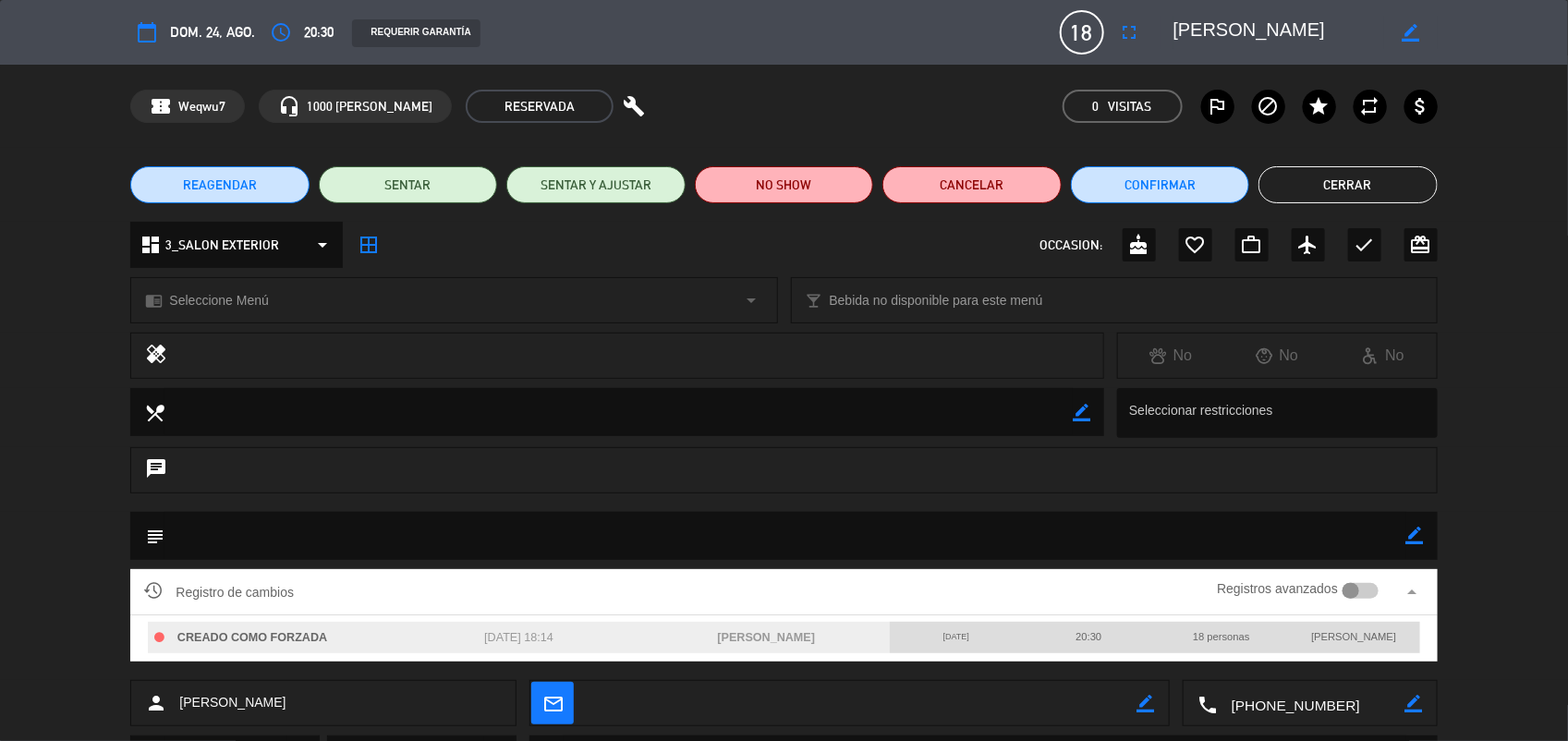
click at [1406, 176] on button "Cerrar" at bounding box center [1348, 184] width 178 height 37
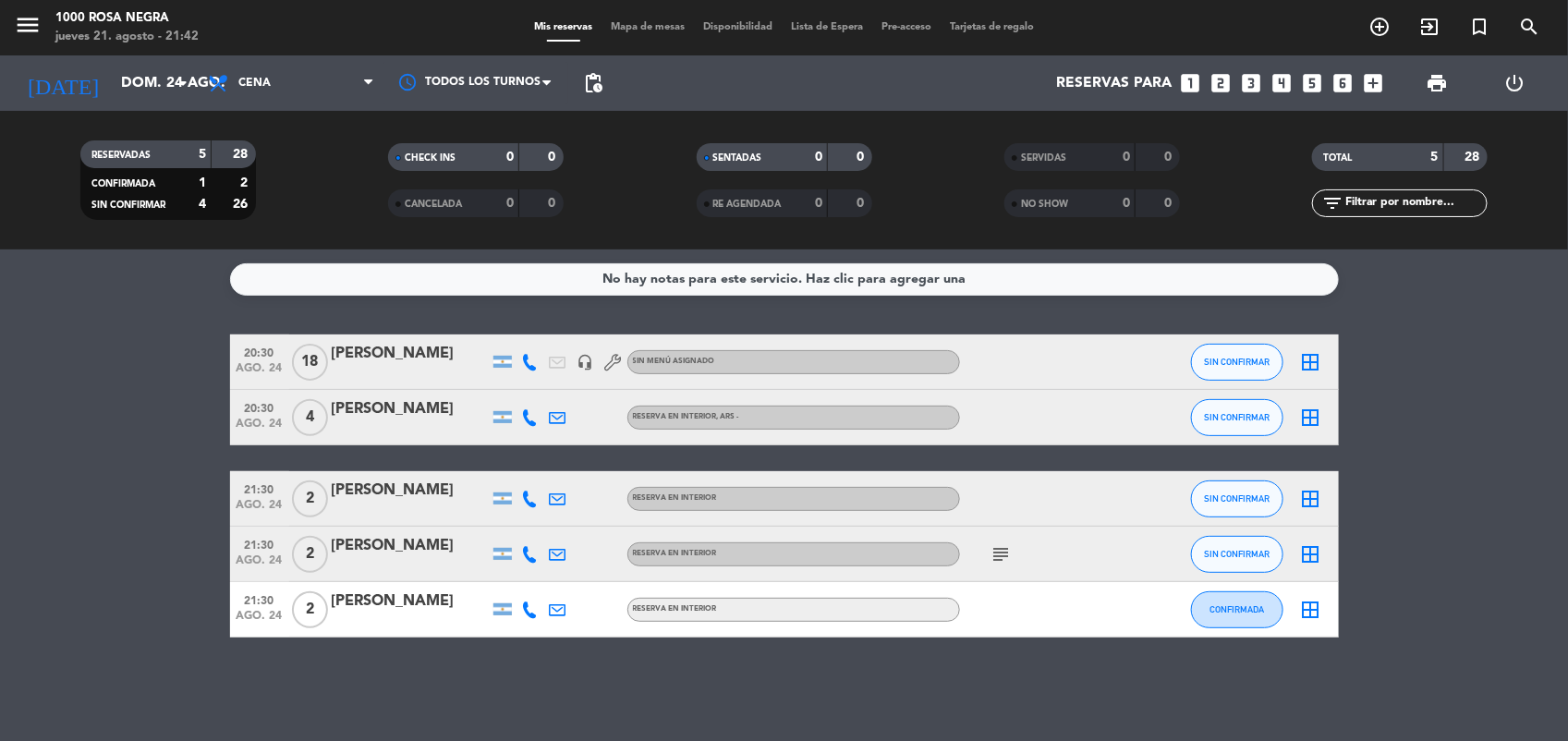
click at [1435, 481] on bookings-row "20:30 [DATE] [PERSON_NAME] headset_mic Sin menú asignado SIN CONFIRMAR border_a…" at bounding box center [784, 487] width 1568 height 304
click at [529, 363] on icon at bounding box center [530, 362] width 17 height 17
click at [569, 330] on span at bounding box center [577, 331] width 15 height 15
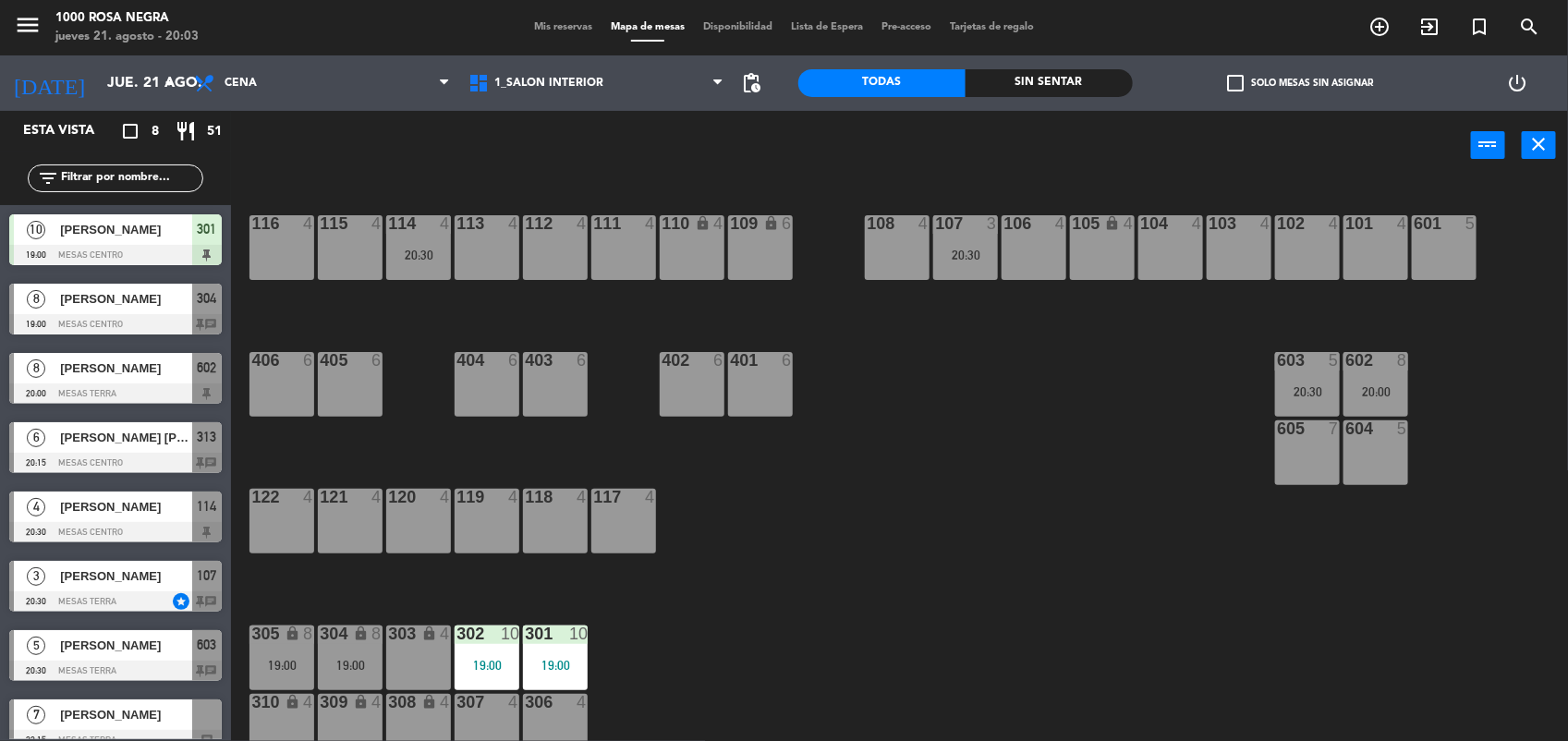
click at [546, 28] on span "Mis reservas" at bounding box center [563, 27] width 77 height 10
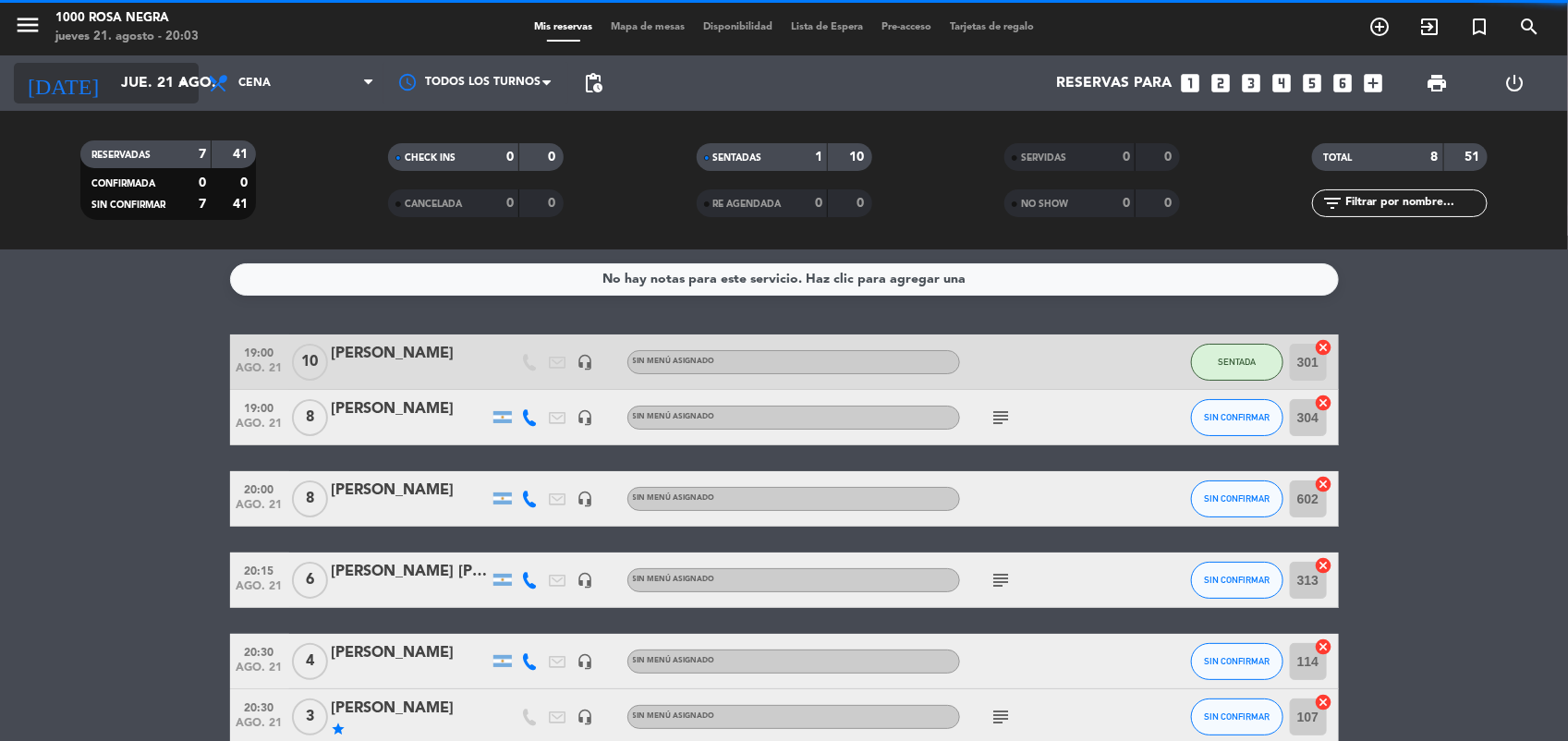
click at [146, 70] on input "jue. 21 ago." at bounding box center [210, 83] width 195 height 36
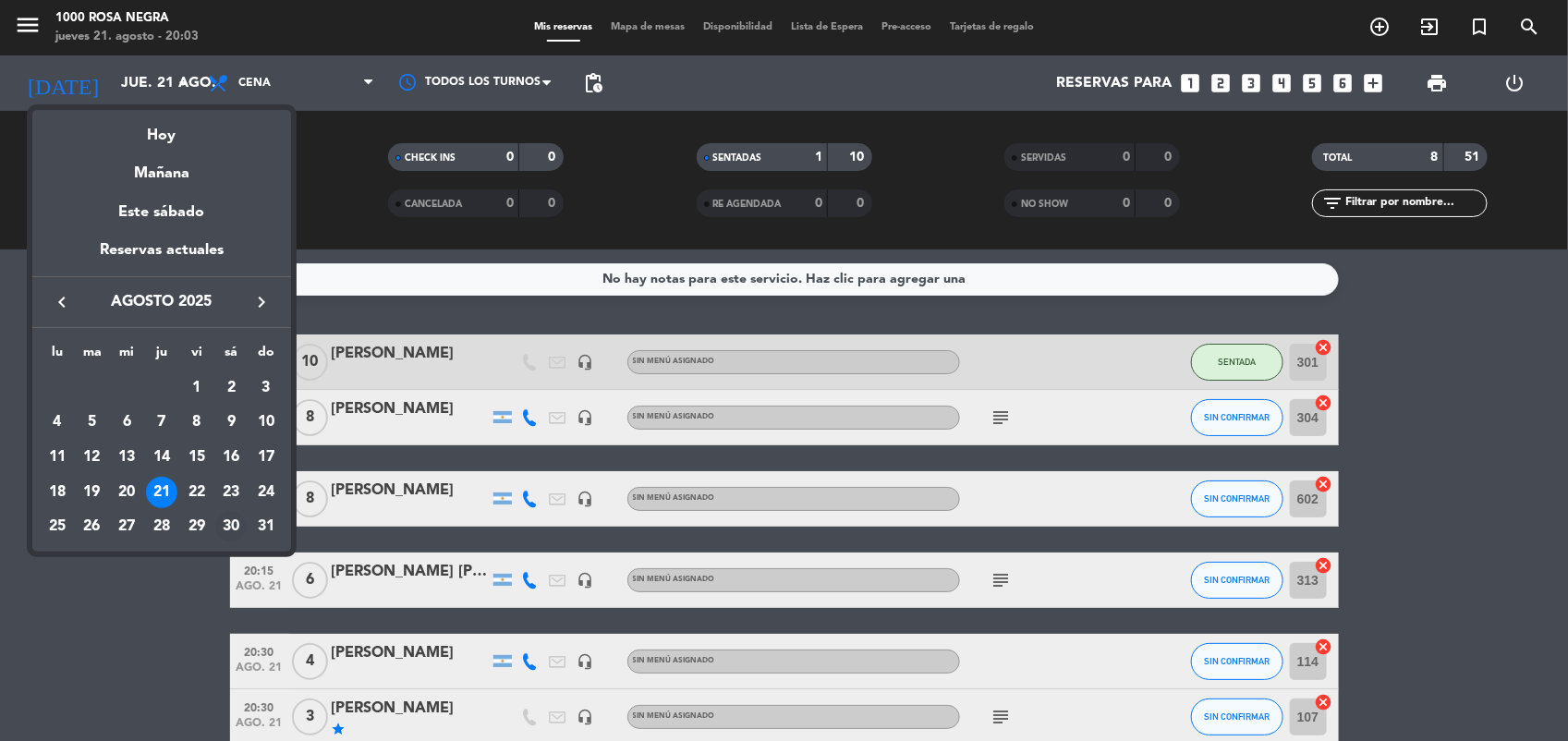
click at [229, 515] on div "30" at bounding box center [231, 527] width 31 height 31
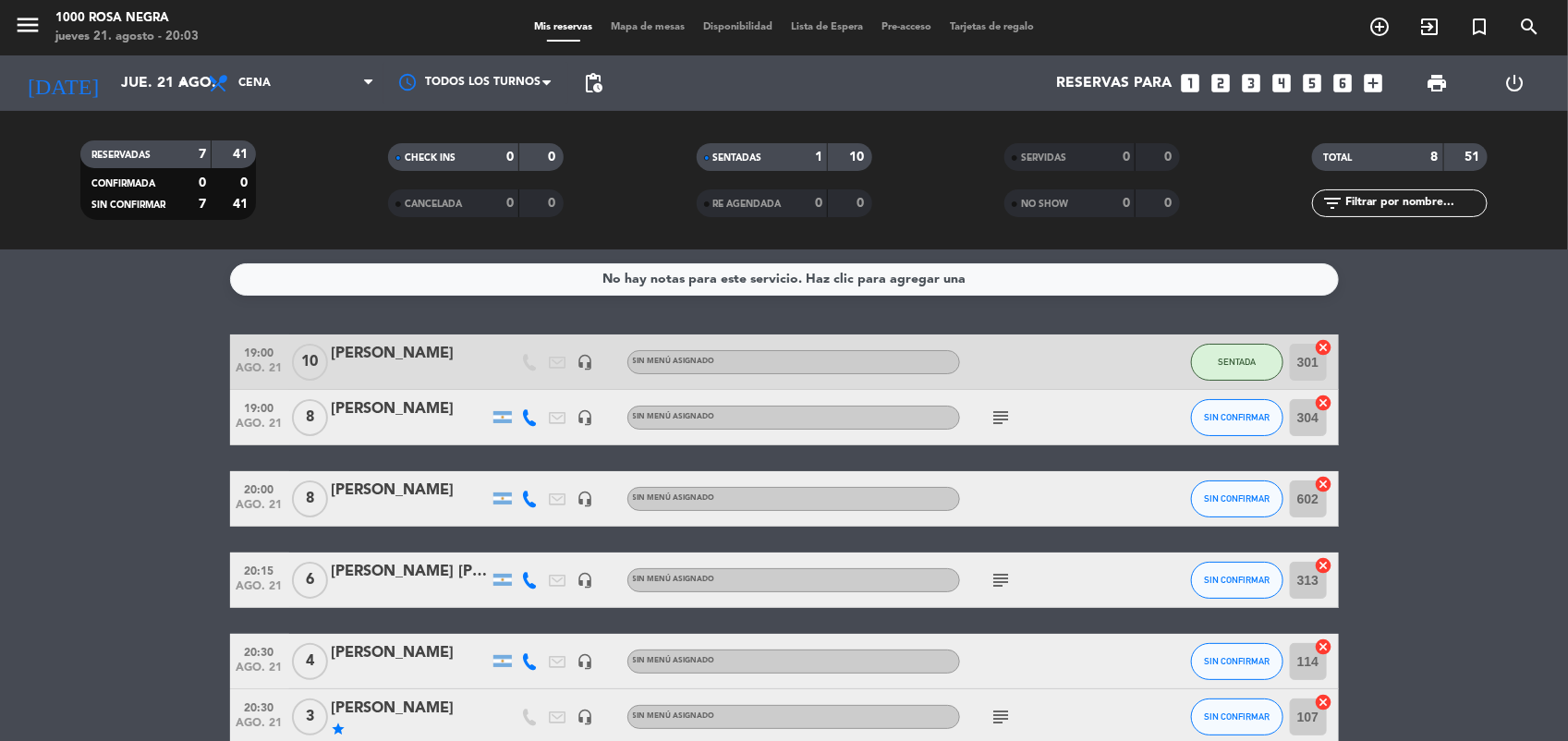
type input "sáb. 30 ago."
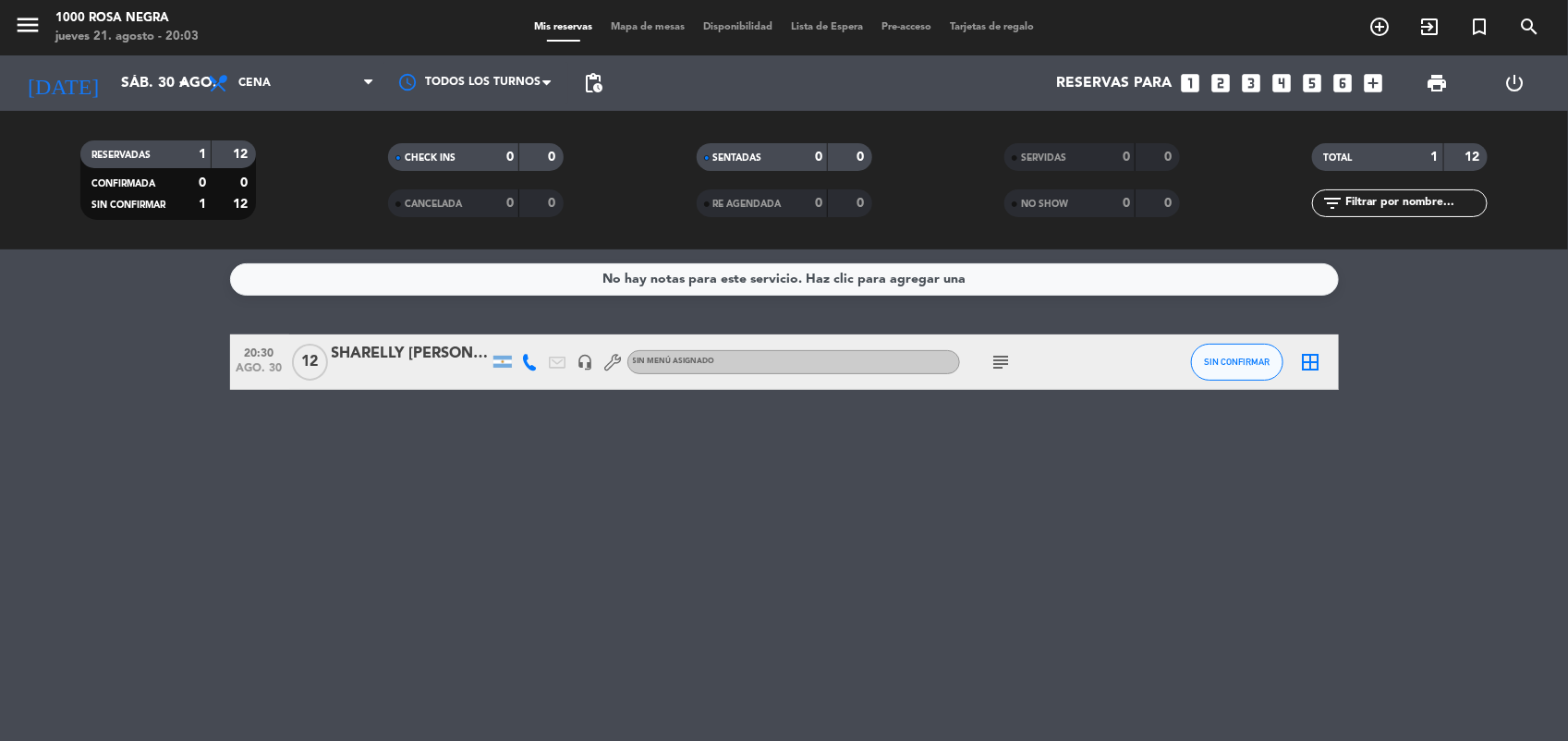
click at [1001, 361] on icon "subject" at bounding box center [1001, 361] width 22 height 22
click at [139, 79] on input "sáb. 30 ago." at bounding box center [210, 83] width 195 height 36
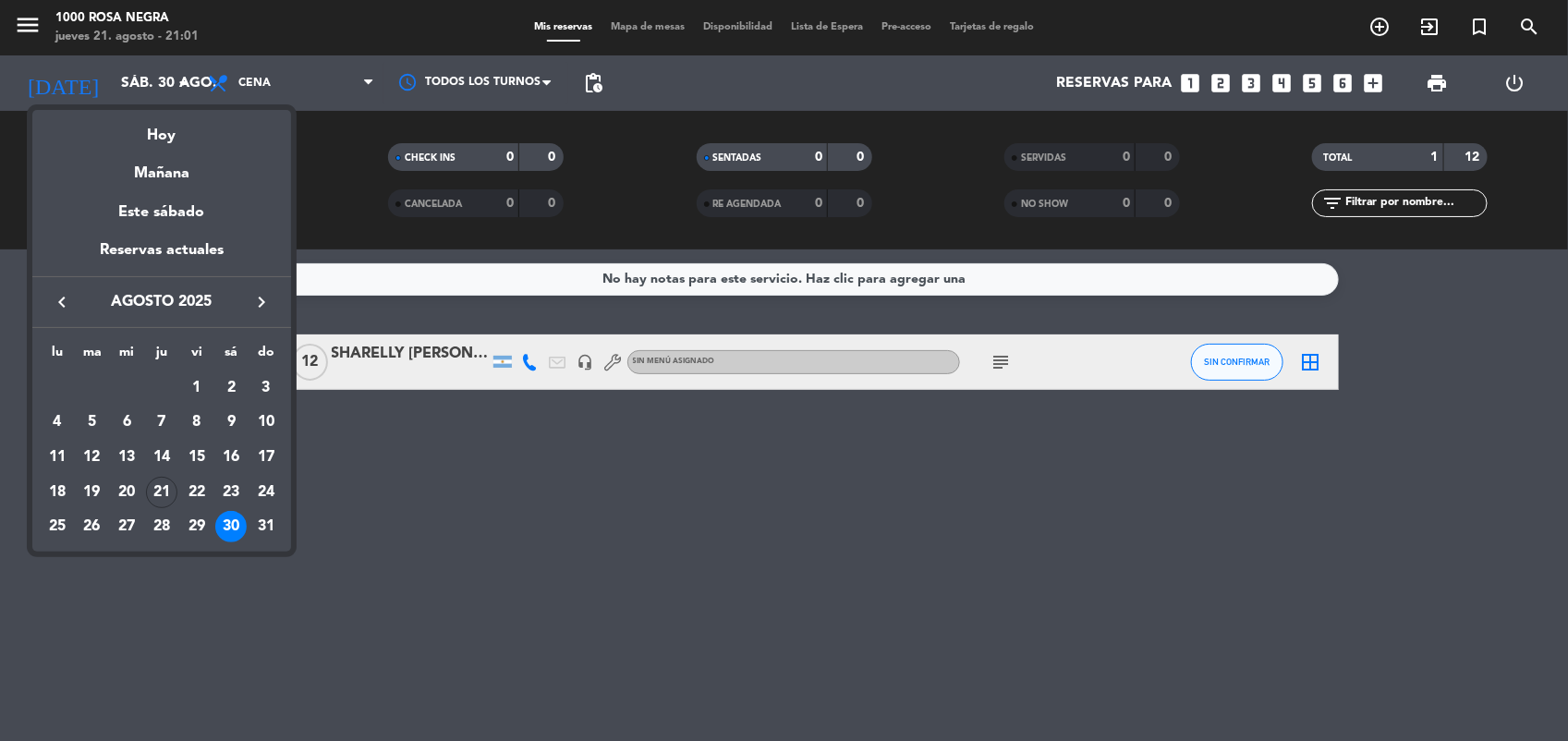
click at [262, 306] on icon "keyboard_arrow_right" at bounding box center [261, 302] width 22 height 22
click at [127, 414] on div "3" at bounding box center [126, 422] width 31 height 31
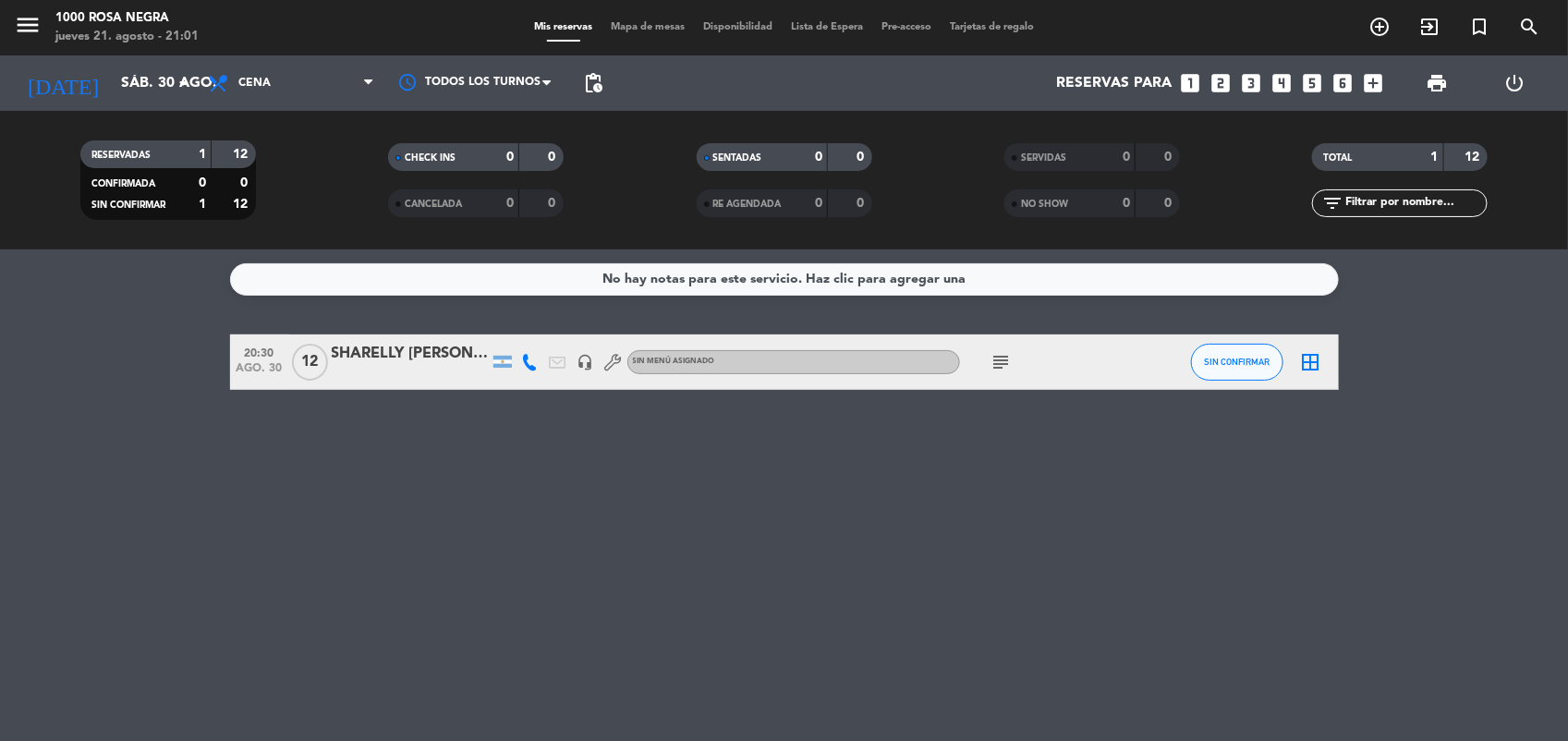
type input "mié. 3 sep."
click at [262, 67] on span "Cena" at bounding box center [290, 83] width 185 height 41
click at [228, 177] on div "menu 1000 Rosa Negra jueves 21. agosto - 21:01 Mis reservas Mapa de mesas Dispo…" at bounding box center [784, 124] width 1568 height 250
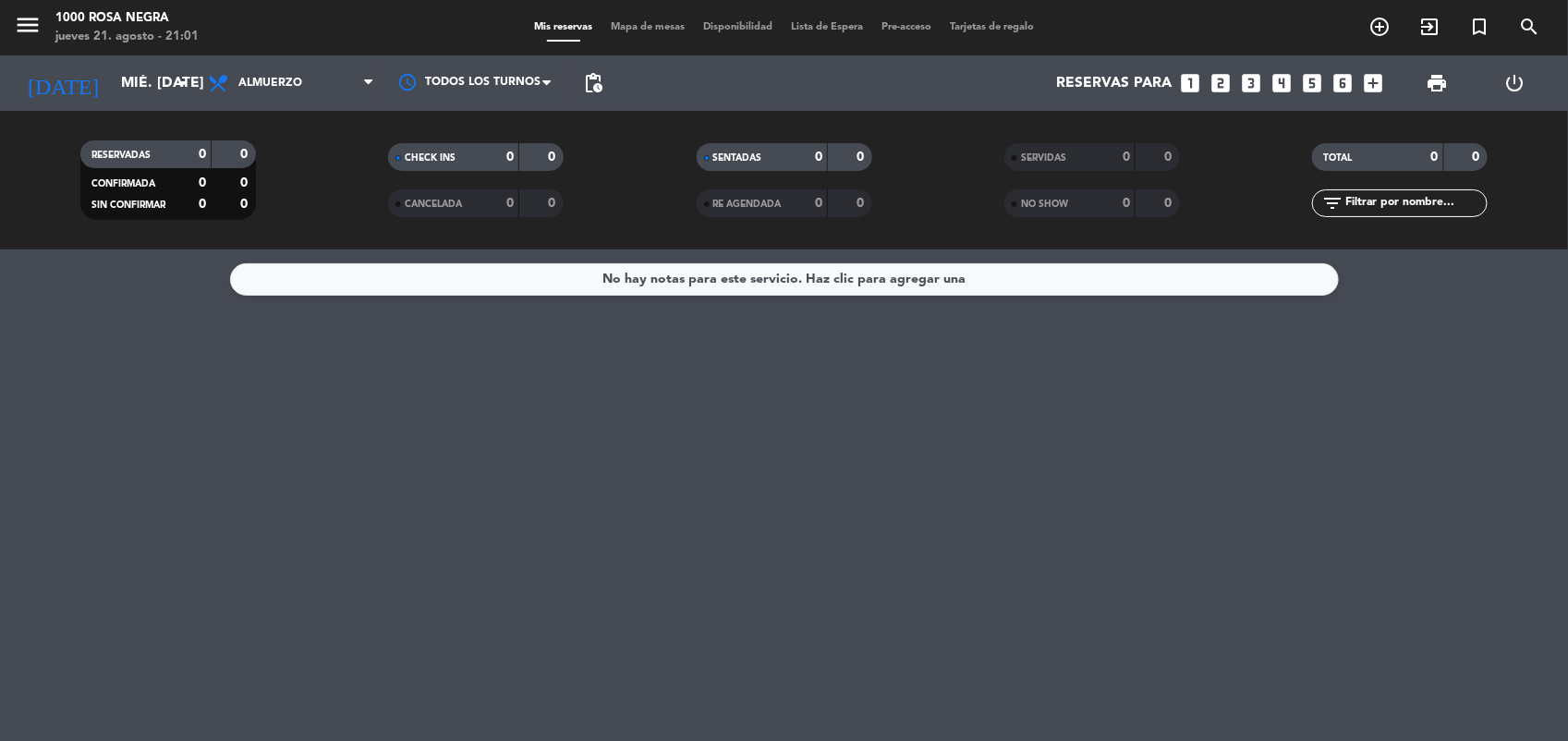
click at [1341, 84] on icon "looks_6" at bounding box center [1342, 83] width 24 height 24
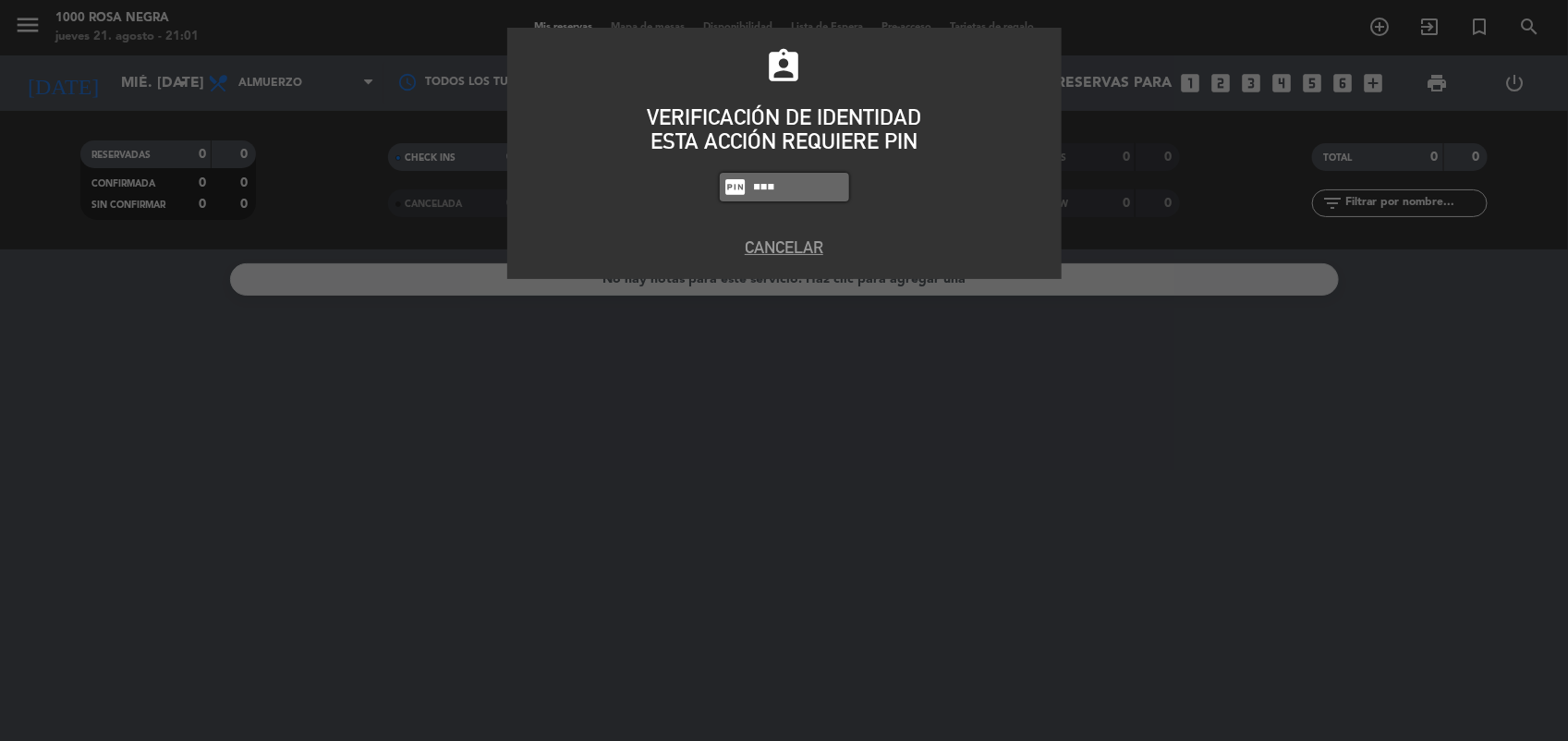
type input "6132"
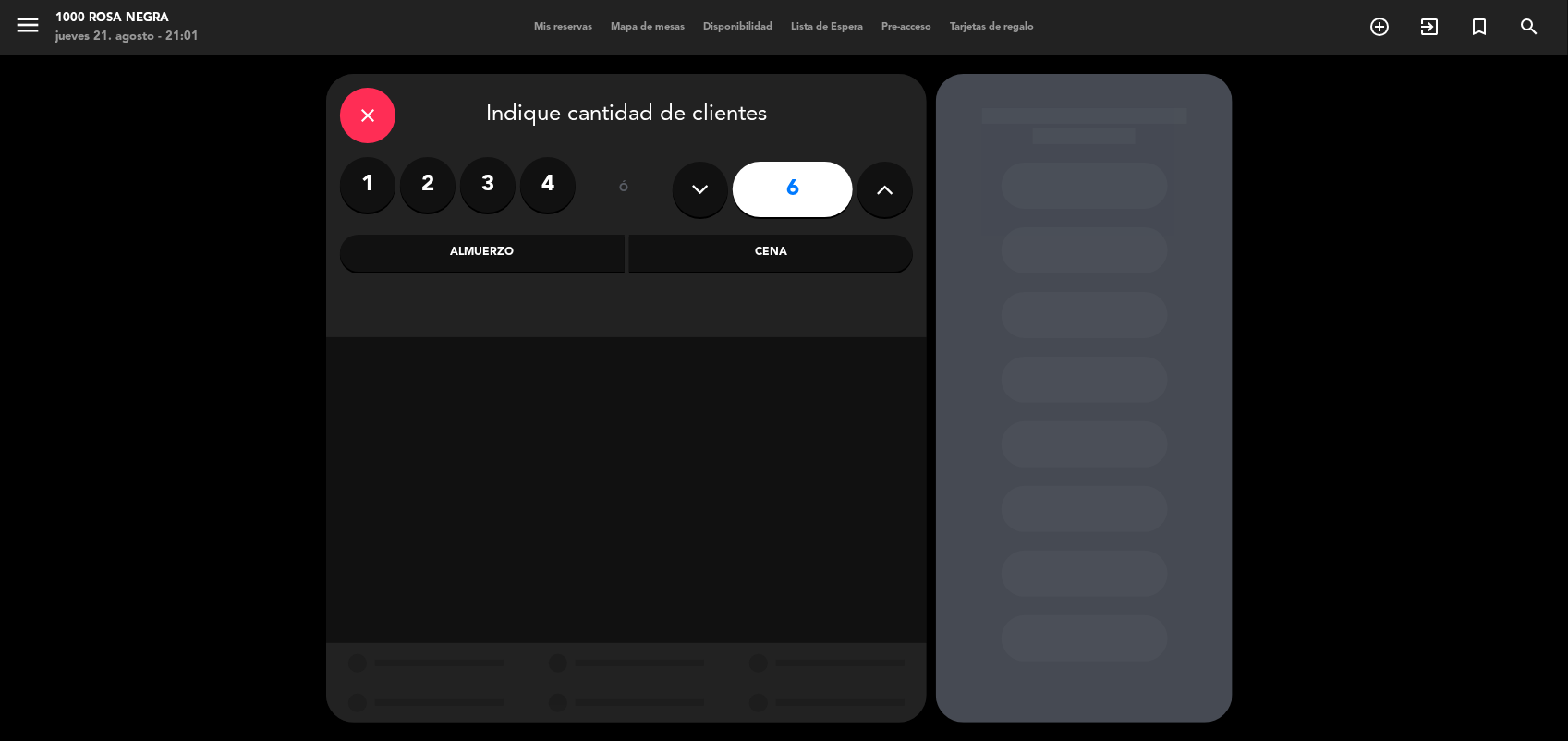
click at [527, 237] on div "Almuerzo" at bounding box center [483, 252] width 285 height 37
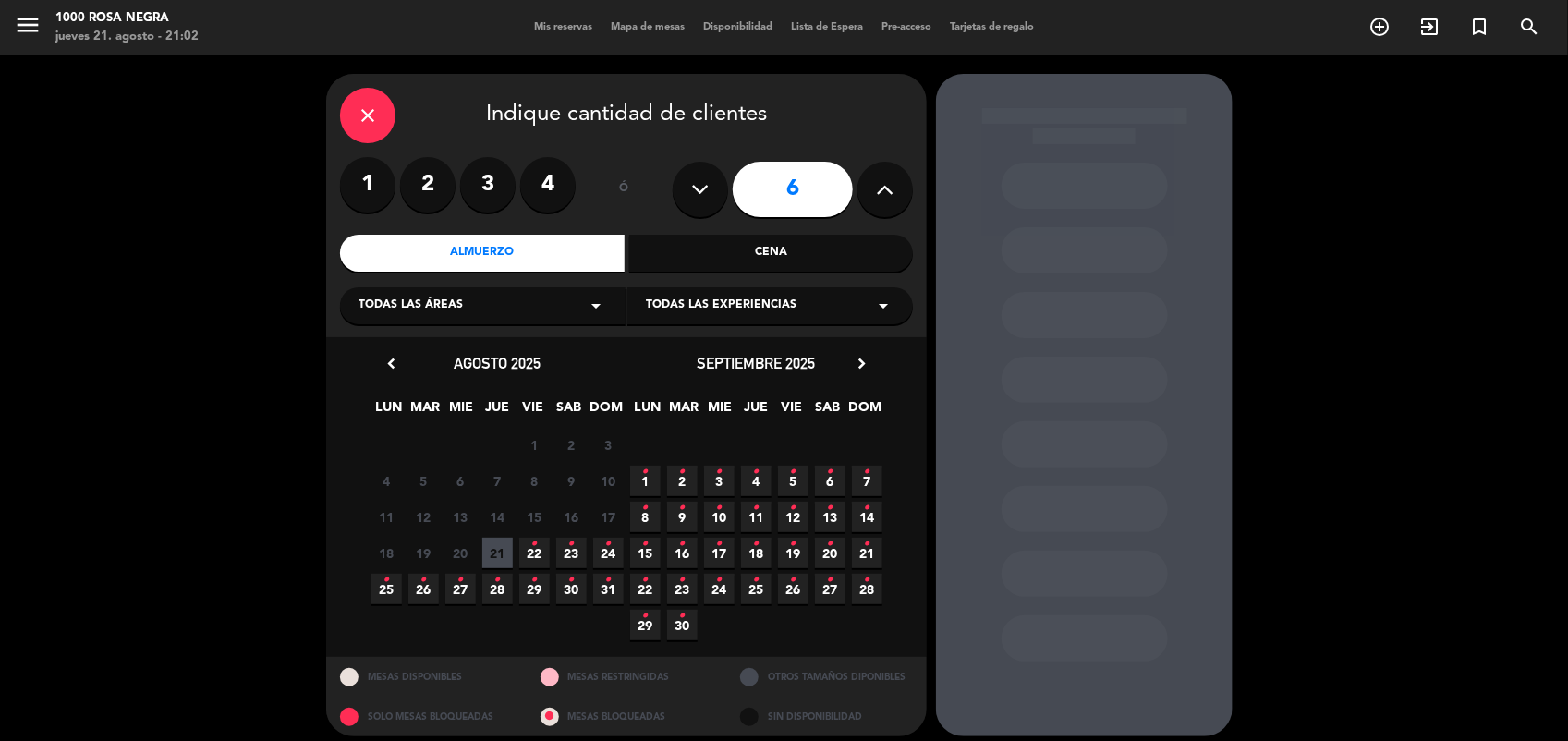
click at [723, 470] on span "3 •" at bounding box center [719, 481] width 30 height 30
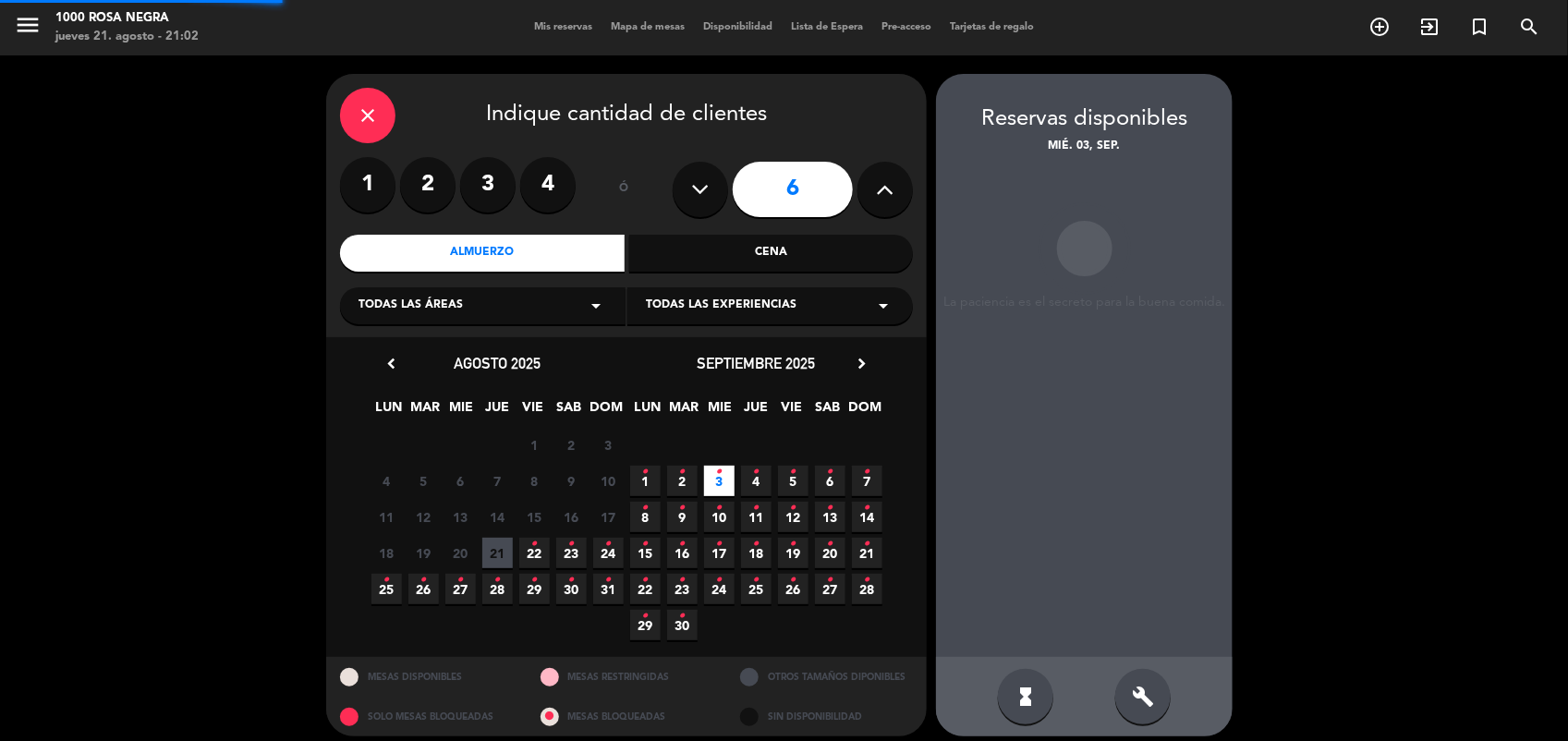
scroll to position [11, 0]
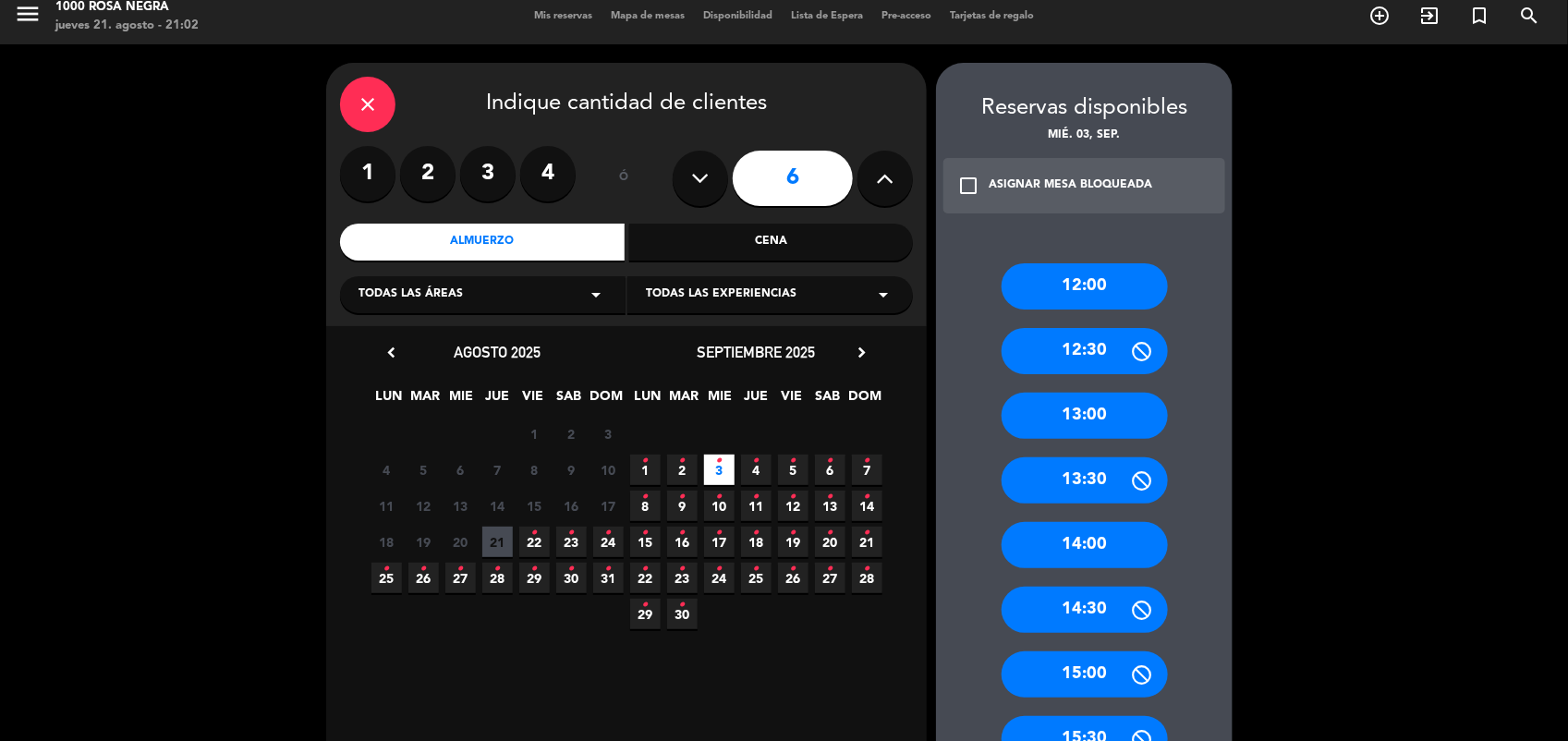
click at [1062, 413] on div "13:00" at bounding box center [1084, 416] width 166 height 46
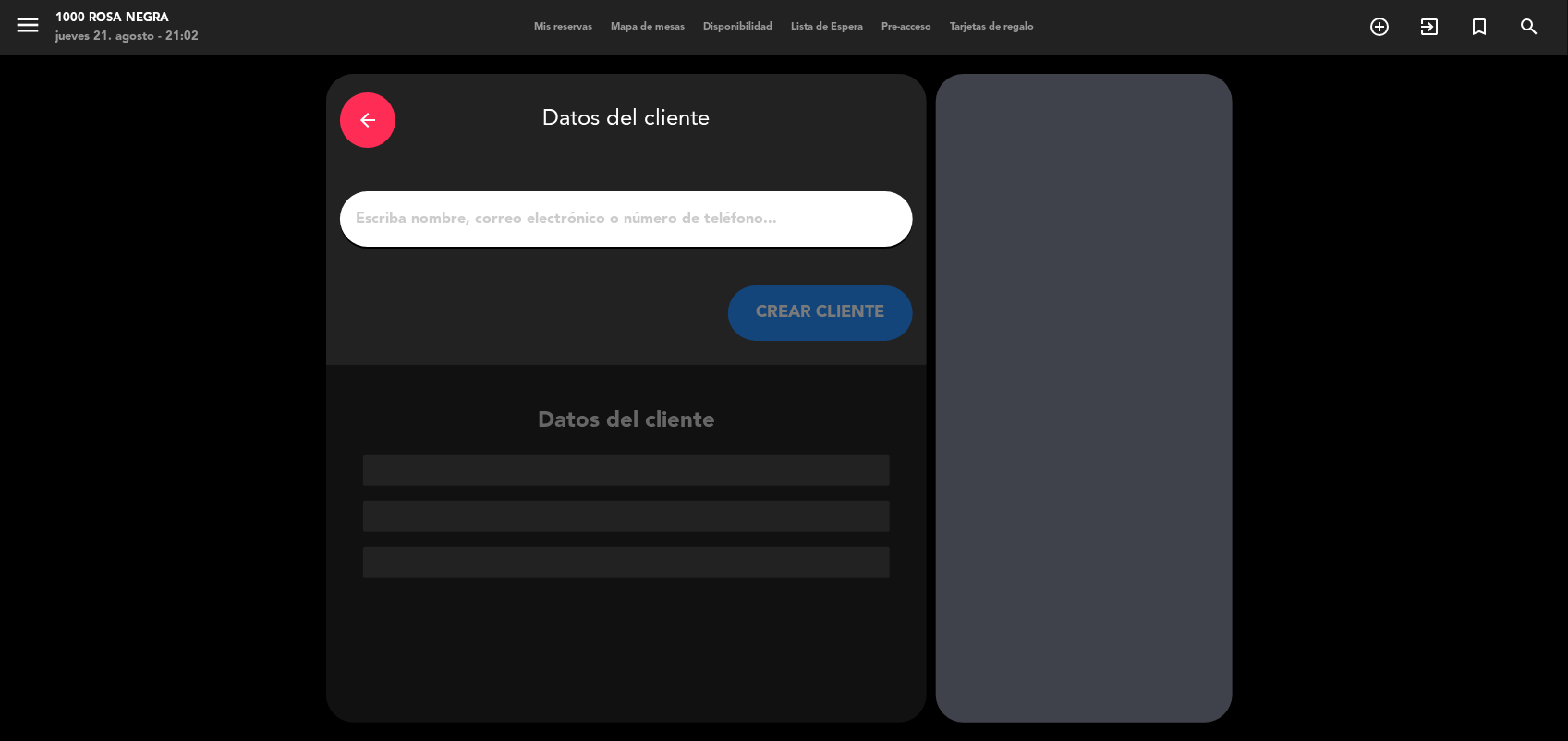
scroll to position [0, 0]
click at [756, 213] on input "1" at bounding box center [626, 218] width 545 height 26
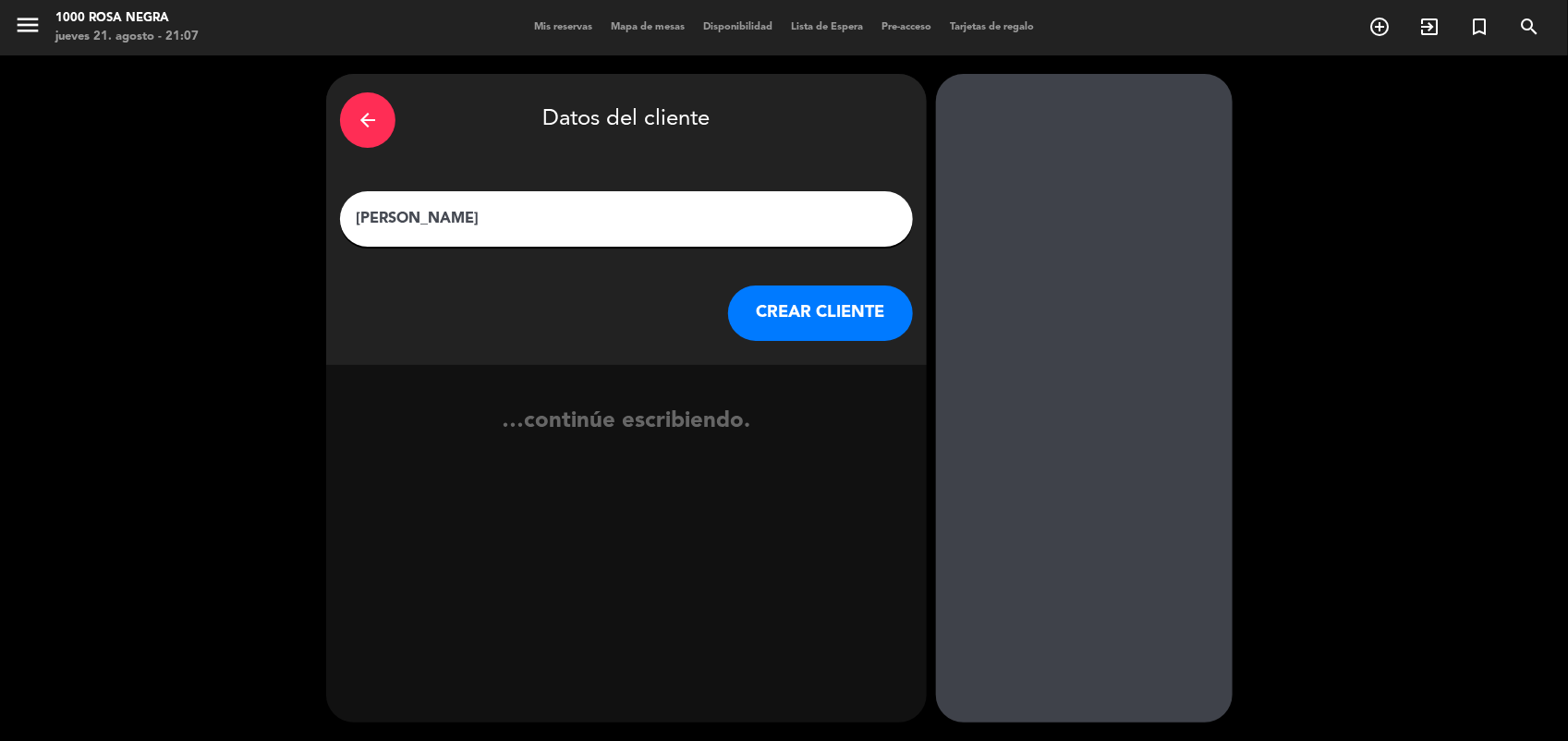
type input "Karina Zitti"
click at [829, 309] on button "CREAR CLIENTE" at bounding box center [821, 313] width 185 height 55
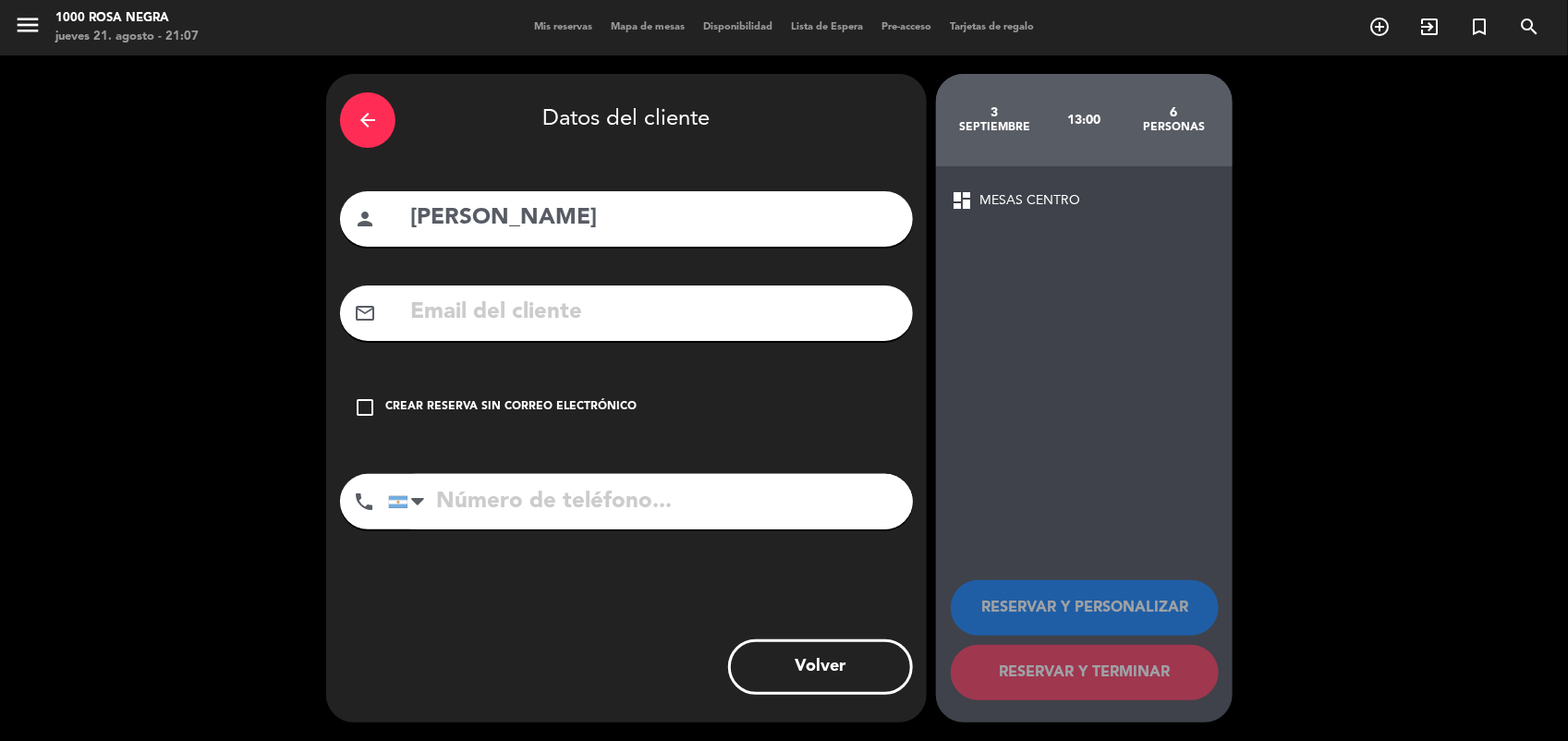
click at [495, 396] on div "check_box_outline_blank Crear reserva sin correo electrónico" at bounding box center [627, 407] width 573 height 55
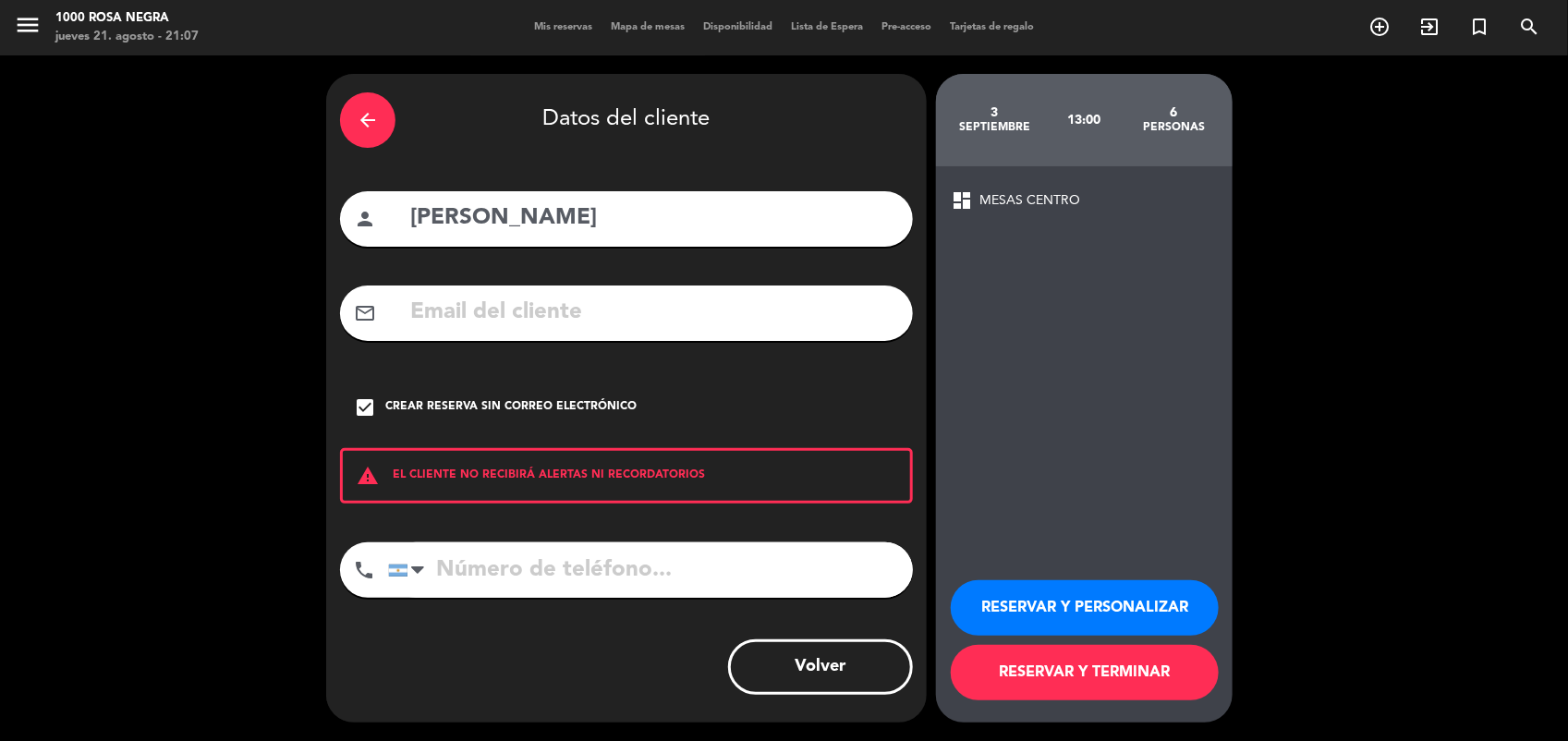
click at [524, 574] on input "tel" at bounding box center [650, 570] width 525 height 55
paste input "11-6194-0927"
type input "11-6194-0927"
click at [414, 404] on div "Crear reserva sin correo electrónico" at bounding box center [510, 407] width 251 height 18
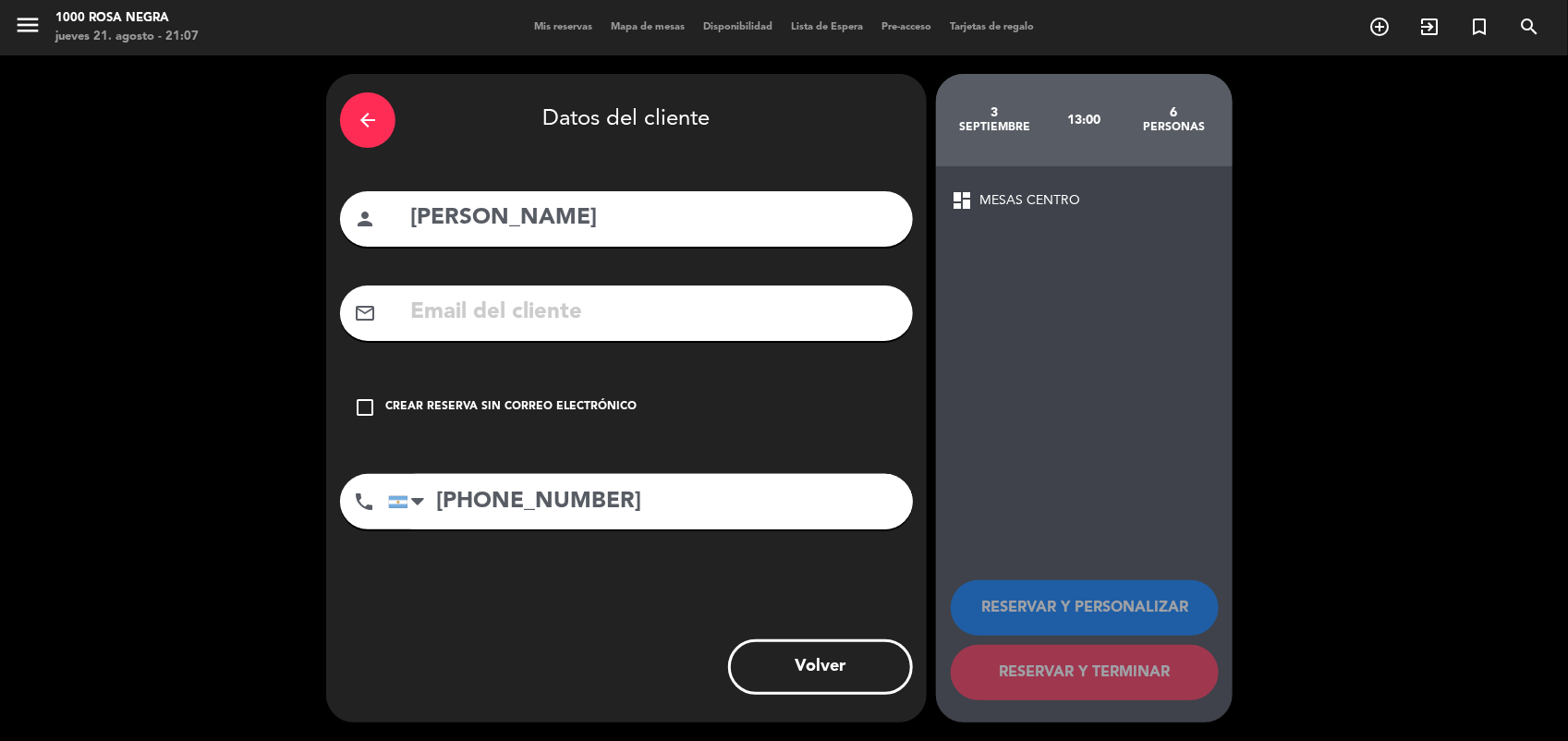
click at [460, 311] on input "text" at bounding box center [654, 313] width 490 height 38
paste input "romina.siboldi@bayer.com"
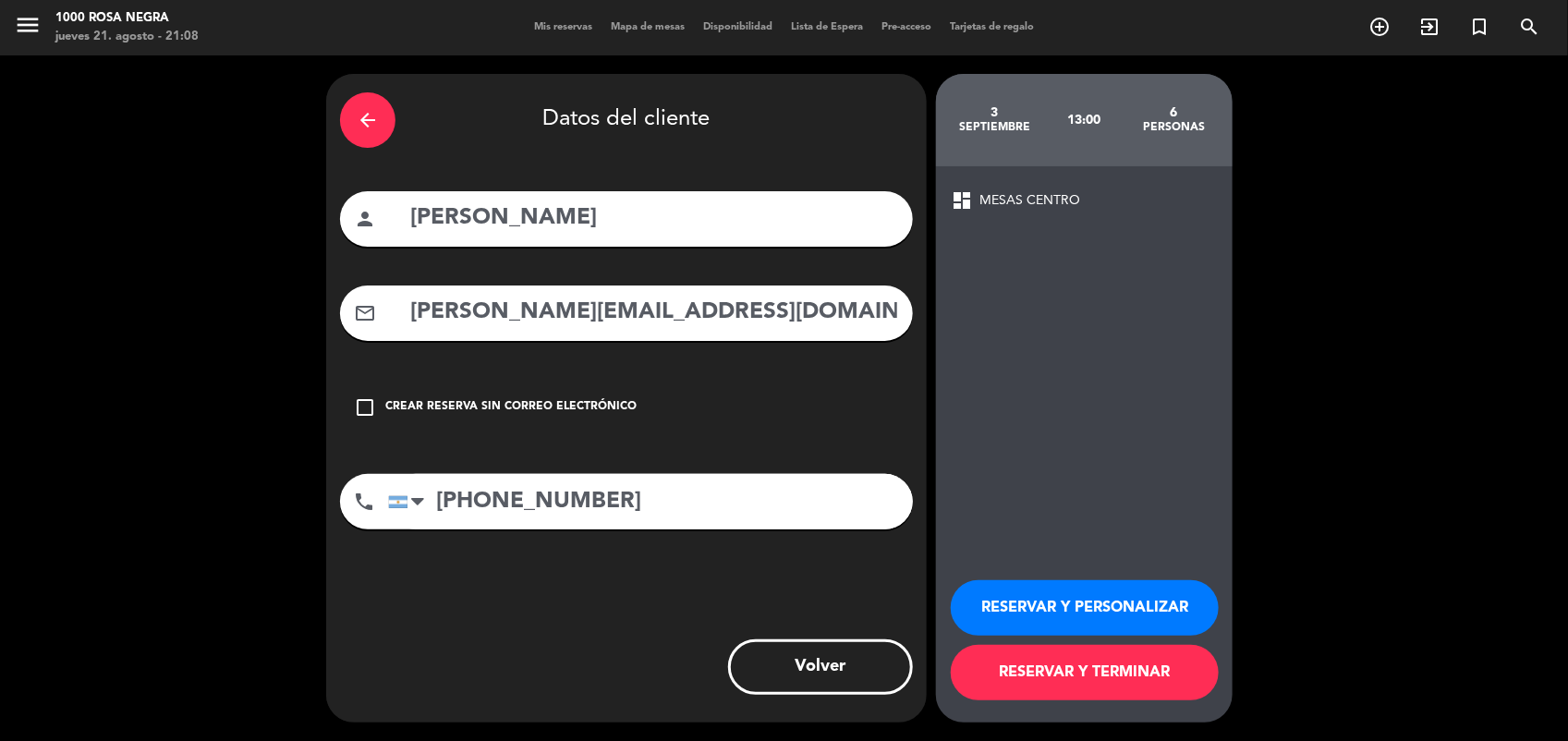
type input "romina.siboldi@bayer.com"
click at [1134, 628] on button "RESERVAR Y PERSONALIZAR" at bounding box center [1084, 608] width 268 height 55
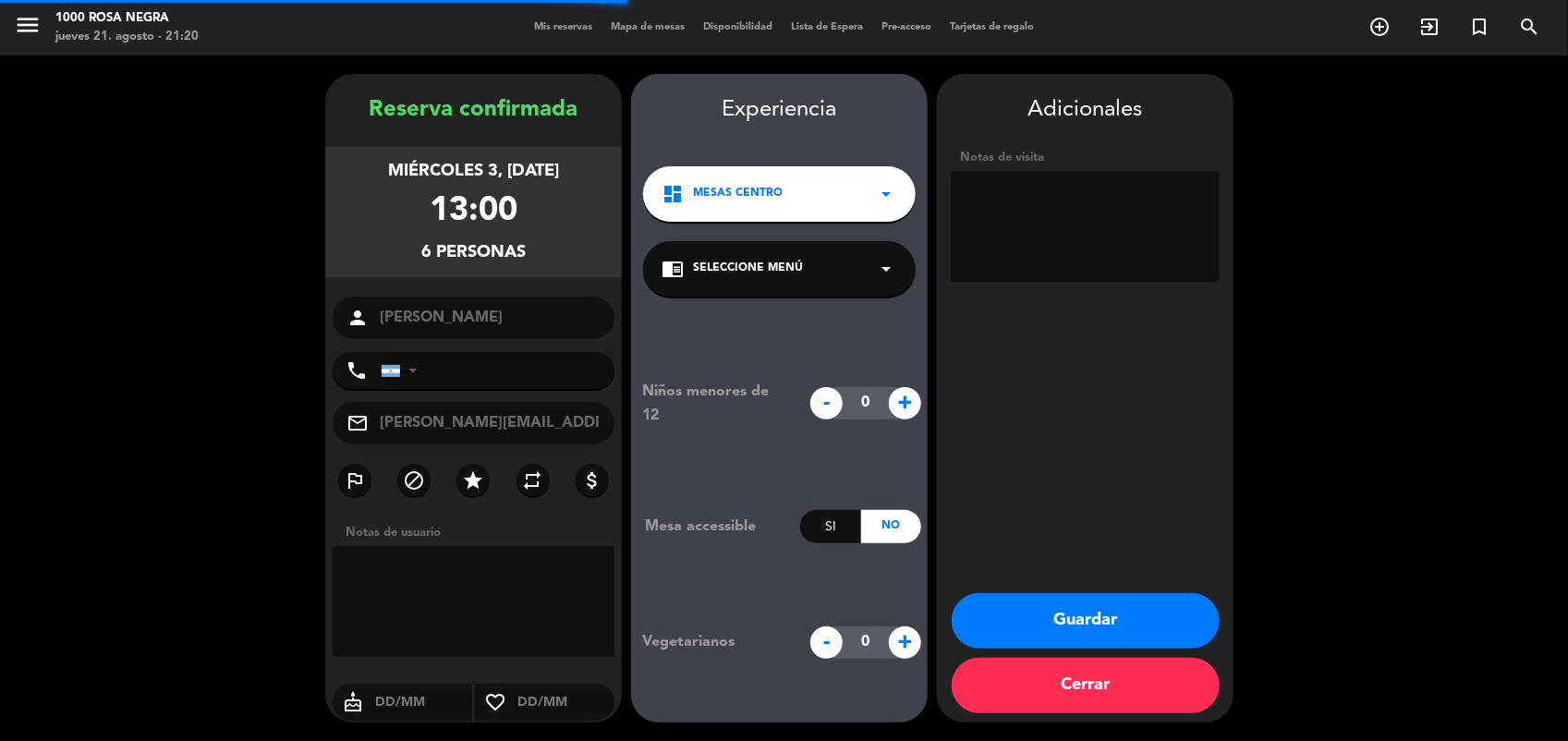
type input "+541161940927"
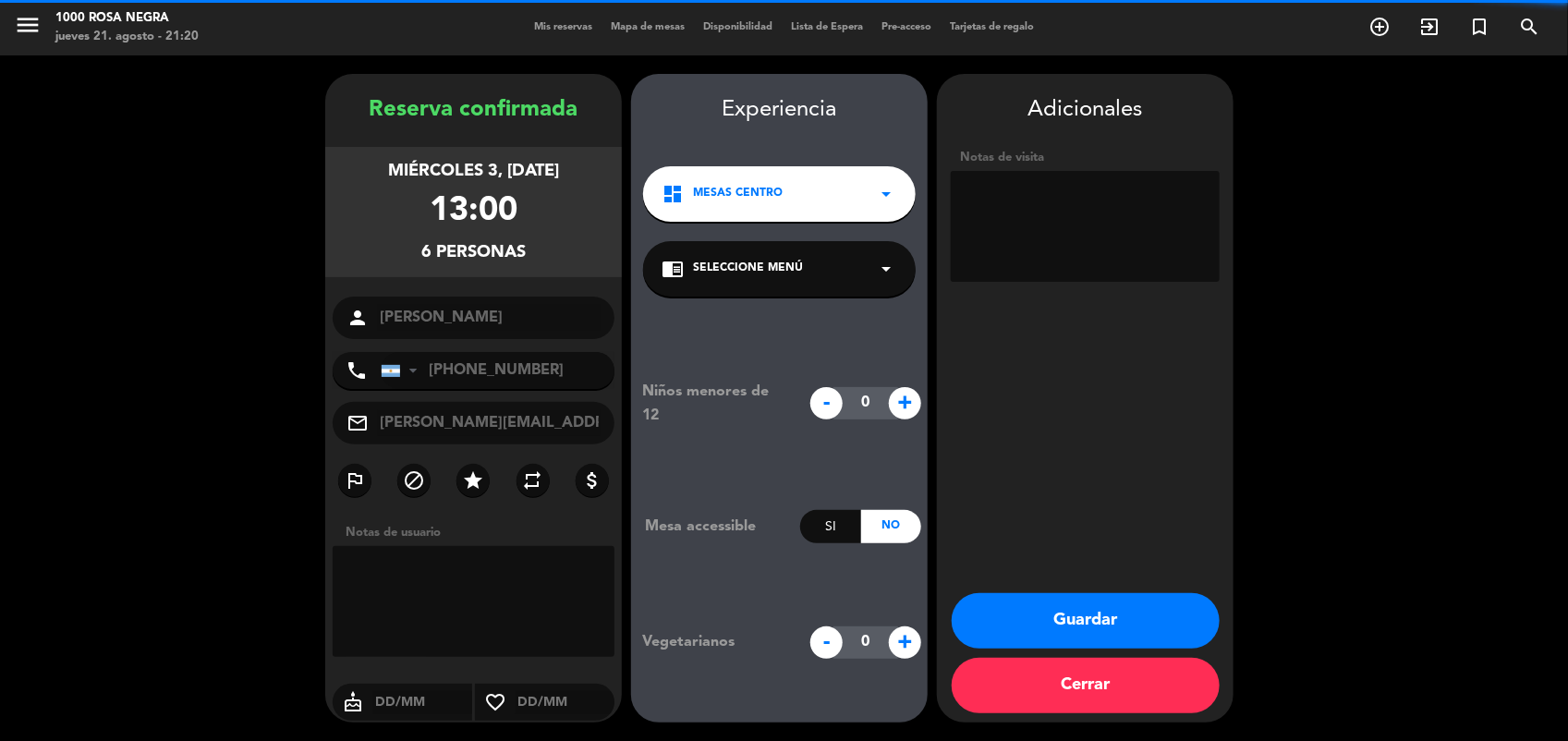
click at [1111, 218] on textarea at bounding box center [1085, 226] width 269 height 111
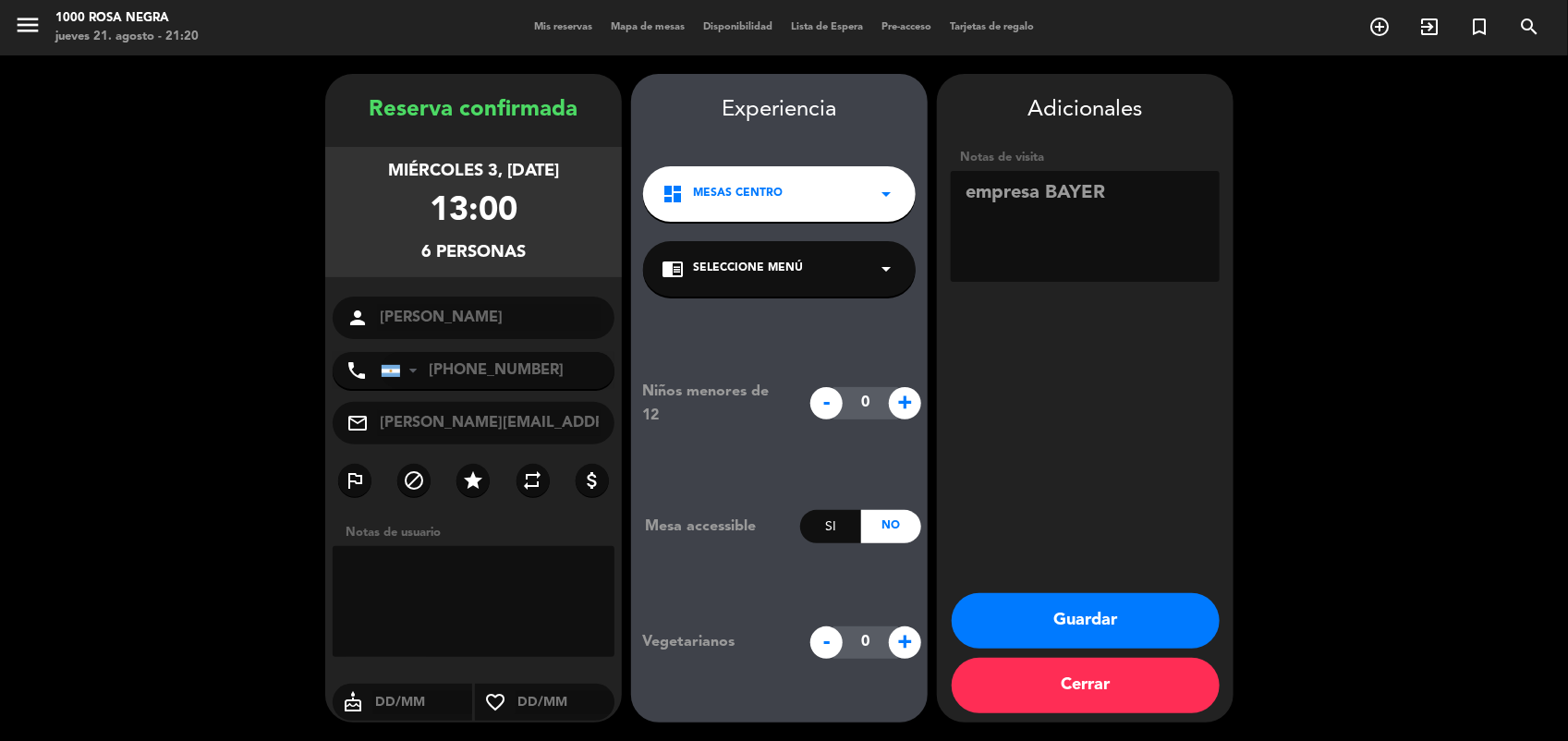
type textarea "empresa BAYER"
click at [1128, 621] on button "Guardar" at bounding box center [1085, 621] width 268 height 55
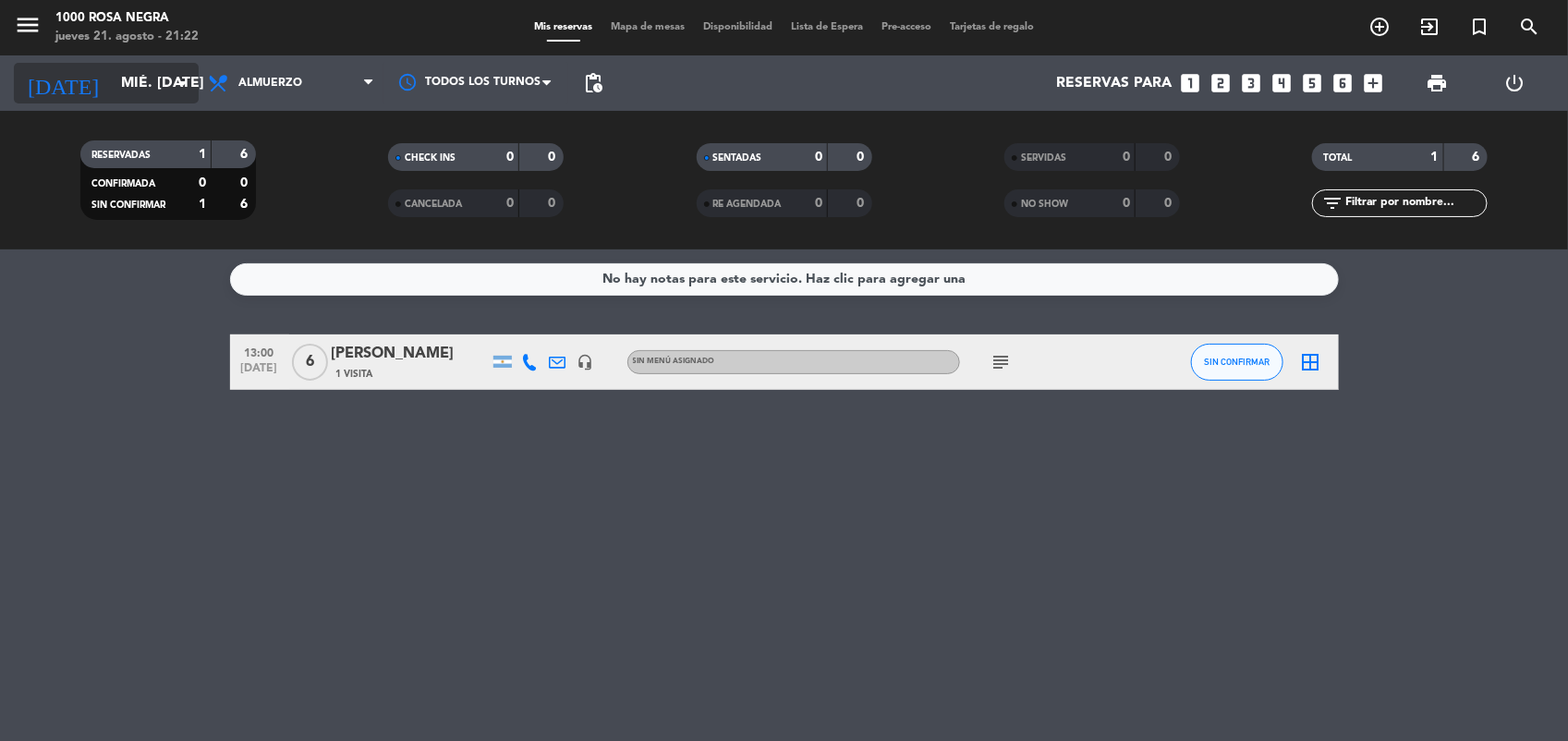
click at [112, 83] on input "mié. 3 sep." at bounding box center [210, 83] width 195 height 36
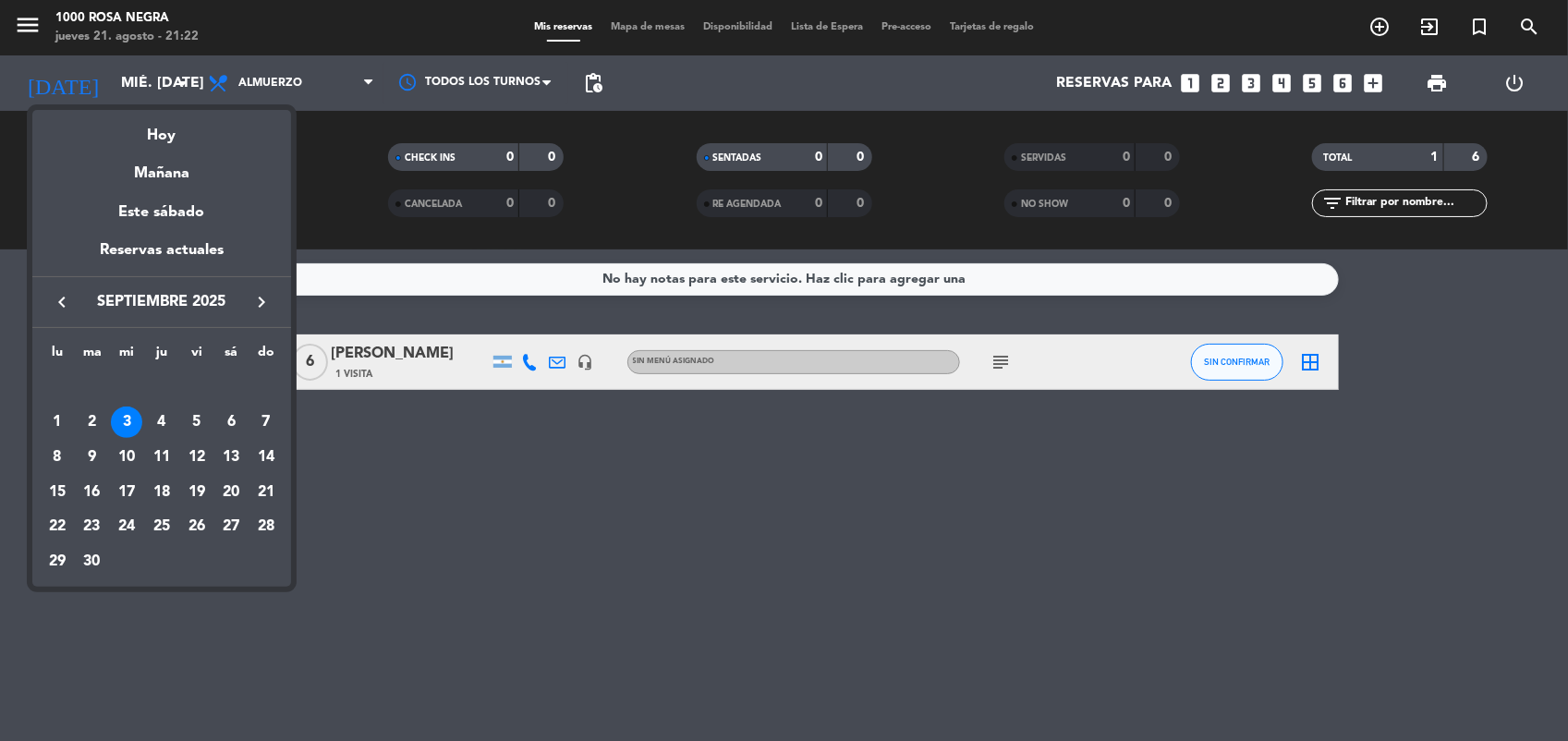
click at [62, 298] on icon "keyboard_arrow_left" at bounding box center [62, 302] width 22 height 22
click at [90, 520] on div "26" at bounding box center [92, 527] width 31 height 31
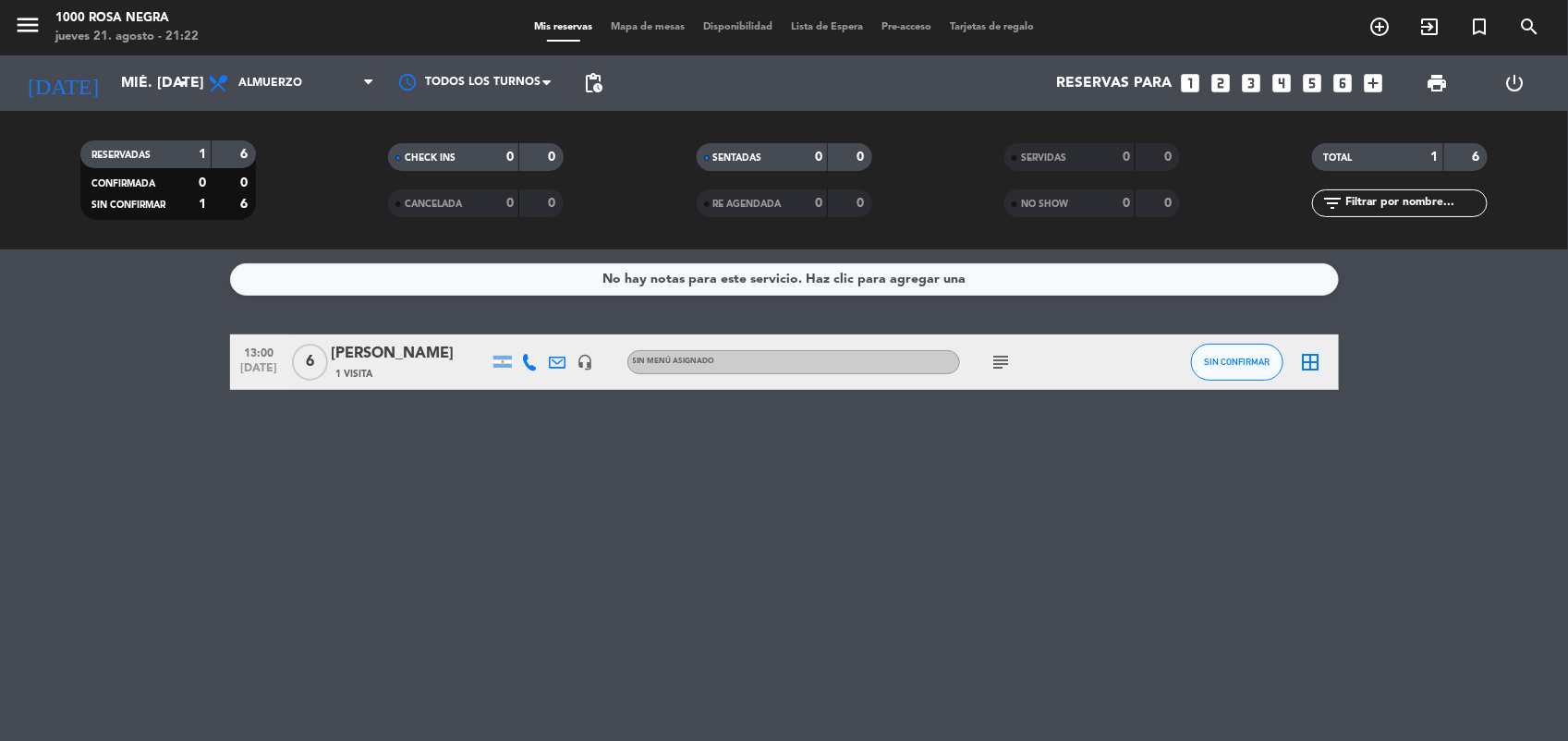
type input "mar. 26 ago."
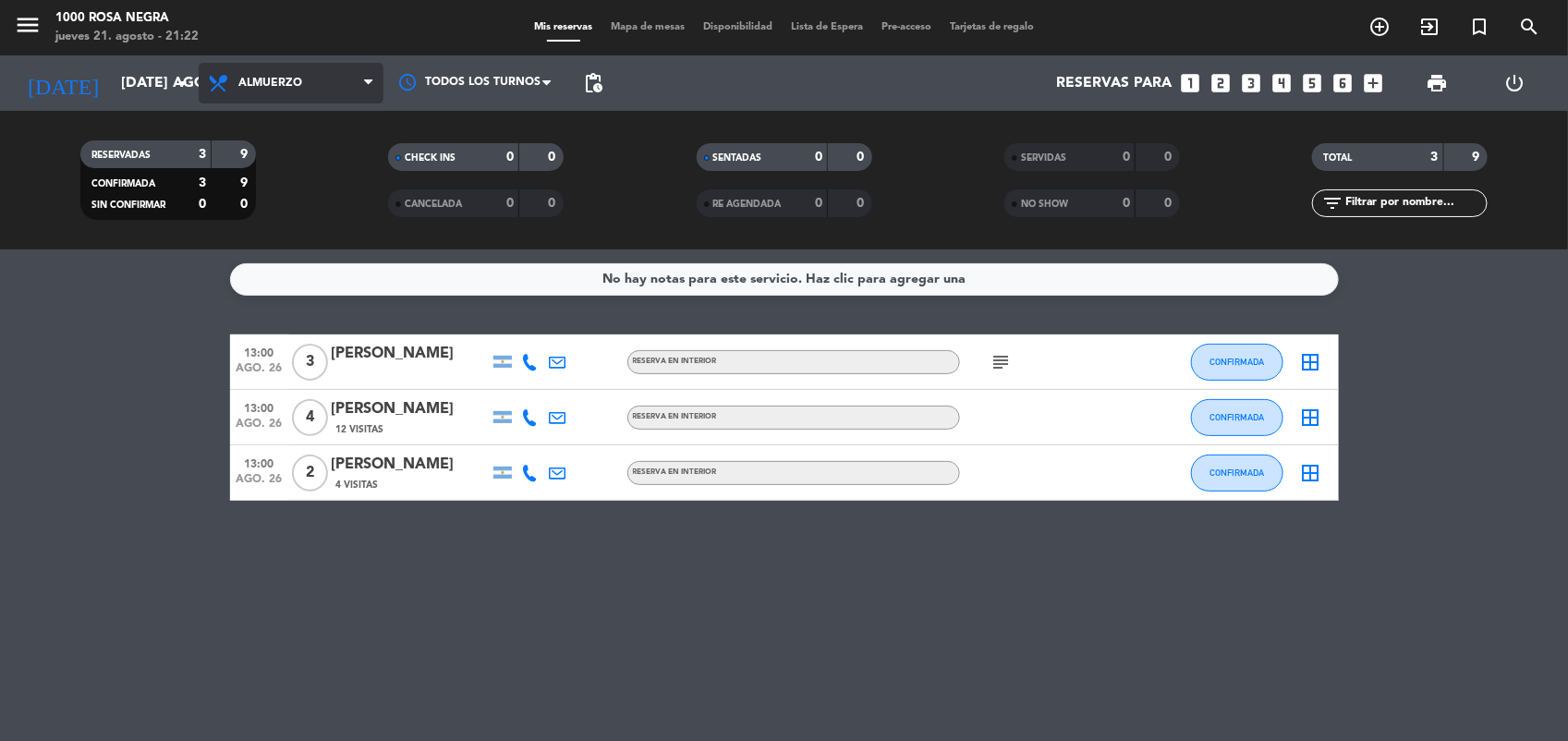
click at [319, 70] on span "Almuerzo" at bounding box center [290, 83] width 185 height 41
click at [304, 195] on div "menu 1000 Rosa Negra jueves 21. agosto - 21:22 Mis reservas Mapa de mesas Dispo…" at bounding box center [784, 124] width 1568 height 250
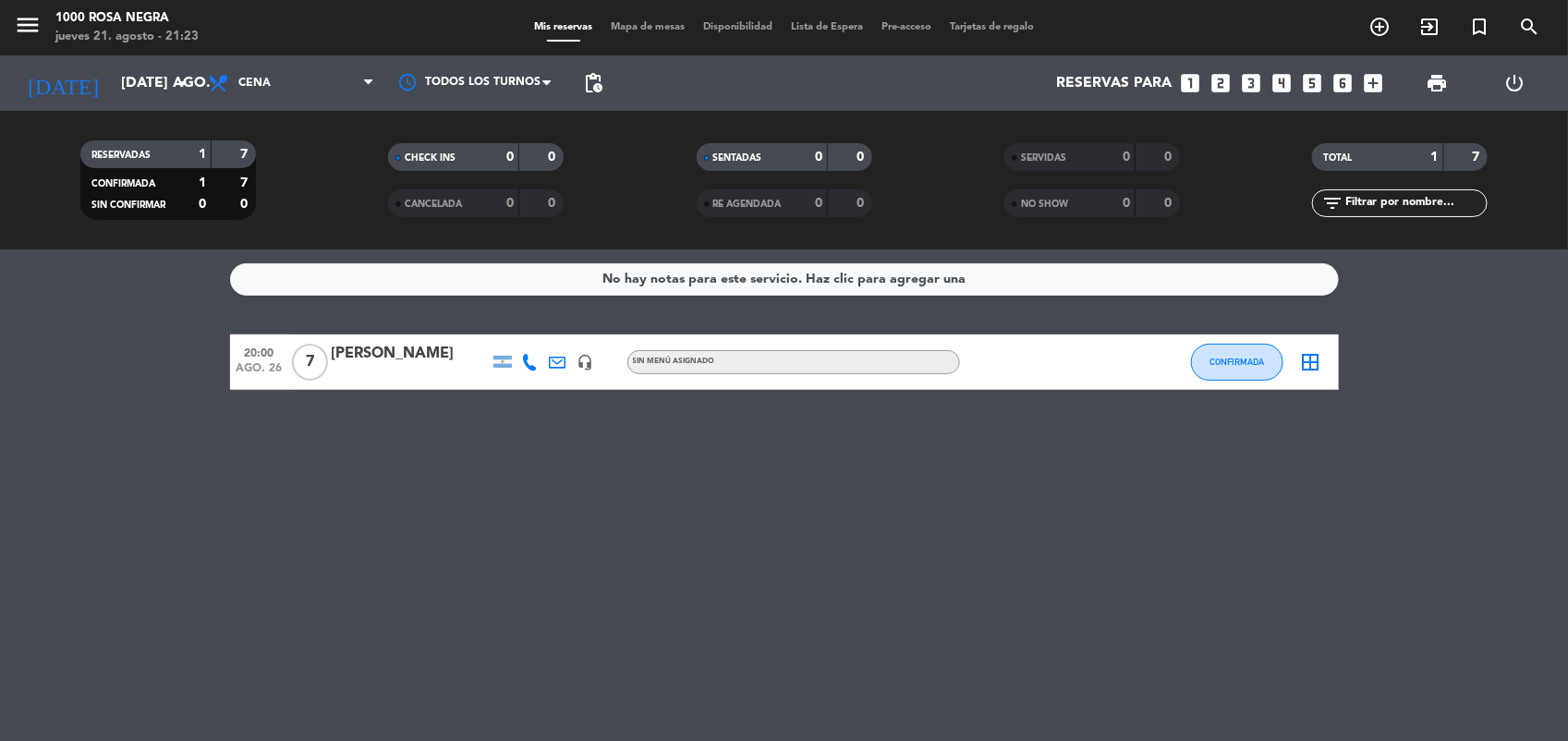
click at [395, 376] on div at bounding box center [411, 375] width 157 height 15
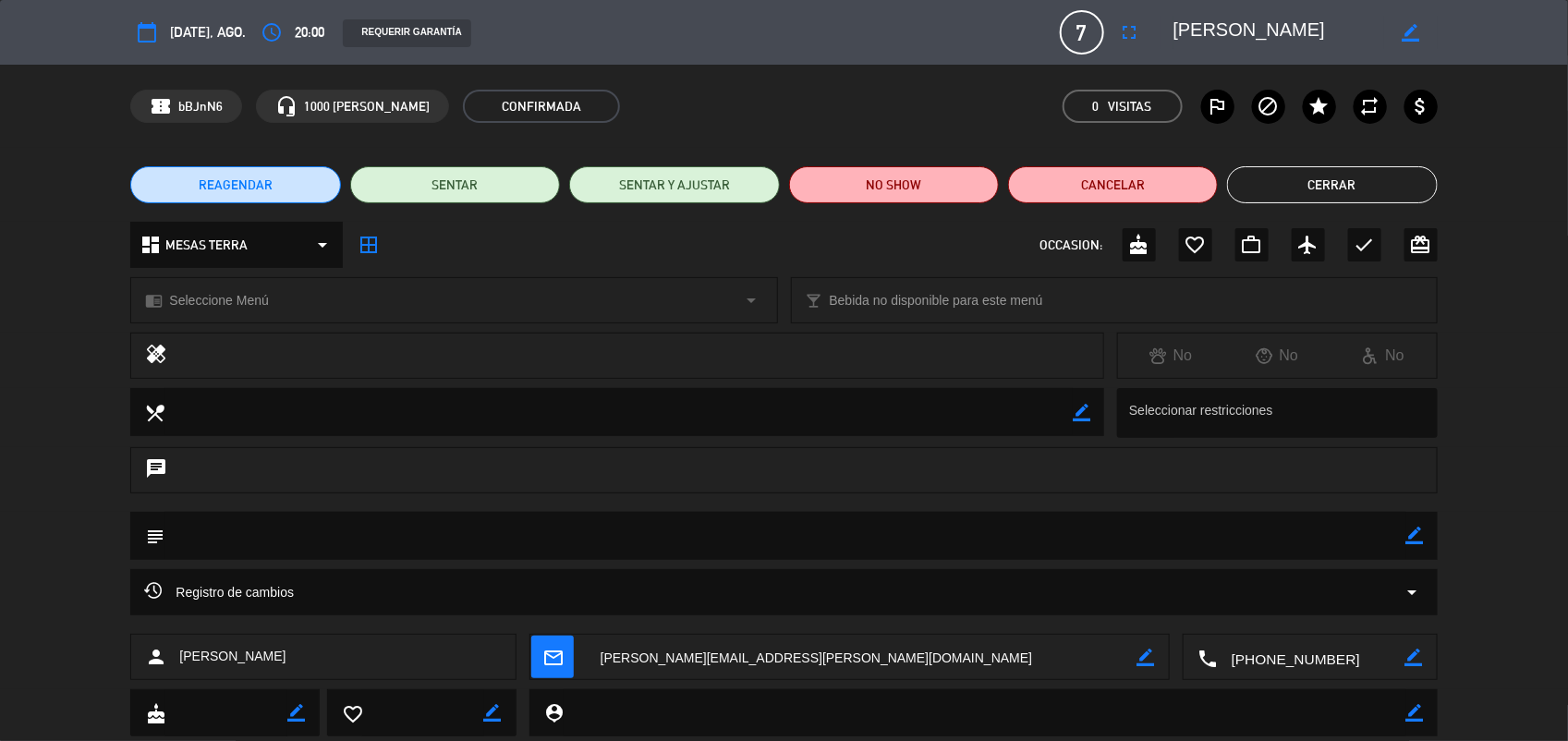
click at [1412, 539] on icon "border_color" at bounding box center [1415, 535] width 18 height 18
click at [1305, 541] on textarea at bounding box center [784, 536] width 1241 height 47
type textarea "pref redonda"
click at [1414, 536] on icon at bounding box center [1415, 535] width 18 height 18
click at [1364, 182] on button "Cerrar" at bounding box center [1332, 184] width 210 height 37
